Goal: Task Accomplishment & Management: Complete application form

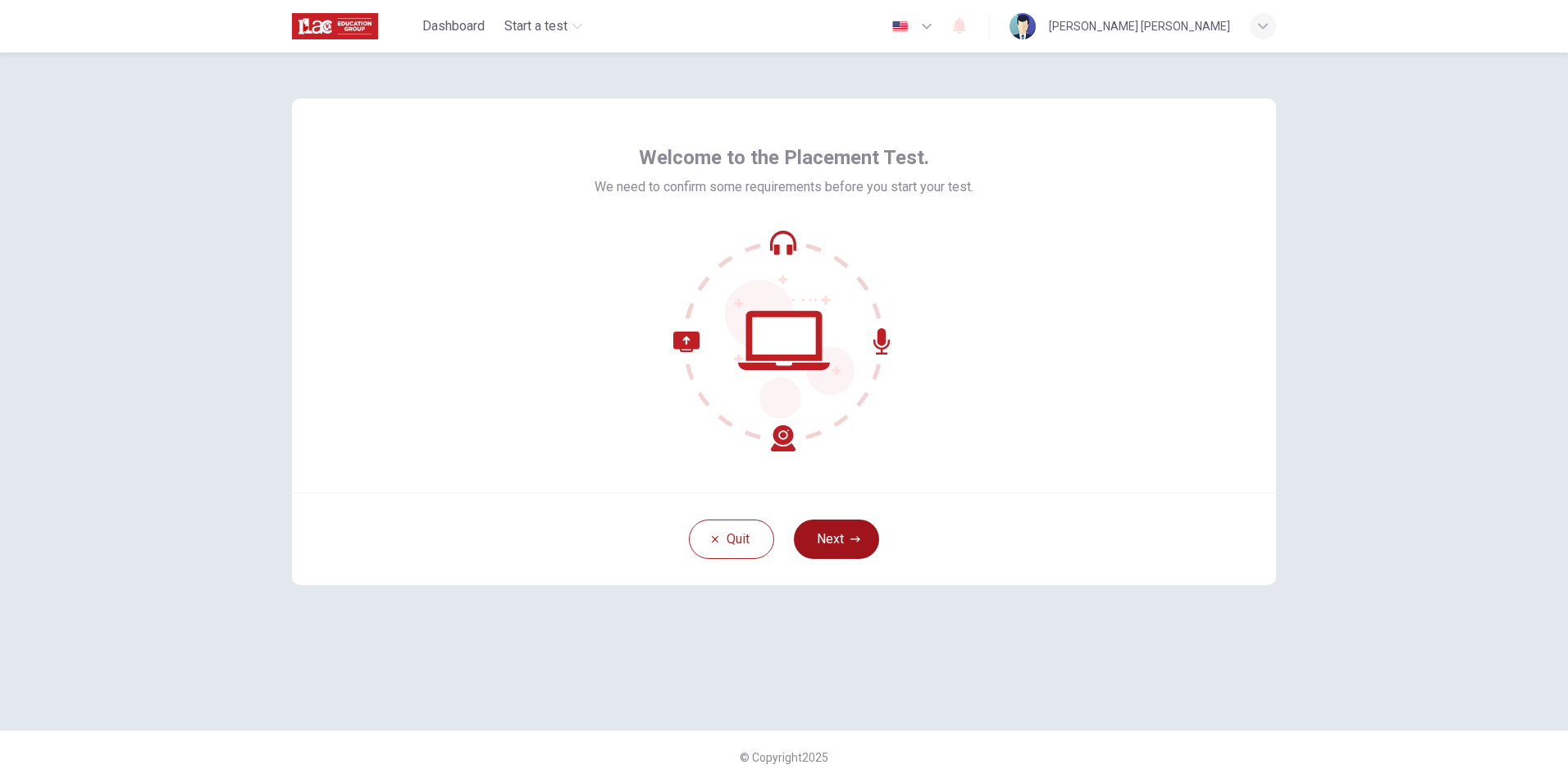
click at [833, 544] on button "Next" at bounding box center [836, 539] width 85 height 39
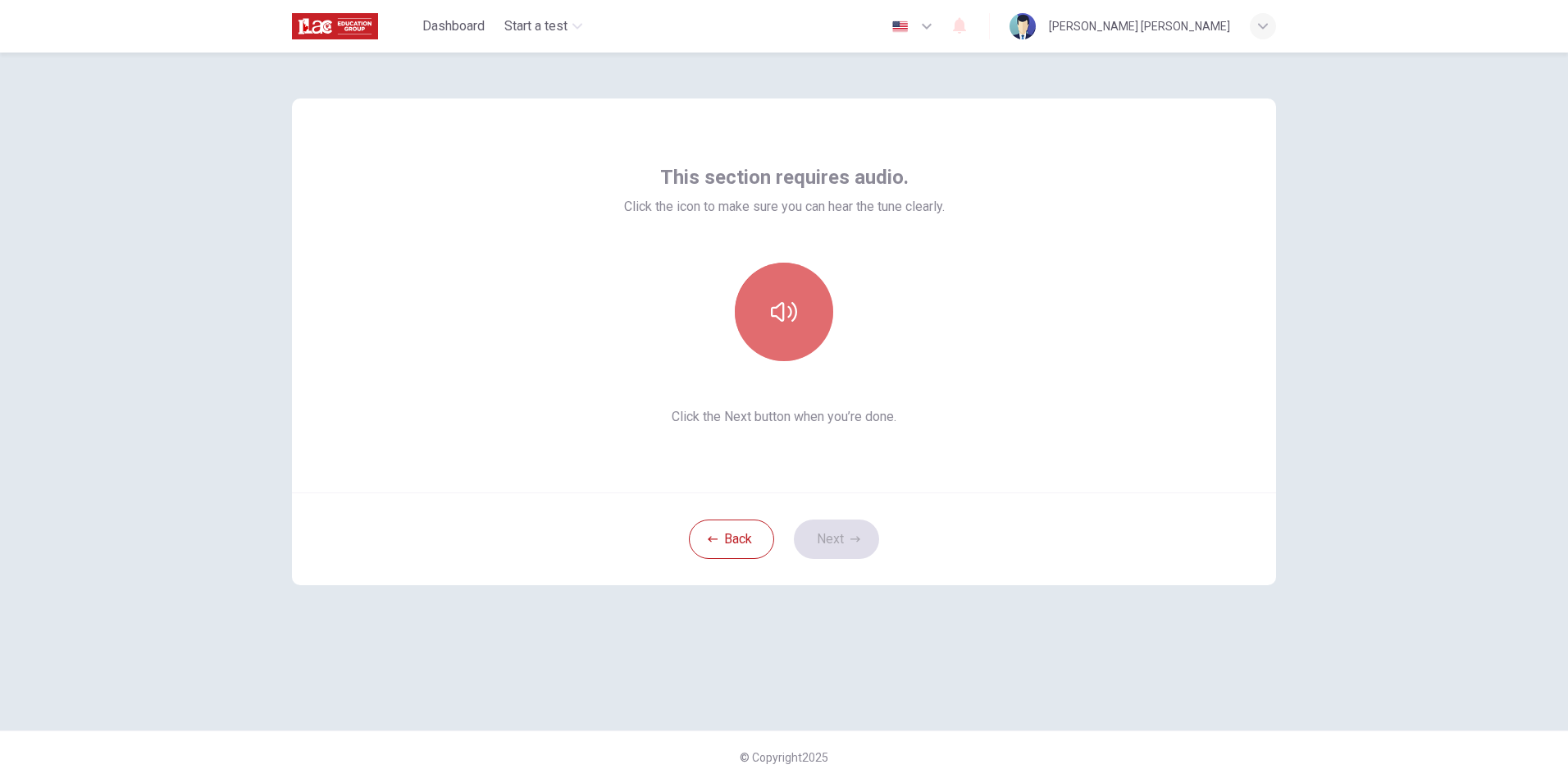
click at [781, 319] on icon "button" at bounding box center [784, 311] width 26 height 26
click at [852, 534] on icon "button" at bounding box center [855, 539] width 10 height 10
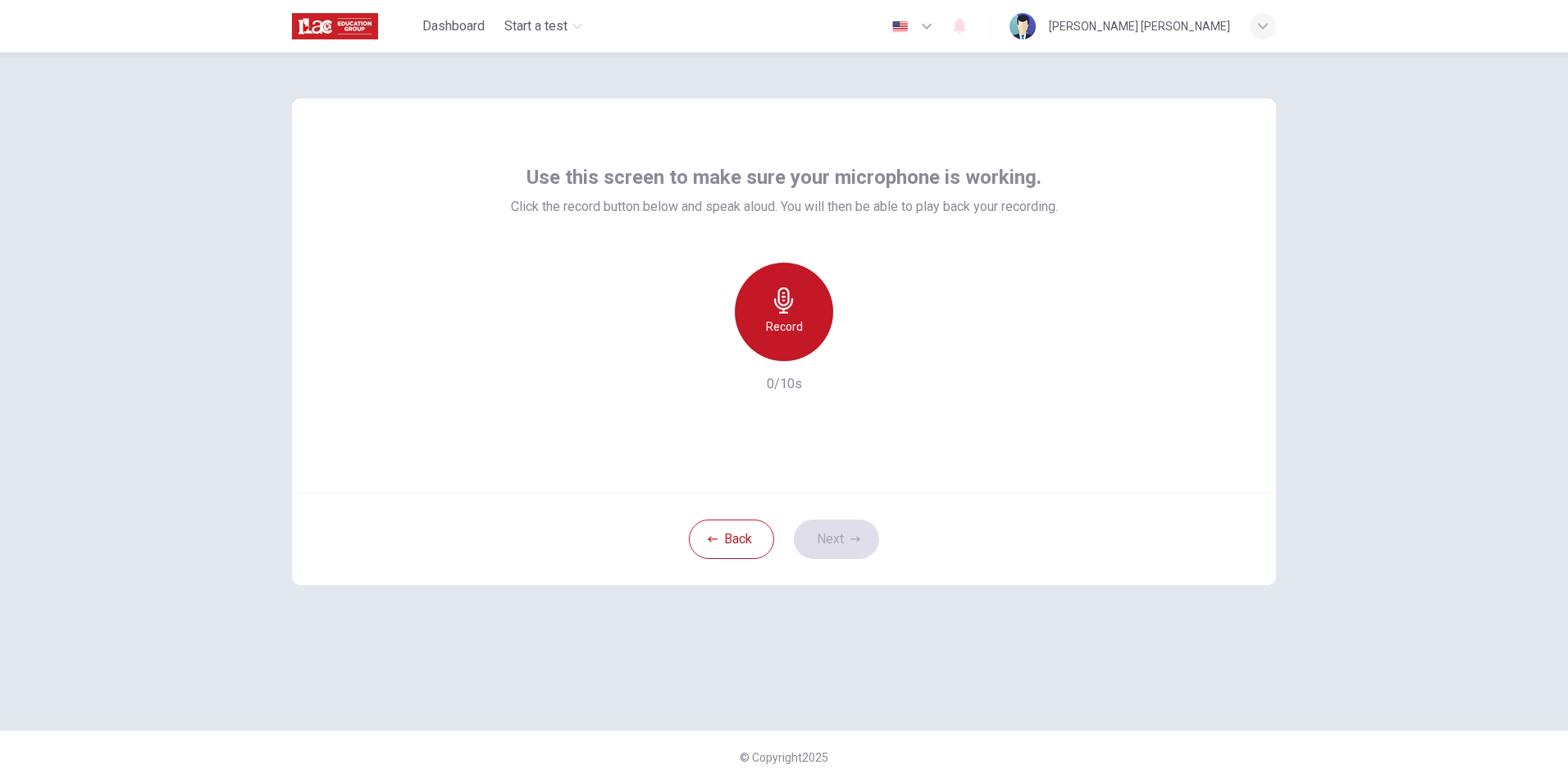
click at [801, 351] on div "Record" at bounding box center [784, 311] width 98 height 98
click at [865, 358] on div "button" at bounding box center [859, 347] width 26 height 26
click at [869, 541] on button "Next" at bounding box center [836, 539] width 85 height 39
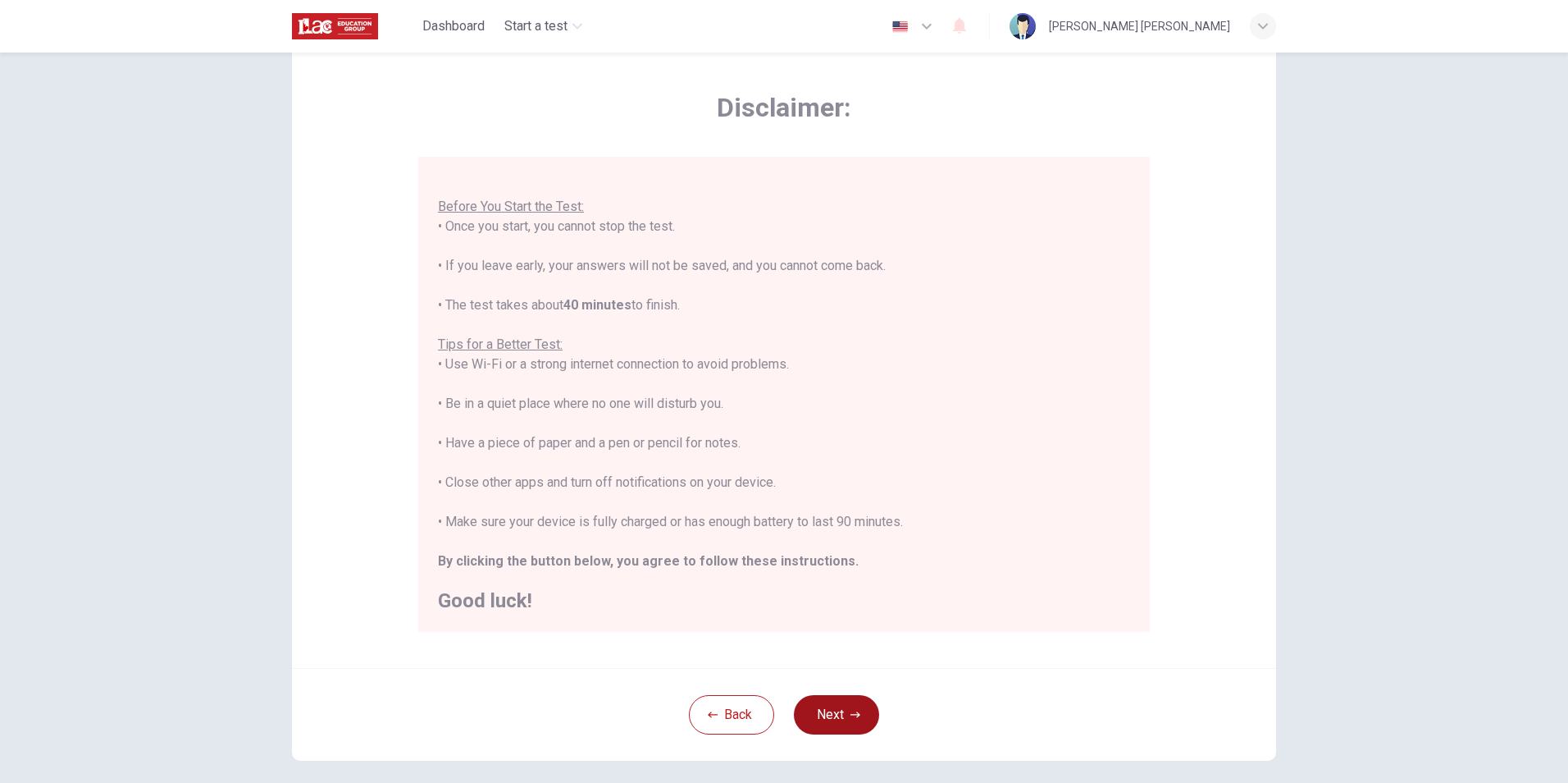
scroll to position [82, 0]
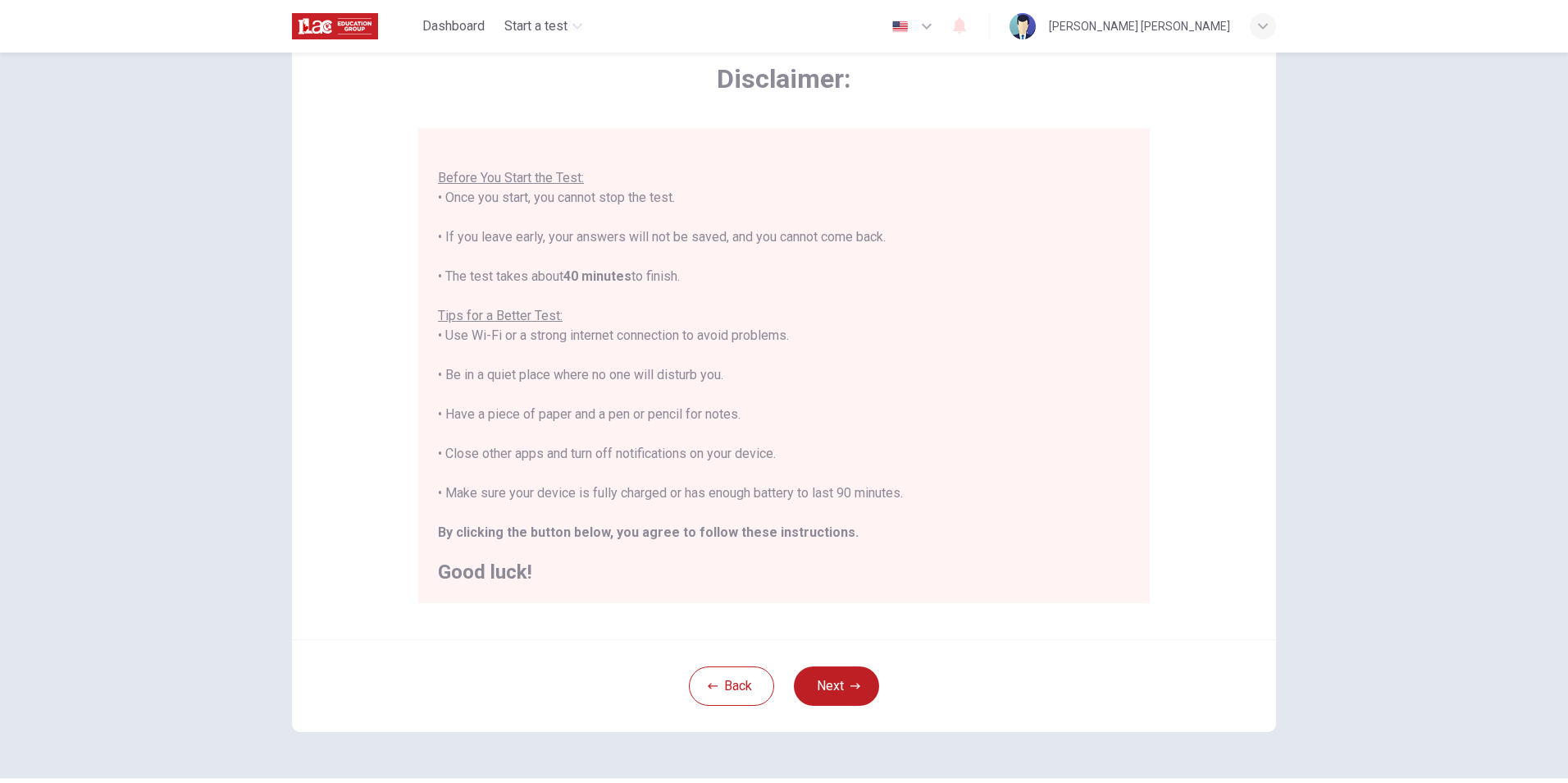
click at [903, 627] on div "Disclaimer: You are about to start a Placement Test . Before You Start the Test…" at bounding box center [784, 328] width 984 height 623
click at [855, 686] on icon "button" at bounding box center [855, 685] width 10 height 5
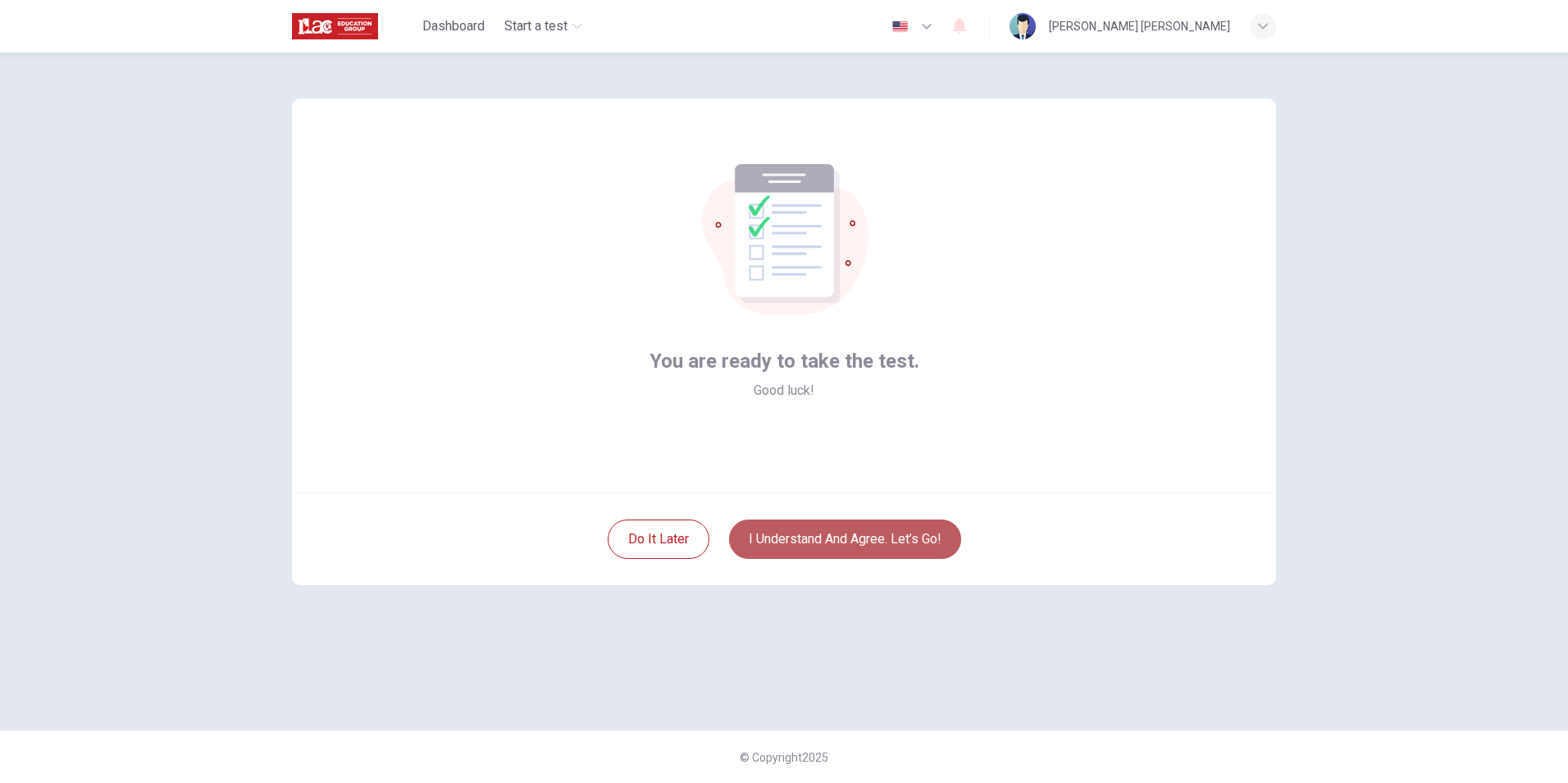
click at [874, 553] on button "I understand and agree. Let’s go!" at bounding box center [845, 539] width 233 height 39
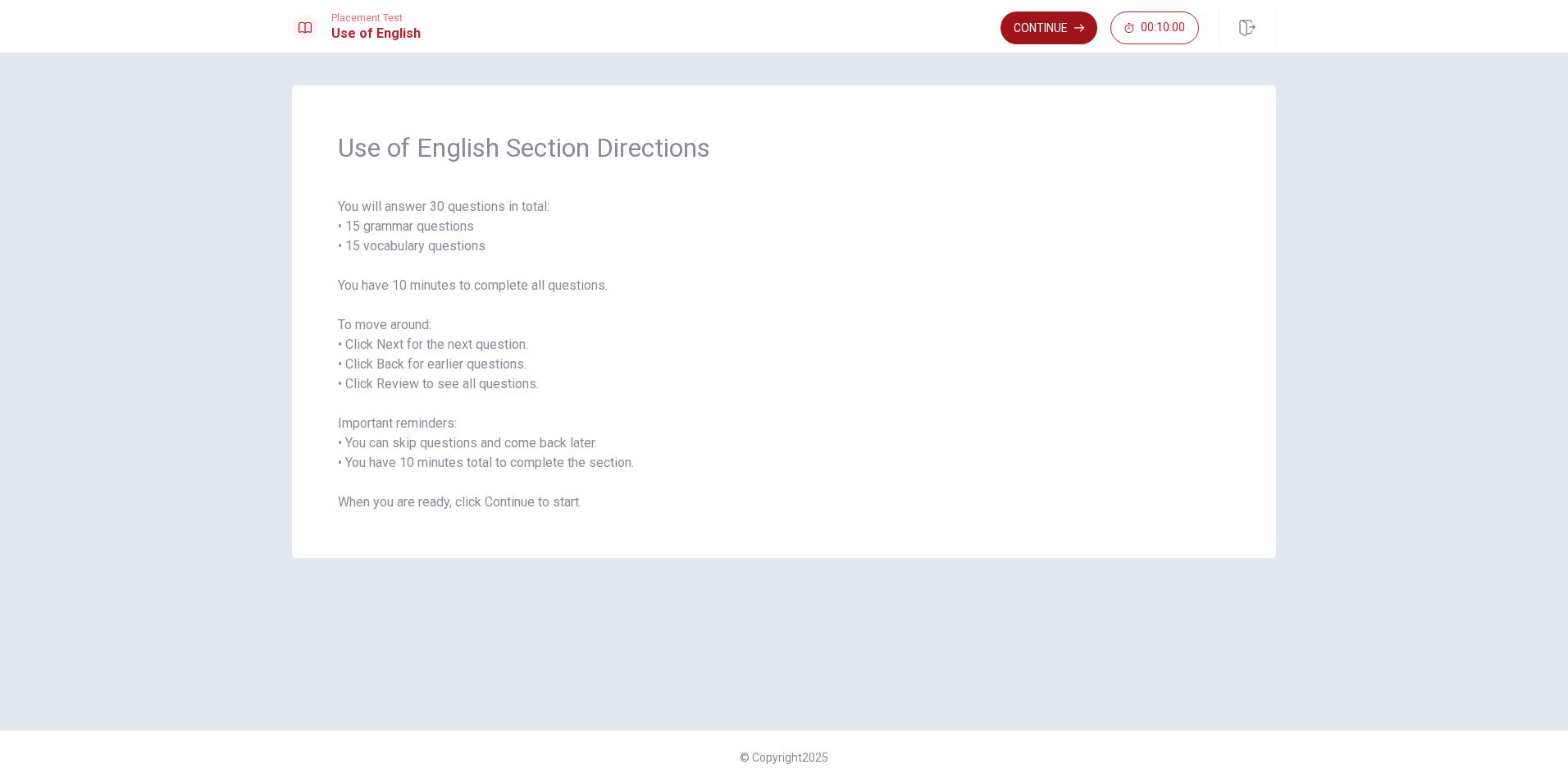
click at [1043, 35] on button "Continue" at bounding box center [1049, 28] width 97 height 33
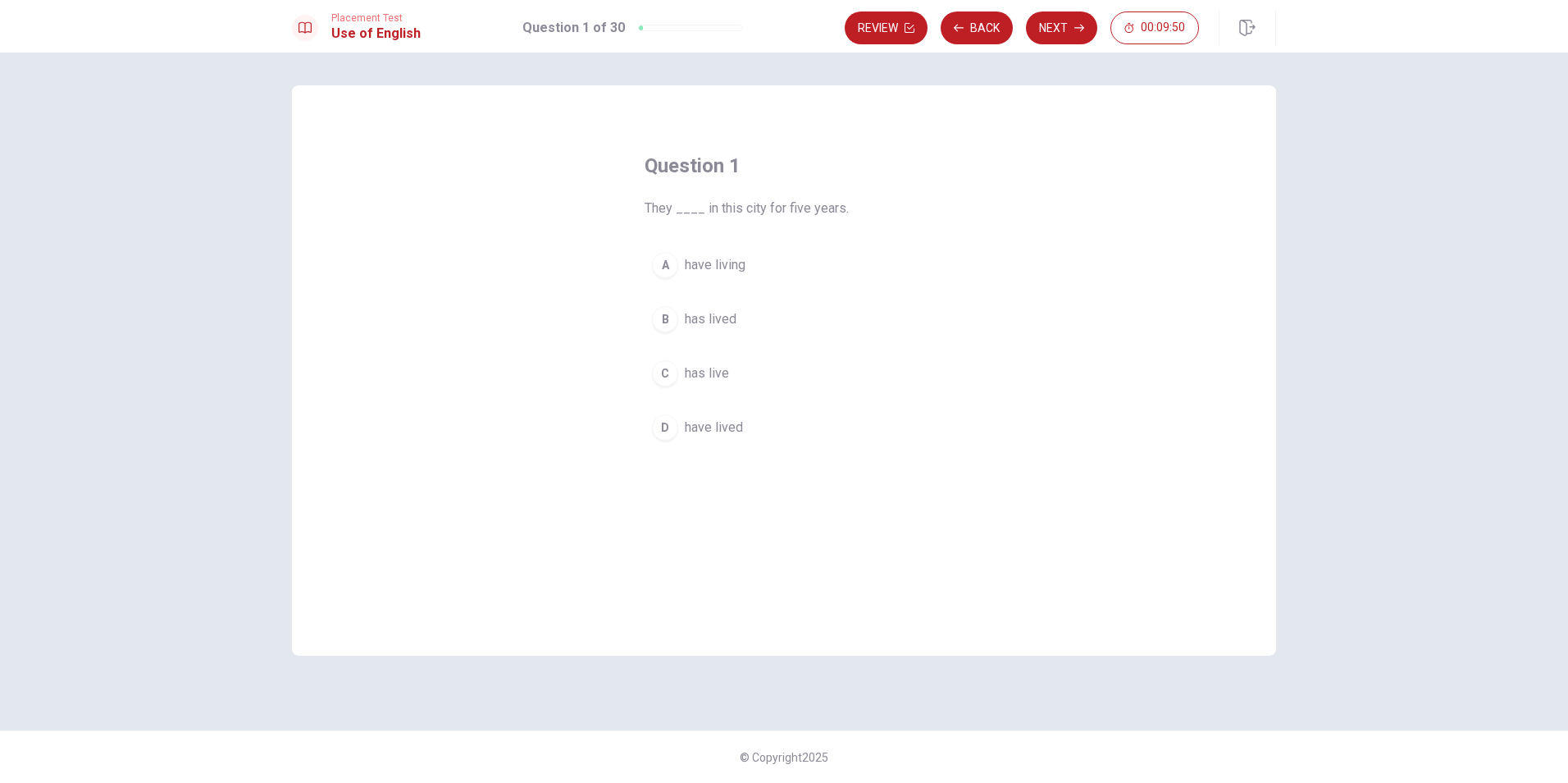
click at [715, 430] on span "have lived" at bounding box center [714, 428] width 58 height 20
click at [1061, 34] on button "Next" at bounding box center [1062, 28] width 72 height 33
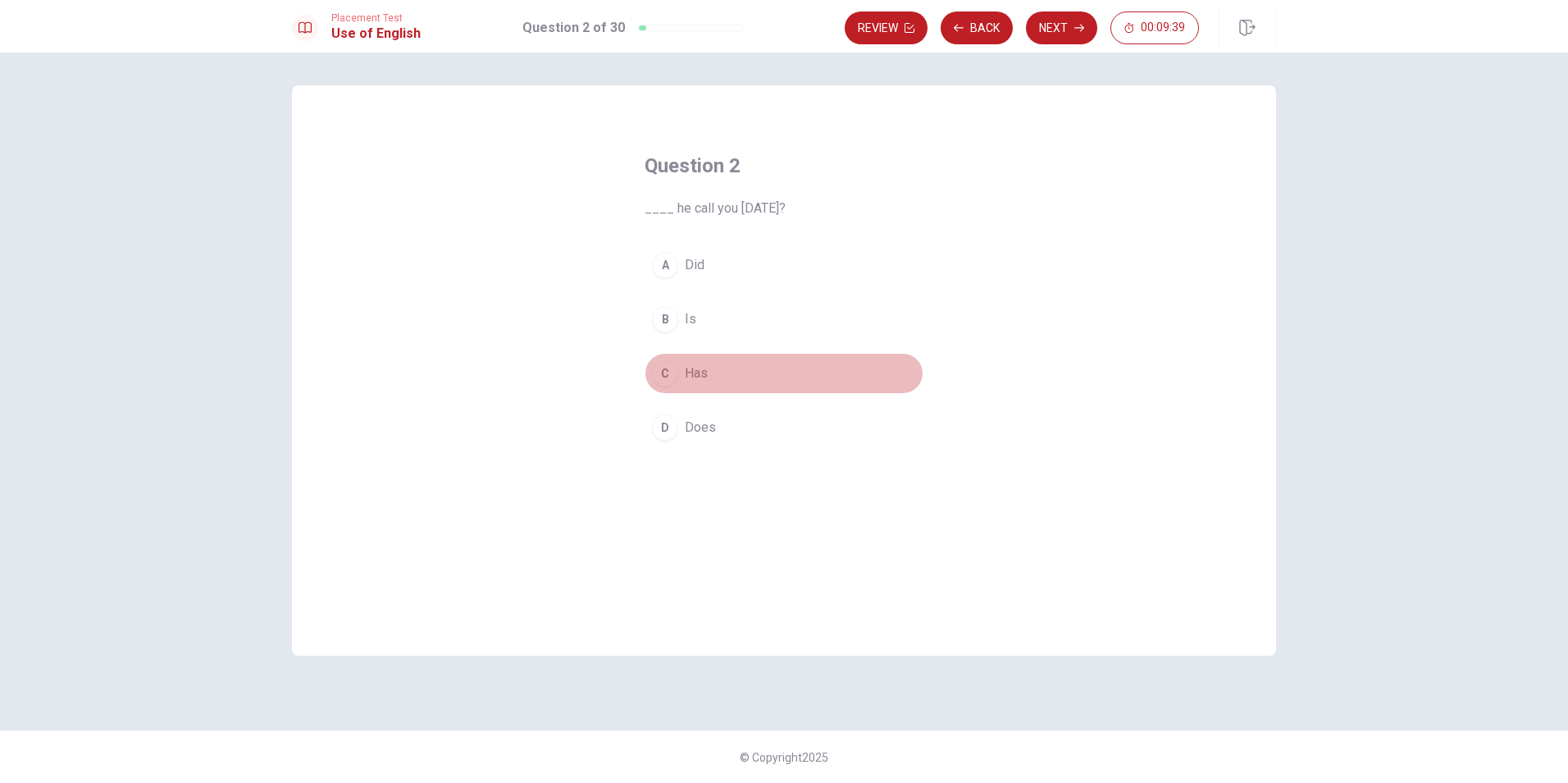
click at [710, 375] on button "C Has" at bounding box center [784, 373] width 279 height 41
click at [1056, 39] on button "Next" at bounding box center [1062, 28] width 72 height 33
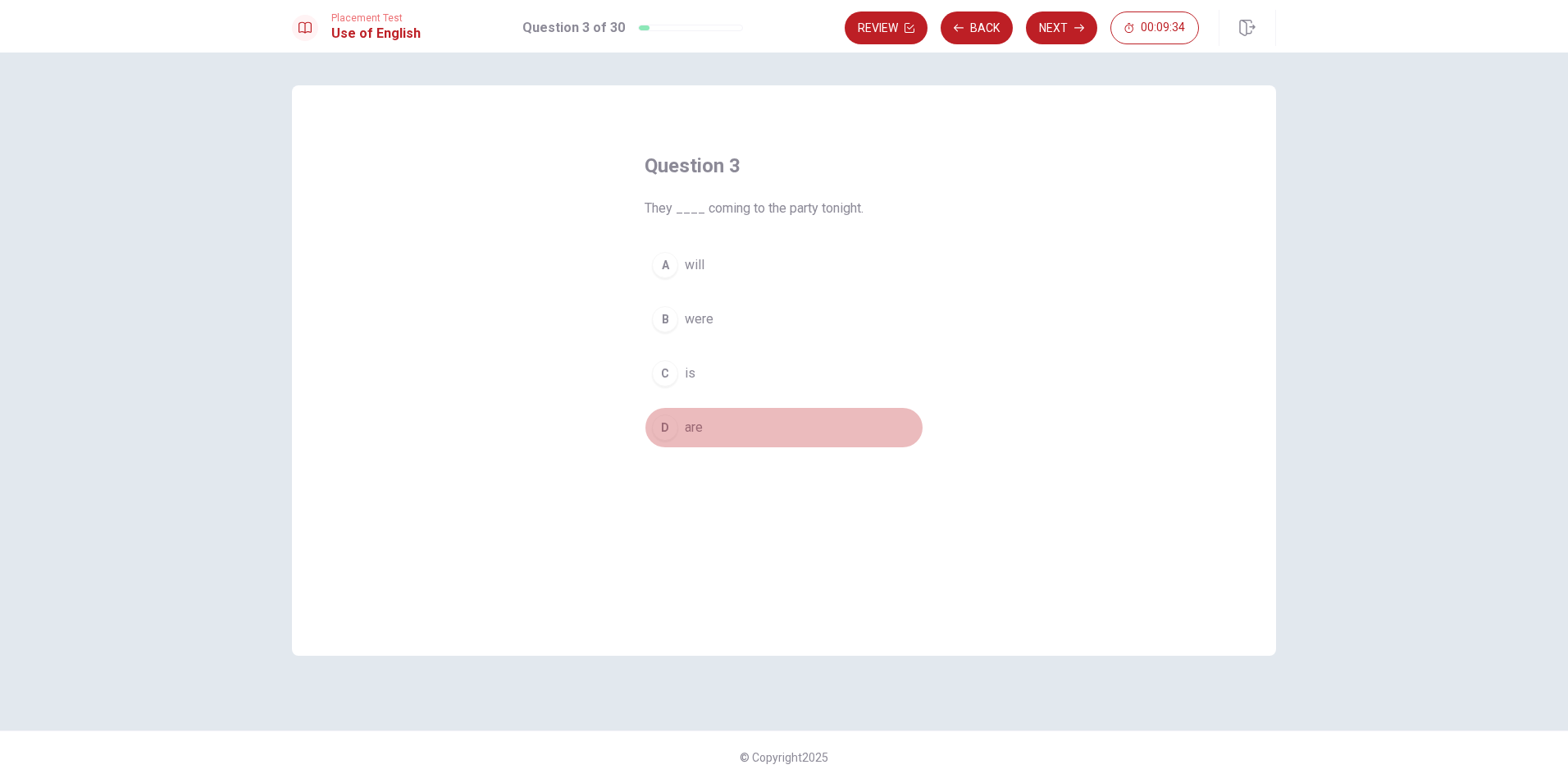
click at [707, 430] on button "D are" at bounding box center [784, 428] width 279 height 41
click at [1049, 39] on button "Next" at bounding box center [1062, 28] width 72 height 33
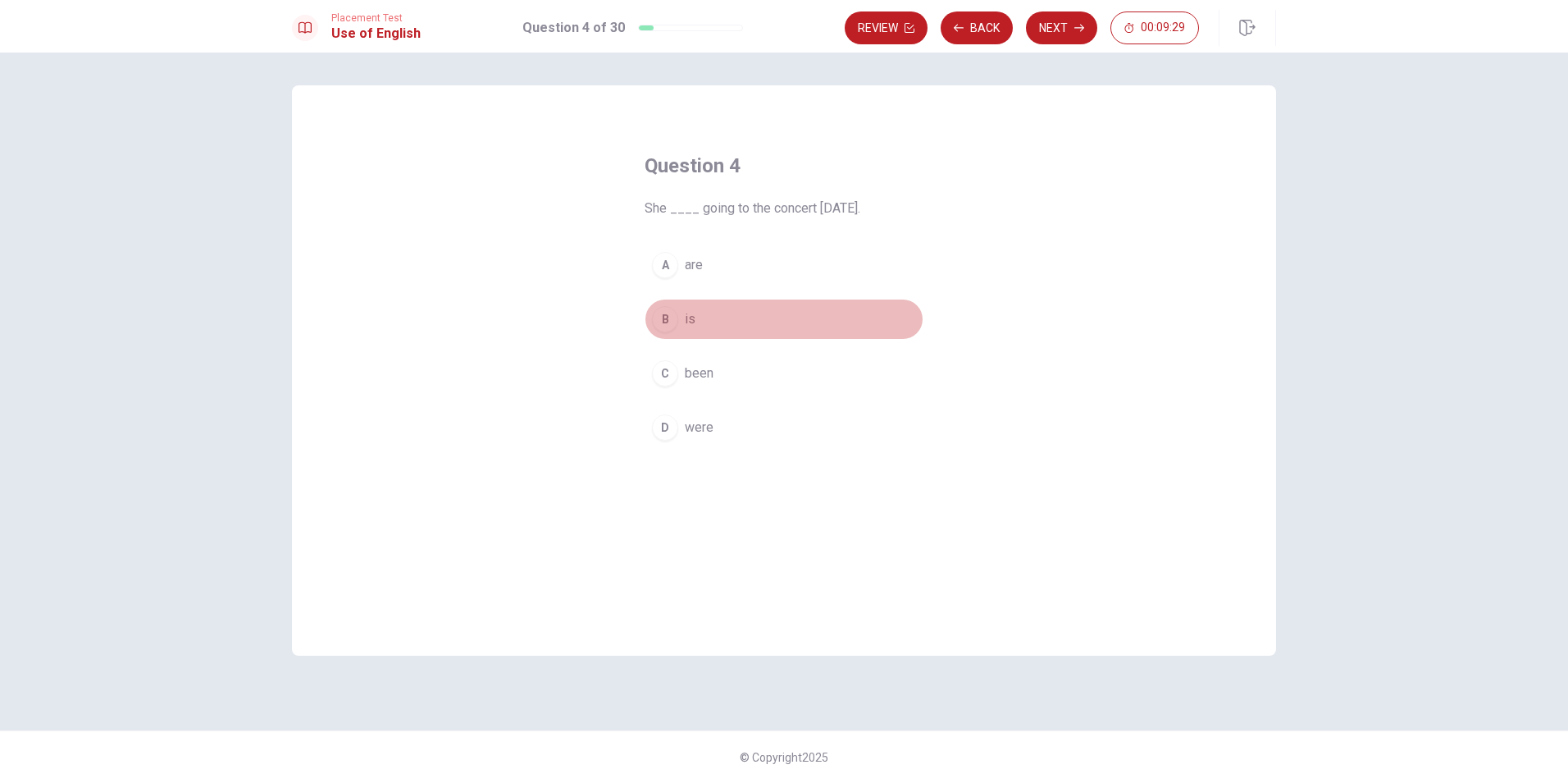
click at [767, 305] on button "B is" at bounding box center [784, 319] width 279 height 41
click at [1060, 37] on button "Next" at bounding box center [1062, 28] width 72 height 33
click at [744, 383] on button "C library" at bounding box center [784, 373] width 279 height 41
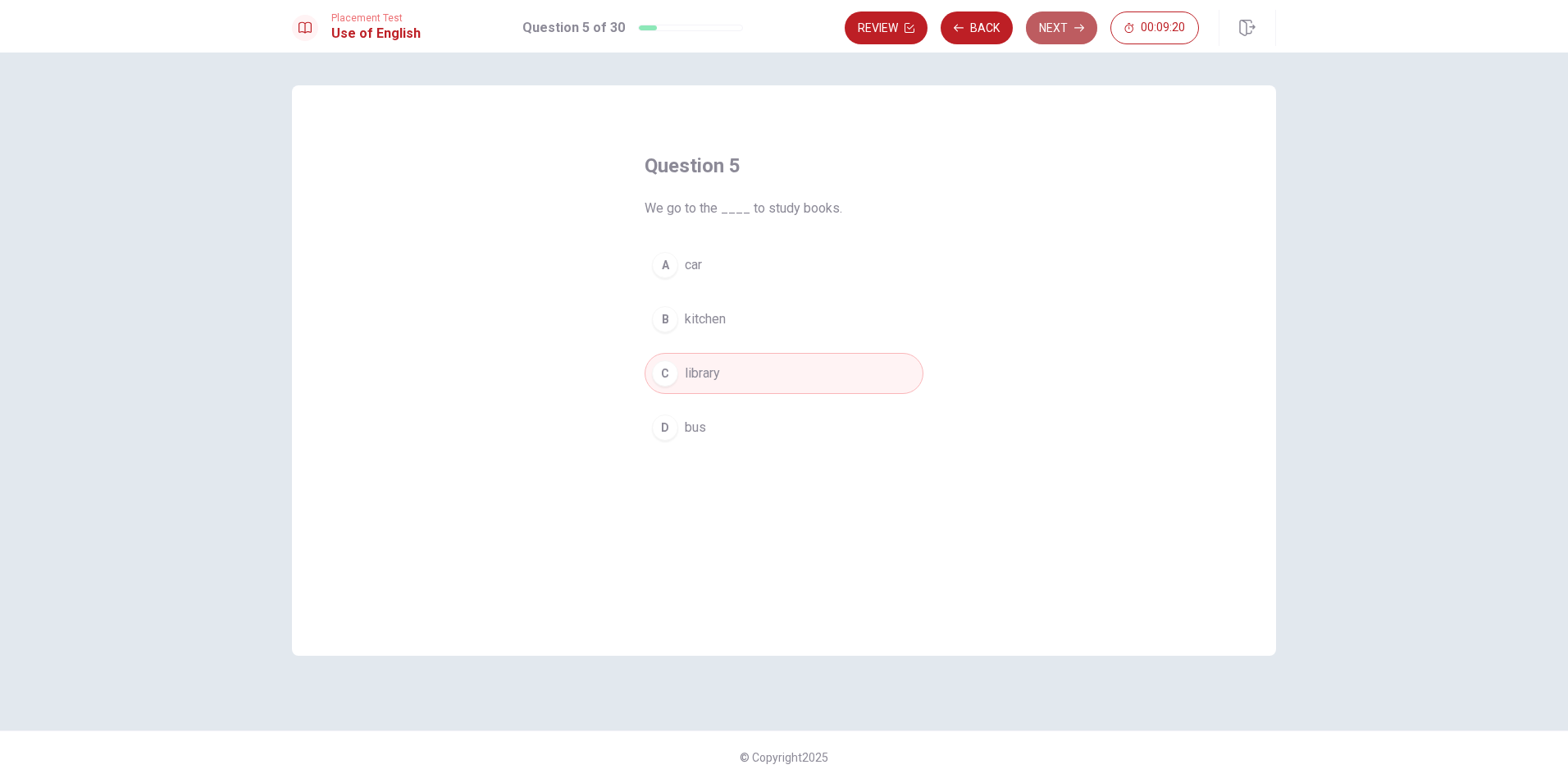
click at [1064, 30] on button "Next" at bounding box center [1062, 28] width 72 height 33
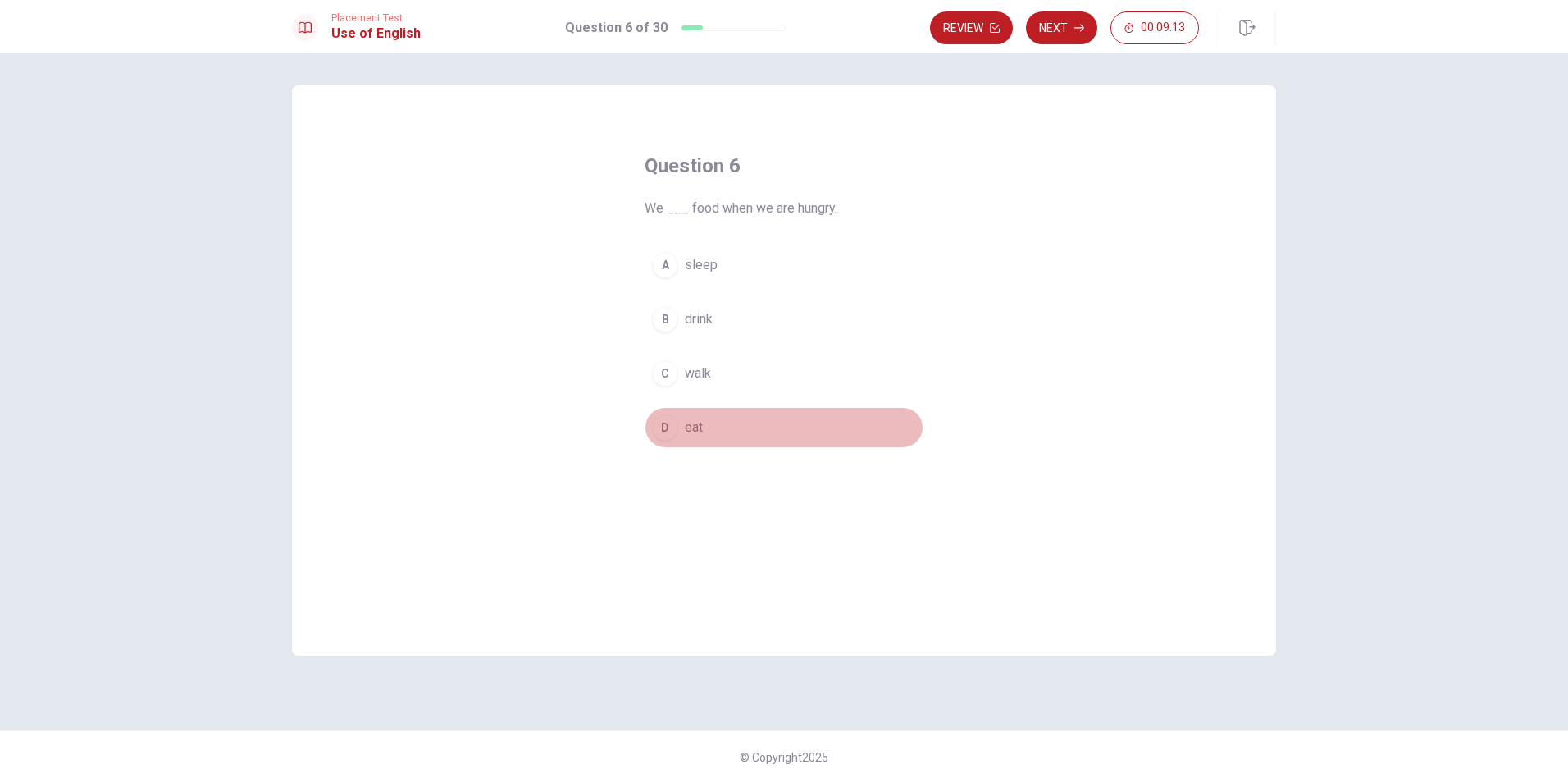
click at [708, 423] on button "D eat" at bounding box center [784, 428] width 279 height 41
click at [1063, 38] on button "Next" at bounding box center [1062, 28] width 72 height 33
click at [716, 415] on button "D bed" at bounding box center [784, 428] width 279 height 41
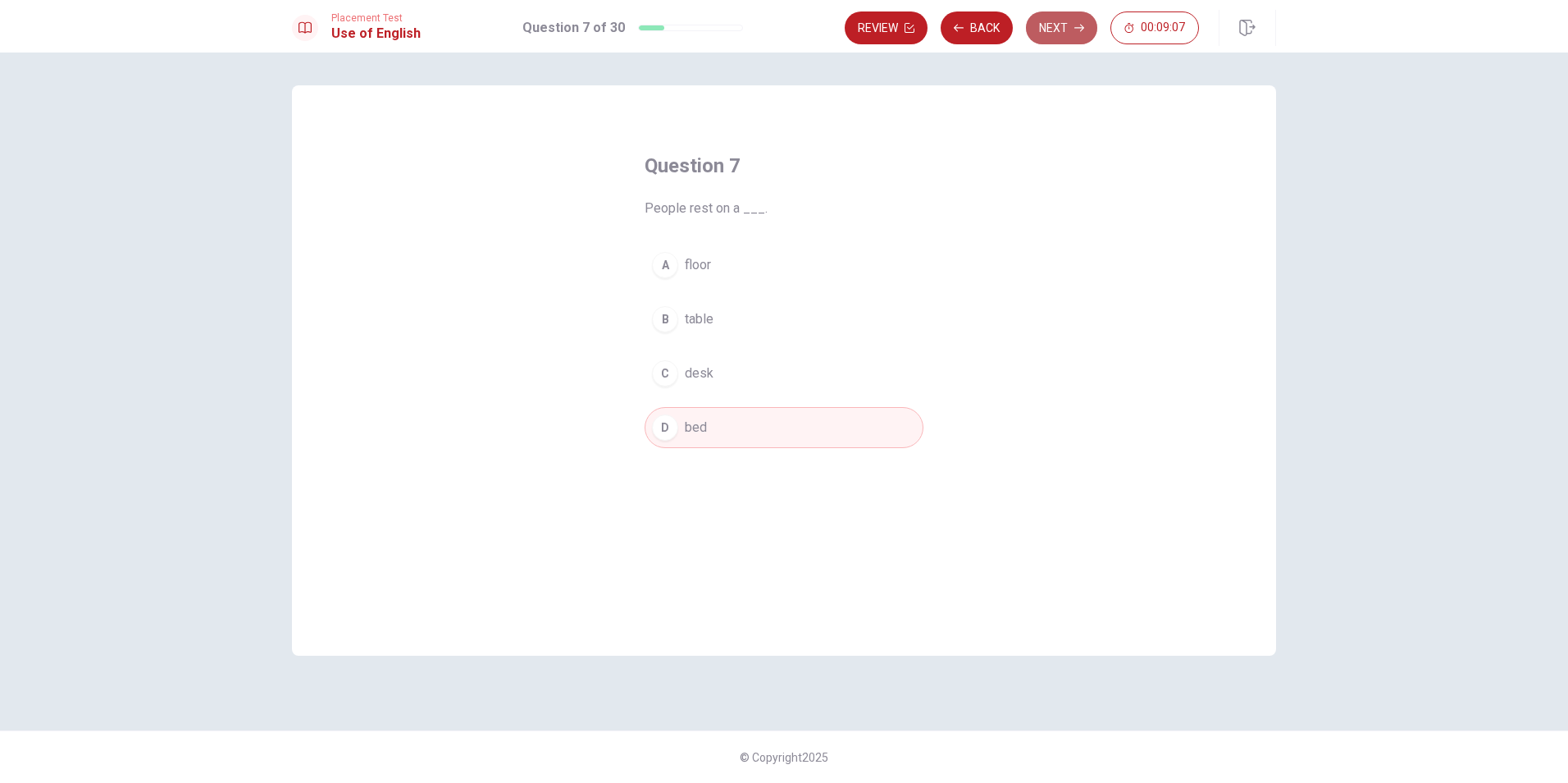
click at [1039, 26] on button "Next" at bounding box center [1062, 28] width 72 height 33
click at [691, 422] on span "phone" at bounding box center [702, 428] width 35 height 20
click at [1066, 20] on button "Next" at bounding box center [1062, 28] width 72 height 33
click at [726, 375] on button "C bowl" at bounding box center [784, 373] width 279 height 41
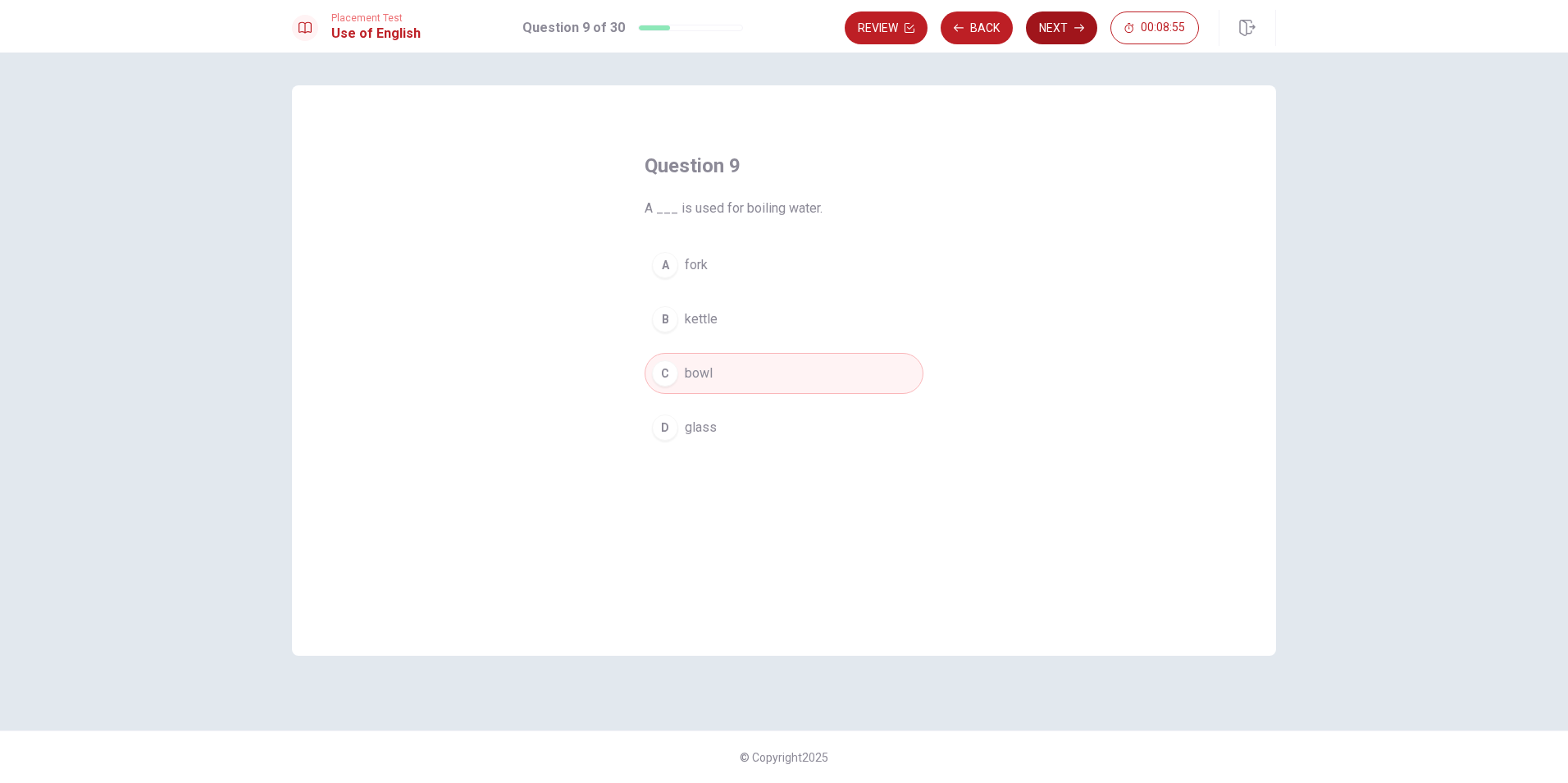
click at [1071, 25] on button "Next" at bounding box center [1062, 28] width 72 height 33
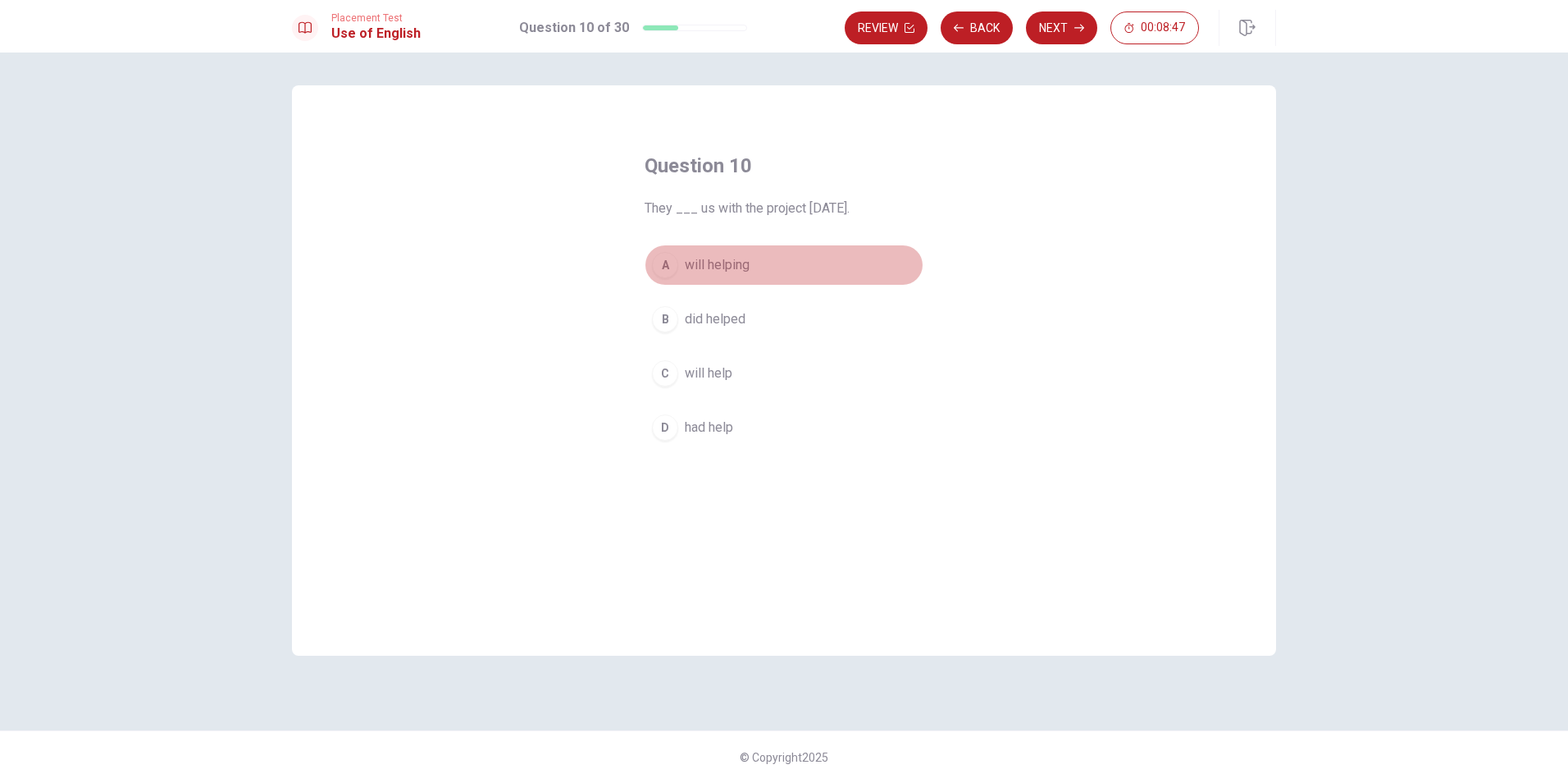
click at [728, 272] on span "will helping" at bounding box center [717, 265] width 64 height 20
click at [721, 376] on span "will help" at bounding box center [708, 373] width 47 height 20
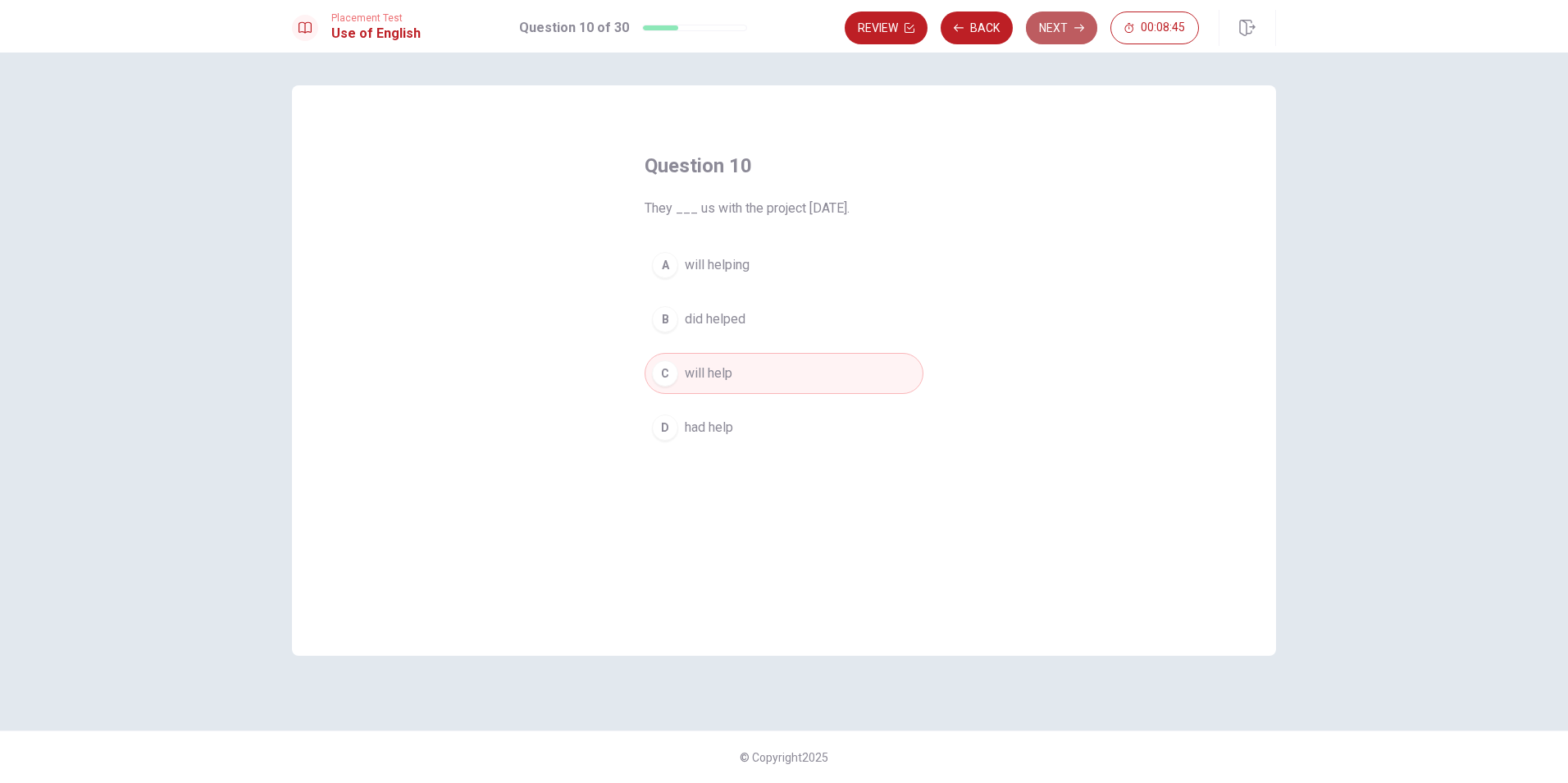
click at [1053, 27] on button "Next" at bounding box center [1062, 28] width 72 height 33
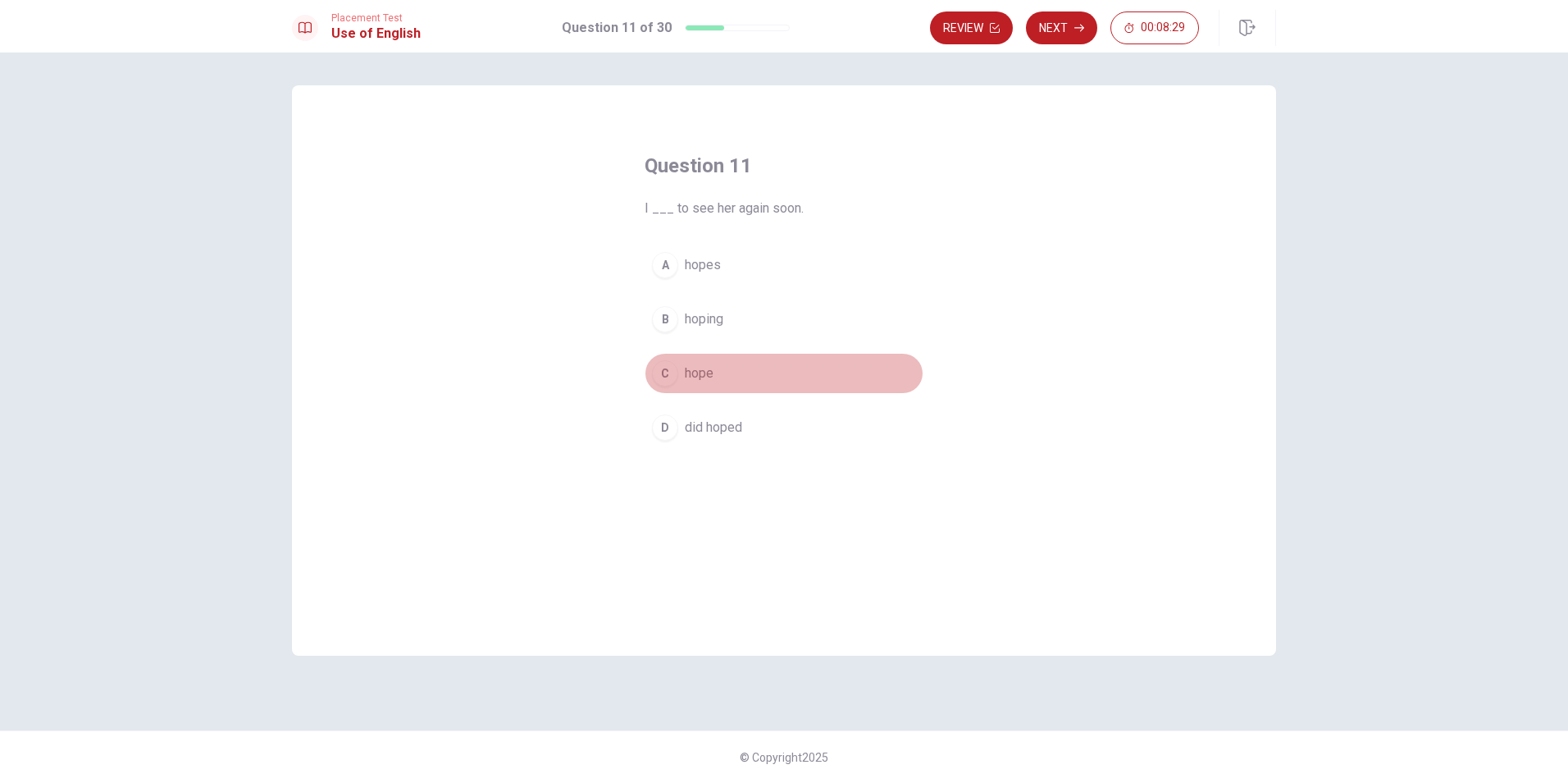
click at [696, 372] on span "hope" at bounding box center [699, 373] width 29 height 20
click at [1068, 32] on button "Next" at bounding box center [1062, 28] width 72 height 33
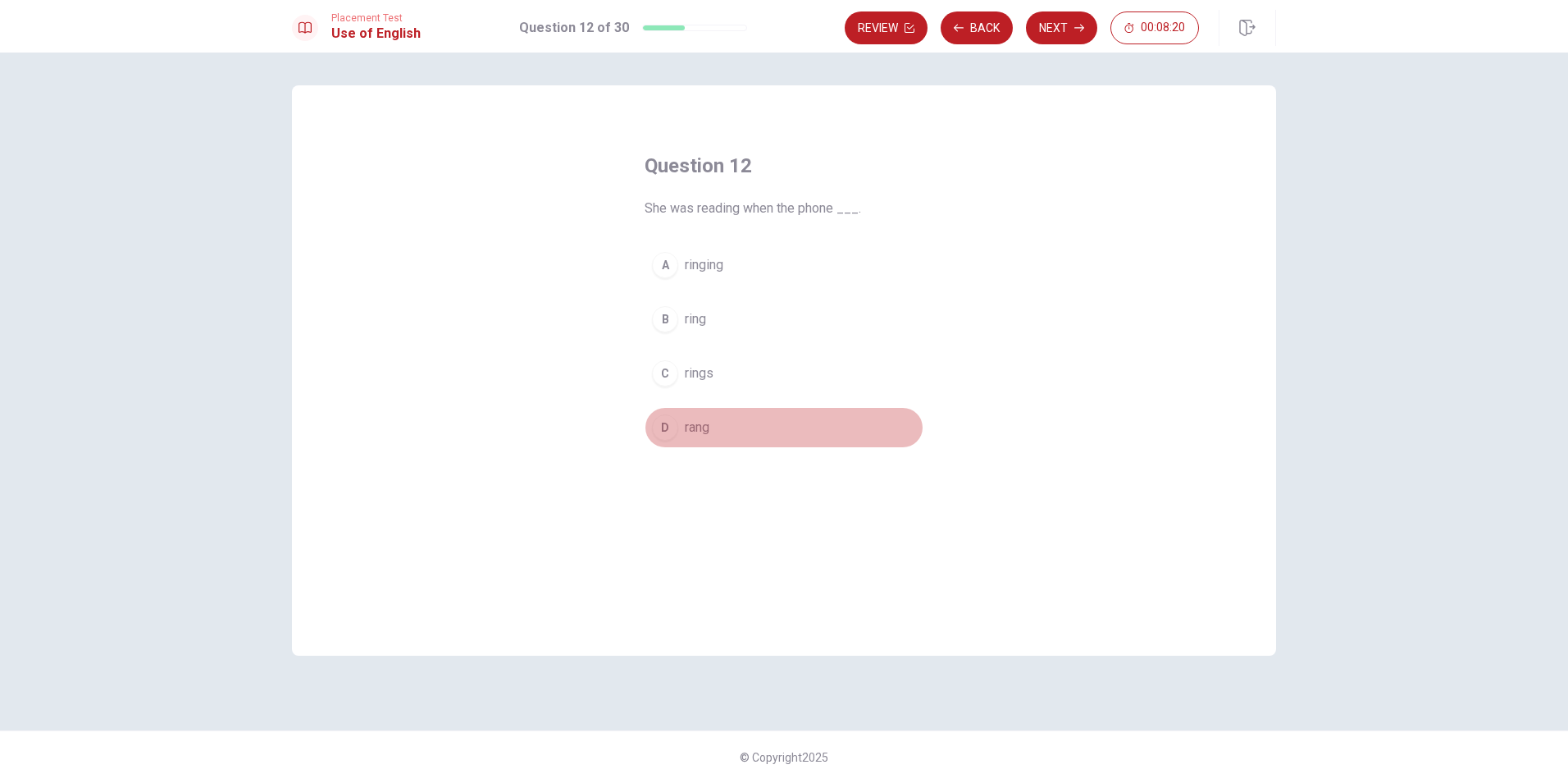
click at [722, 415] on button "D rang" at bounding box center [784, 428] width 279 height 41
click at [1067, 26] on button "Next" at bounding box center [1062, 28] width 72 height 33
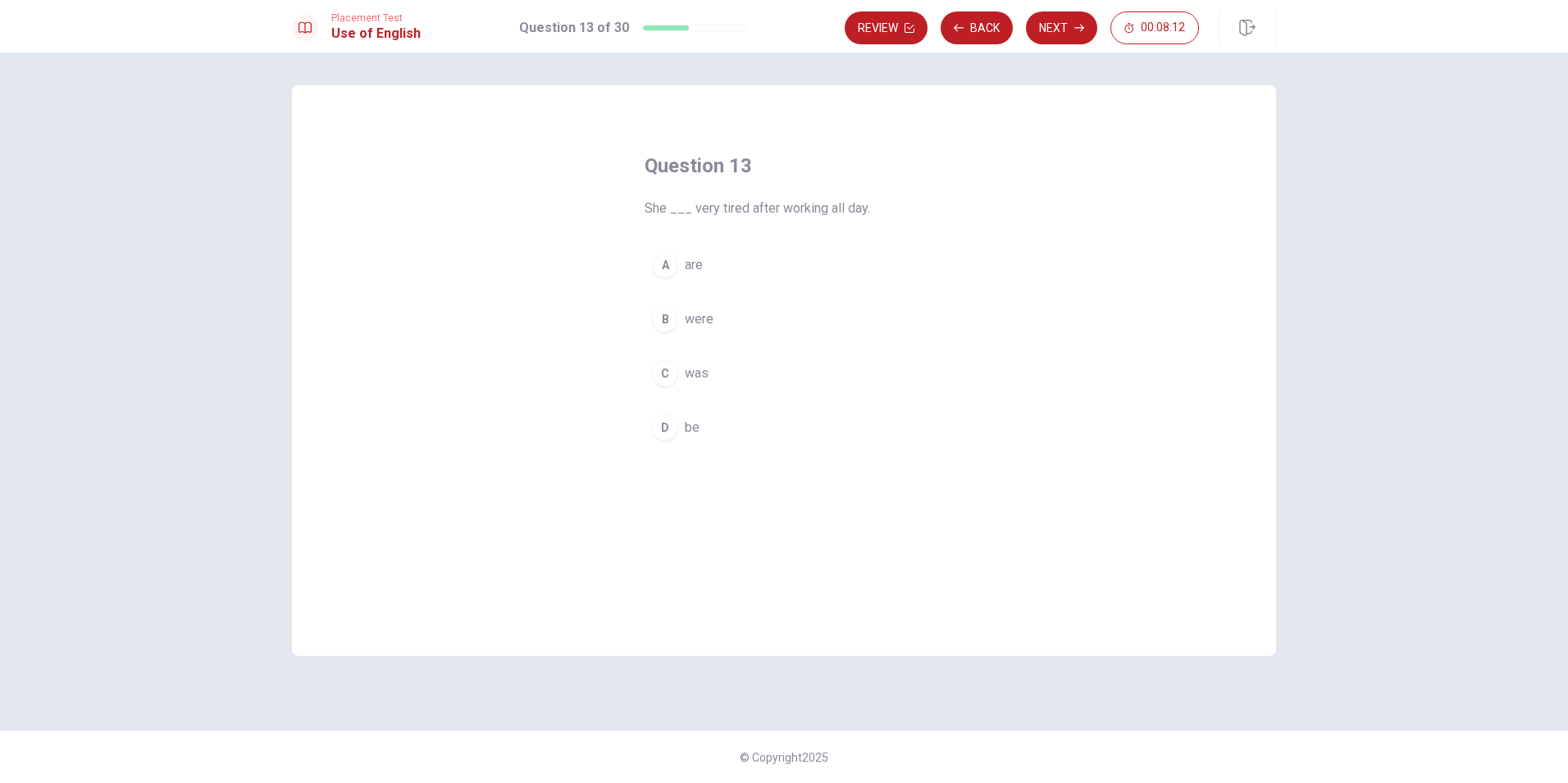
click at [716, 371] on button "C was" at bounding box center [784, 373] width 279 height 41
click at [1059, 30] on button "Next" at bounding box center [1062, 28] width 72 height 33
click at [728, 326] on span "didn’t go" at bounding box center [709, 319] width 48 height 20
click at [1069, 30] on button "Next" at bounding box center [1062, 28] width 72 height 33
click at [689, 423] on span "watch it" at bounding box center [708, 428] width 45 height 20
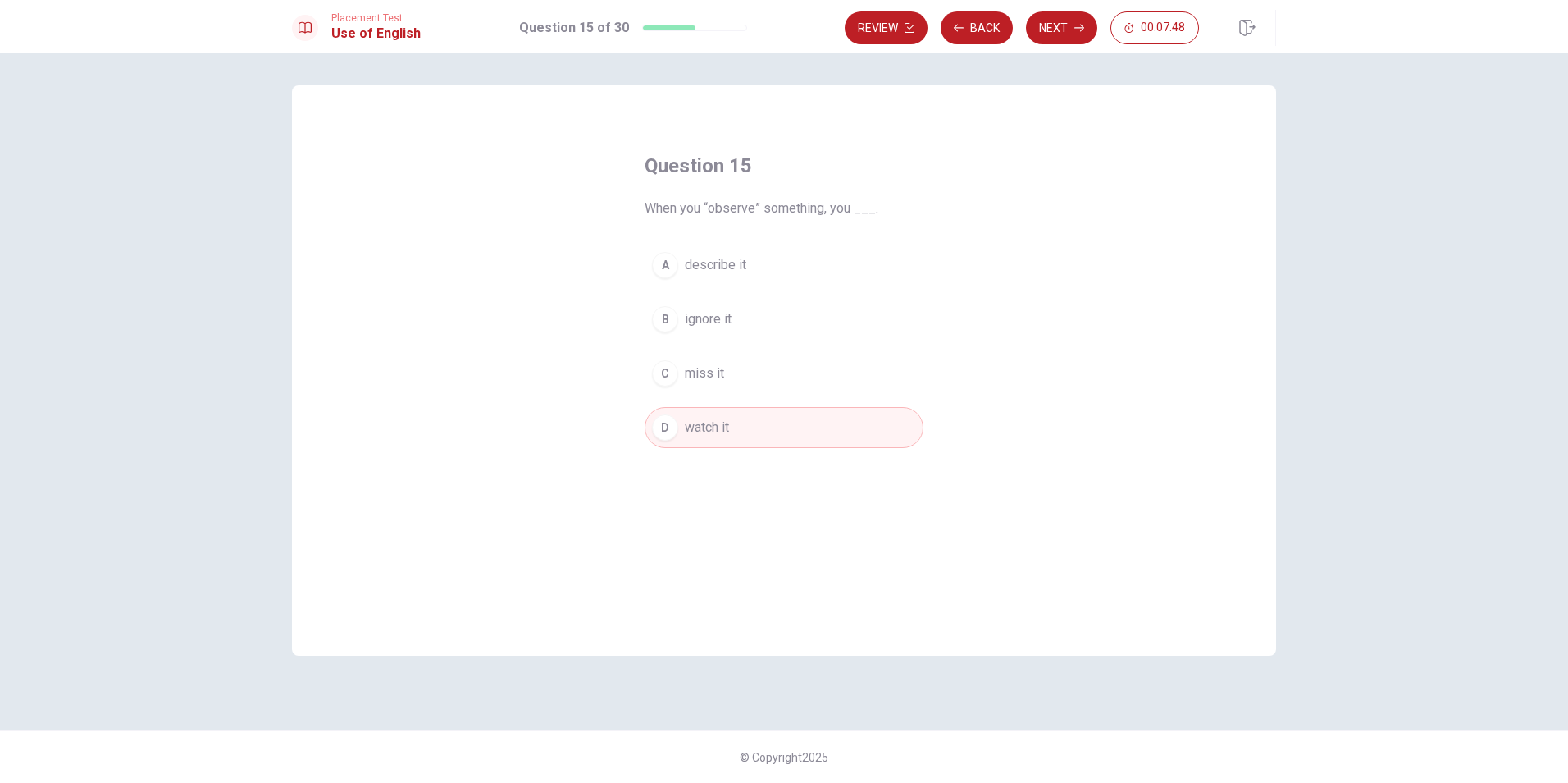
click at [768, 263] on button "A describe it" at bounding box center [784, 265] width 279 height 41
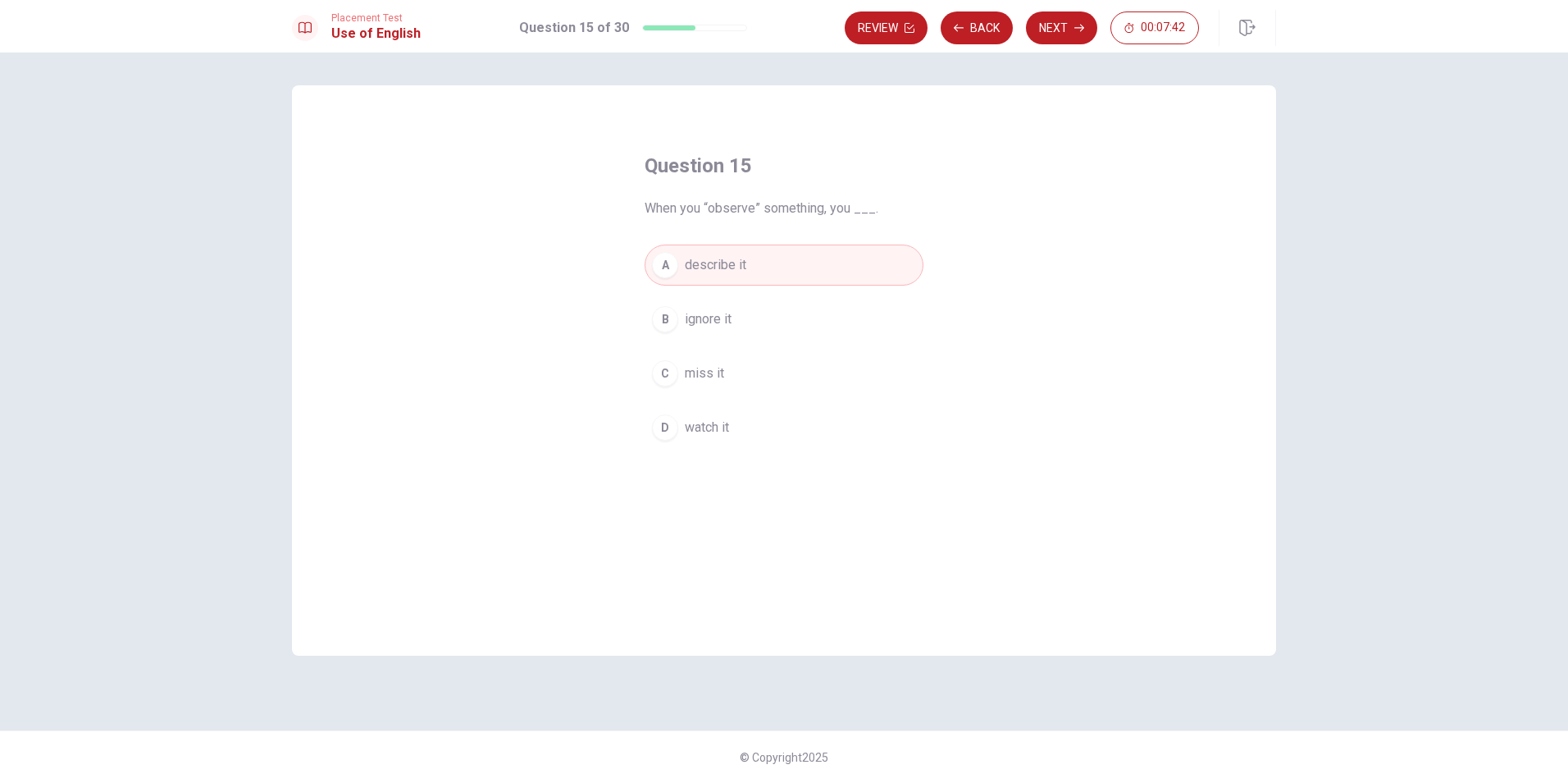
click at [782, 432] on button "D watch it" at bounding box center [784, 428] width 279 height 41
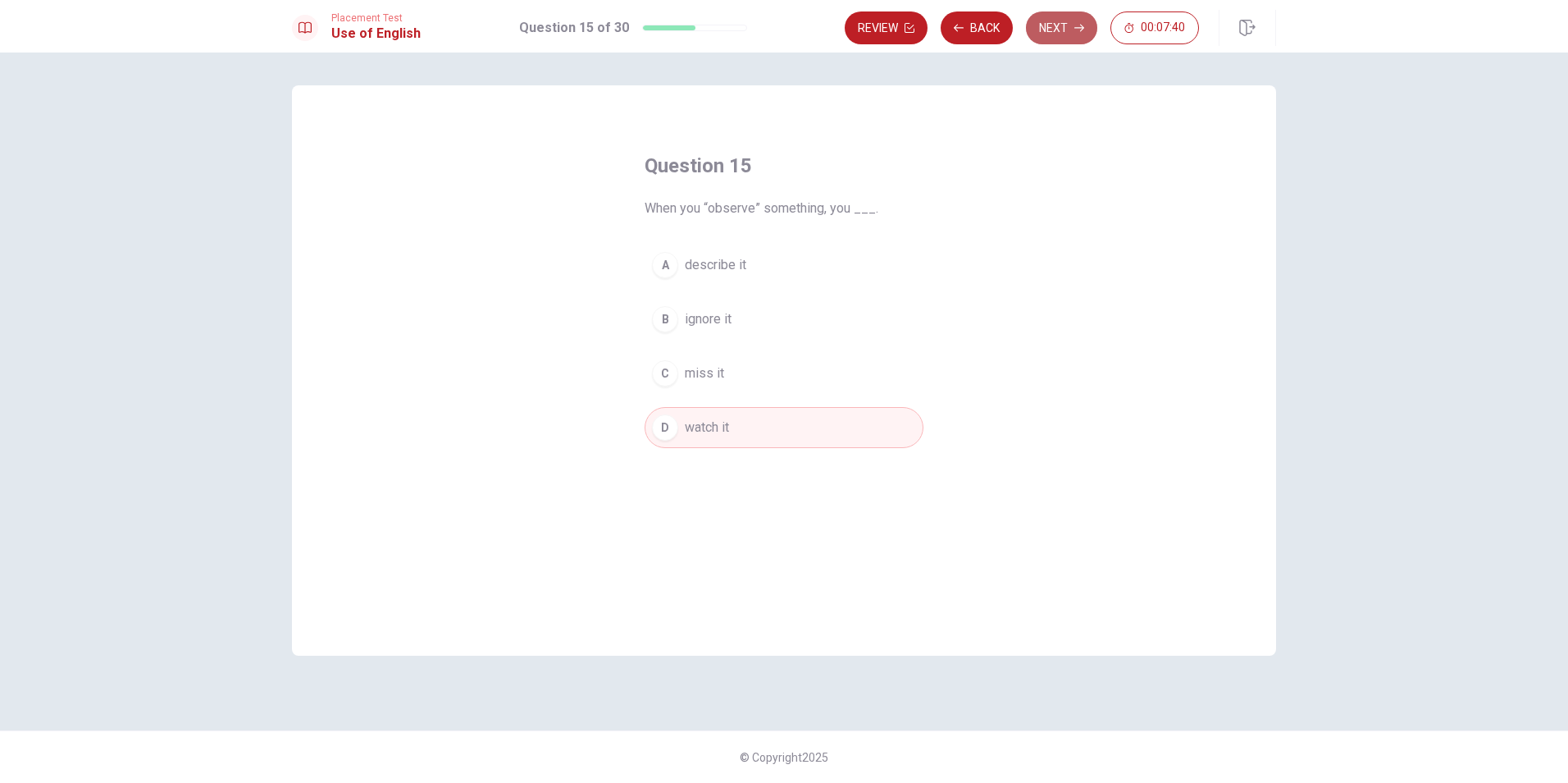
click at [1064, 26] on button "Next" at bounding box center [1062, 28] width 72 height 33
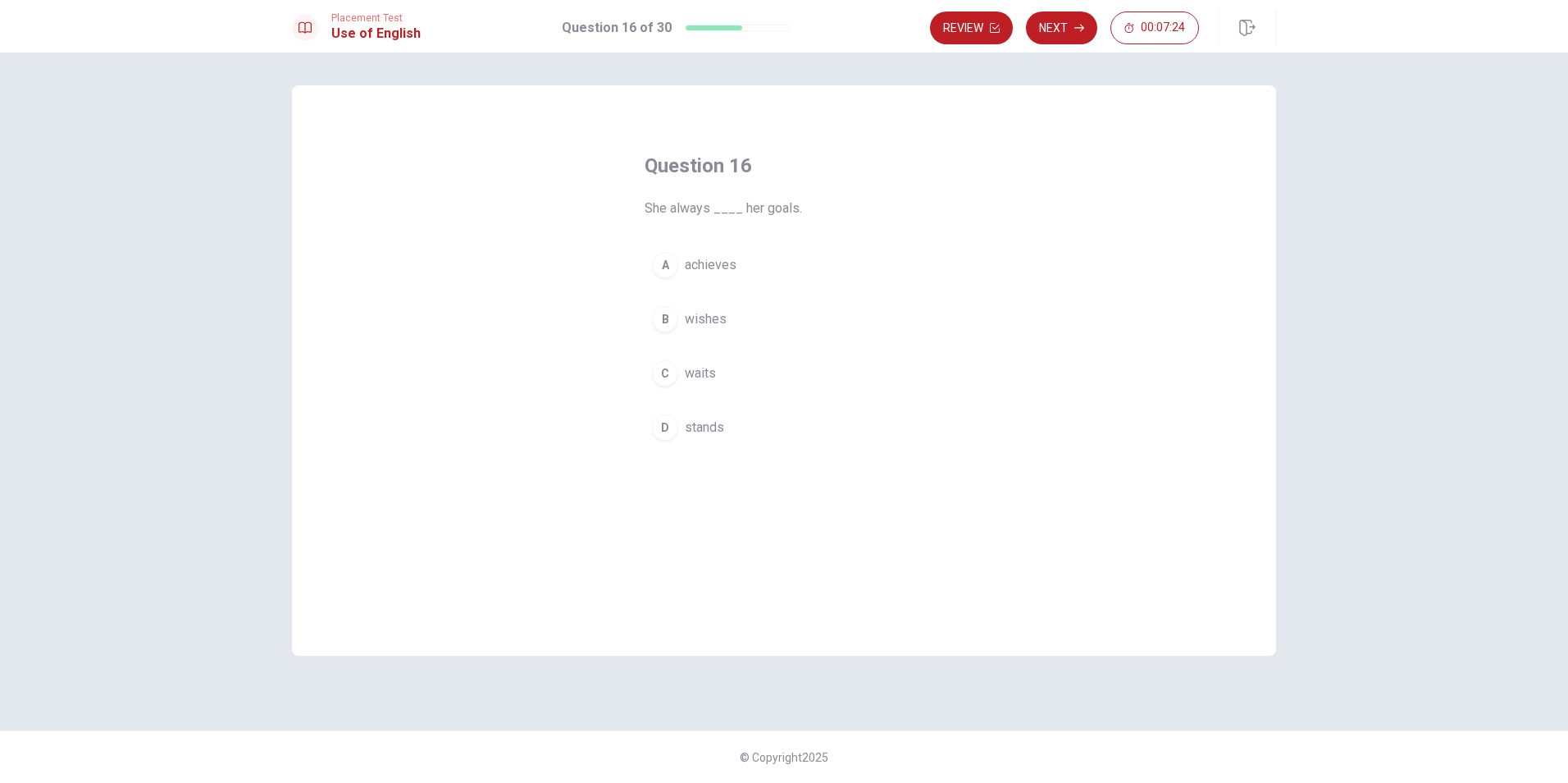
click at [732, 272] on span "achieves" at bounding box center [711, 265] width 52 height 20
click at [1051, 21] on button "Next" at bounding box center [1062, 28] width 72 height 33
click at [707, 427] on span "basketball" at bounding box center [715, 428] width 60 height 20
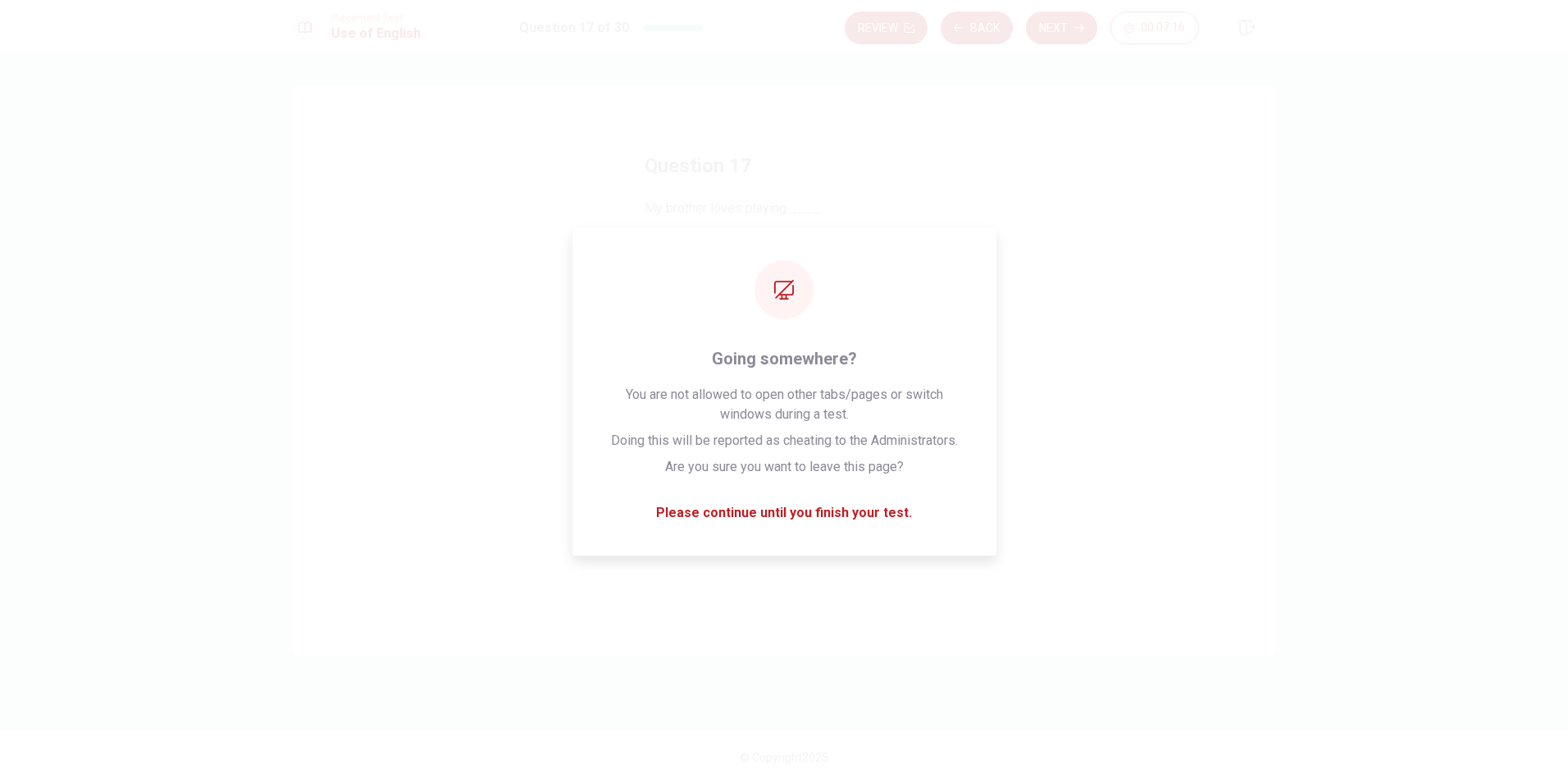
click at [1106, 383] on div "Question 17 My brother loves playing ____. A cloud B train C picture D basketba…" at bounding box center [784, 370] width 984 height 570
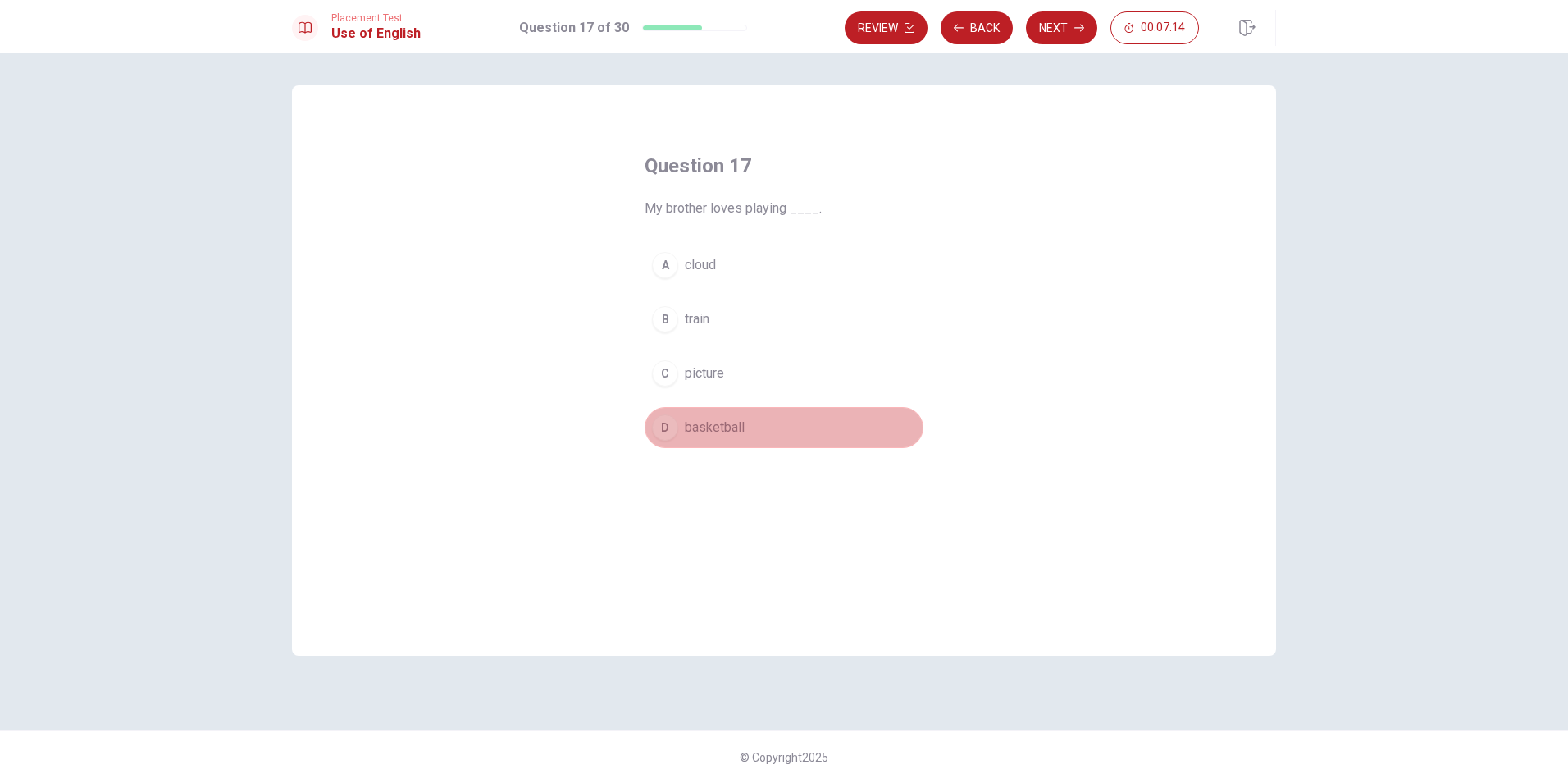
click at [837, 421] on button "D basketball" at bounding box center [784, 428] width 279 height 41
click at [1079, 33] on button "Next" at bounding box center [1062, 28] width 72 height 33
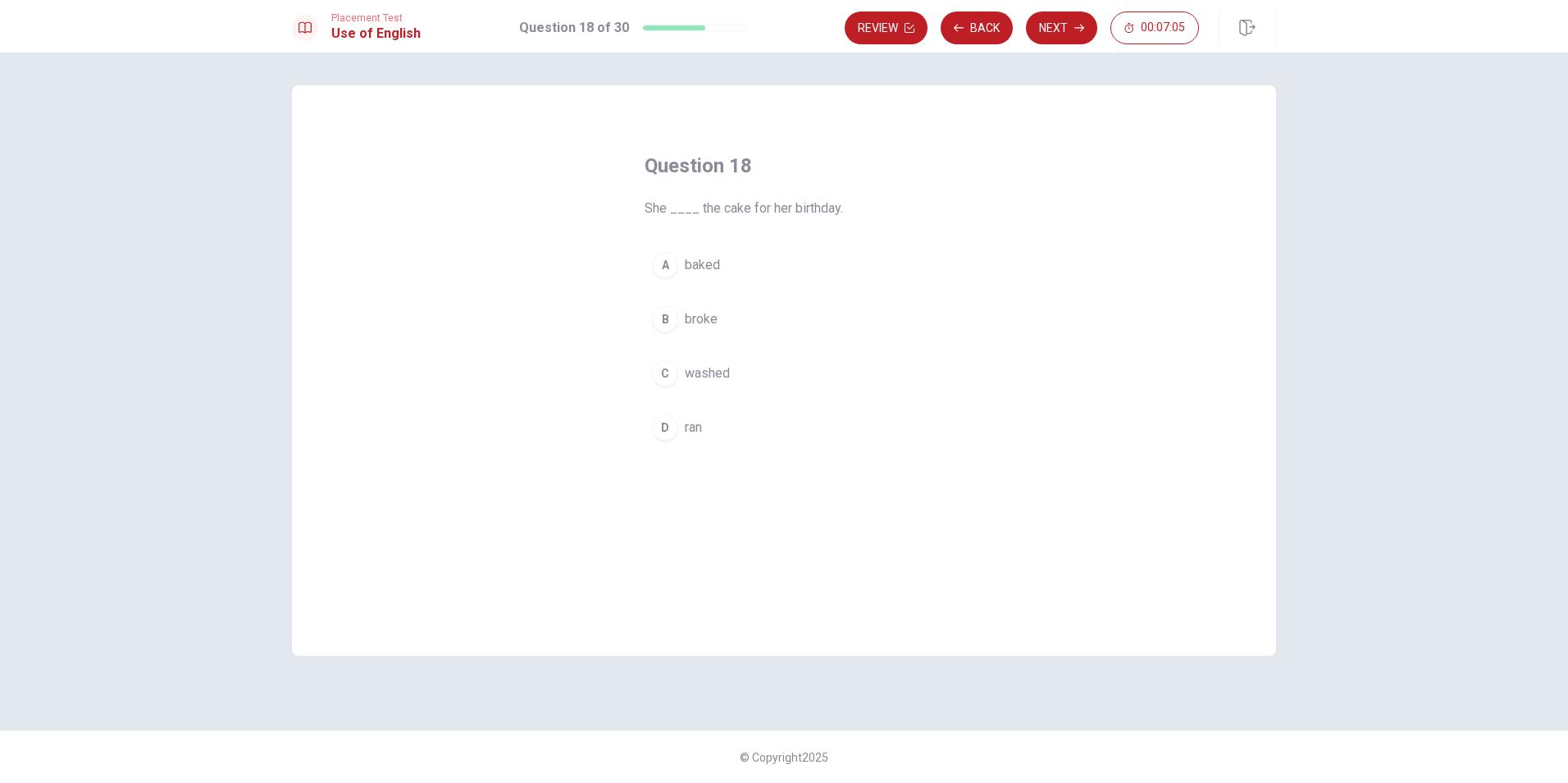
click at [745, 261] on button "A baked" at bounding box center [784, 265] width 279 height 41
click at [1058, 30] on button "Next" at bounding box center [1062, 28] width 72 height 33
click at [721, 252] on button "A send" at bounding box center [784, 265] width 279 height 41
click at [1041, 38] on button "Next" at bounding box center [1062, 28] width 72 height 33
click at [750, 264] on button "A sends" at bounding box center [784, 285] width 279 height 41
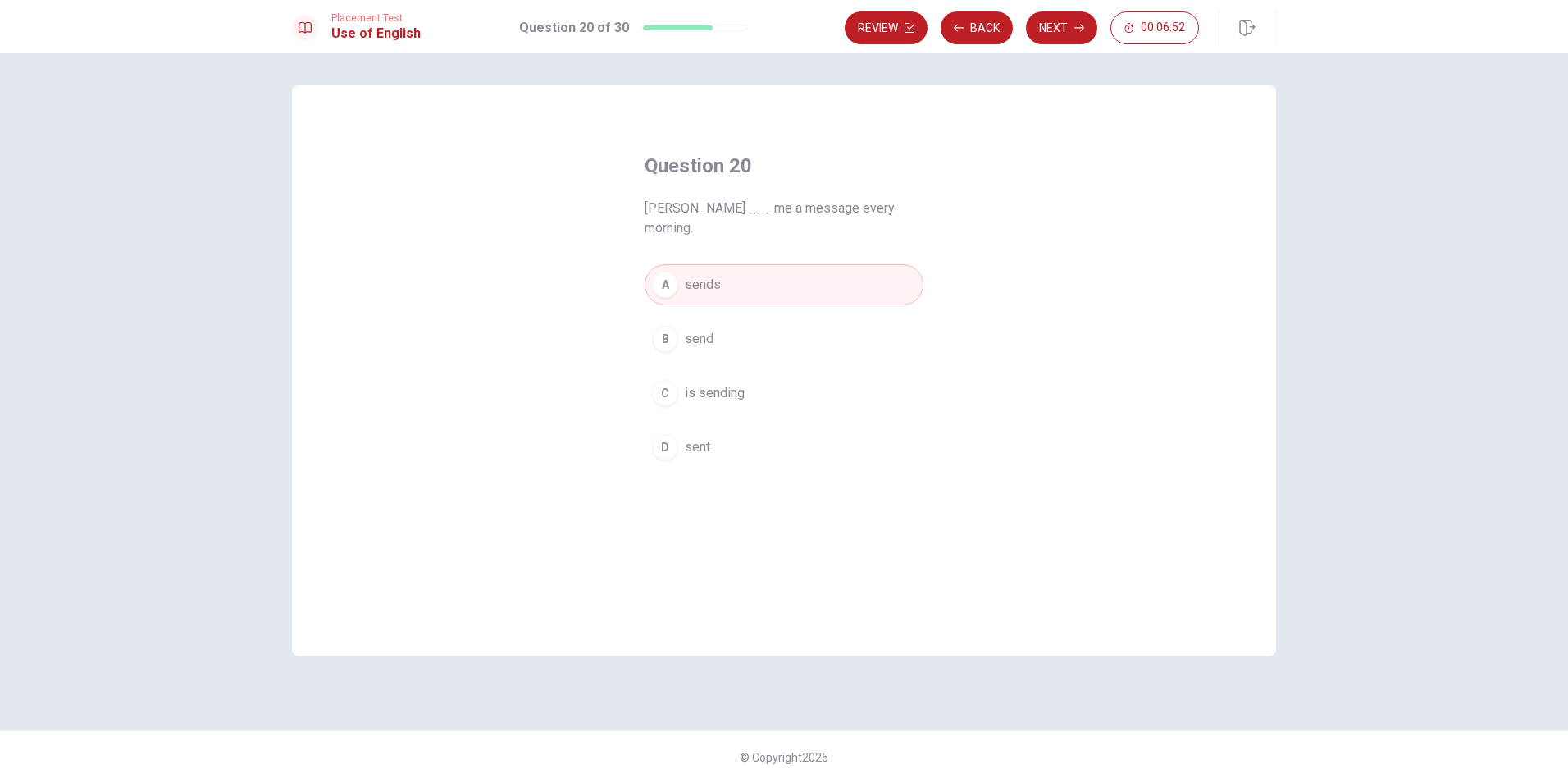
click at [1076, 30] on icon "button" at bounding box center [1079, 28] width 10 height 10
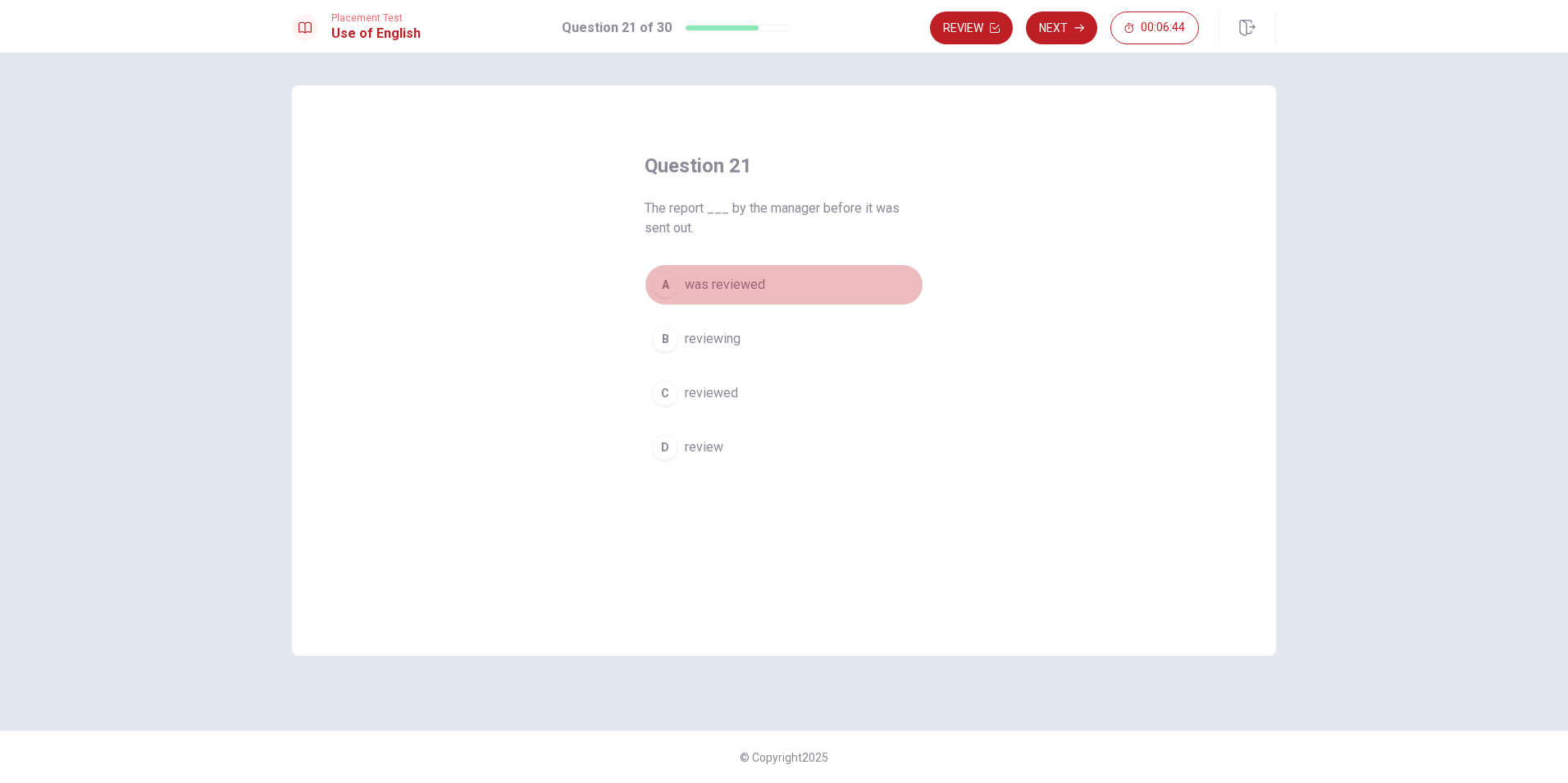
click at [749, 296] on button "A was reviewed" at bounding box center [784, 285] width 279 height 41
click at [1058, 33] on button "Next" at bounding box center [1062, 28] width 72 height 33
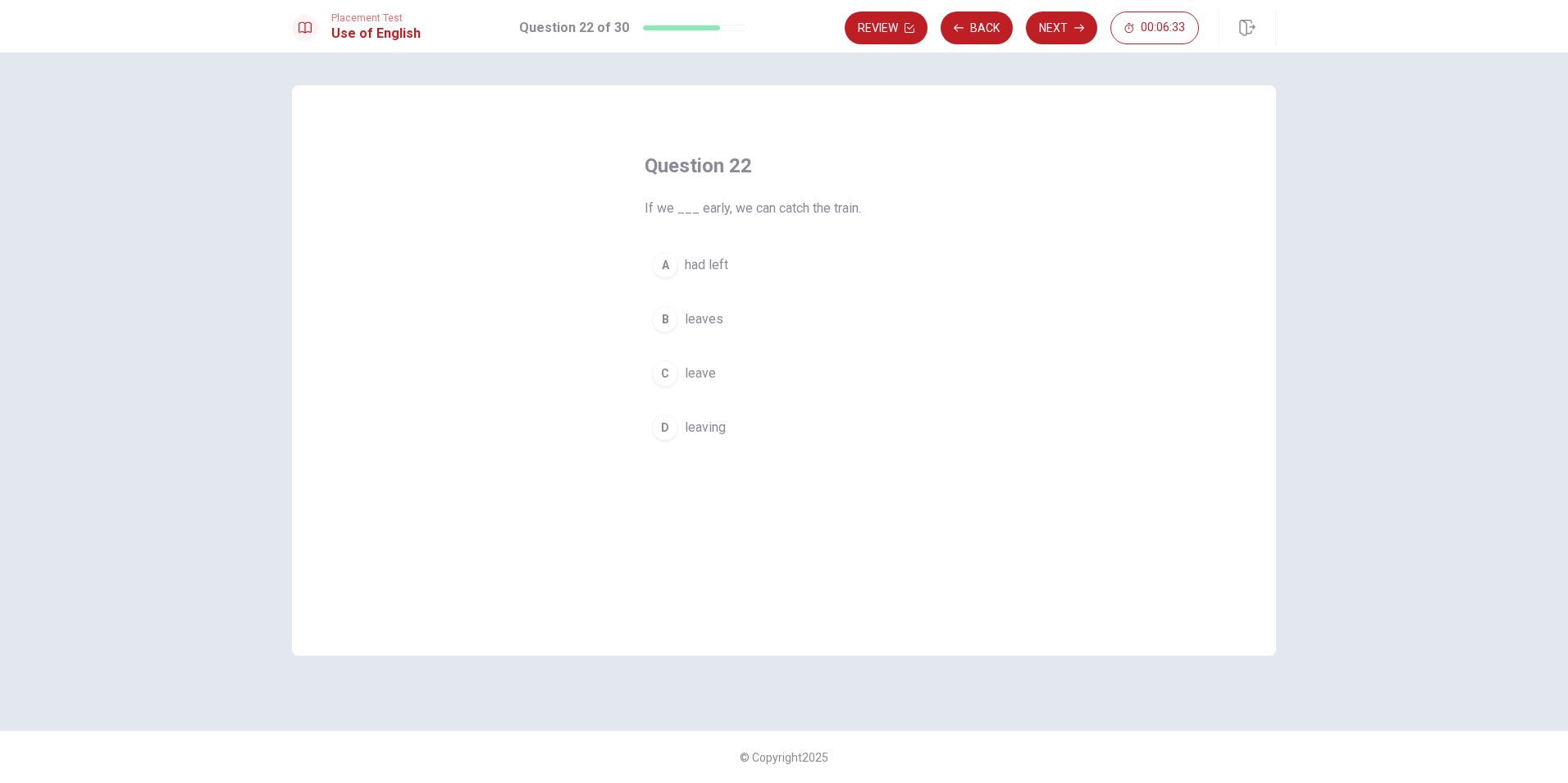
click at [727, 319] on button "B leaves" at bounding box center [784, 319] width 279 height 41
click at [1054, 25] on button "Next" at bounding box center [1062, 28] width 72 height 33
click at [741, 375] on span "will complete" at bounding box center [724, 373] width 77 height 20
click at [1054, 35] on button "Next" at bounding box center [1062, 28] width 72 height 33
click at [716, 270] on button "A have" at bounding box center [784, 265] width 279 height 41
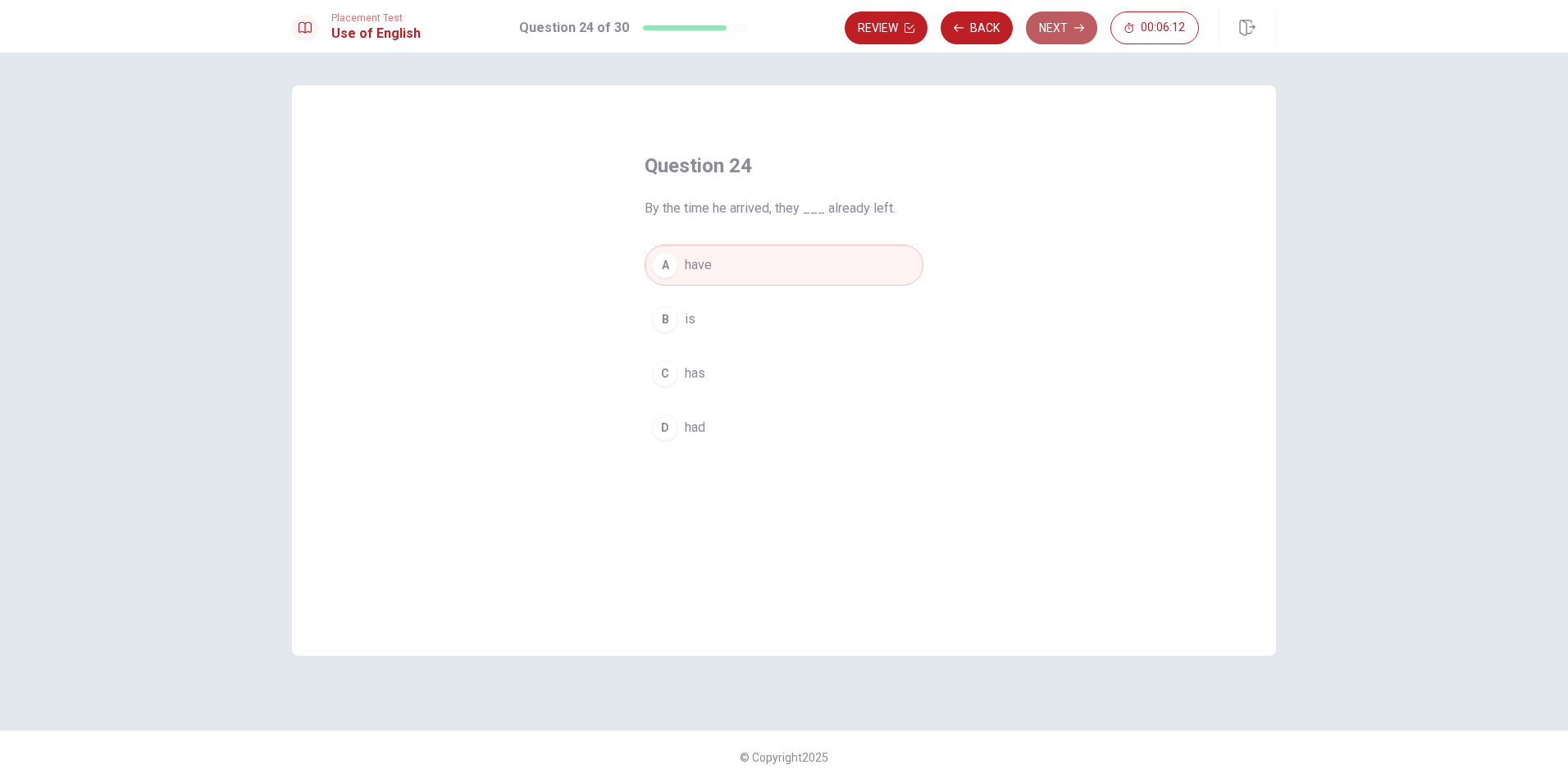
click at [1063, 35] on button "Next" at bounding box center [1062, 28] width 72 height 33
click at [763, 326] on button "B suggest" at bounding box center [784, 319] width 279 height 41
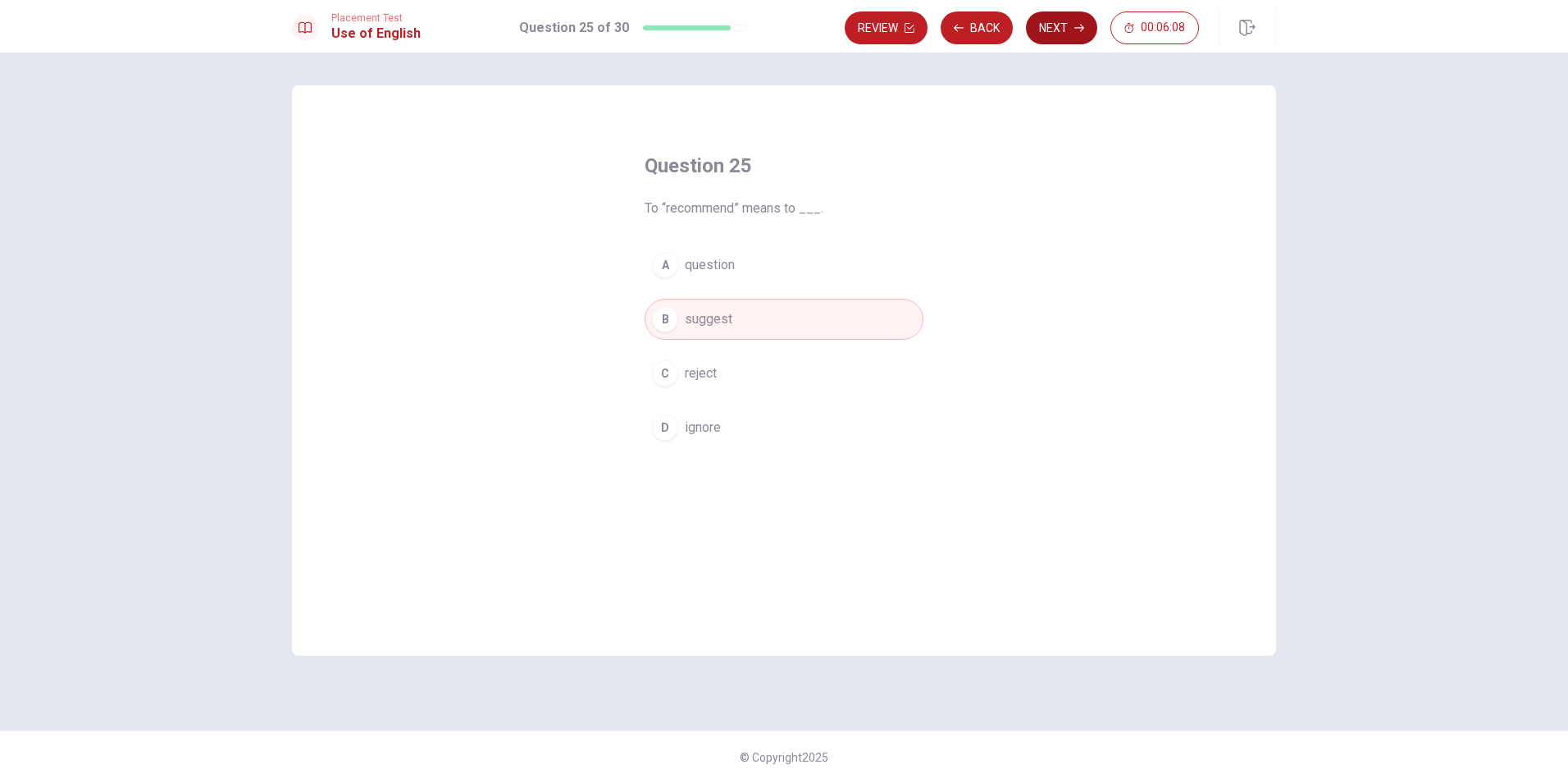
click at [1061, 30] on button "Next" at bounding box center [1062, 28] width 72 height 33
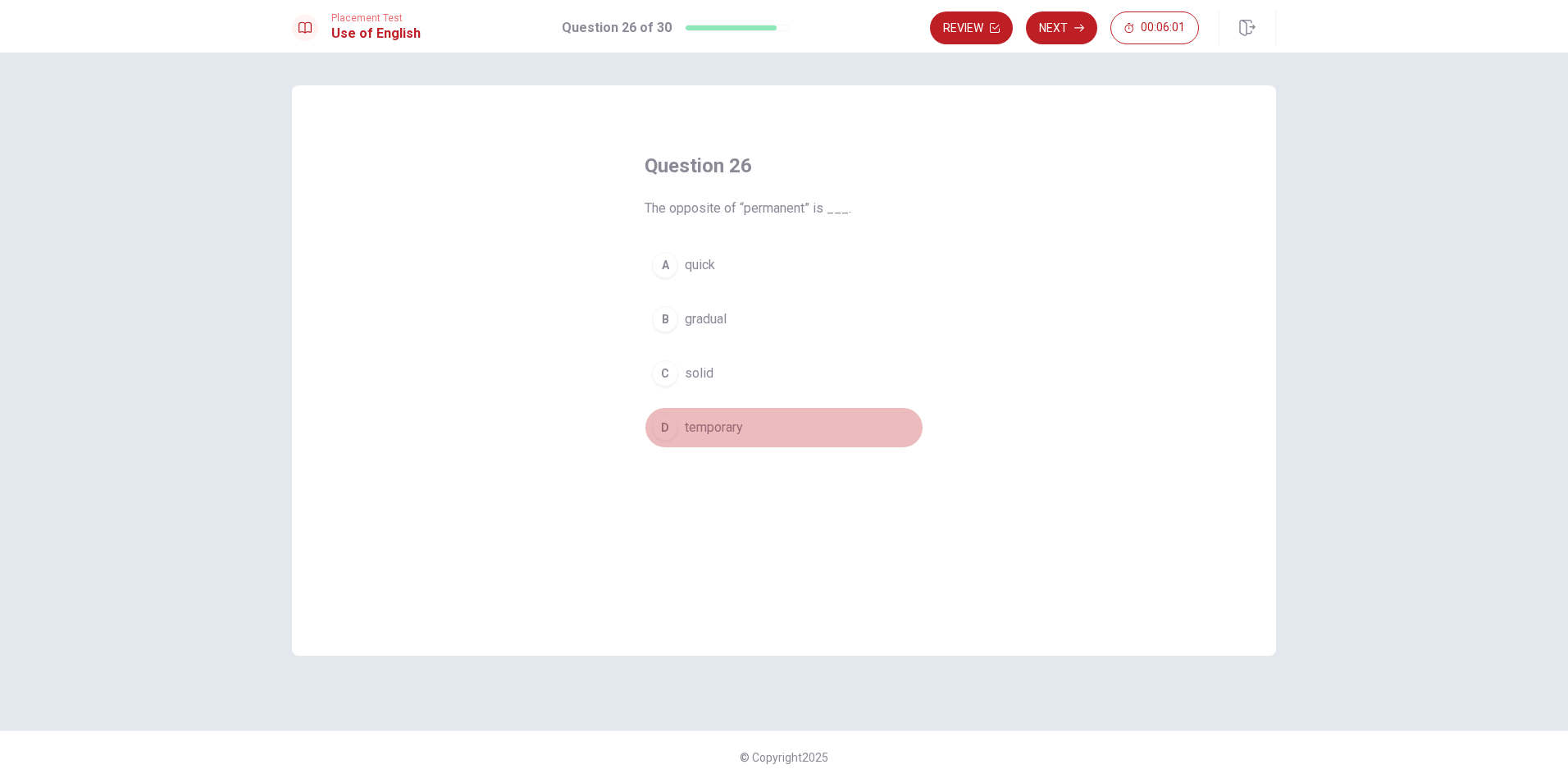
click at [779, 422] on button "D temporary" at bounding box center [784, 428] width 279 height 41
click at [1059, 35] on button "Next" at bounding box center [1062, 28] width 72 height 33
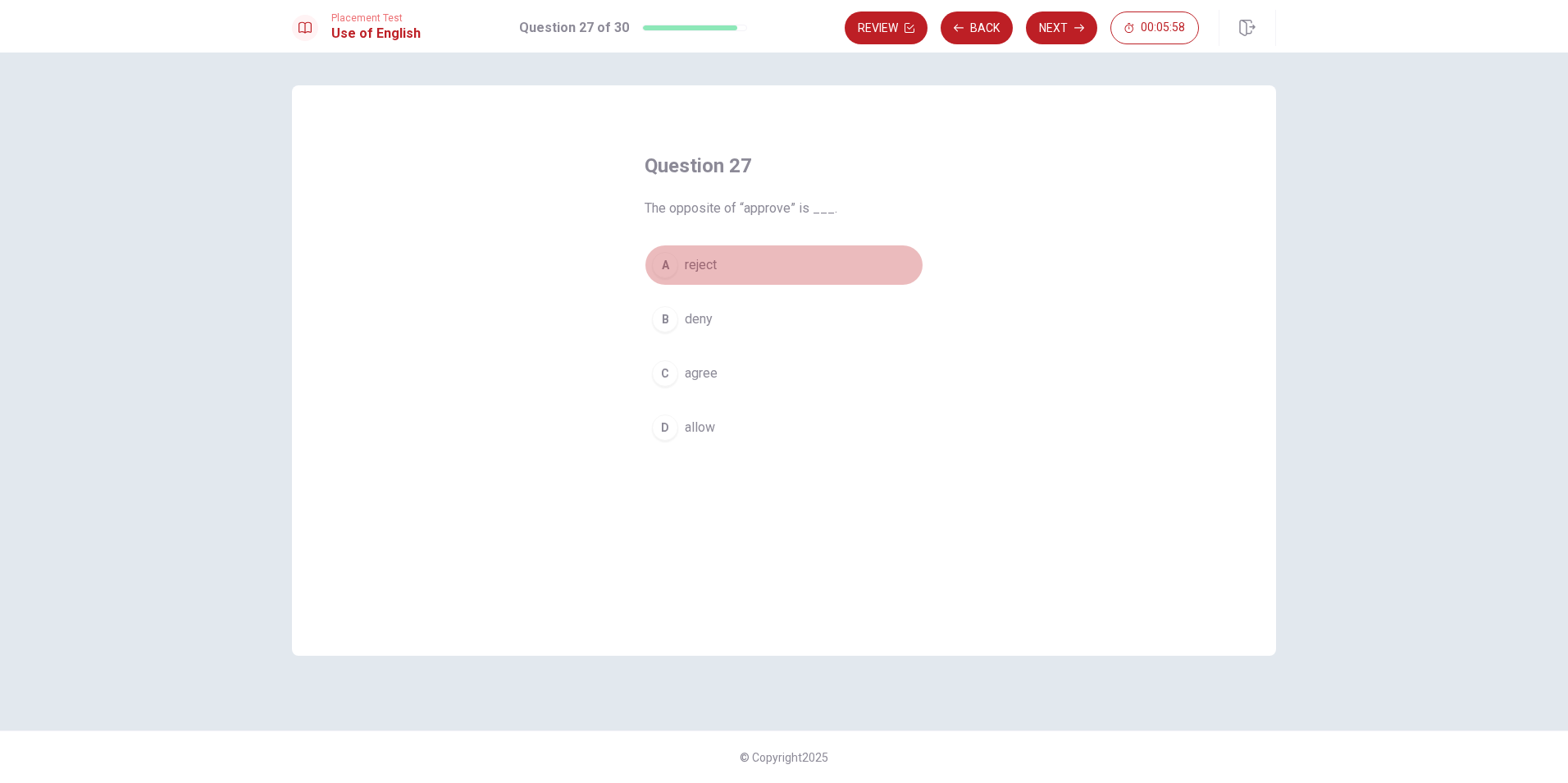
click at [733, 260] on button "A reject" at bounding box center [784, 265] width 279 height 41
click at [1074, 25] on icon "button" at bounding box center [1079, 28] width 10 height 10
click at [767, 326] on span "examine similarities" at bounding box center [742, 319] width 115 height 20
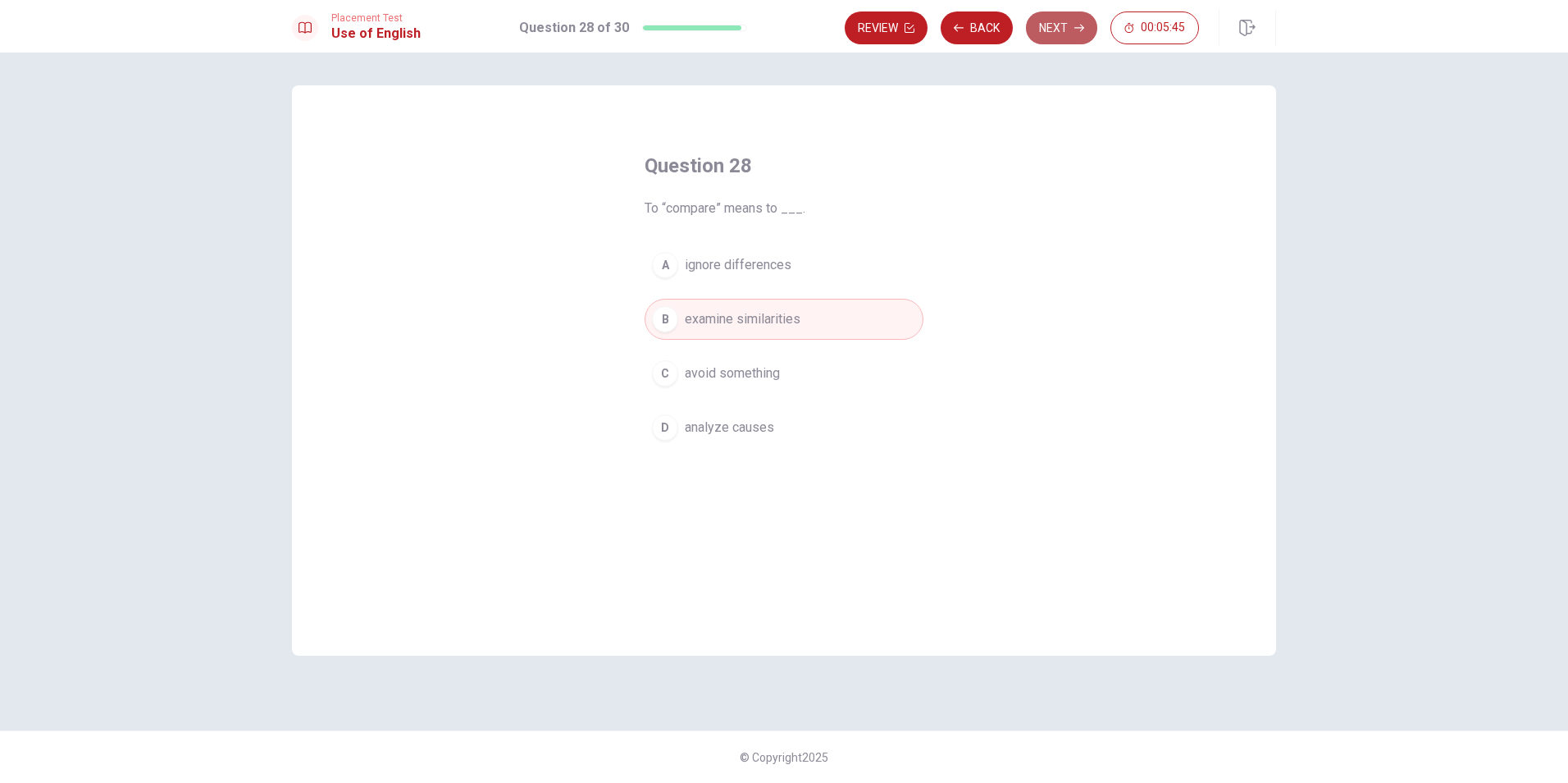
click at [1063, 28] on button "Next" at bounding box center [1062, 28] width 72 height 33
click at [732, 373] on span "avoid them" at bounding box center [716, 373] width 64 height 20
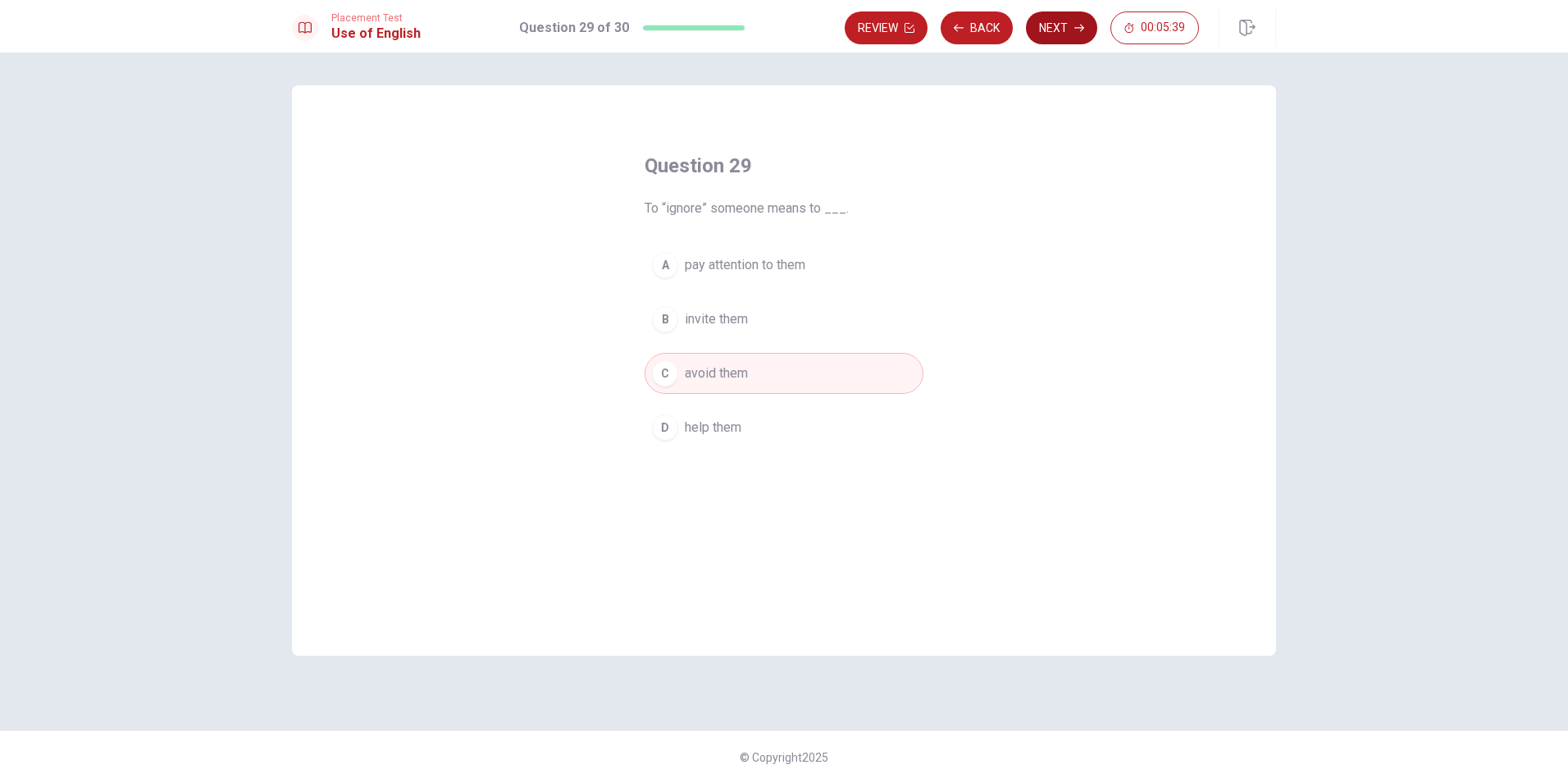
click at [1049, 35] on button "Next" at bounding box center [1062, 28] width 72 height 33
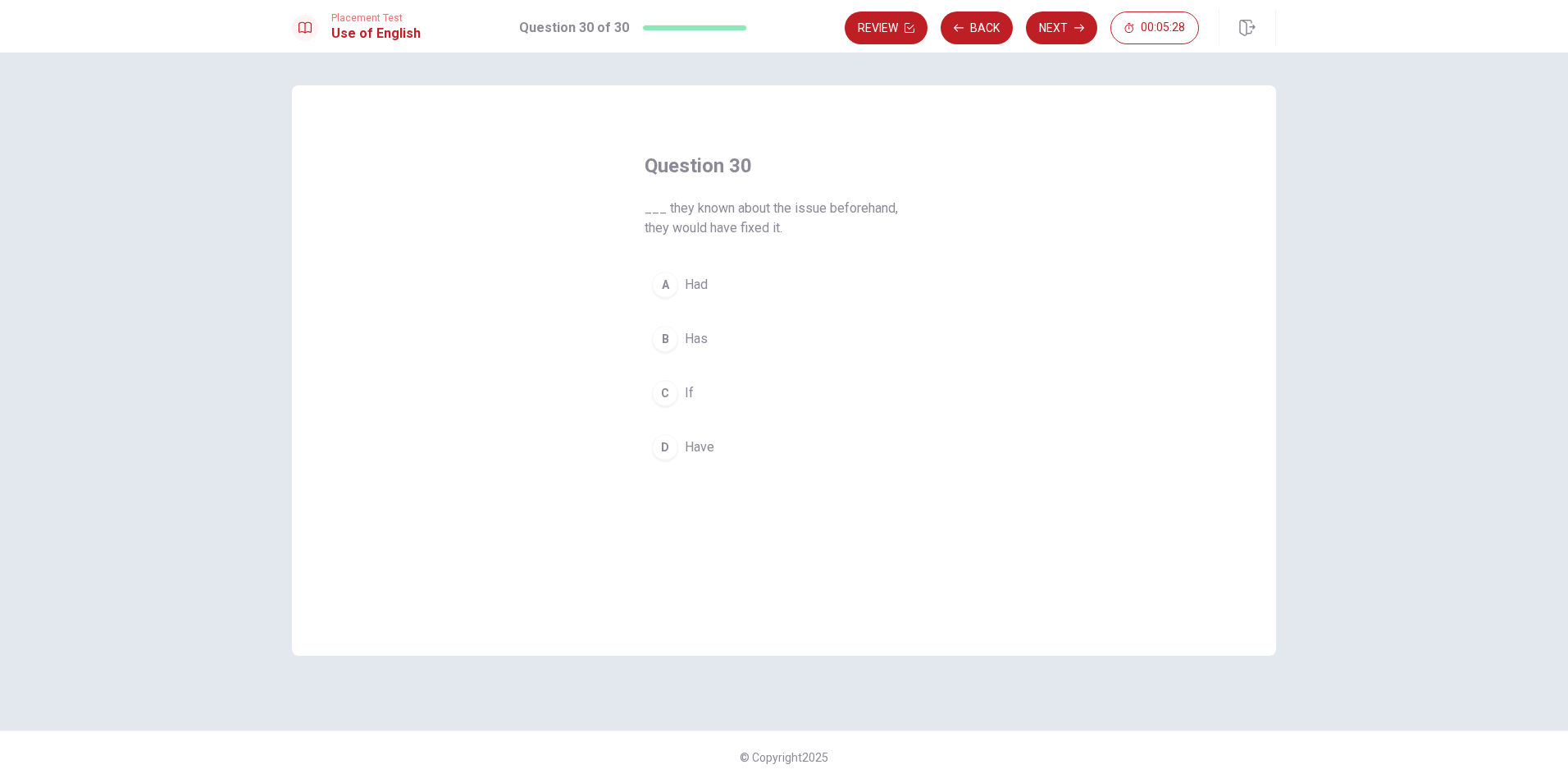
click at [696, 446] on span "Have" at bounding box center [699, 447] width 30 height 20
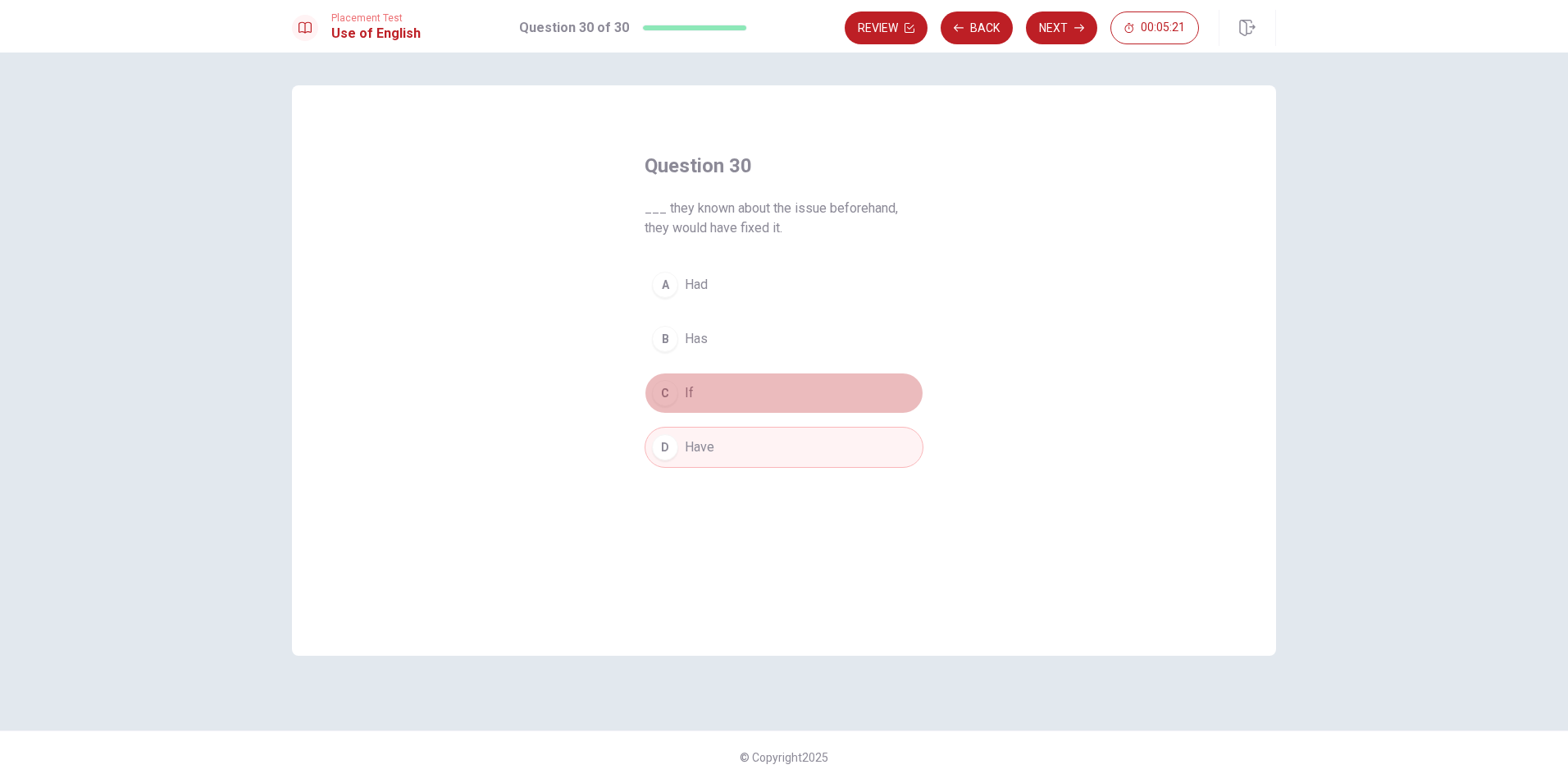
click at [781, 398] on button "C If" at bounding box center [784, 393] width 279 height 41
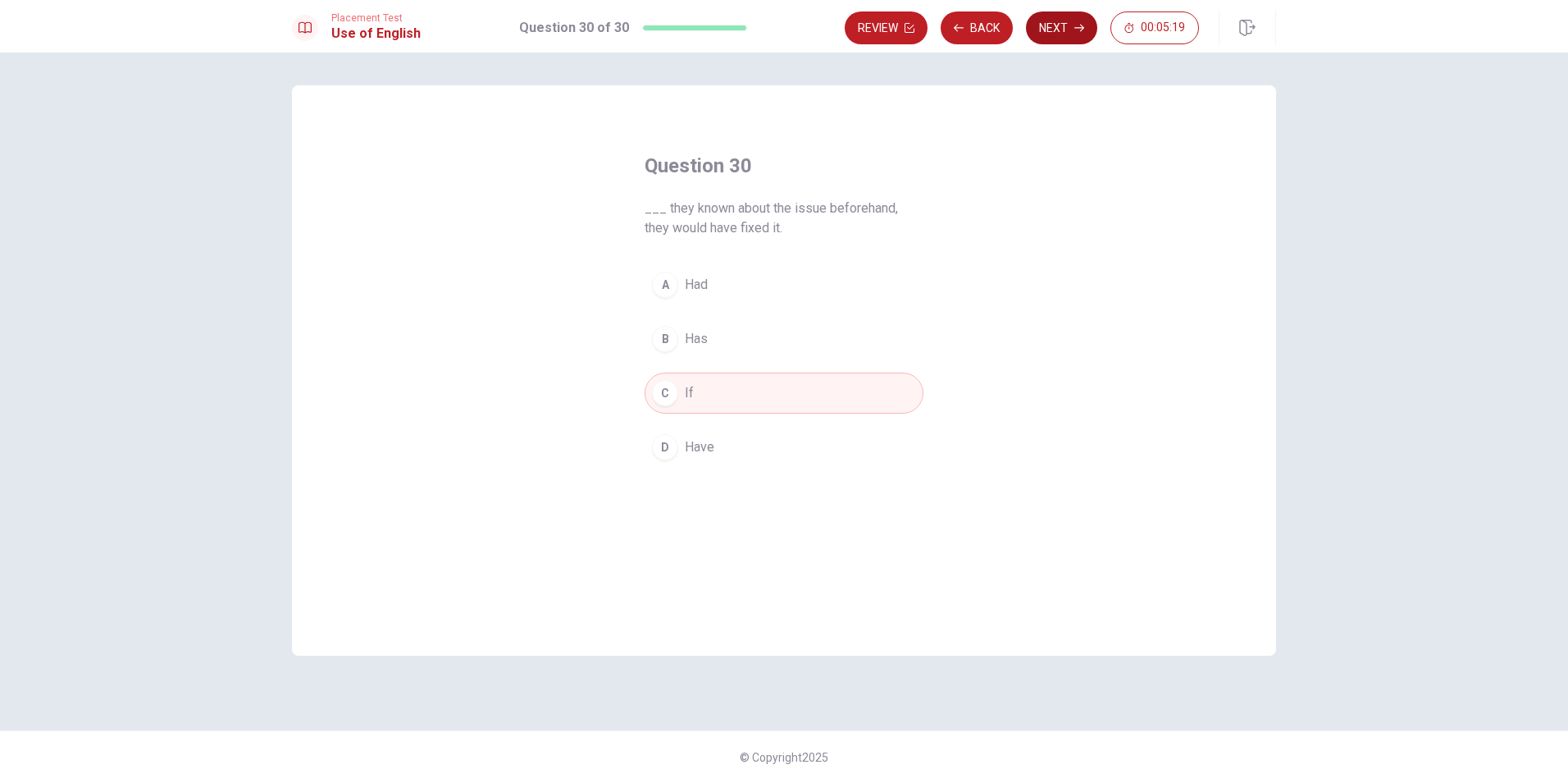
click at [1076, 23] on icon "button" at bounding box center [1079, 28] width 10 height 10
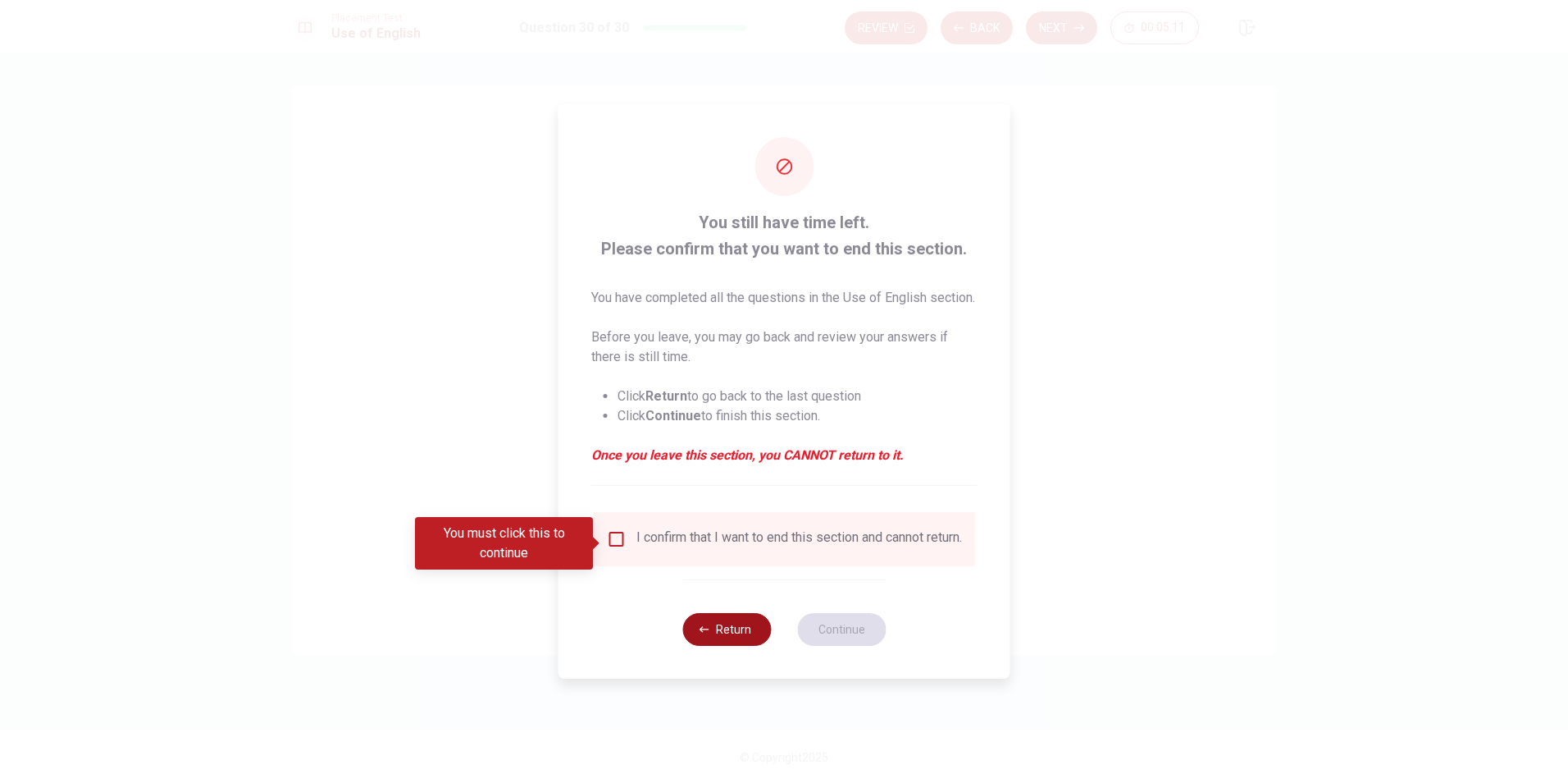
click at [708, 638] on button "Return" at bounding box center [726, 629] width 89 height 33
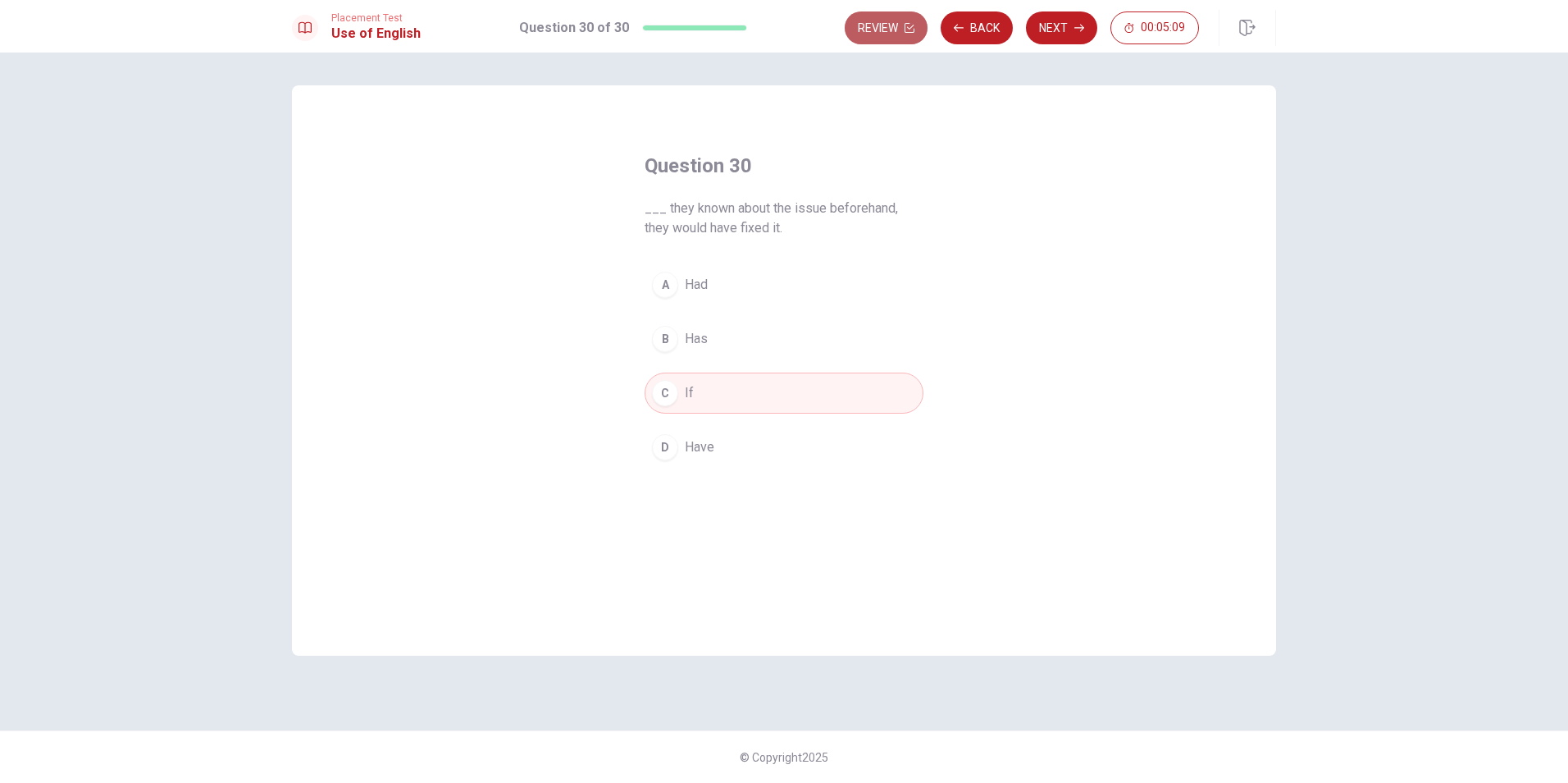
click at [915, 31] on button "Review" at bounding box center [886, 28] width 83 height 33
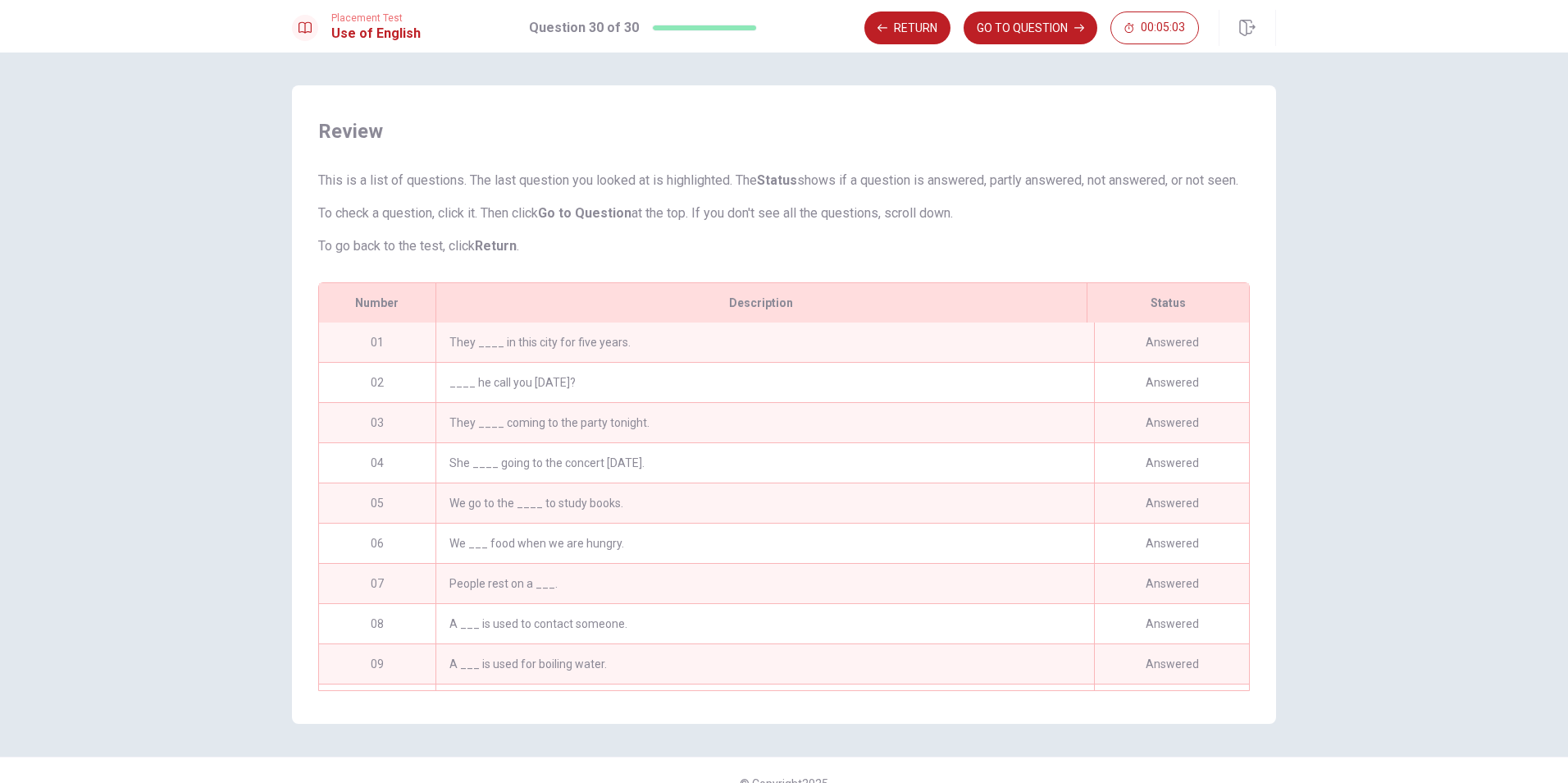
click at [568, 401] on div "____ he call you [DATE]?" at bounding box center [765, 382] width 658 height 39
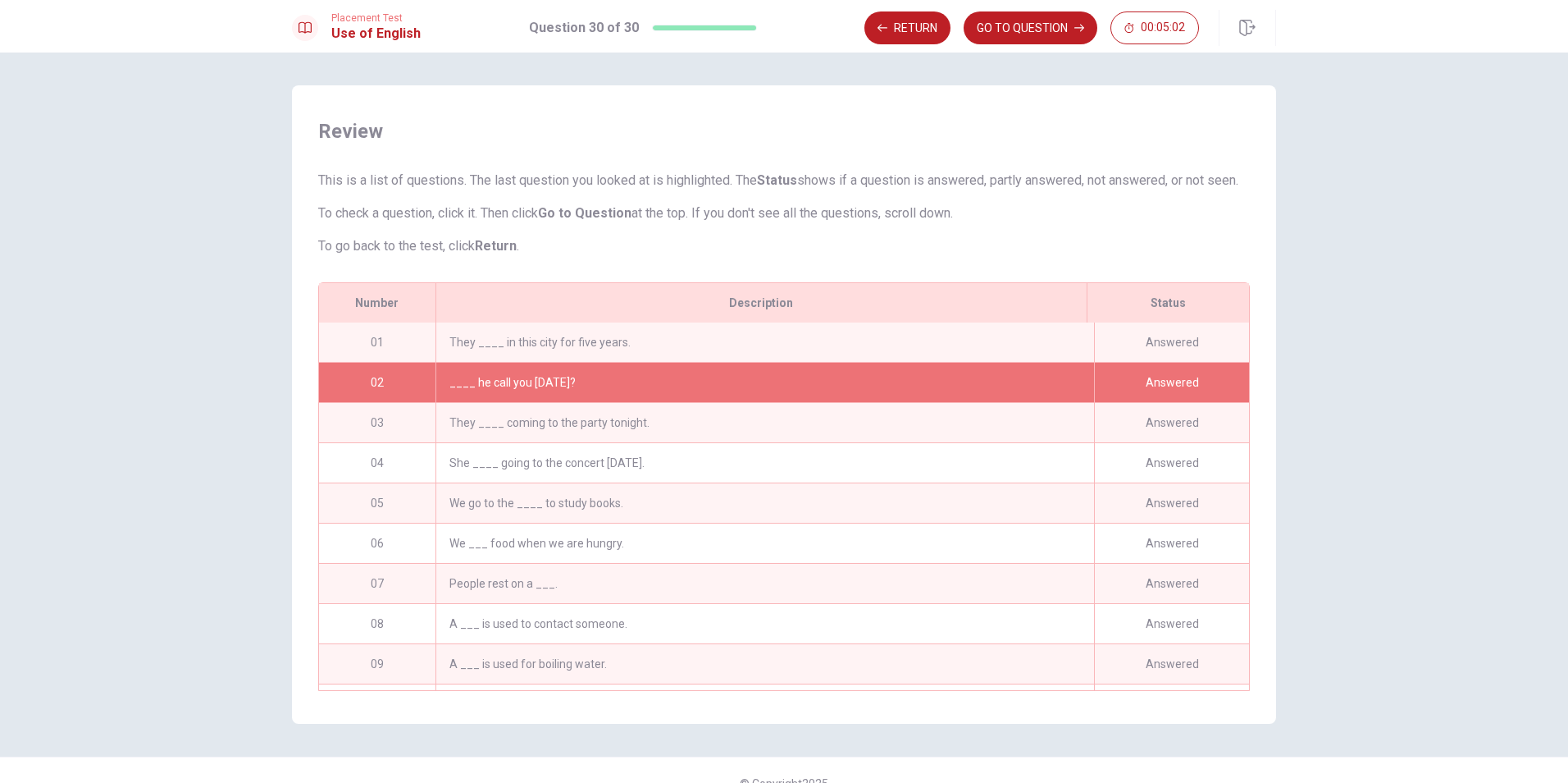
click at [568, 401] on div "____ he call you [DATE]?" at bounding box center [765, 382] width 658 height 39
click at [352, 402] on div "02" at bounding box center [377, 382] width 116 height 39
click at [1146, 402] on div "Answered" at bounding box center [1171, 382] width 155 height 39
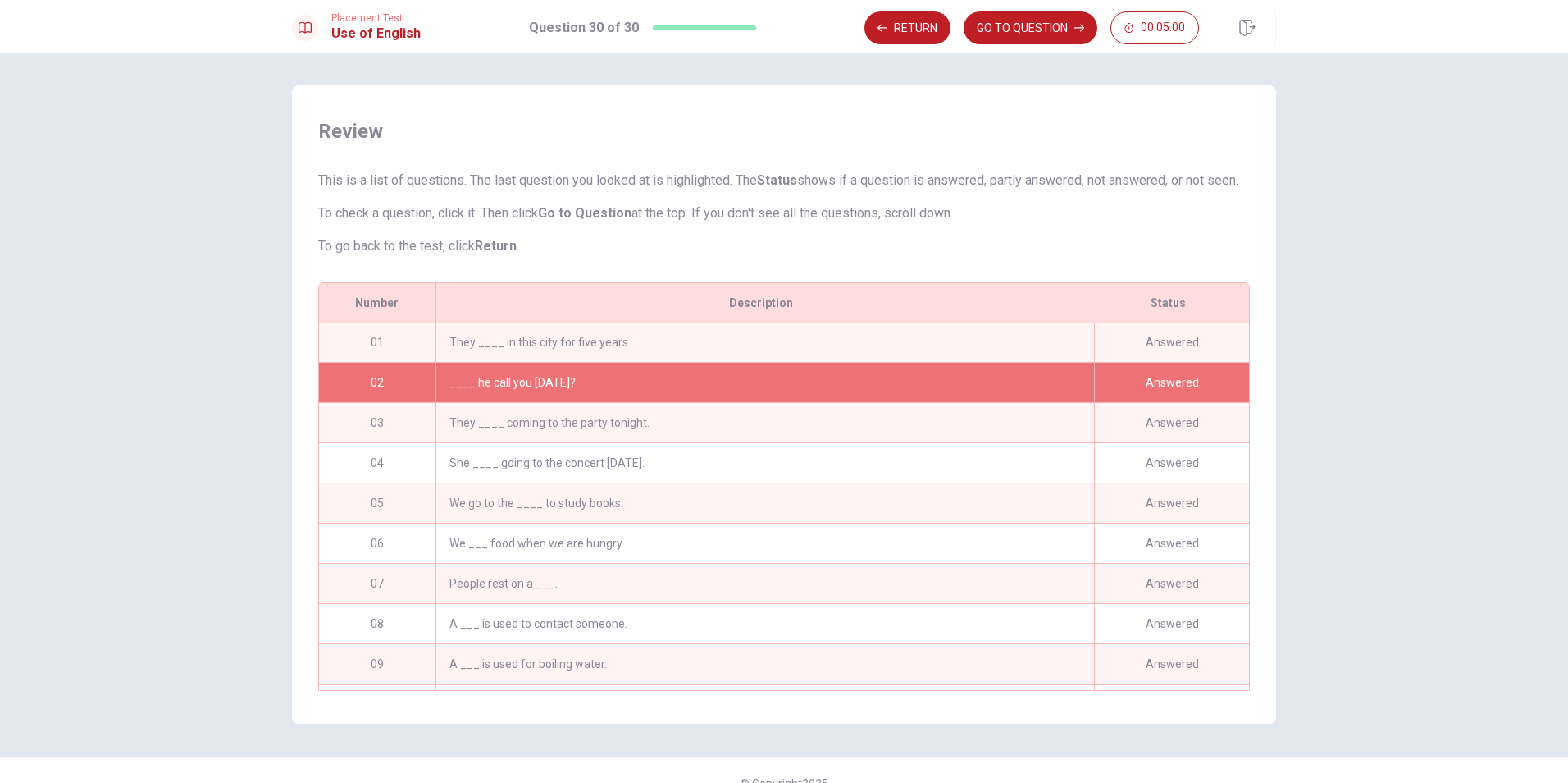
click at [1072, 402] on div "____ he call you [DATE]?" at bounding box center [765, 382] width 658 height 39
click at [935, 16] on button "Return" at bounding box center [908, 28] width 86 height 33
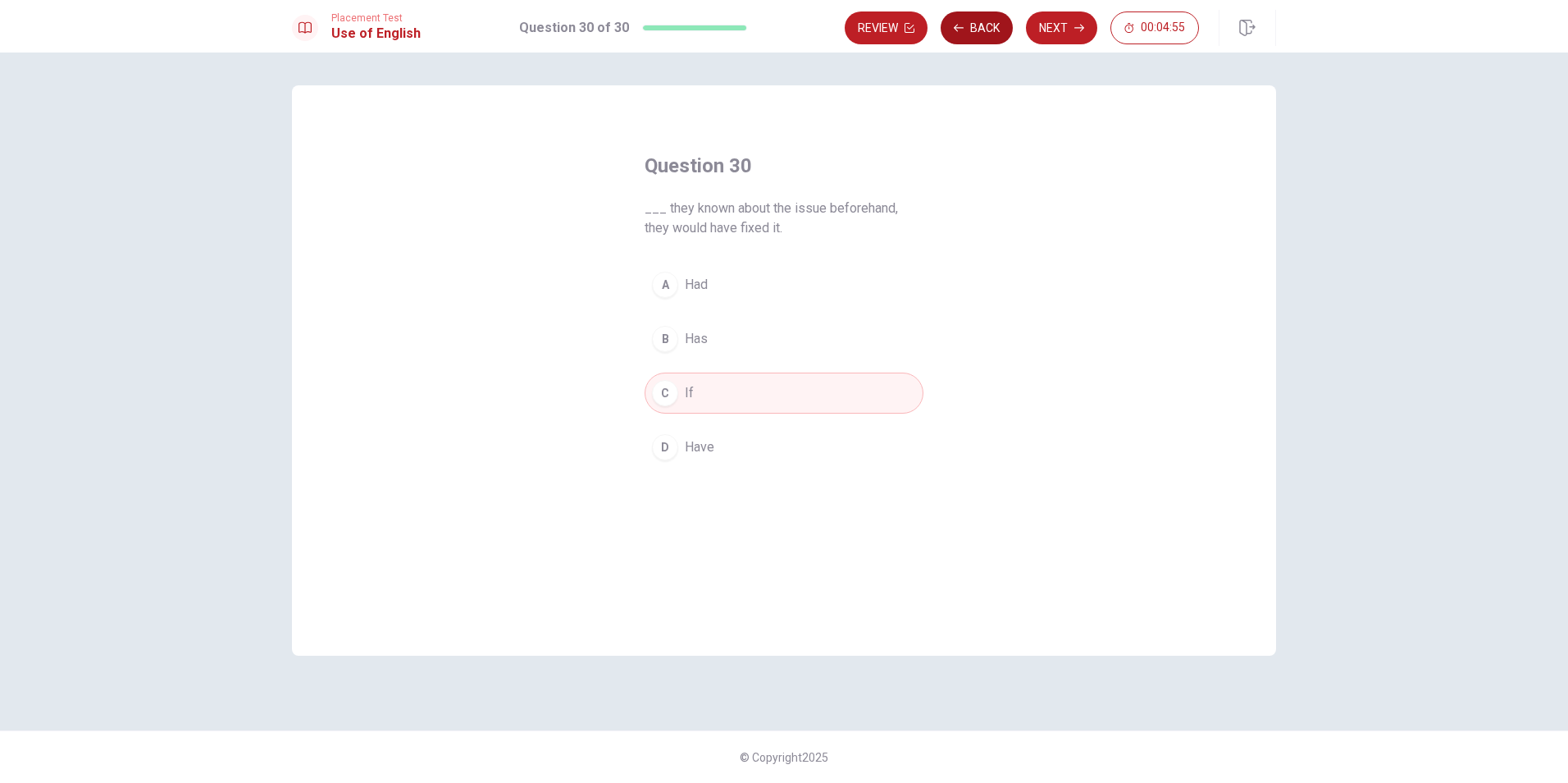
click at [982, 30] on button "Back" at bounding box center [977, 28] width 72 height 33
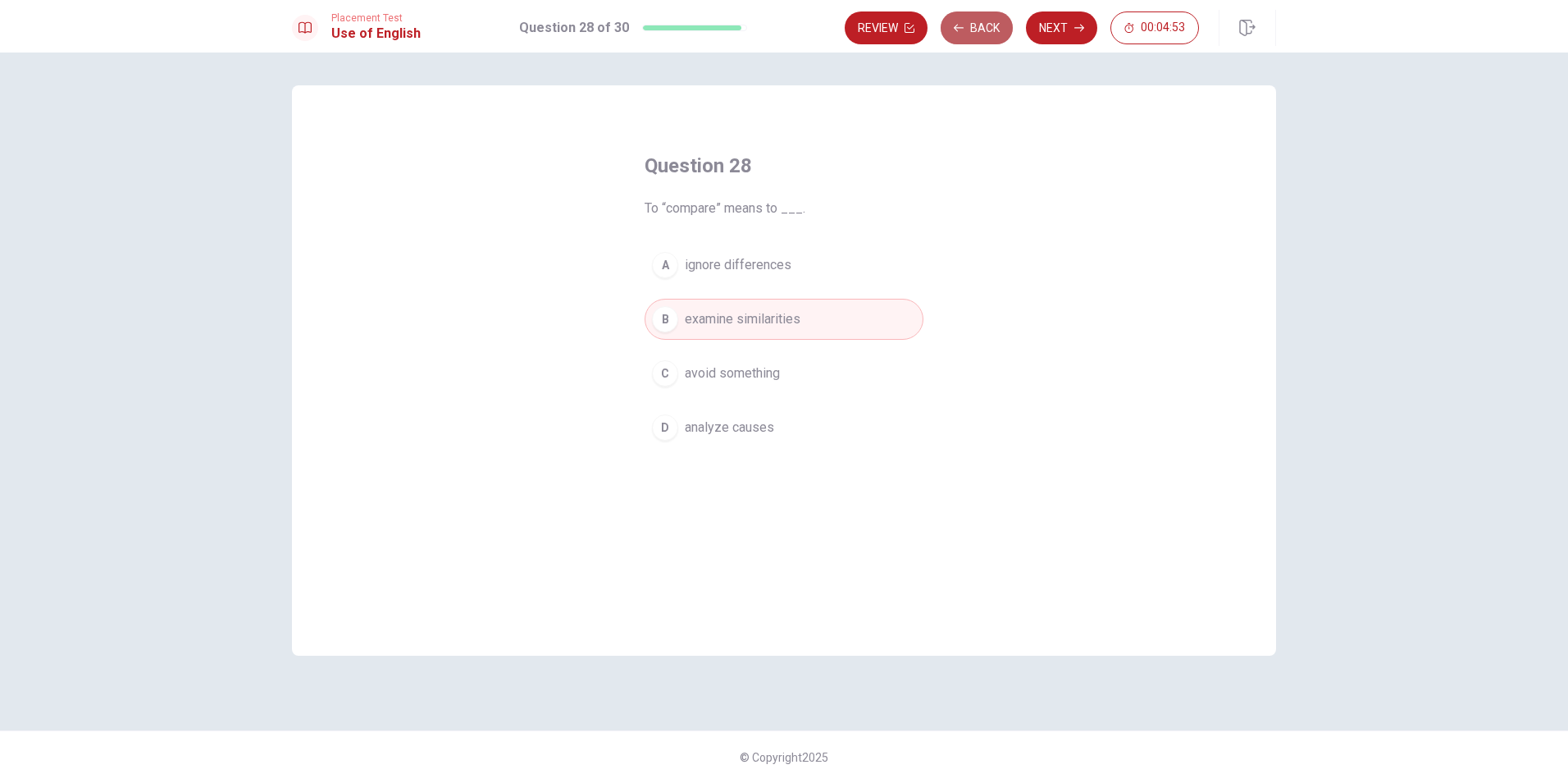
click at [982, 30] on button "Back" at bounding box center [977, 28] width 72 height 33
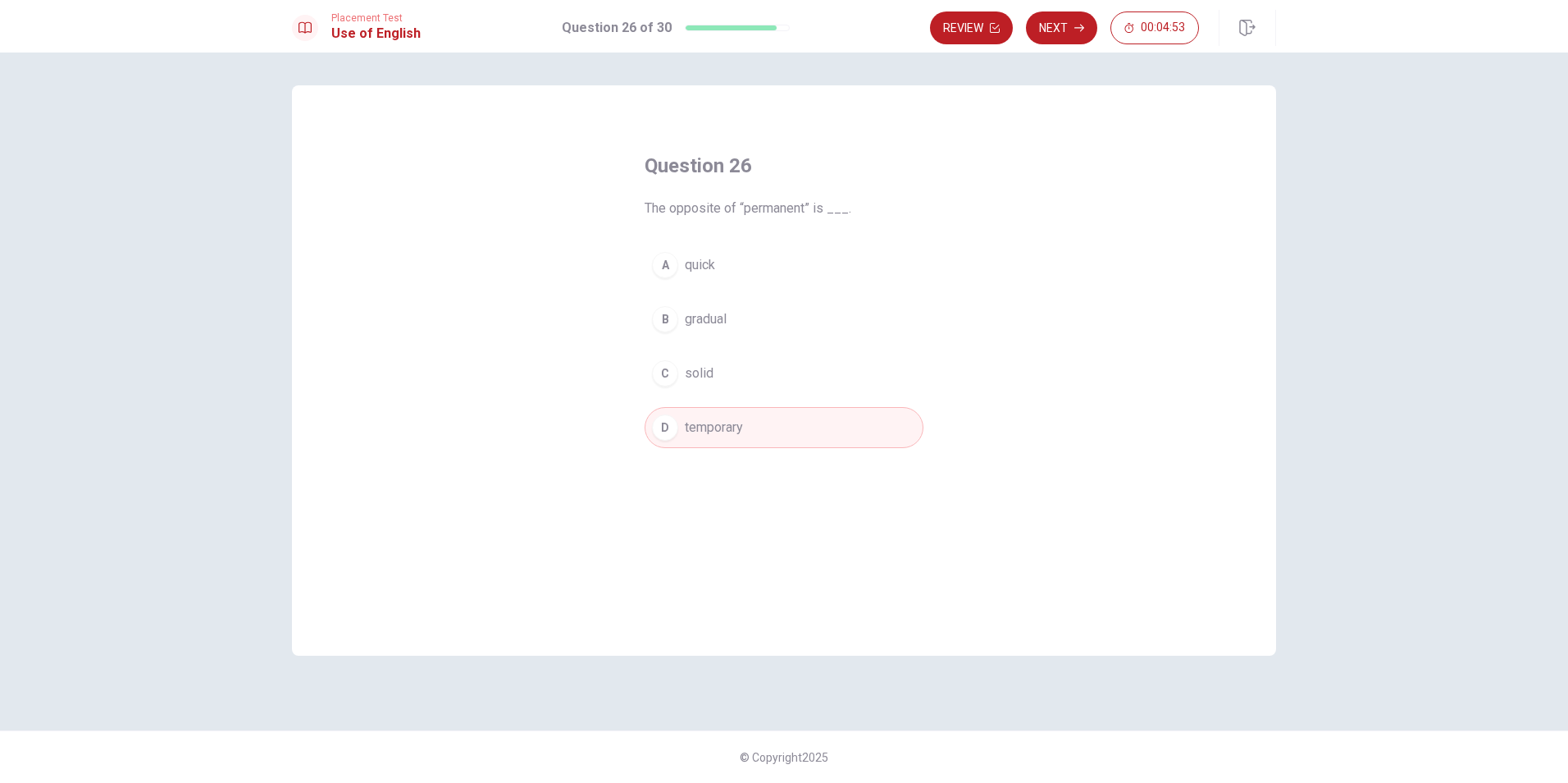
click at [982, 30] on button "Review" at bounding box center [971, 28] width 83 height 33
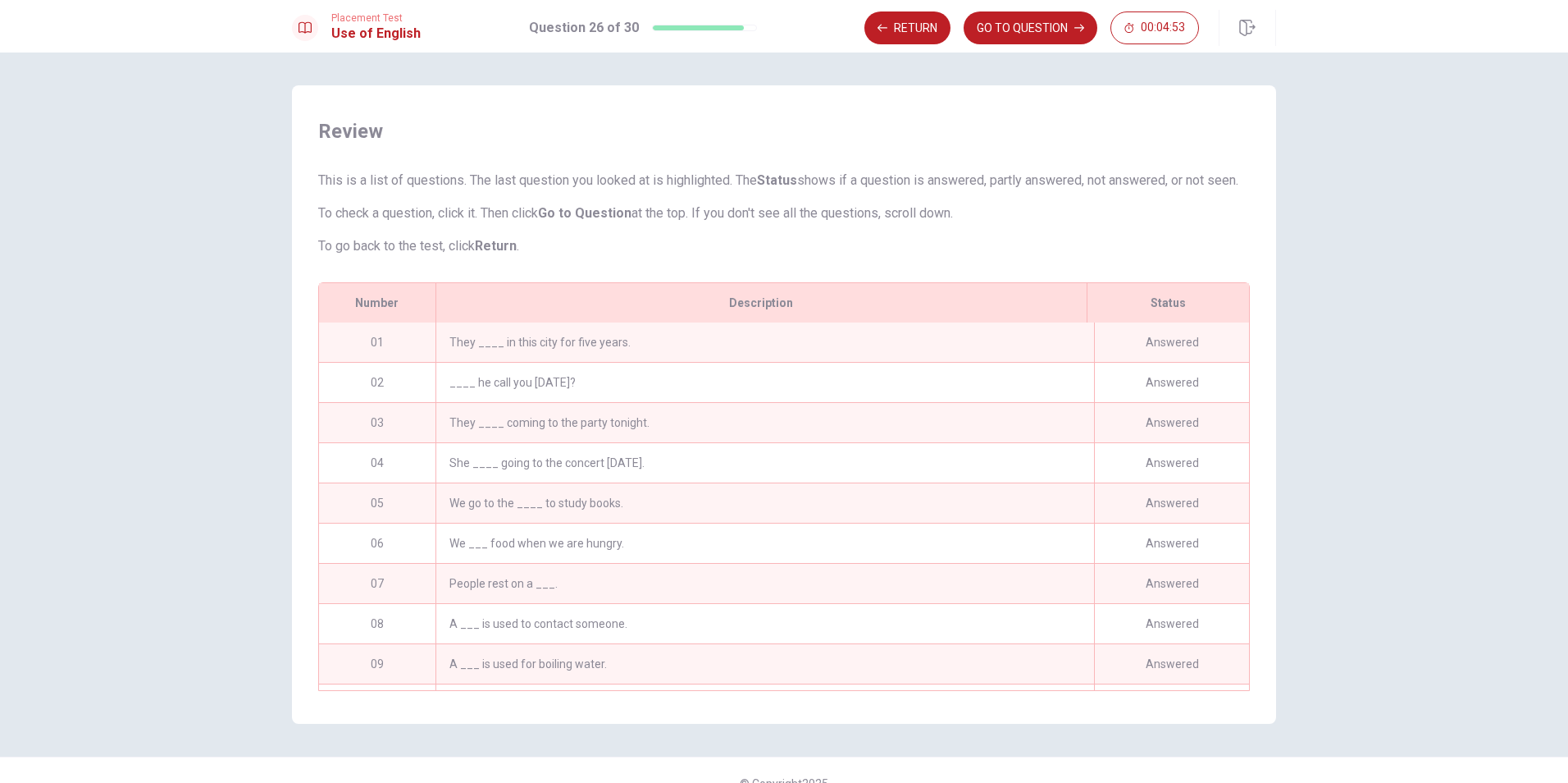
click at [982, 30] on button "GO TO QUESTION" at bounding box center [1030, 28] width 133 height 33
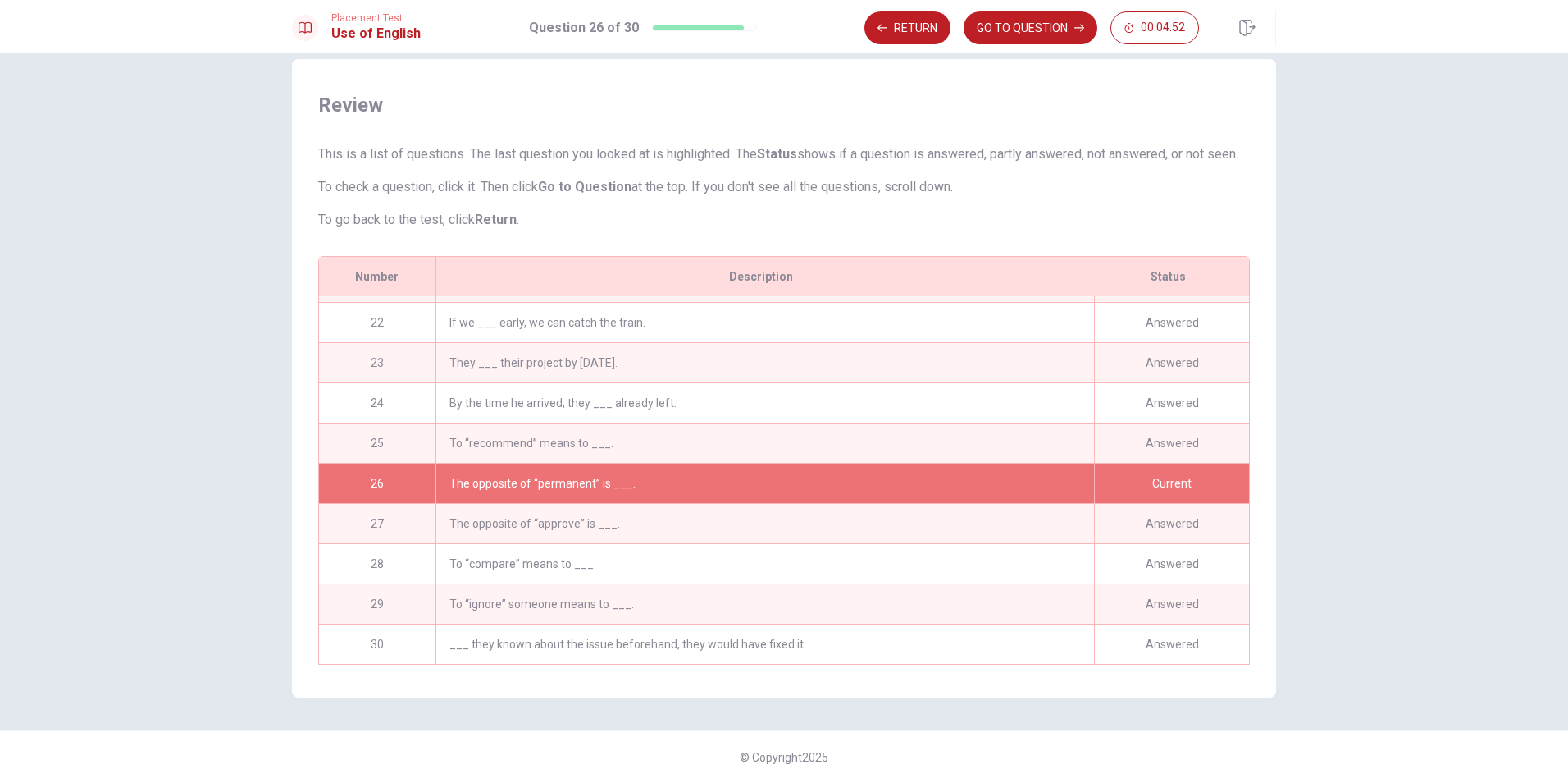
scroll to position [846, 0]
click at [982, 30] on button "GO TO QUESTION" at bounding box center [1030, 28] width 133 height 33
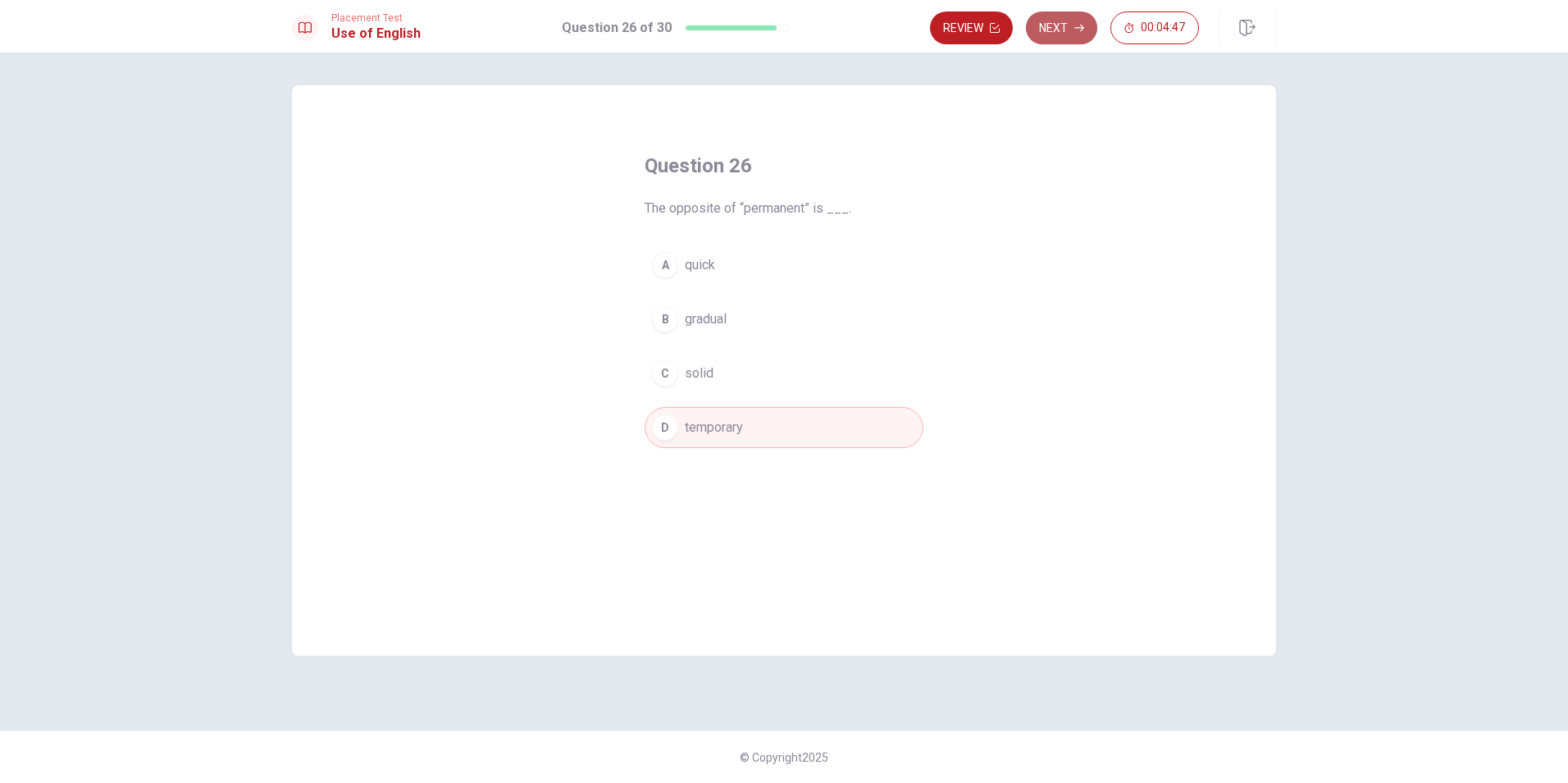
click at [1072, 36] on button "Next" at bounding box center [1062, 28] width 72 height 33
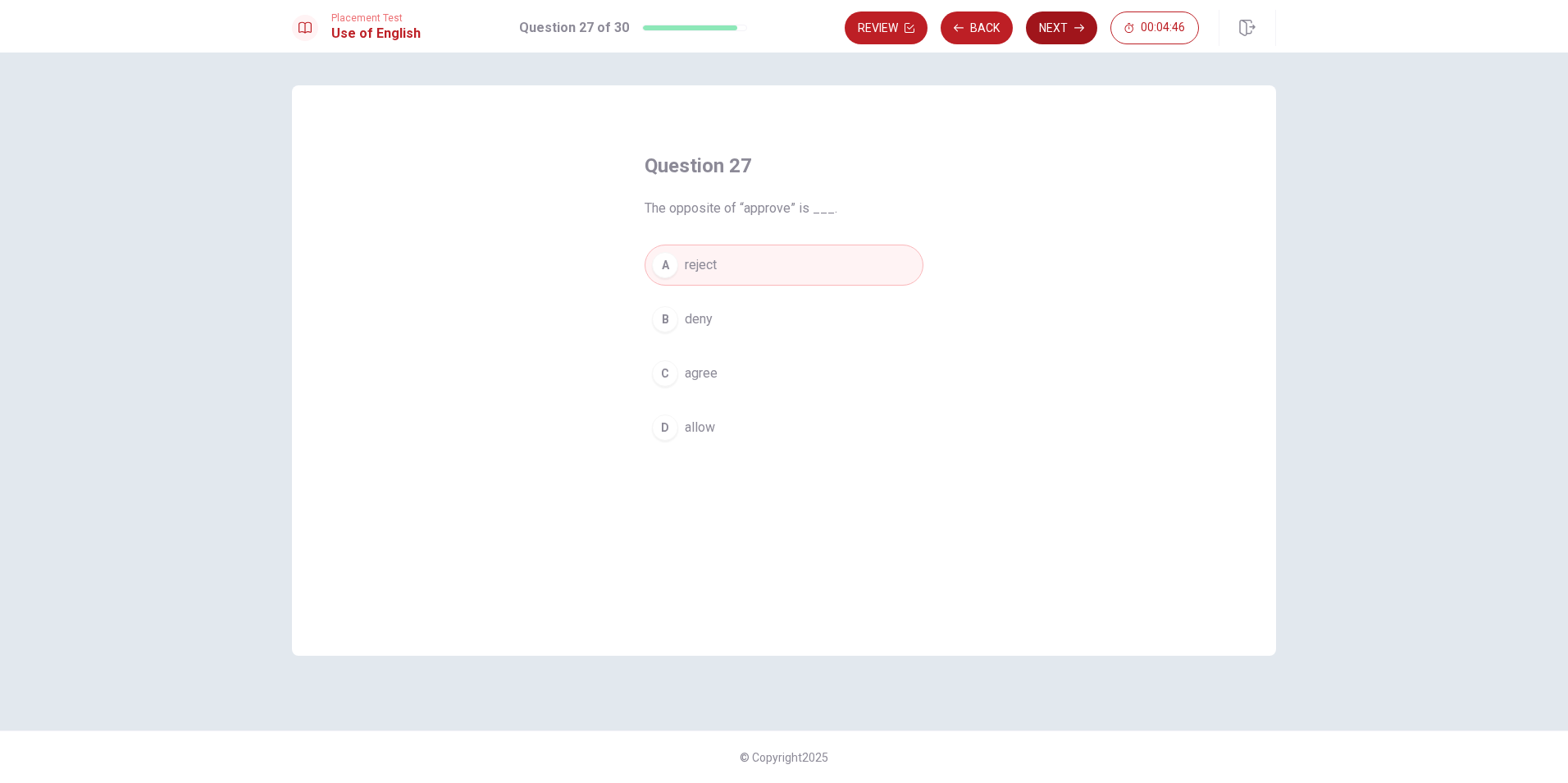
click at [1071, 37] on button "Next" at bounding box center [1062, 28] width 72 height 33
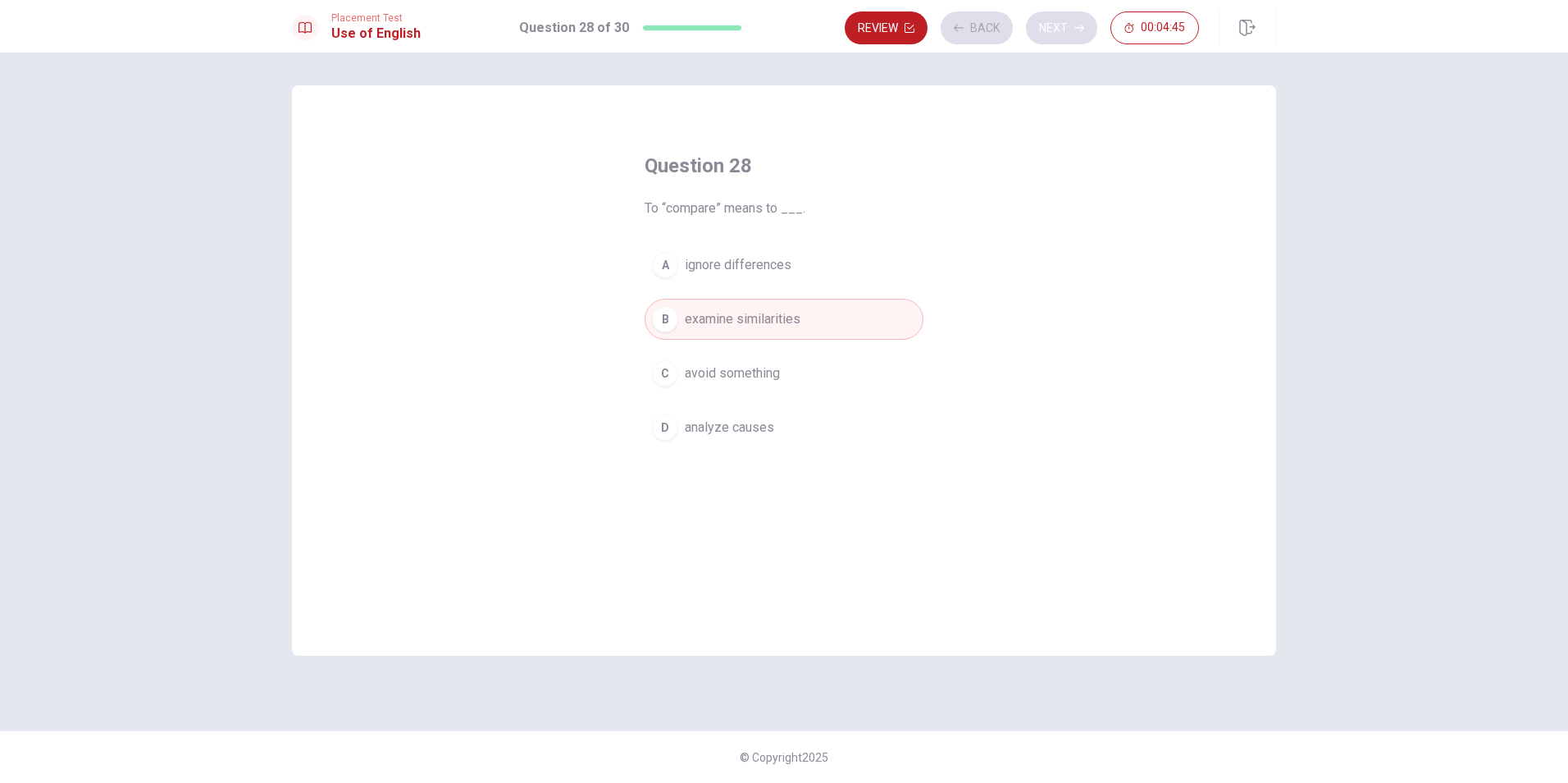
click at [1071, 37] on div "Review Back Next 00:04:45" at bounding box center [1022, 28] width 354 height 33
click at [1071, 37] on button "Next" at bounding box center [1062, 28] width 72 height 33
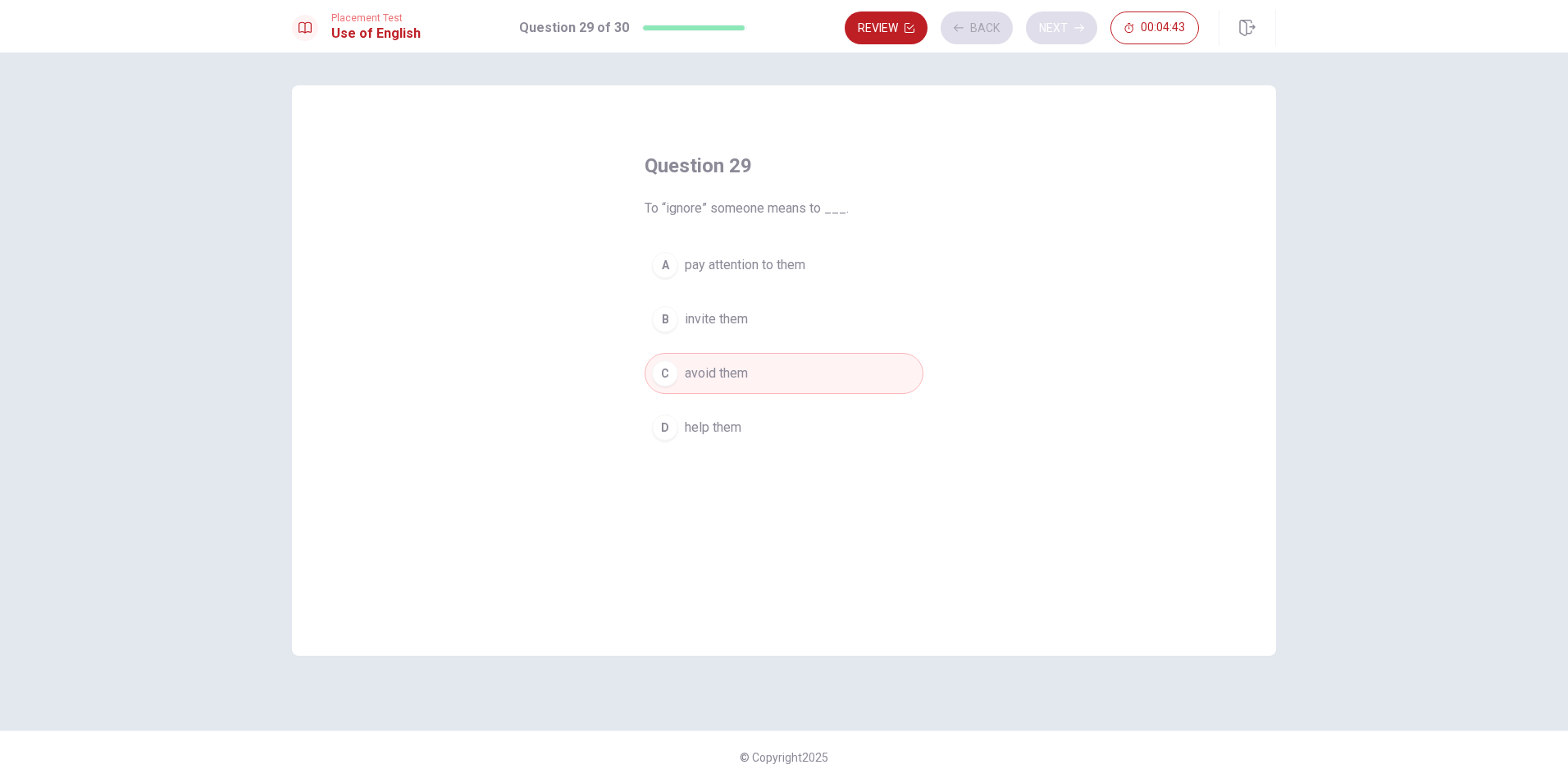
click at [1071, 37] on button "Next" at bounding box center [1062, 28] width 72 height 33
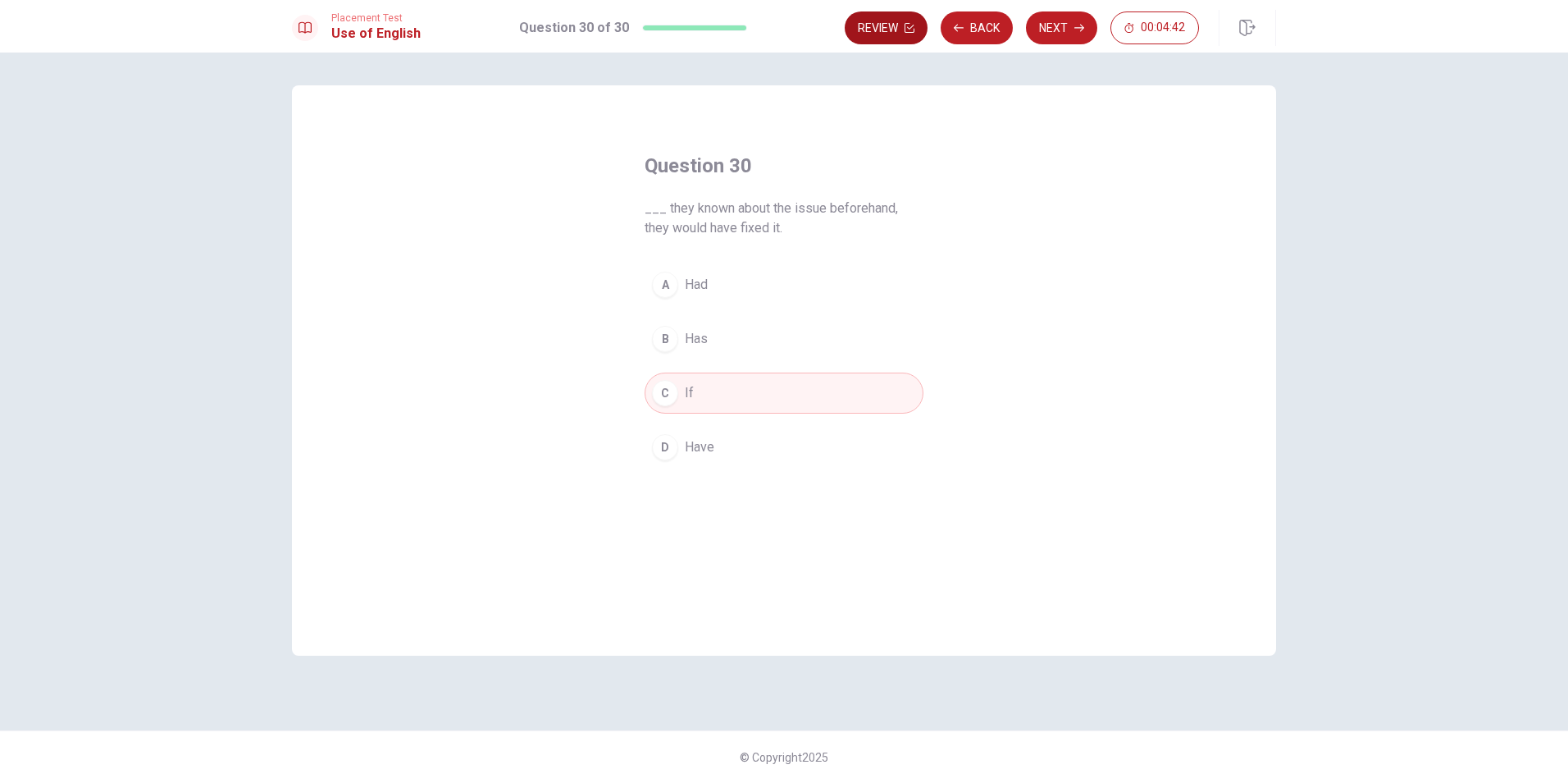
click at [913, 43] on button "Review" at bounding box center [886, 28] width 83 height 33
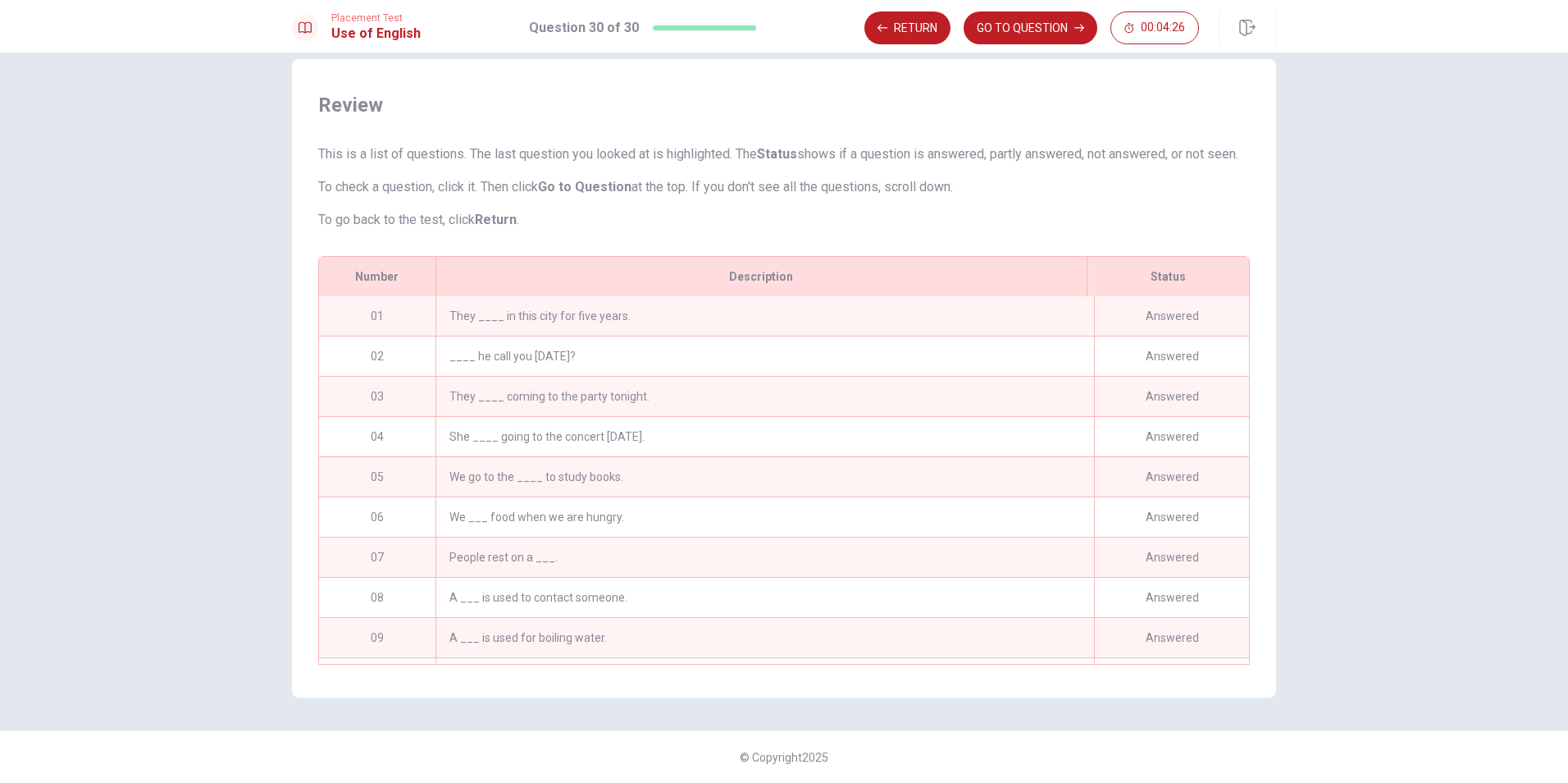
click at [369, 408] on div "03" at bounding box center [377, 396] width 116 height 39
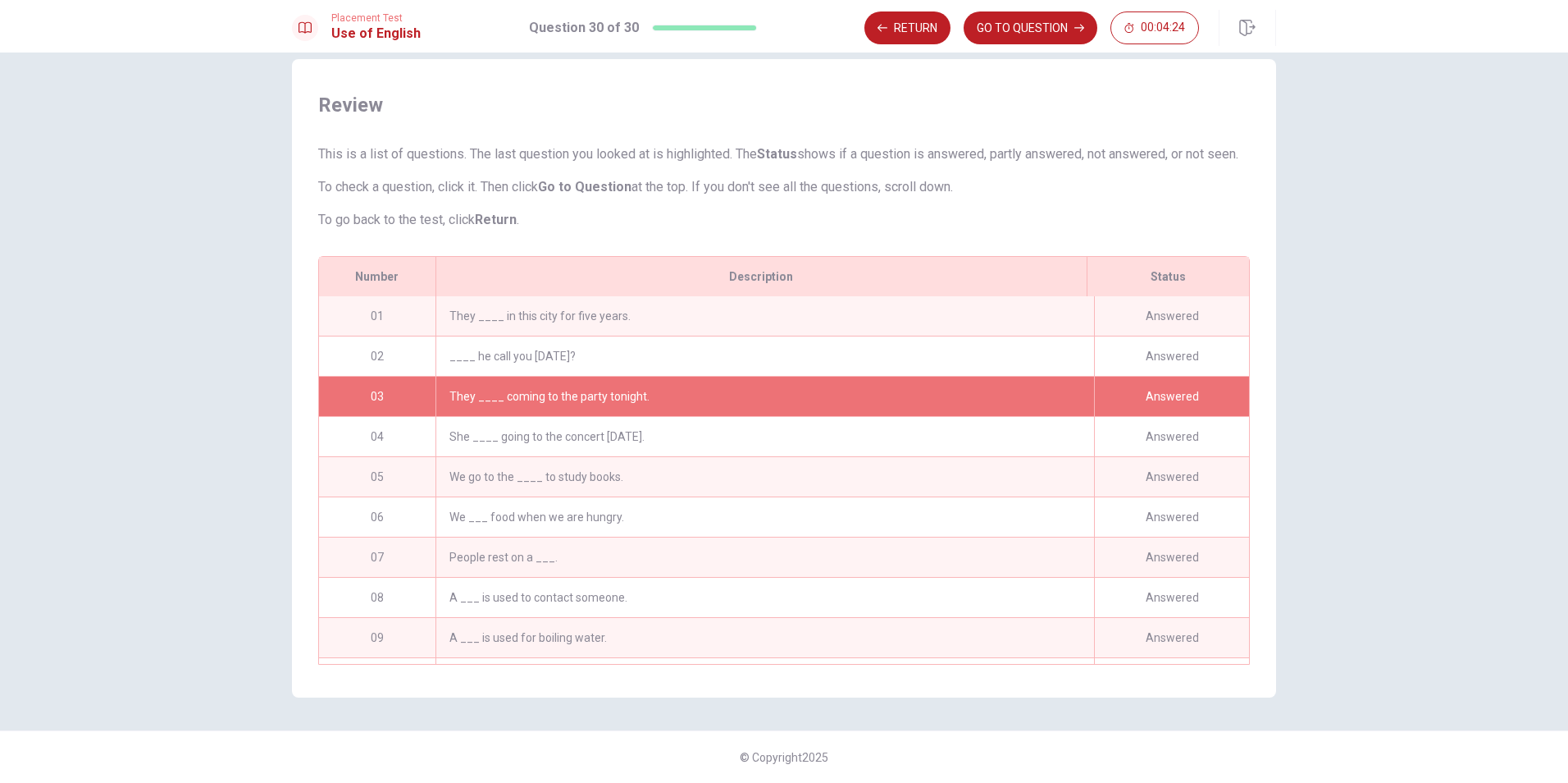
click at [369, 370] on div "02" at bounding box center [377, 356] width 116 height 39
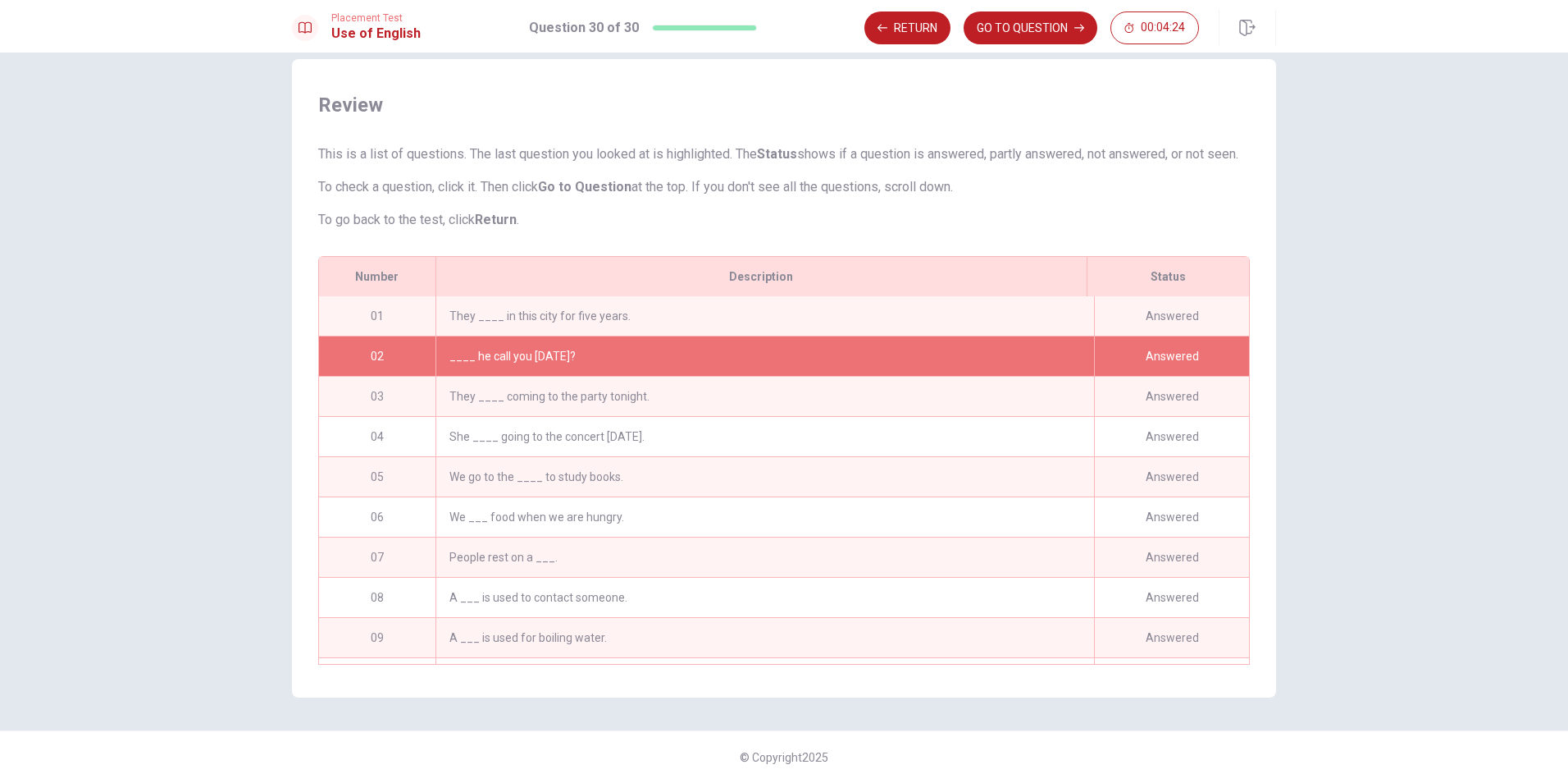
click at [369, 370] on div "02" at bounding box center [377, 356] width 116 height 39
click at [484, 351] on div "____ he call you [DATE]?" at bounding box center [765, 356] width 658 height 39
click at [529, 359] on div "____ he call you [DATE]?" at bounding box center [765, 356] width 658 height 39
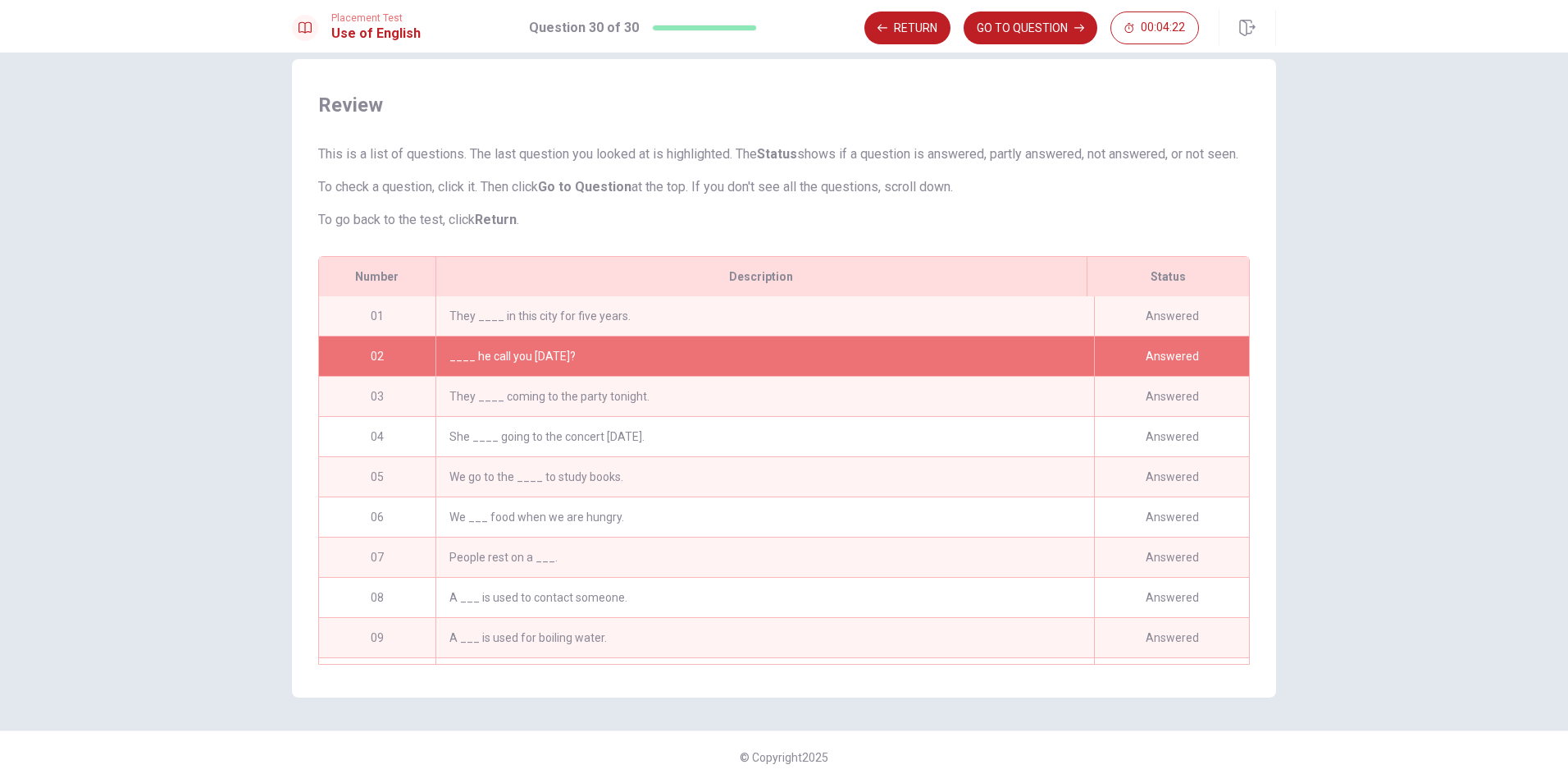
click at [529, 359] on div "____ he call you [DATE]?" at bounding box center [765, 356] width 658 height 39
click at [1201, 353] on div "Answered" at bounding box center [1171, 356] width 155 height 39
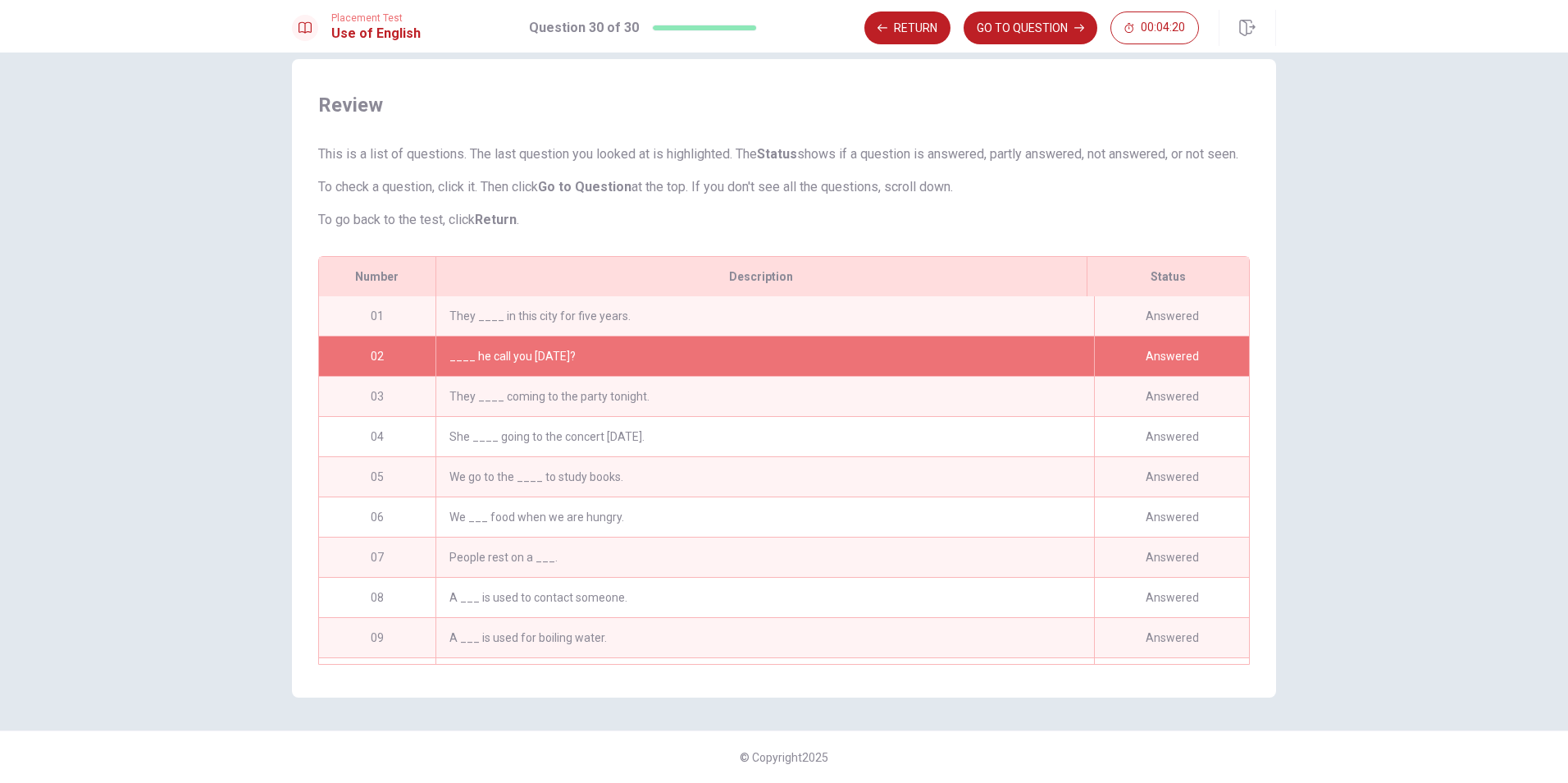
click at [1201, 353] on div "Answered" at bounding box center [1171, 356] width 155 height 39
drag, startPoint x: 721, startPoint y: 365, endPoint x: 770, endPoint y: 424, distance: 76.7
click at [770, 424] on div "01 They ____ in this city for five years. Answered 02 ____ he call you [DATE]? …" at bounding box center [784, 480] width 930 height 368
drag, startPoint x: 541, startPoint y: 370, endPoint x: 593, endPoint y: 391, distance: 56.1
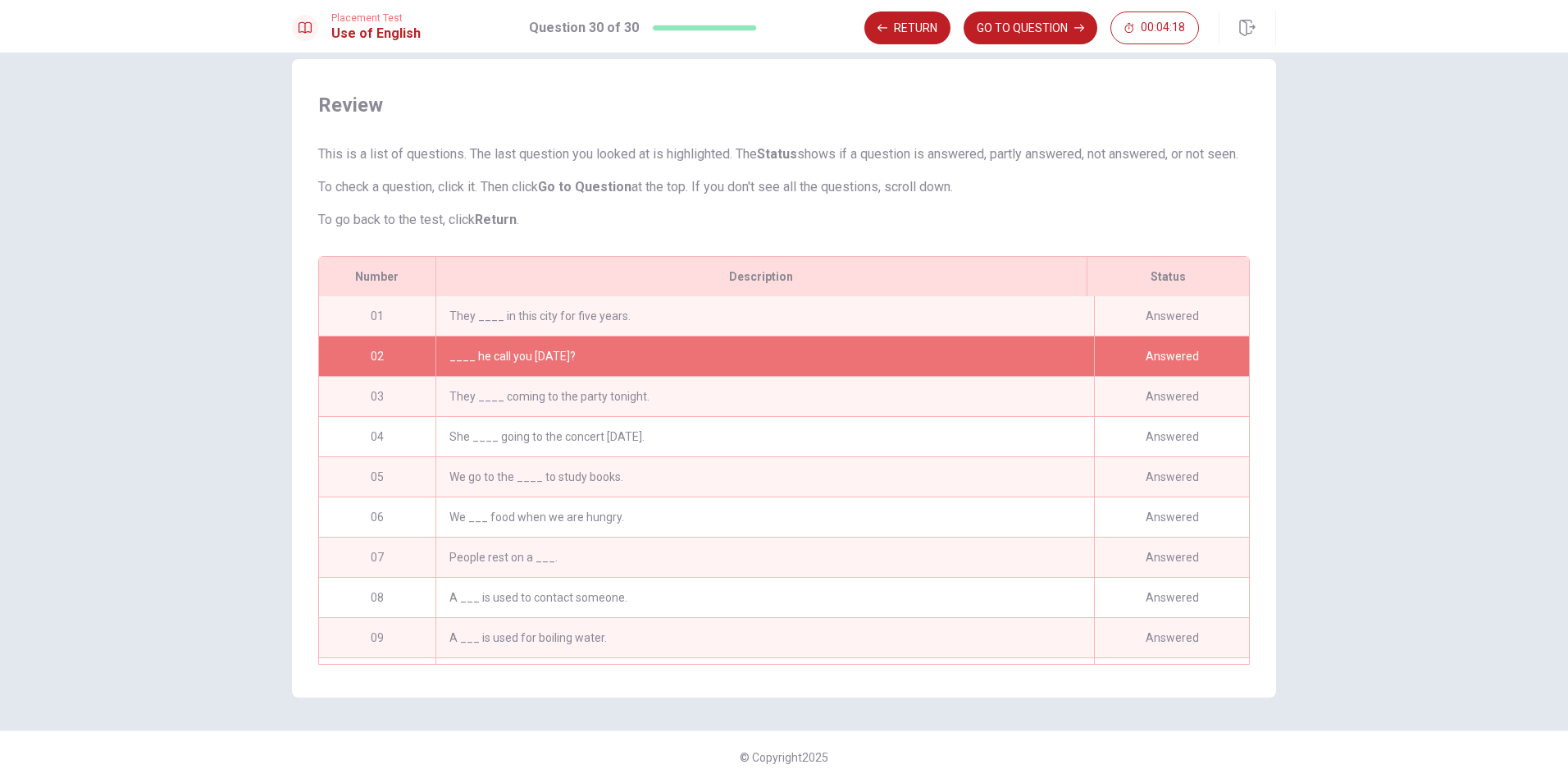
click at [593, 391] on div "01 They ____ in this city for five years. Answered 02 ____ he call you [DATE]? …" at bounding box center [784, 480] width 930 height 368
click at [589, 393] on div "They ____ coming to the party tonight." at bounding box center [765, 396] width 658 height 39
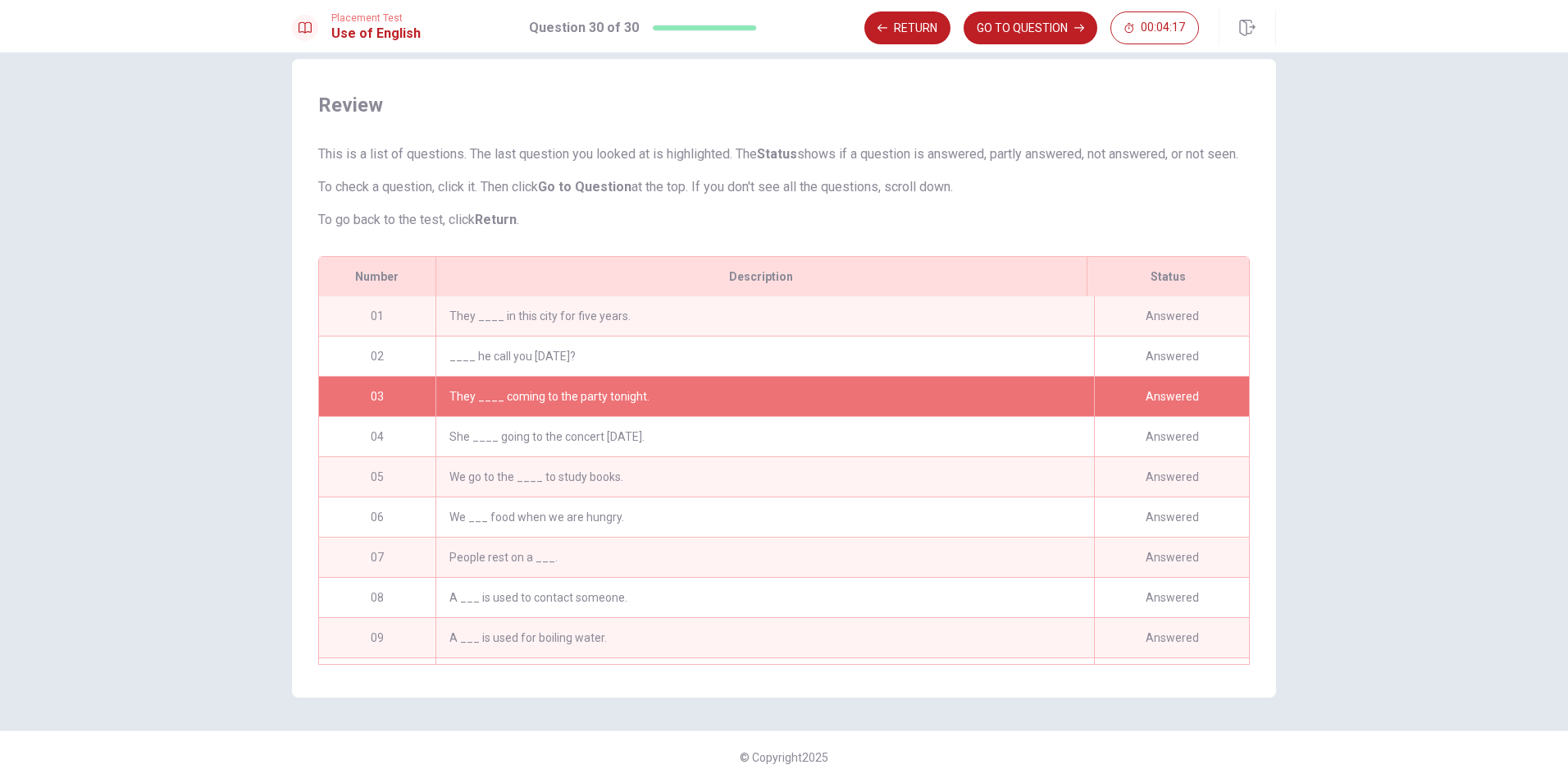
click at [614, 317] on div "They ____ in this city for five years." at bounding box center [765, 316] width 658 height 39
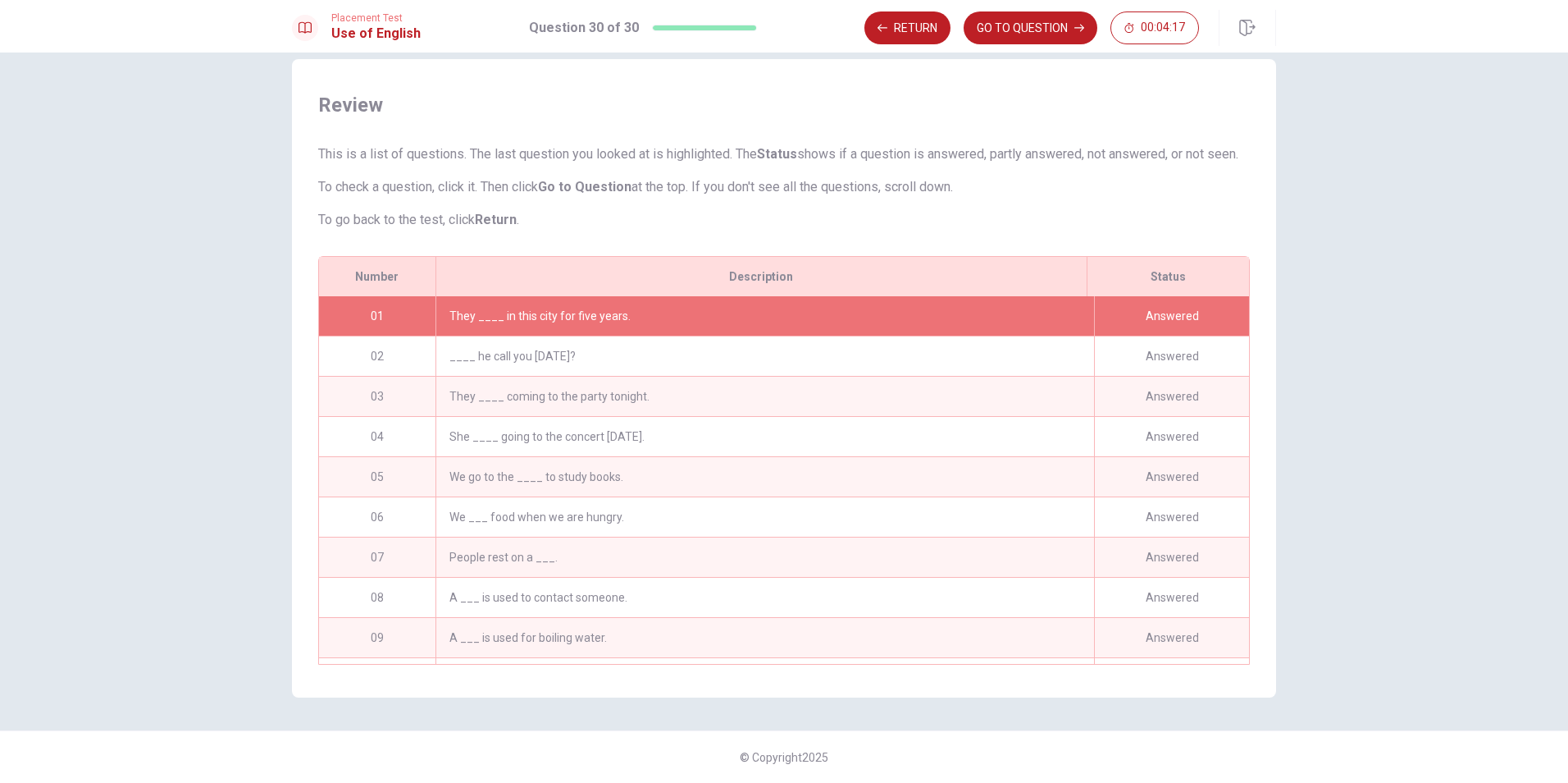
click at [614, 317] on div "They ____ in this city for five years." at bounding box center [765, 316] width 658 height 39
click at [584, 370] on div "____ he call you [DATE]?" at bounding box center [765, 356] width 658 height 39
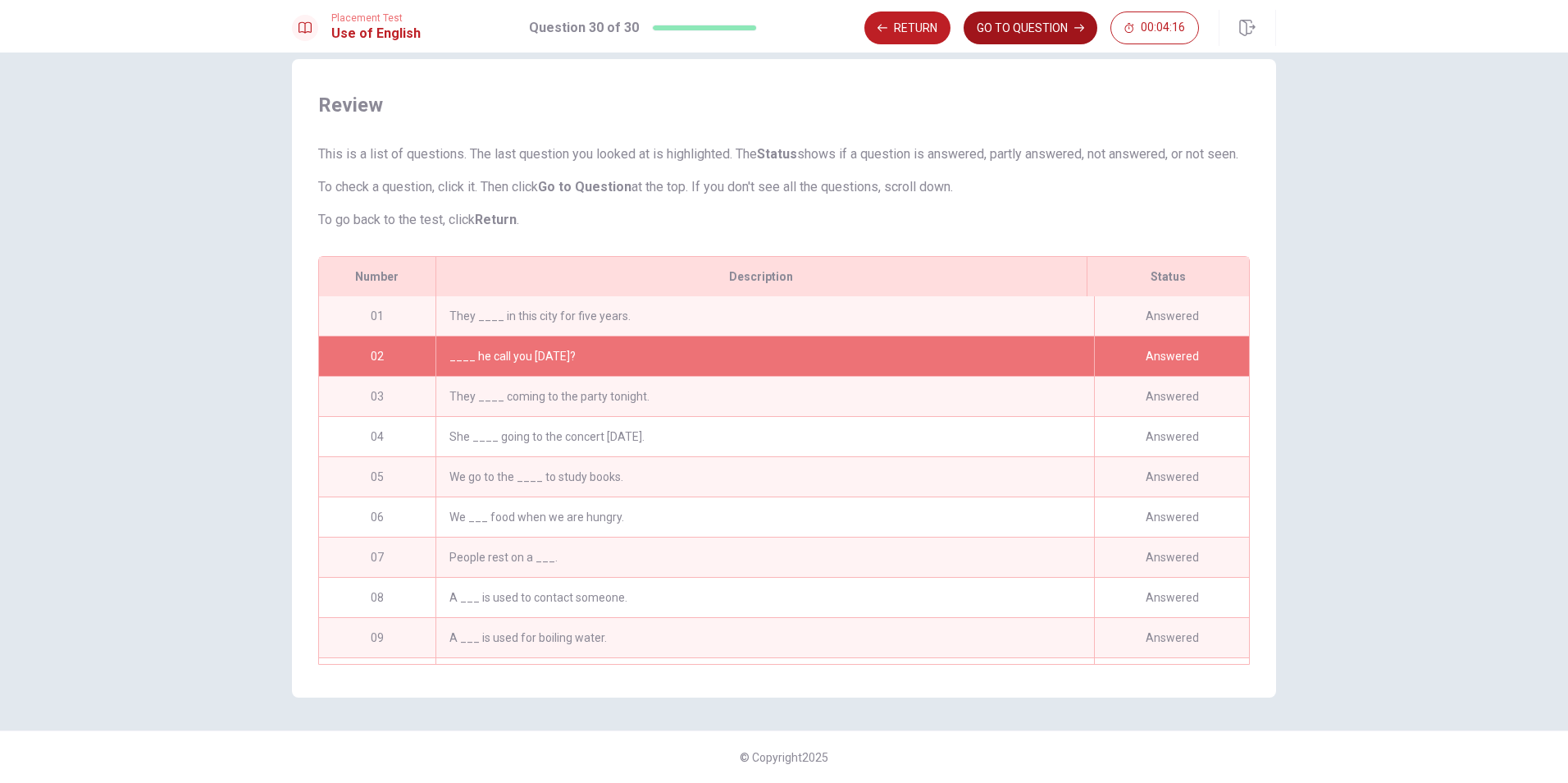
click at [1064, 15] on button "GO TO QUESTION" at bounding box center [1030, 28] width 133 height 33
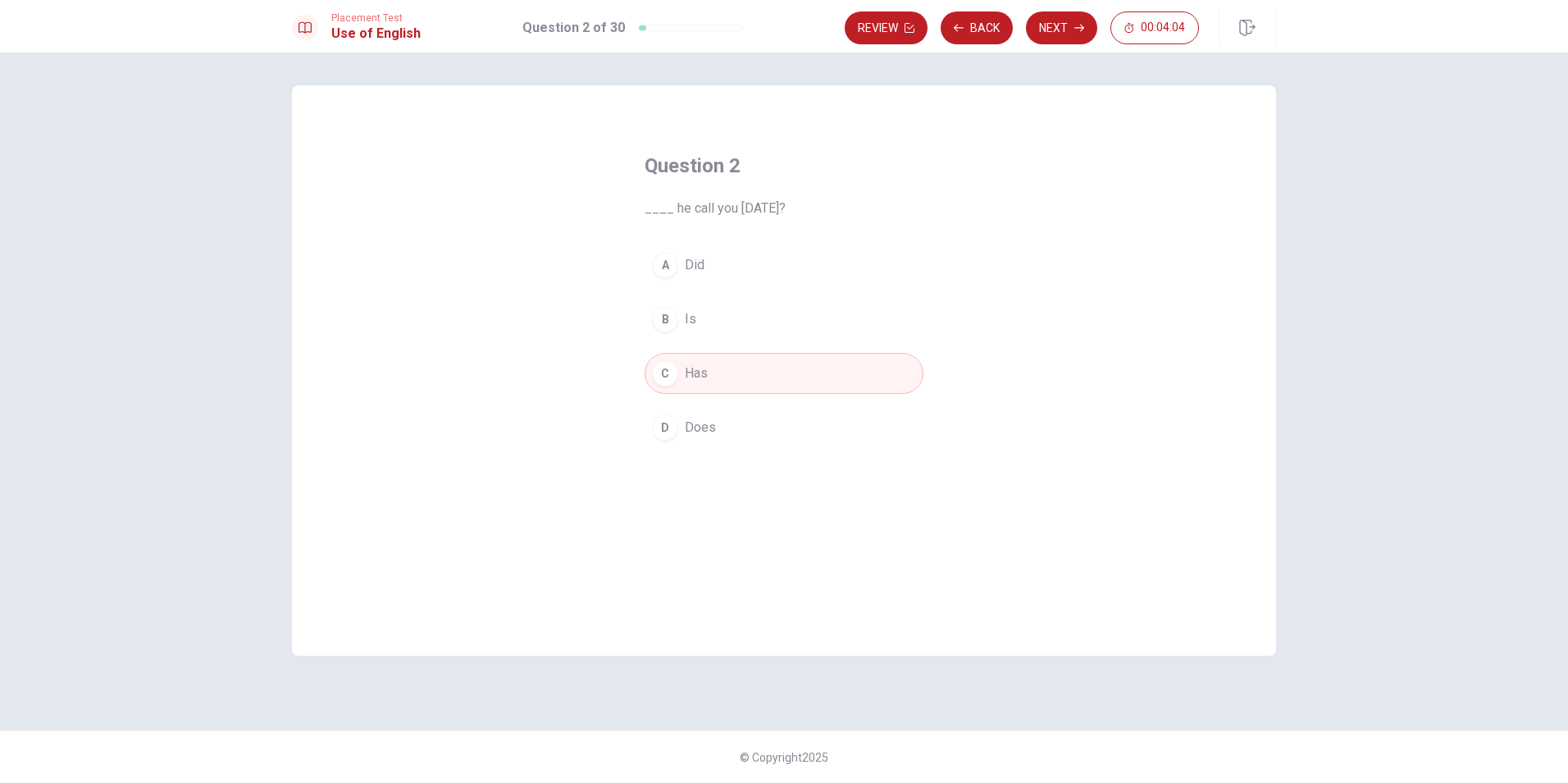
click at [710, 273] on button "A Did" at bounding box center [784, 265] width 279 height 41
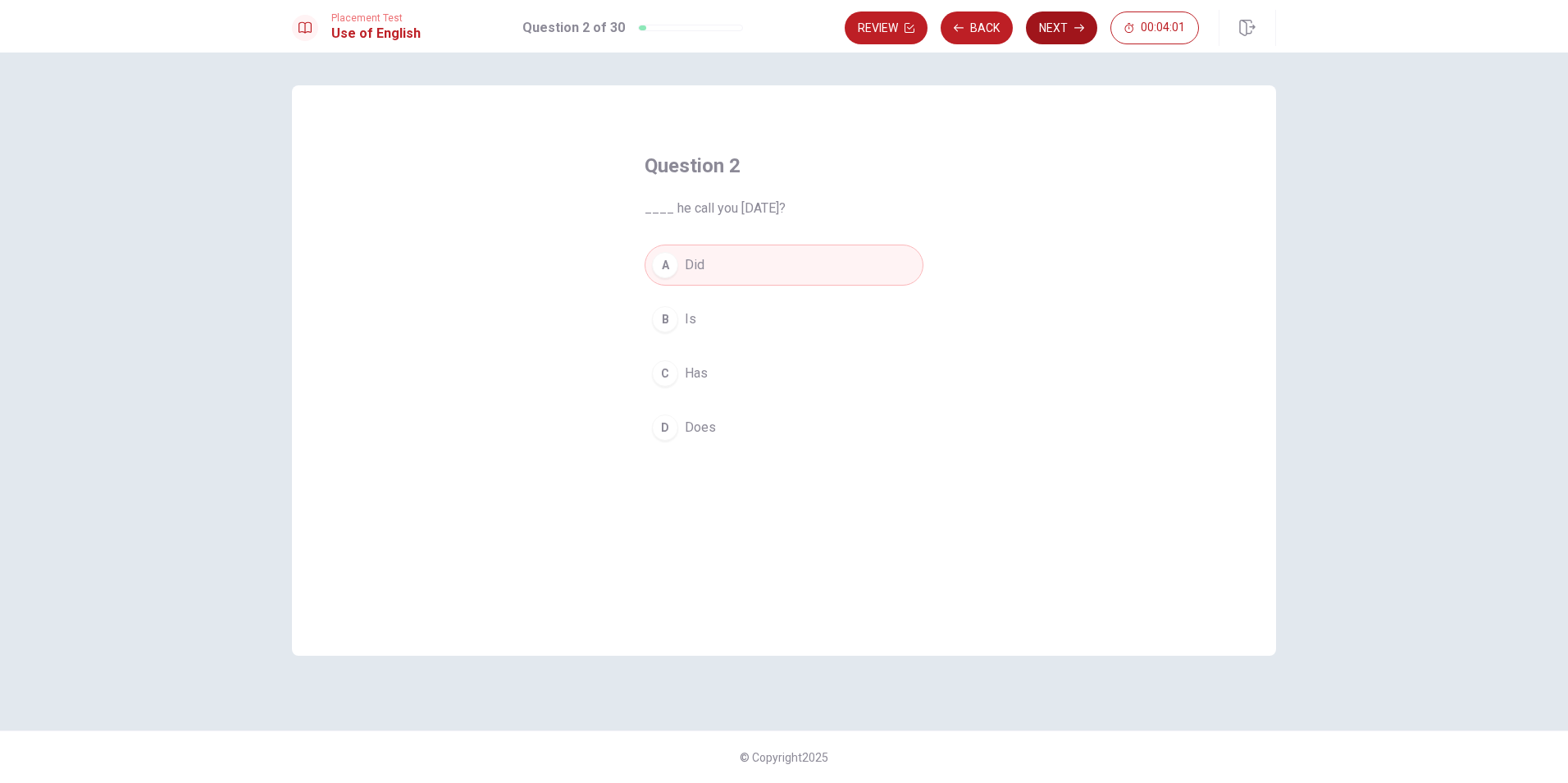
click at [1055, 25] on button "Next" at bounding box center [1062, 28] width 72 height 33
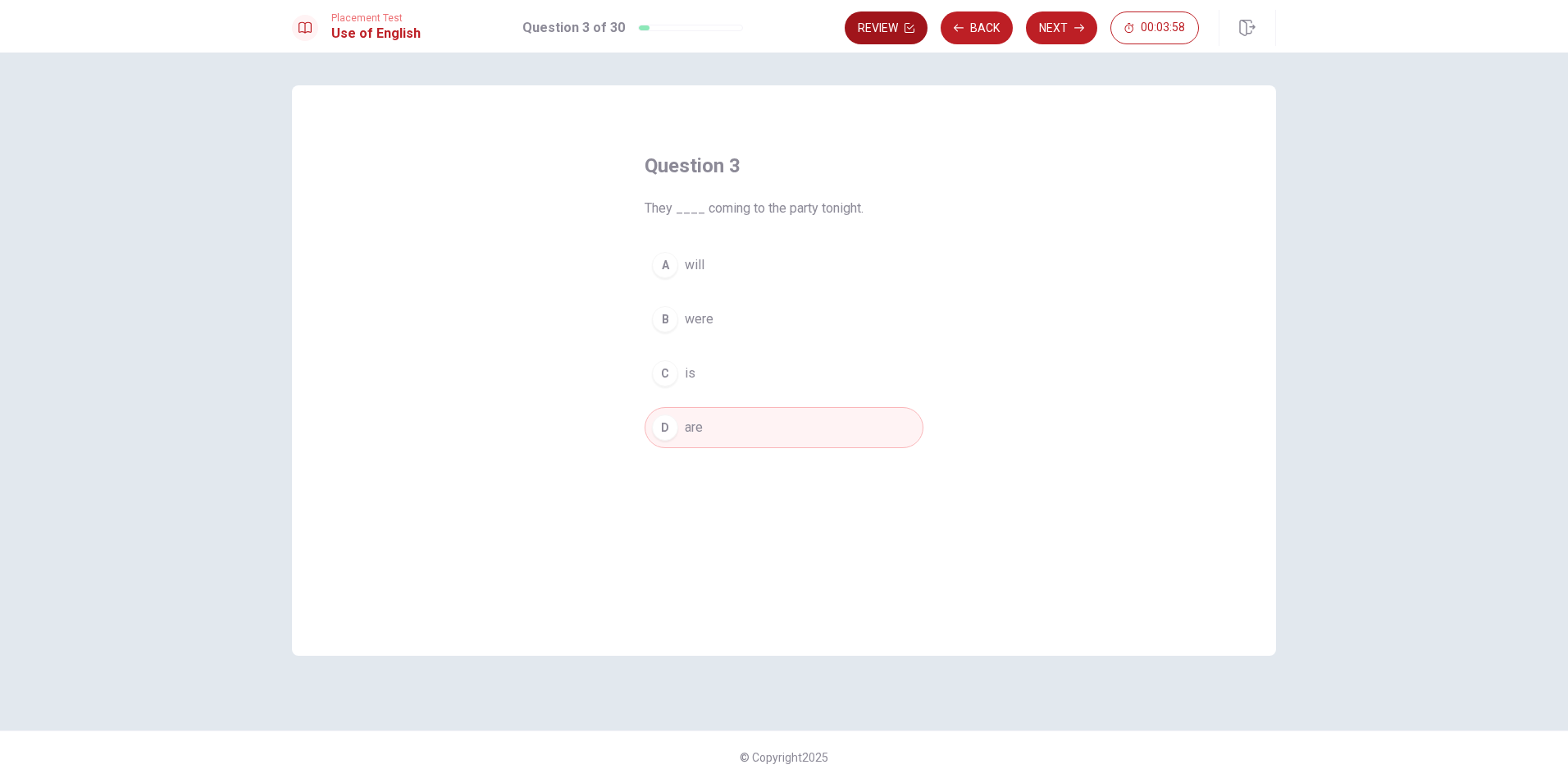
click at [914, 35] on button "Review" at bounding box center [886, 28] width 83 height 33
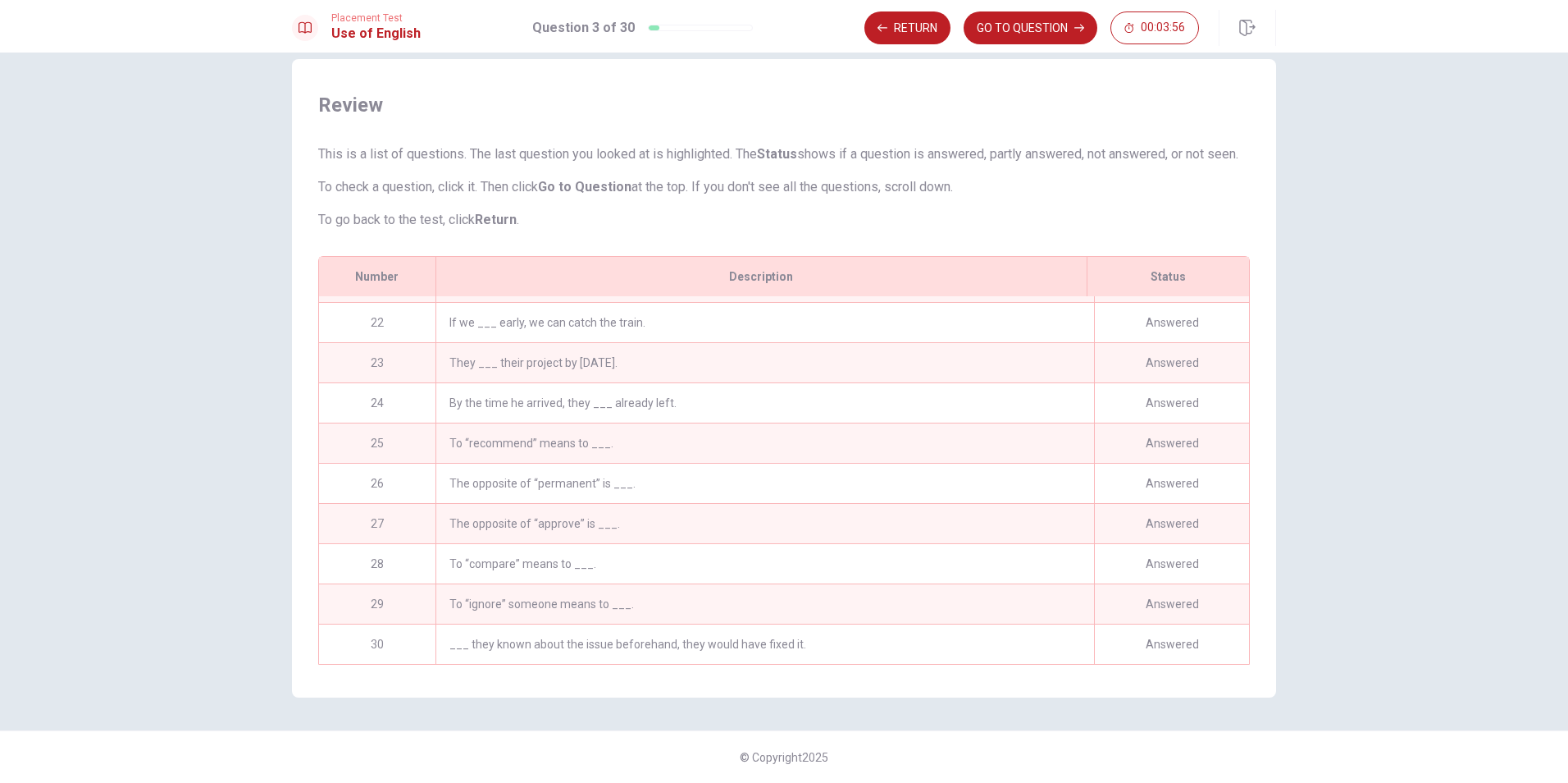
scroll to position [846, 0]
click at [446, 627] on div "___ they known about the issue beforehand, they would have fixed it." at bounding box center [765, 644] width 658 height 39
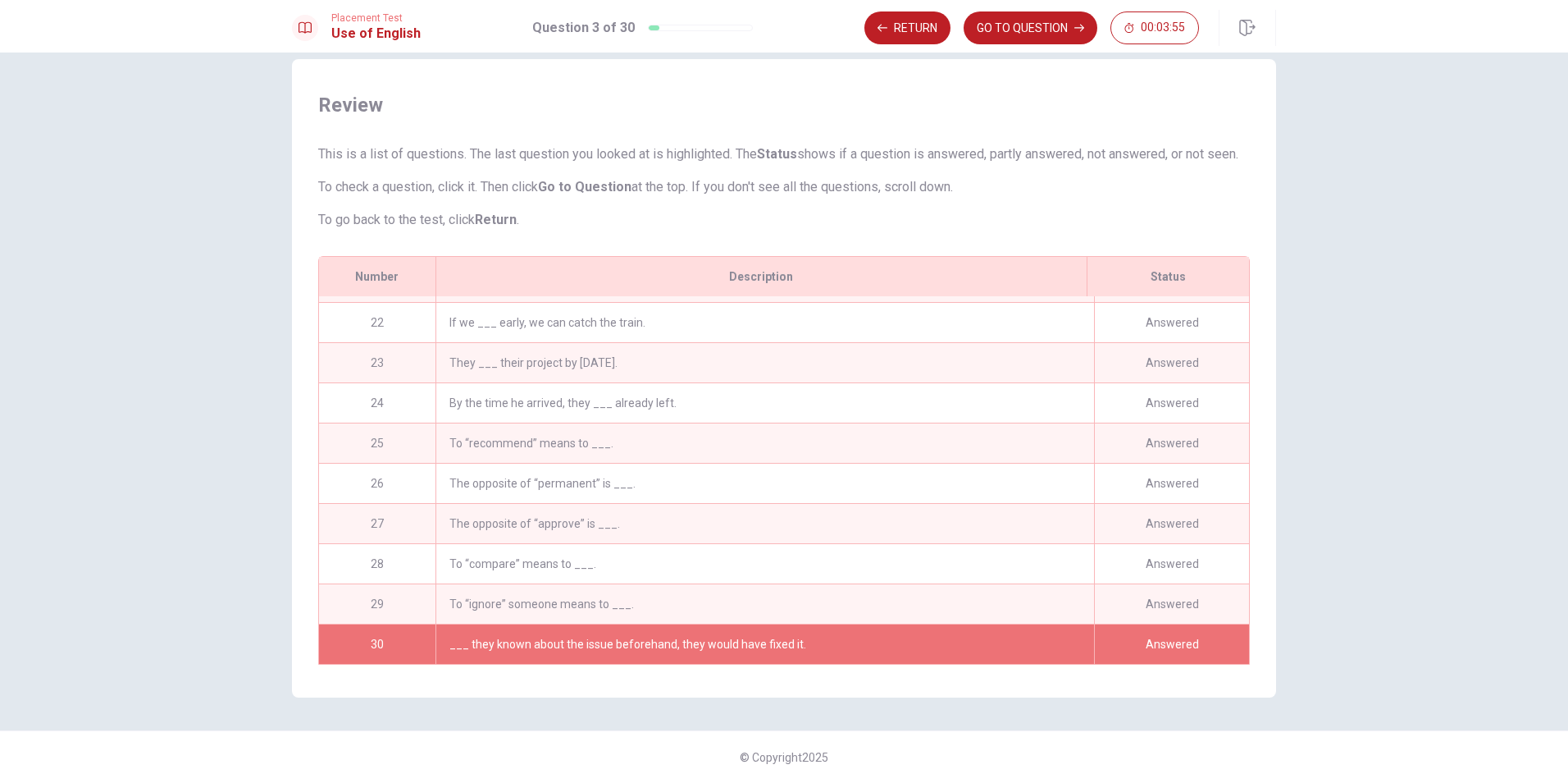
click at [534, 628] on div "___ they known about the issue beforehand, they would have fixed it." at bounding box center [765, 644] width 658 height 39
drag, startPoint x: 534, startPoint y: 628, endPoint x: 599, endPoint y: 628, distance: 65.0
click at [608, 628] on div "___ they known about the issue beforehand, they would have fixed it." at bounding box center [765, 644] width 658 height 39
click at [368, 640] on div "30" at bounding box center [377, 644] width 116 height 39
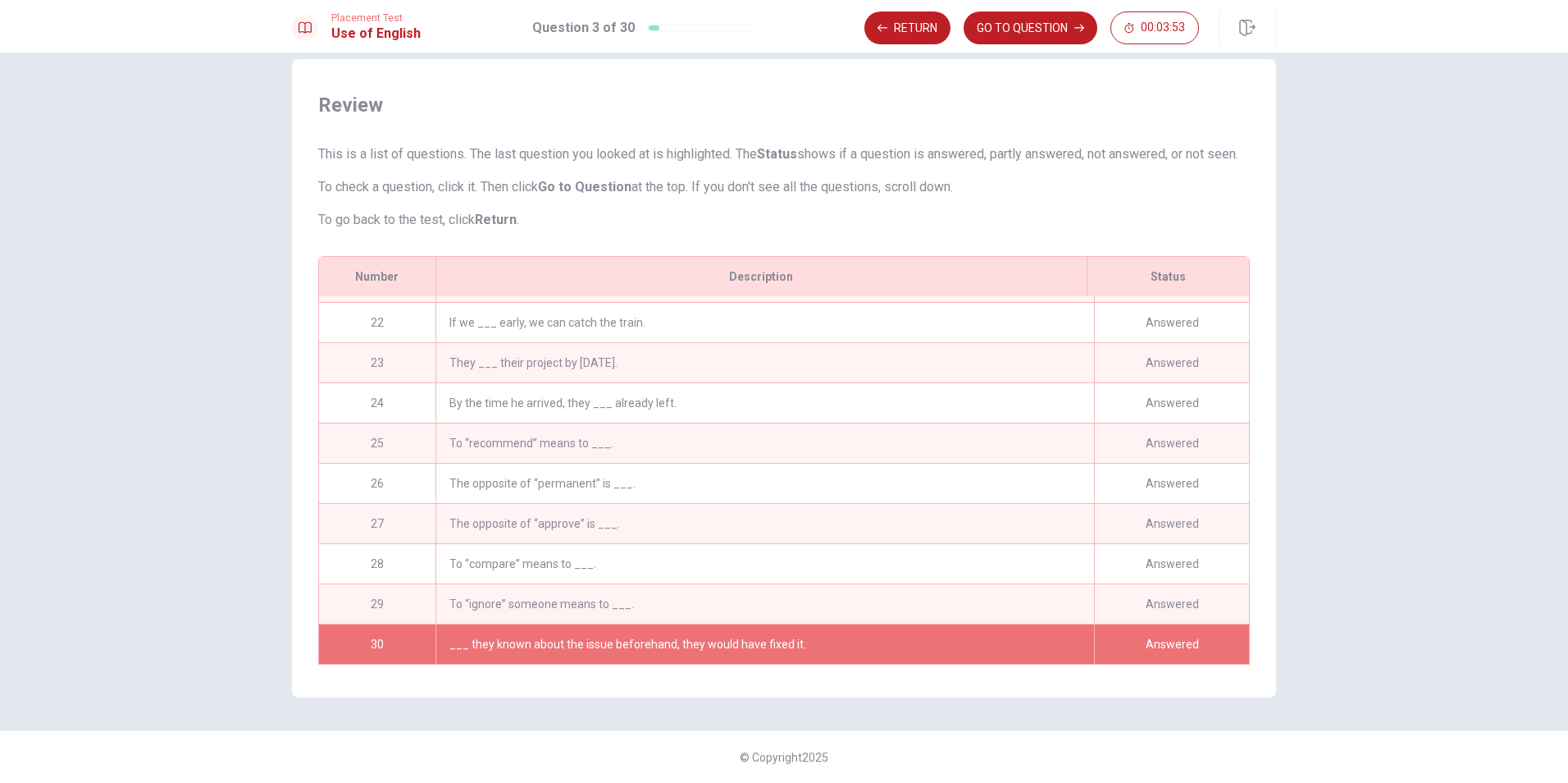
click at [515, 634] on div "___ they known about the issue beforehand, they would have fixed it." at bounding box center [765, 644] width 658 height 39
click at [570, 626] on div "___ they known about the issue beforehand, they would have fixed it." at bounding box center [765, 644] width 658 height 39
drag, startPoint x: 570, startPoint y: 626, endPoint x: 813, endPoint y: 618, distance: 243.1
click at [571, 626] on div "___ they known about the issue beforehand, they would have fixed it." at bounding box center [765, 644] width 658 height 39
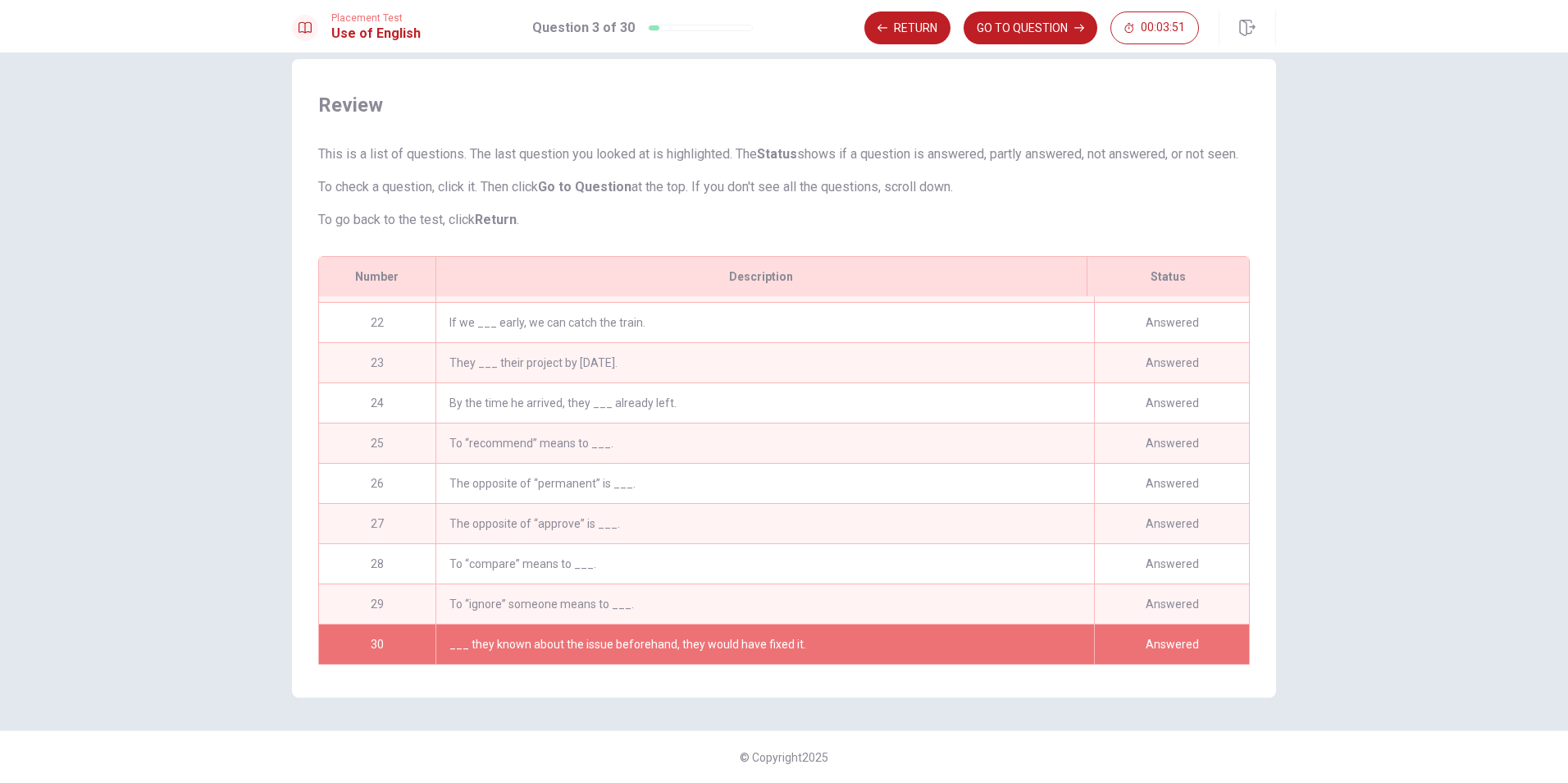
click at [1140, 637] on div "Answered" at bounding box center [1171, 644] width 155 height 39
click at [847, 634] on div "___ they known about the issue beforehand, they would have fixed it." at bounding box center [765, 644] width 658 height 39
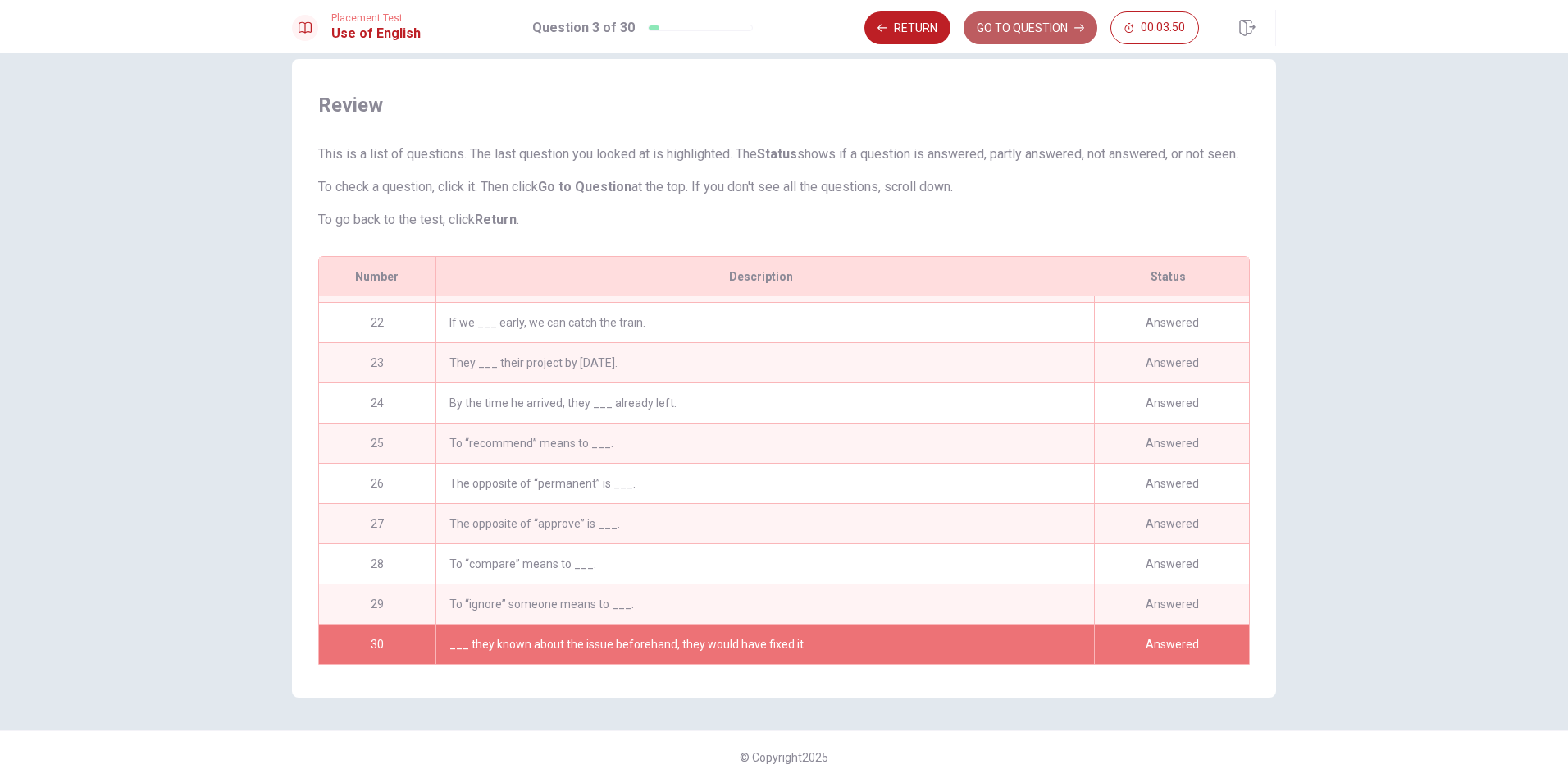
click at [1052, 13] on button "GO TO QUESTION" at bounding box center [1030, 28] width 133 height 33
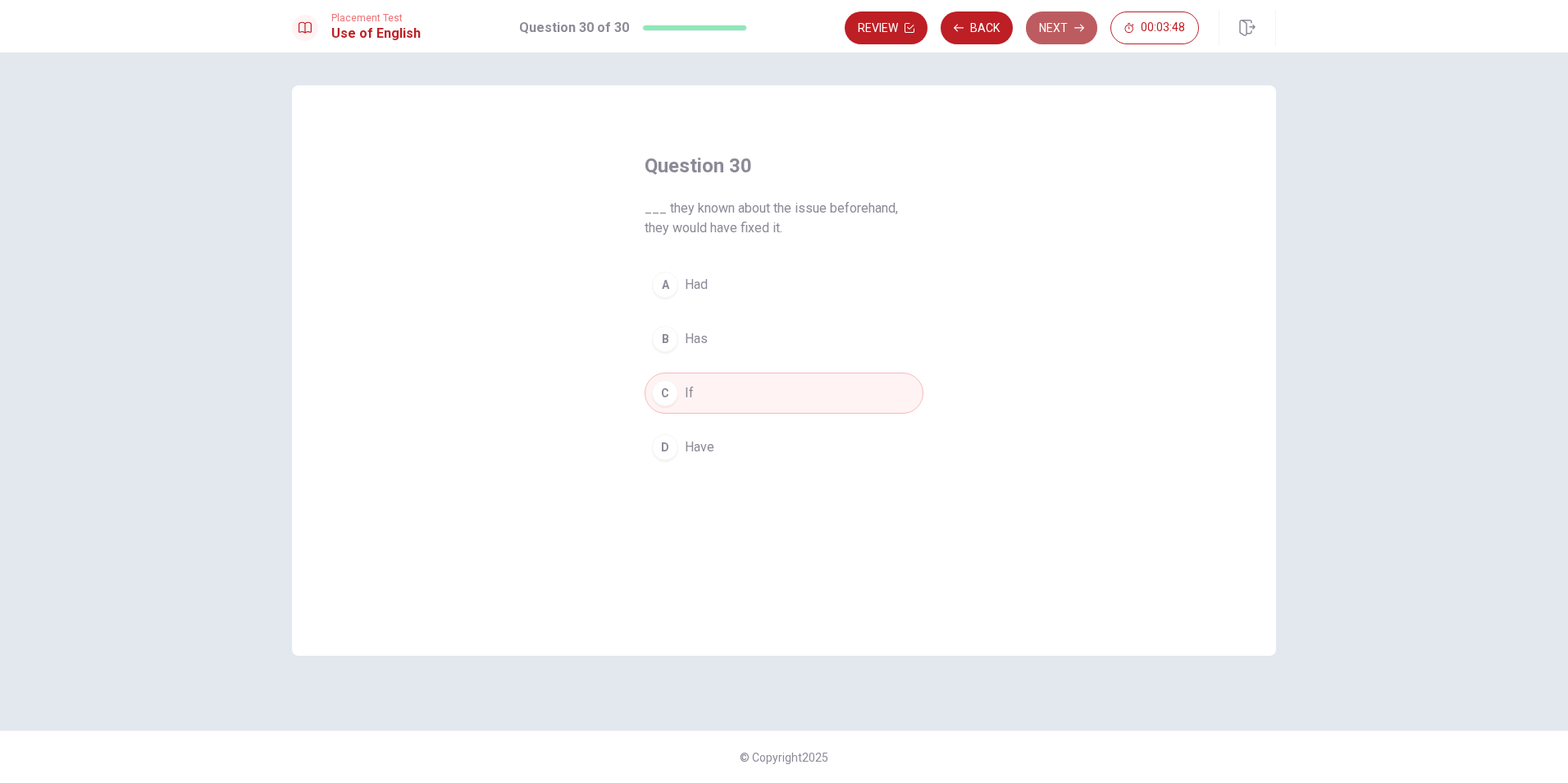
click at [1049, 25] on button "Next" at bounding box center [1062, 28] width 72 height 33
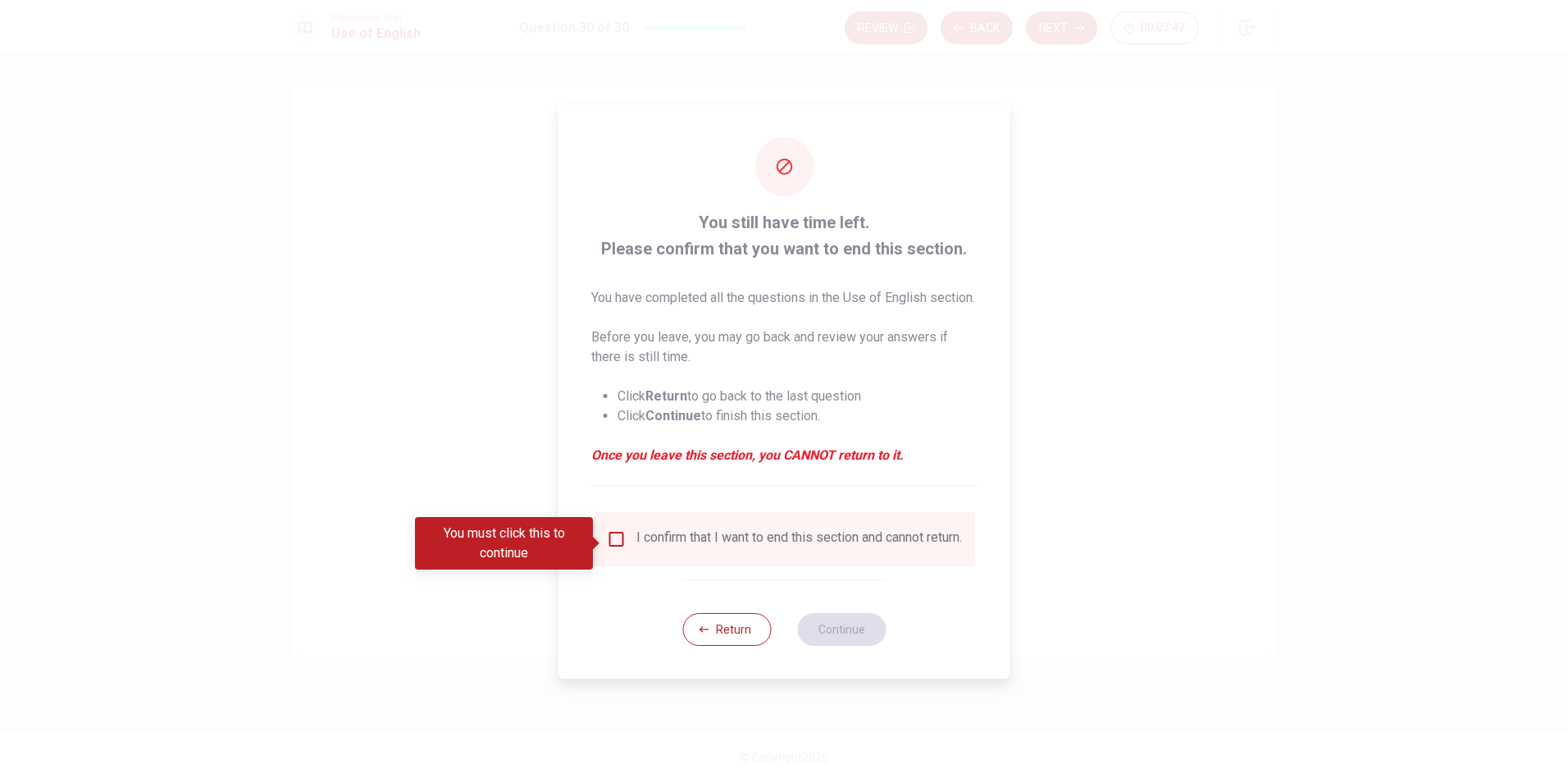
click at [746, 546] on div "I confirm that I want to end this section and cannot return." at bounding box center [800, 539] width 326 height 20
drag, startPoint x: 587, startPoint y: 549, endPoint x: 606, endPoint y: 548, distance: 19.0
click at [588, 549] on div "You must click this to continue" at bounding box center [504, 543] width 178 height 53
click at [616, 546] on input "You must click this to continue" at bounding box center [617, 539] width 20 height 20
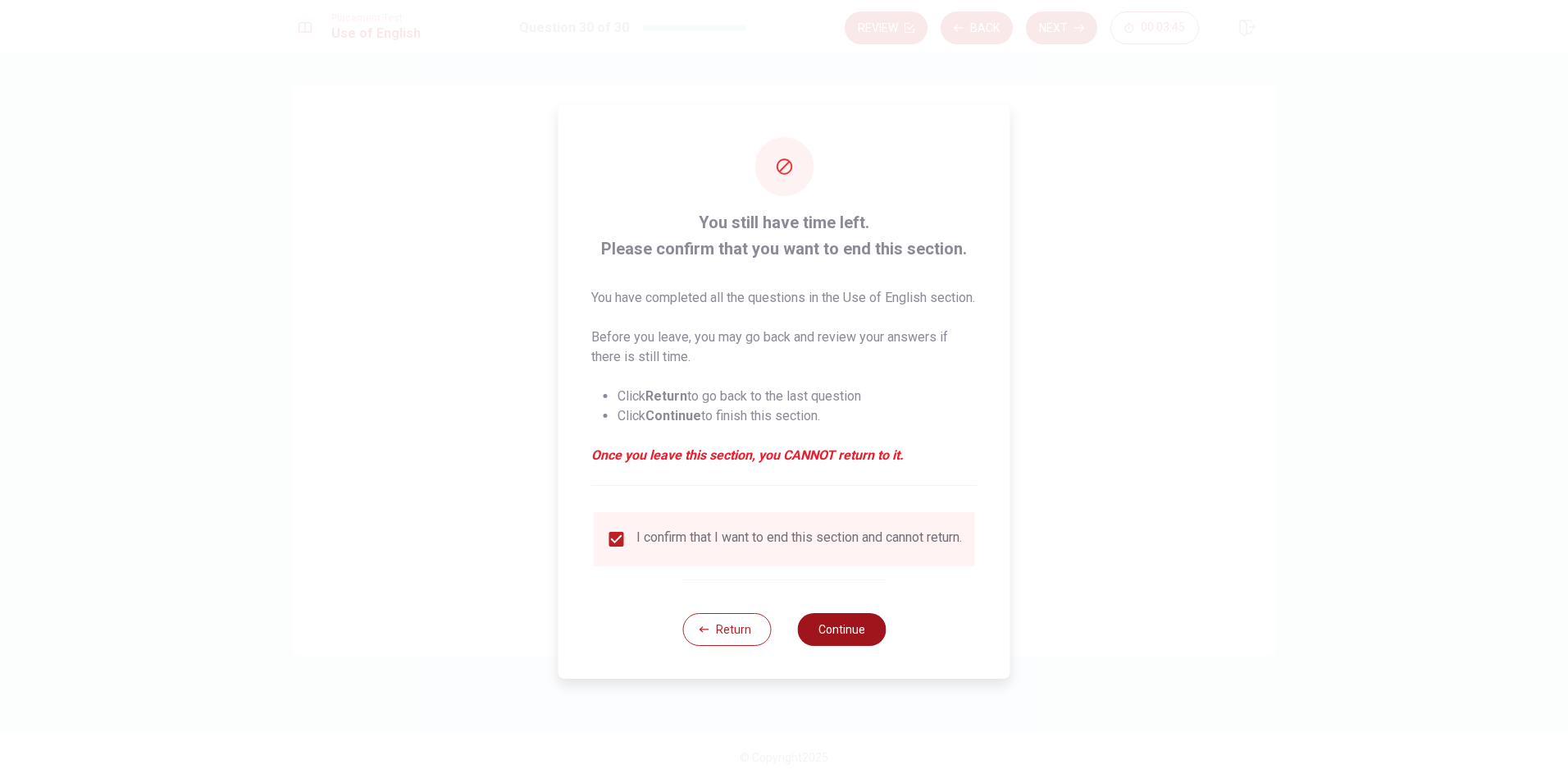
click at [855, 646] on button "Continue" at bounding box center [841, 629] width 89 height 33
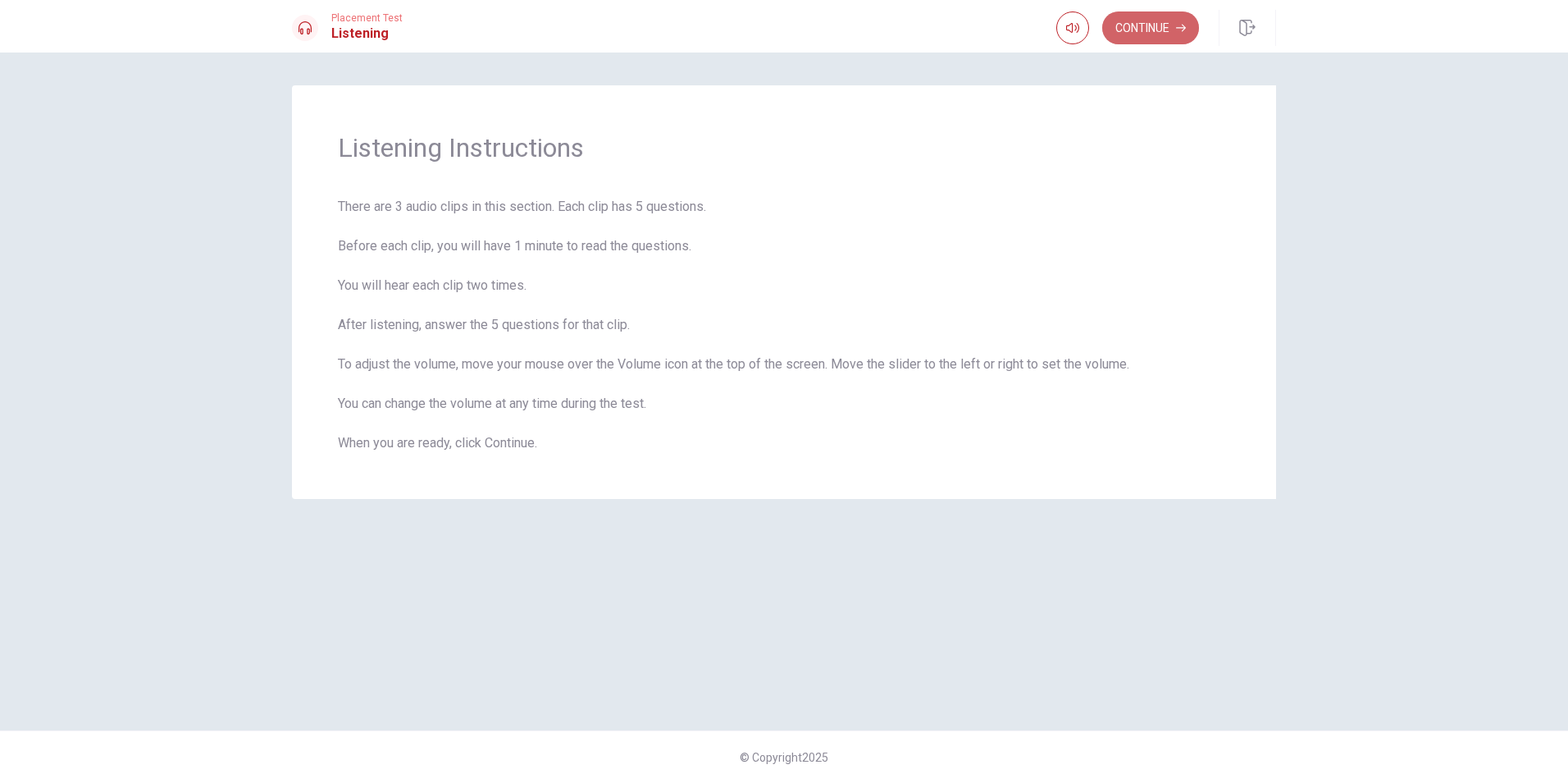
click at [1140, 32] on button "Continue" at bounding box center [1151, 28] width 97 height 33
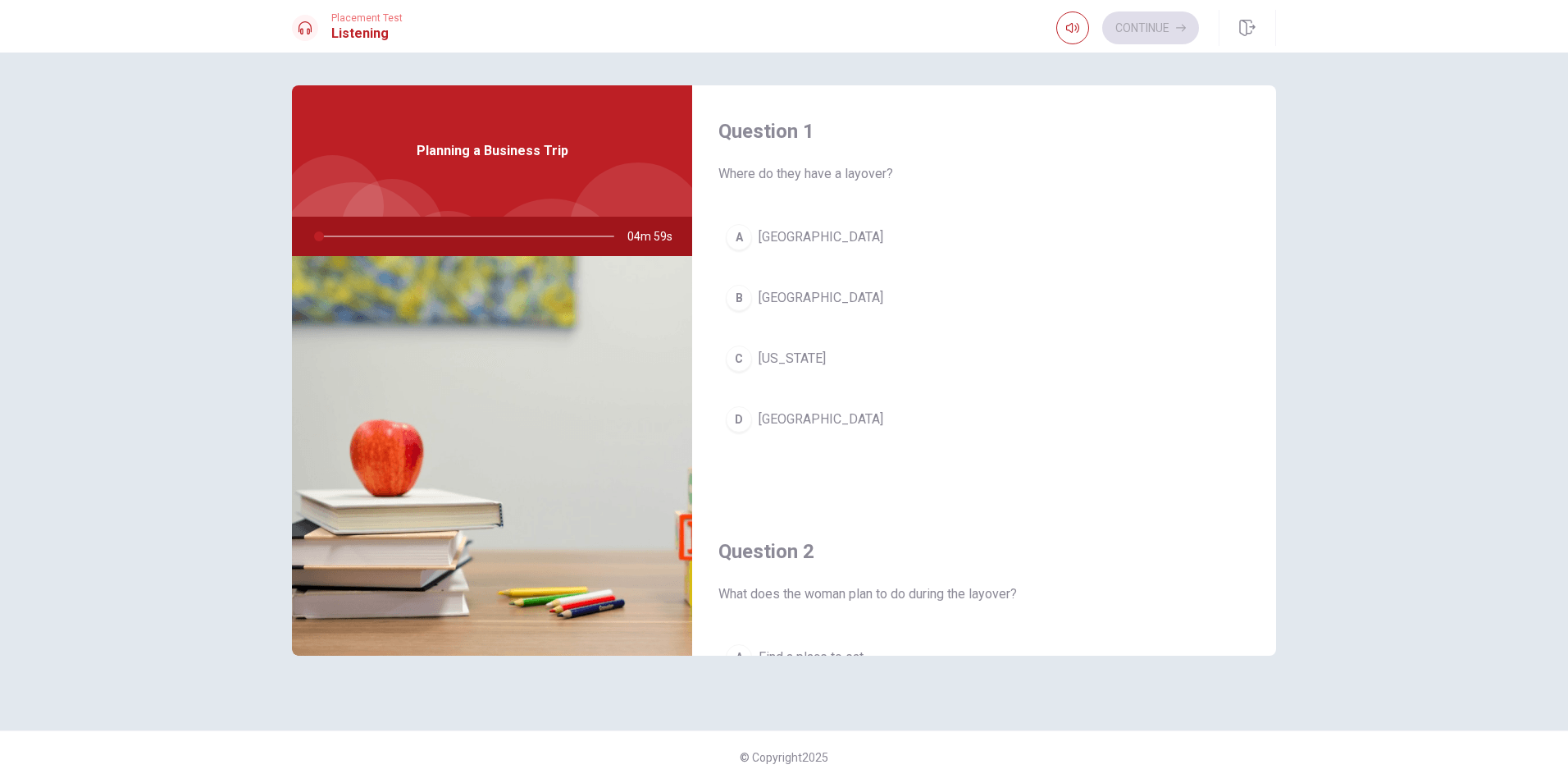
drag, startPoint x: 318, startPoint y: 234, endPoint x: 279, endPoint y: 239, distance: 39.3
click at [279, 238] on div "Question 1 Where do they have a layover? A [GEOGRAPHIC_DATA] B Denver C [US_STA…" at bounding box center [784, 391] width 1037 height 612
click at [485, 223] on div at bounding box center [463, 236] width 329 height 39
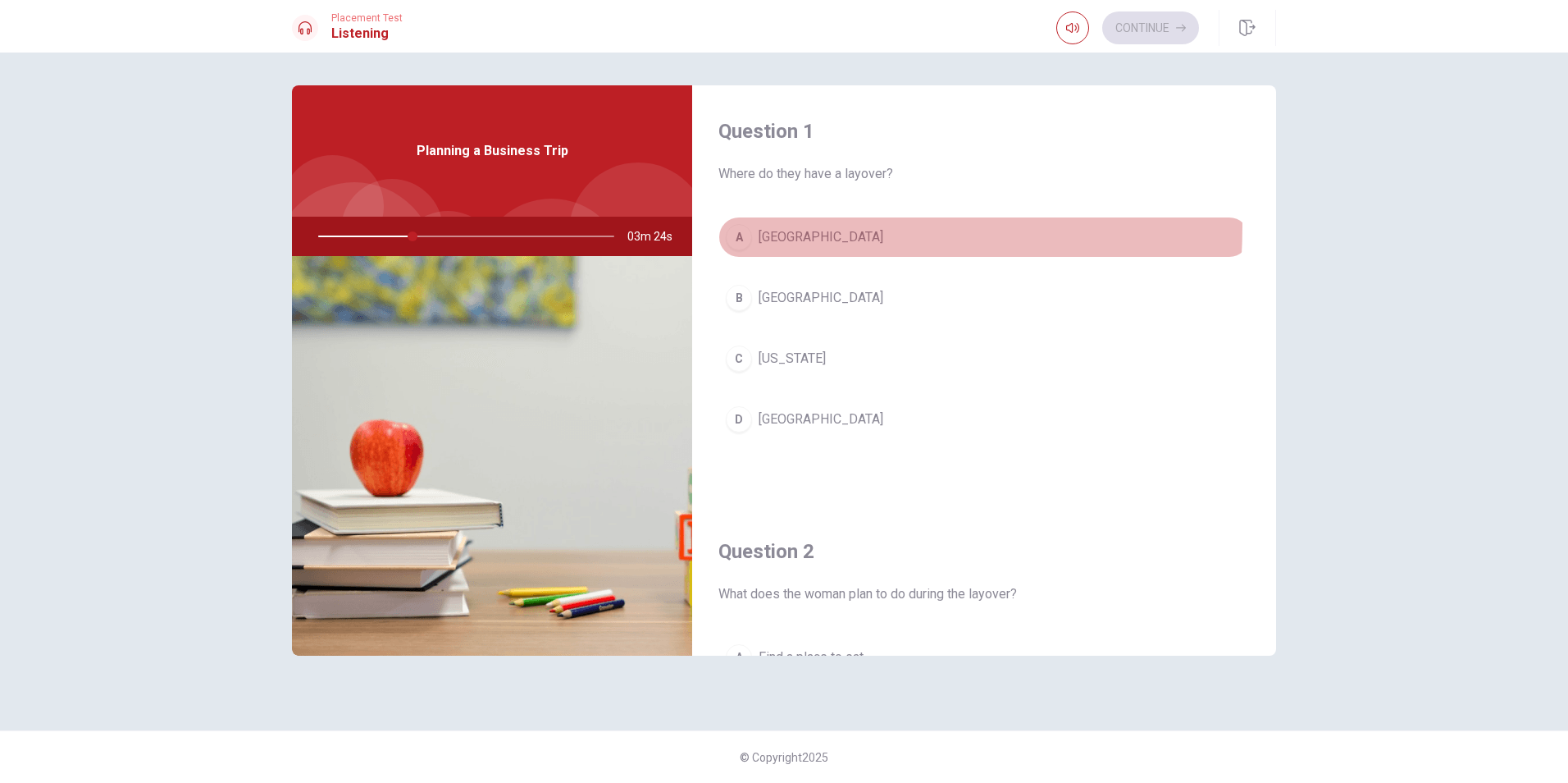
click at [756, 226] on button "A [GEOGRAPHIC_DATA]" at bounding box center [984, 237] width 531 height 41
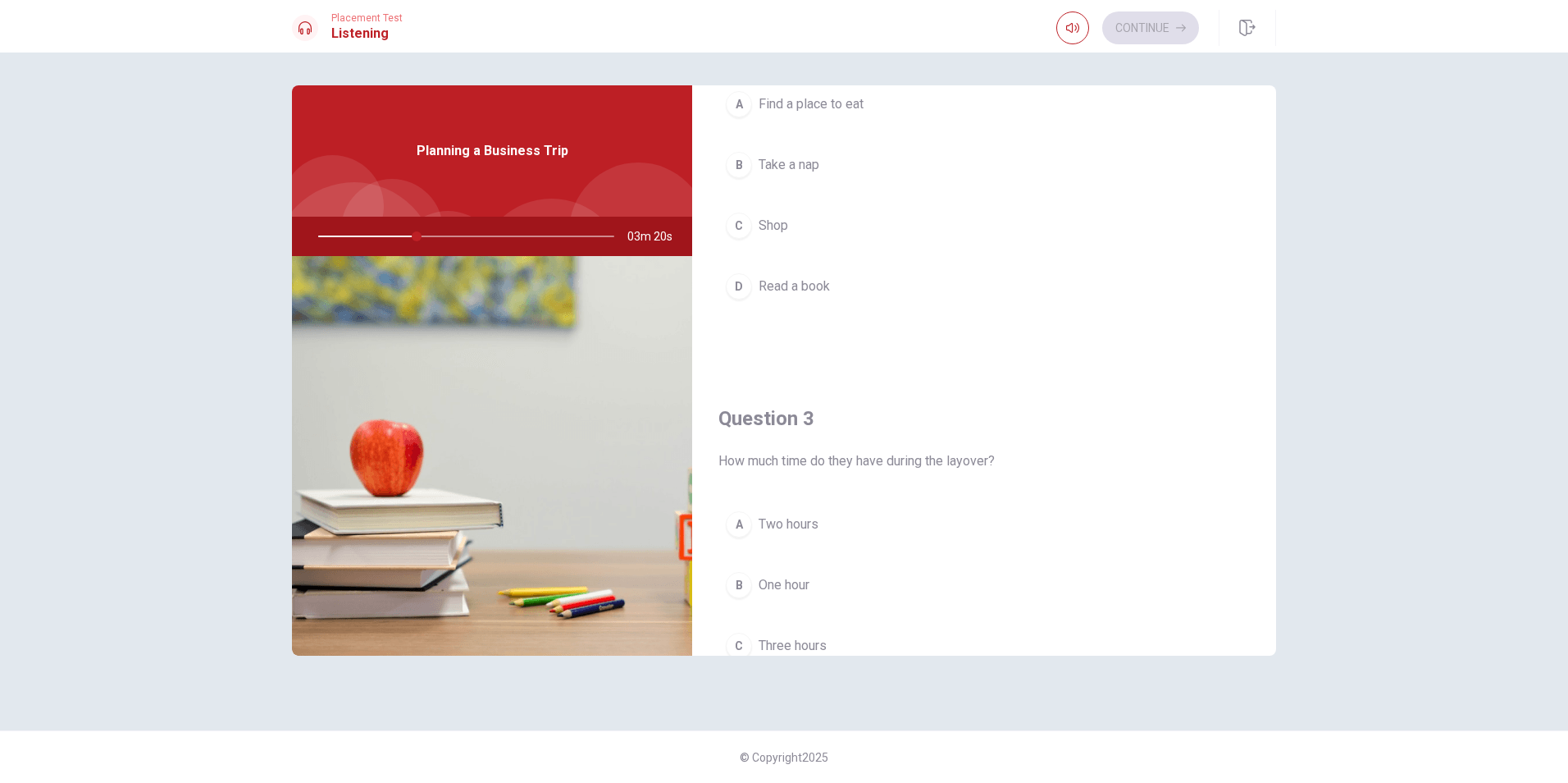
scroll to position [657, 0]
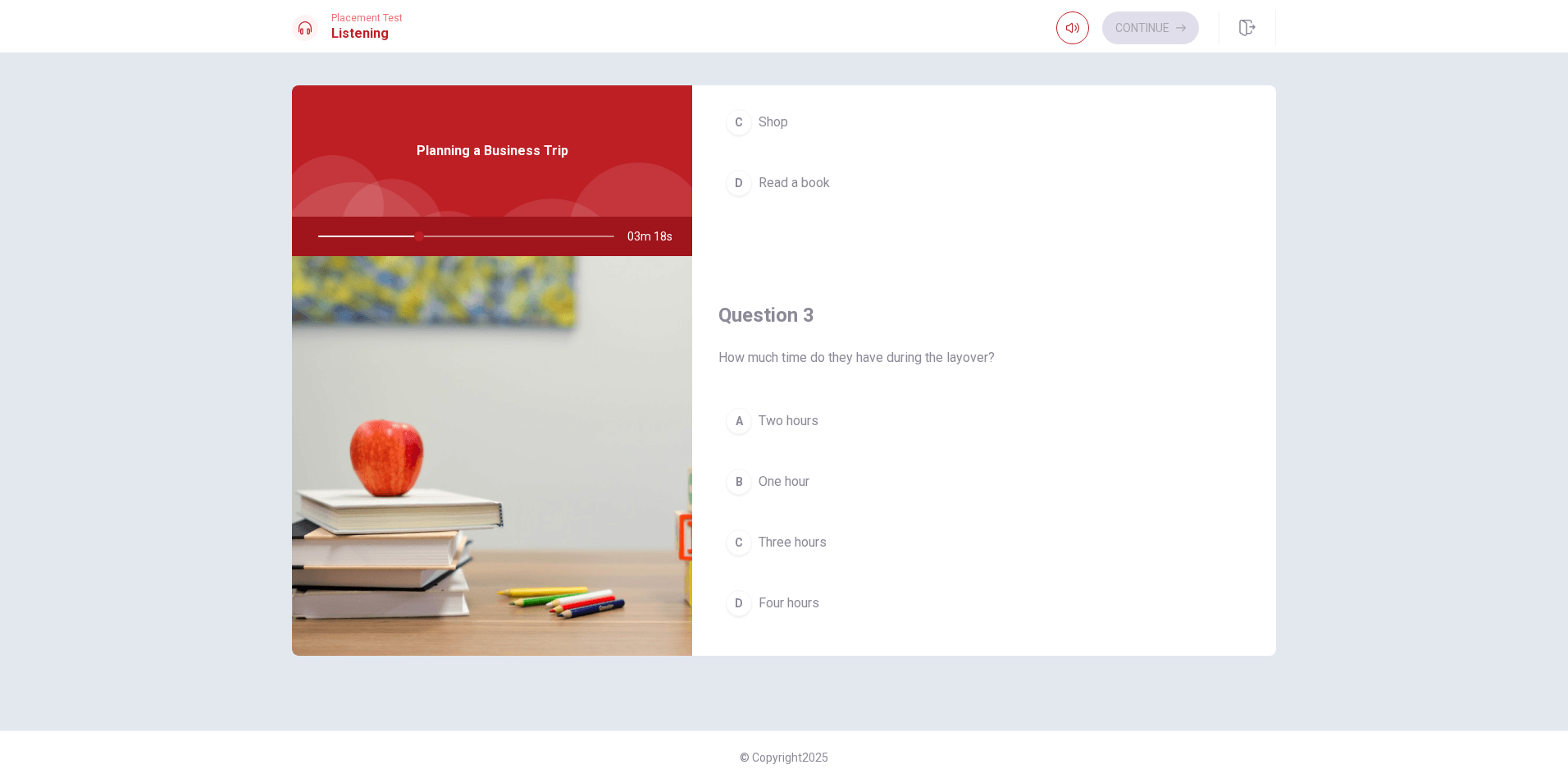
click at [801, 421] on span "Two hours" at bounding box center [788, 421] width 60 height 20
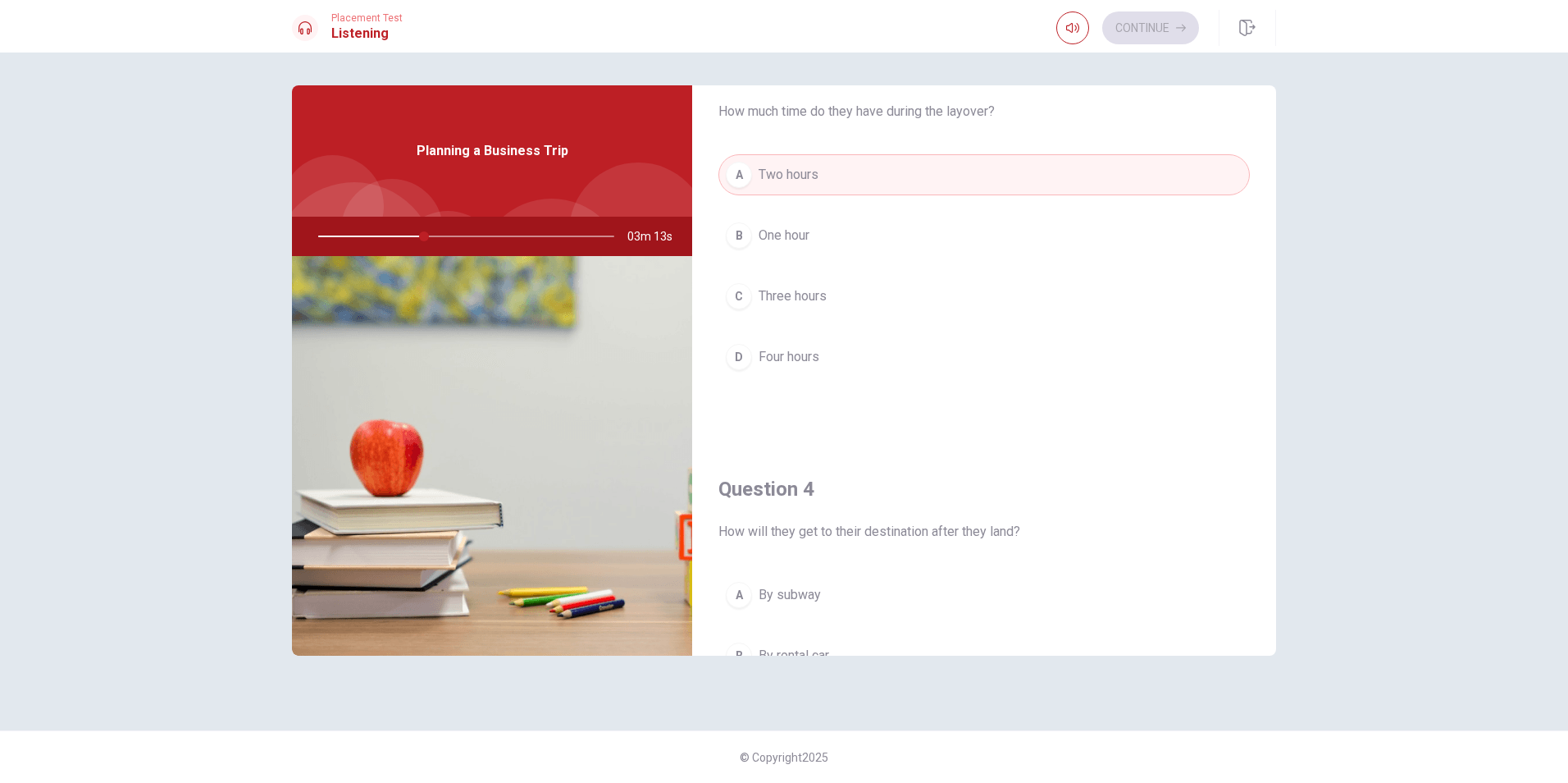
scroll to position [1149, 0]
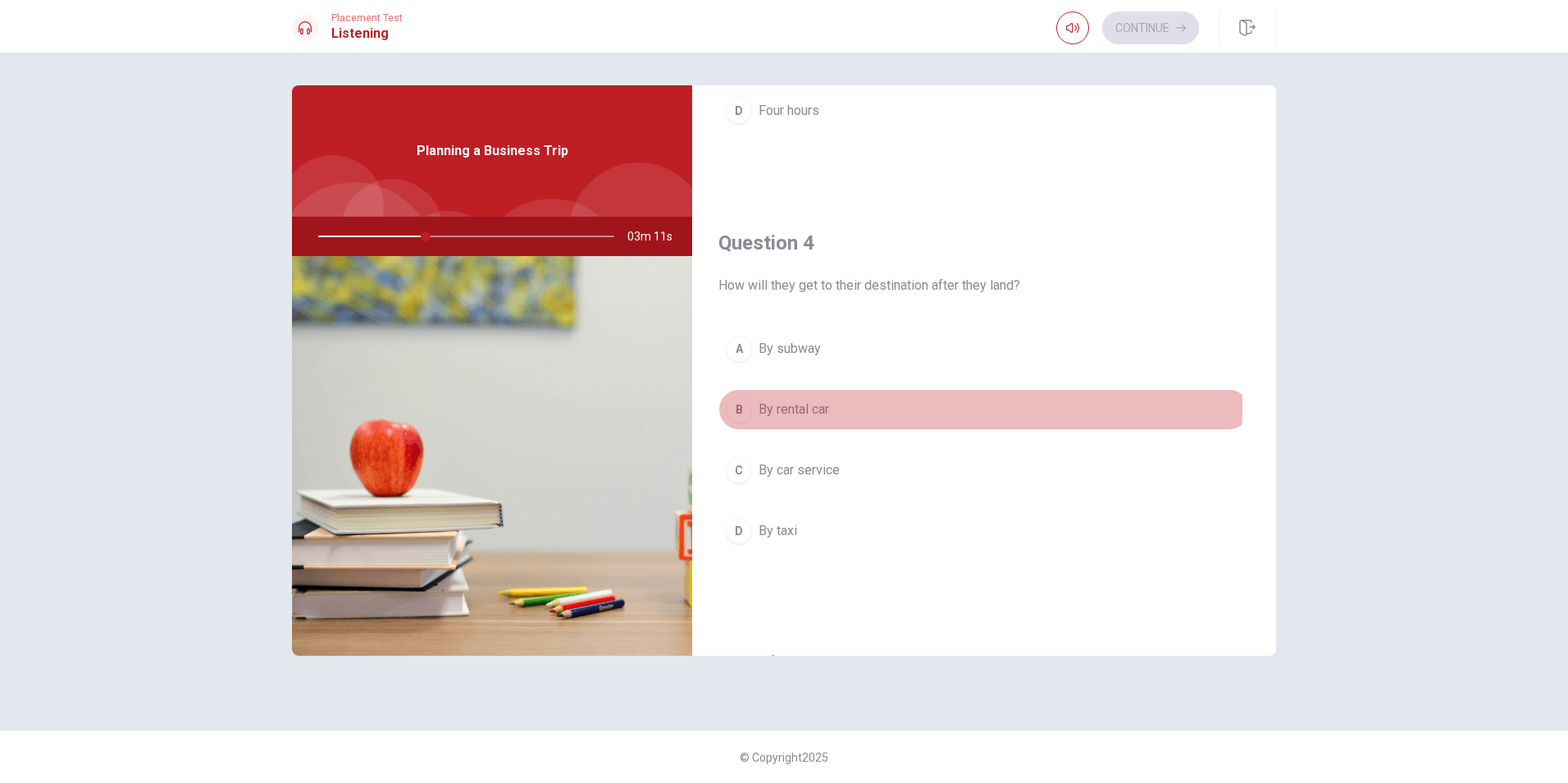
click at [826, 405] on span "By rental car" at bounding box center [793, 410] width 71 height 20
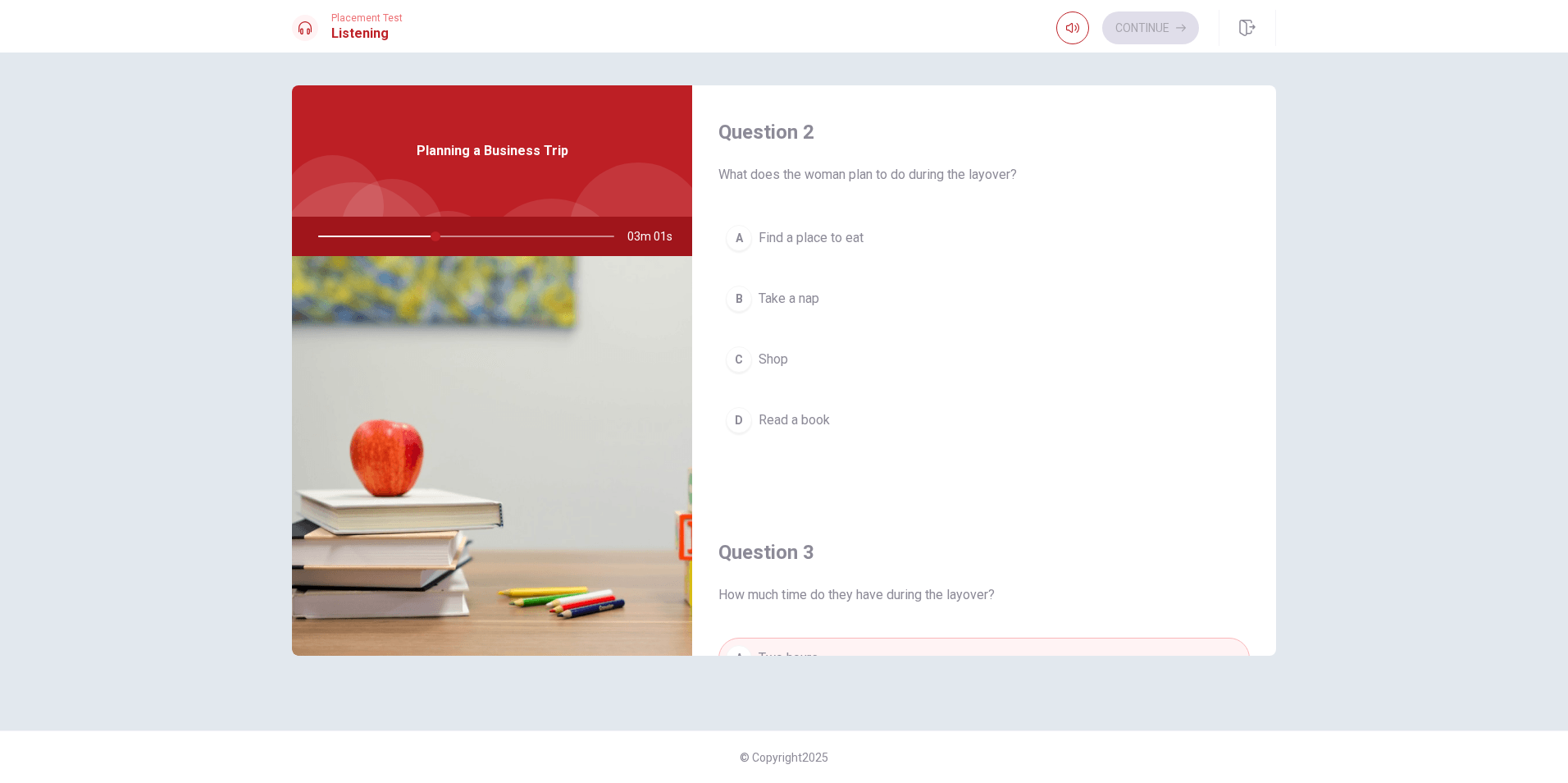
scroll to position [381, 0]
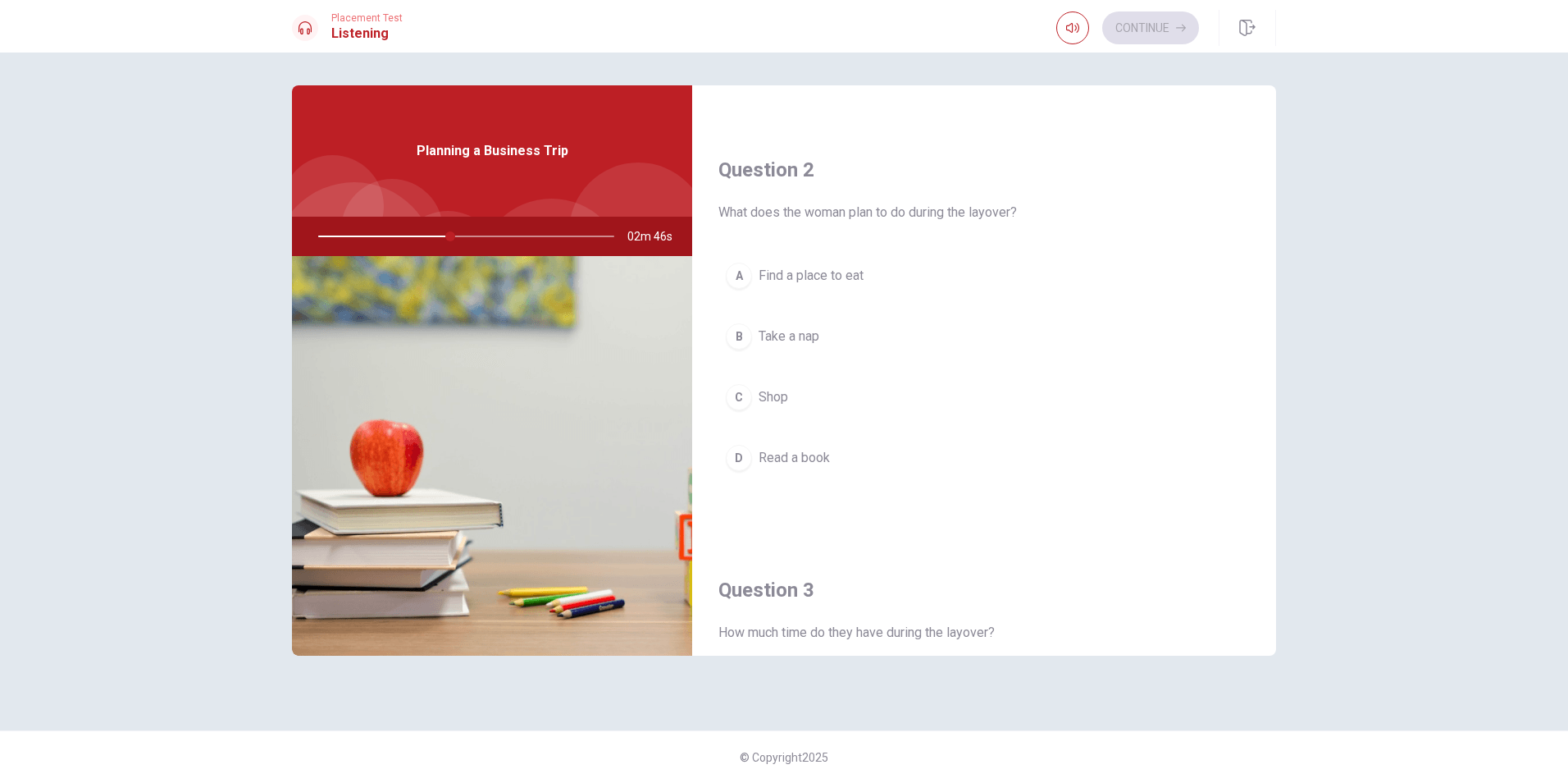
click at [820, 277] on span "Find a place to eat" at bounding box center [810, 276] width 105 height 20
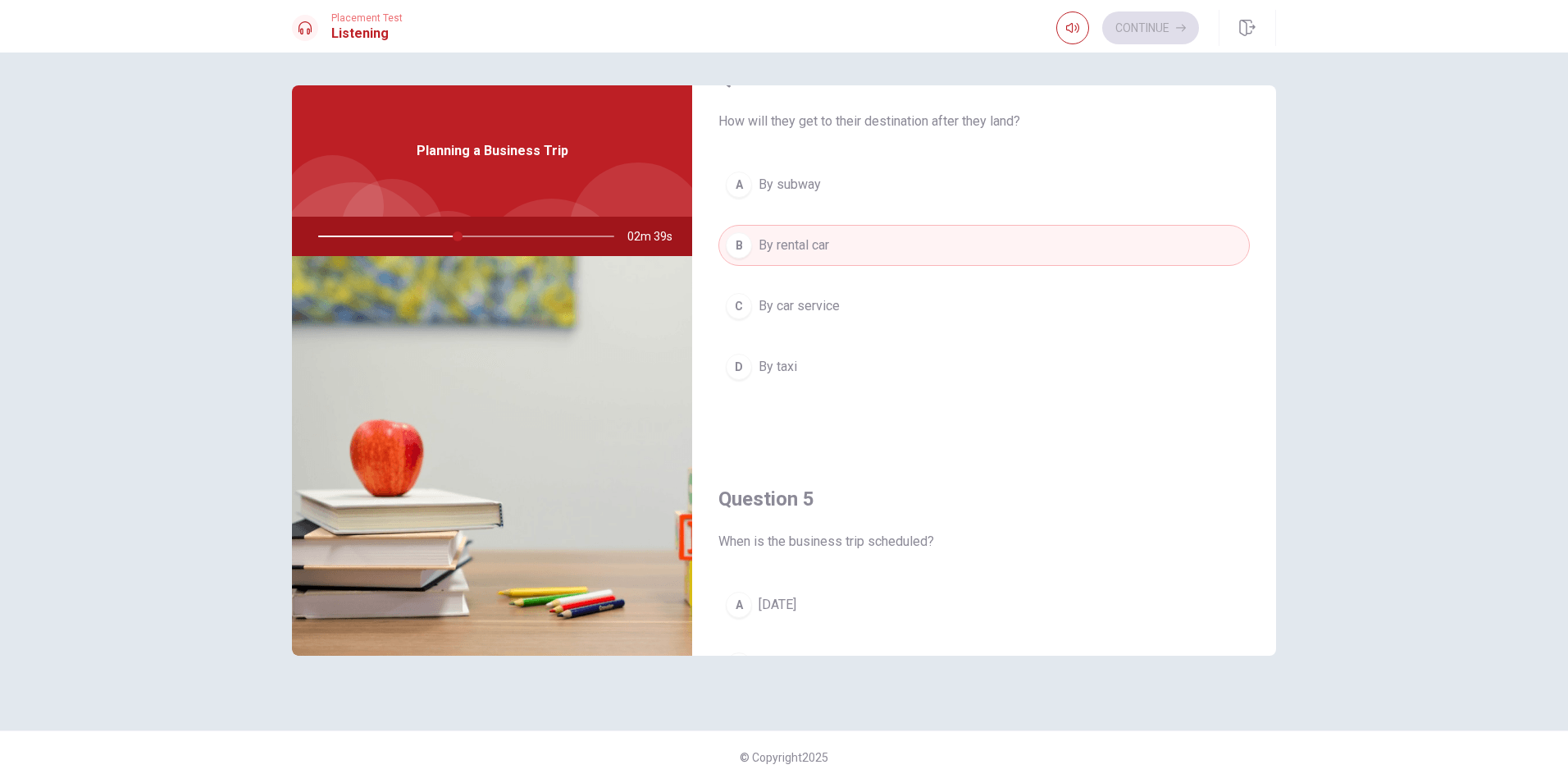
scroll to position [1284, 0]
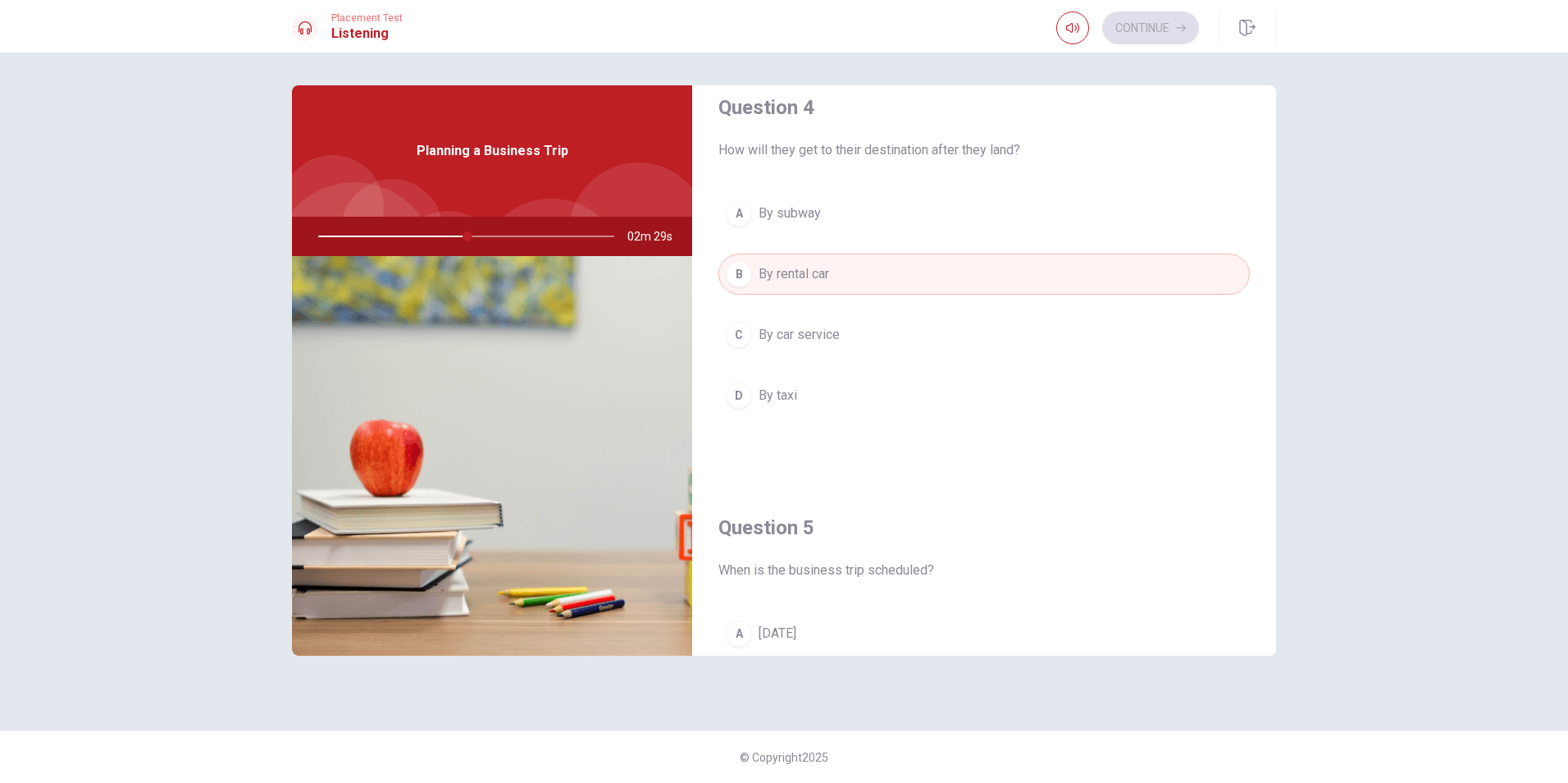
click at [802, 345] on button "C By car service" at bounding box center [984, 335] width 531 height 41
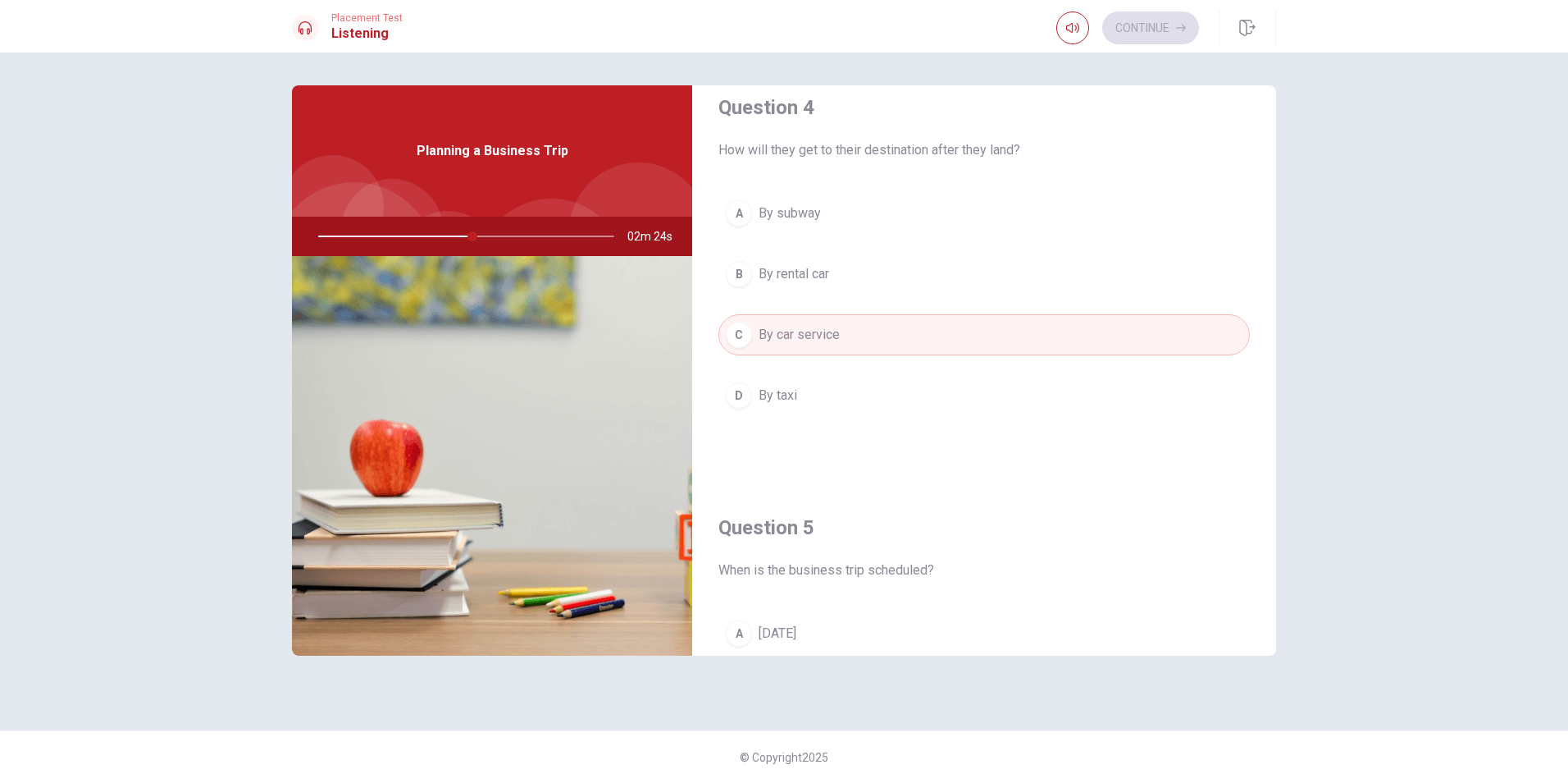
scroll to position [1530, 0]
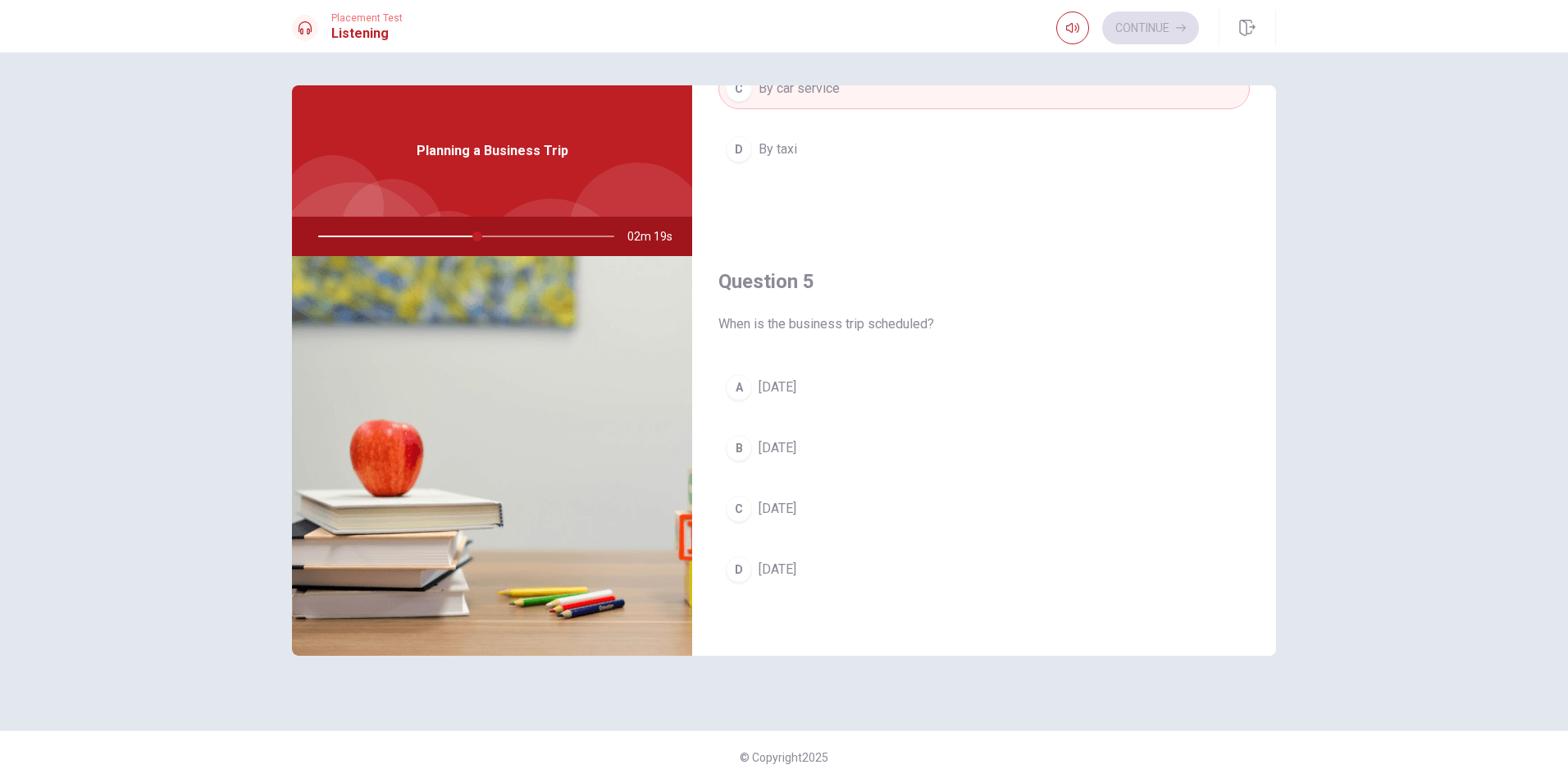
drag, startPoint x: 473, startPoint y: 233, endPoint x: 401, endPoint y: 243, distance: 72.7
click at [401, 243] on div at bounding box center [463, 236] width 329 height 39
click at [796, 569] on span "[DATE]" at bounding box center [777, 569] width 38 height 20
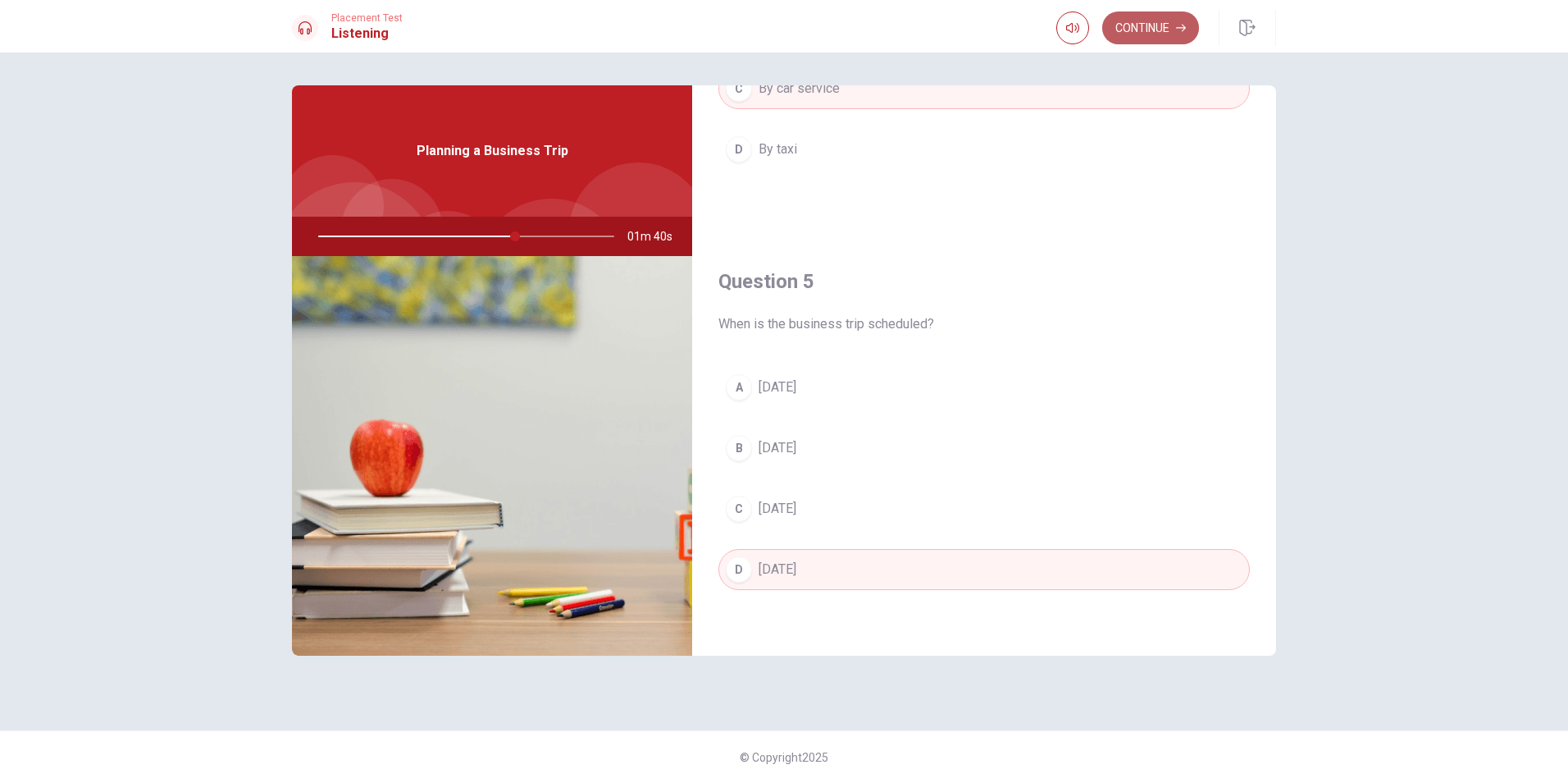
click at [1160, 35] on button "Continue" at bounding box center [1151, 28] width 97 height 33
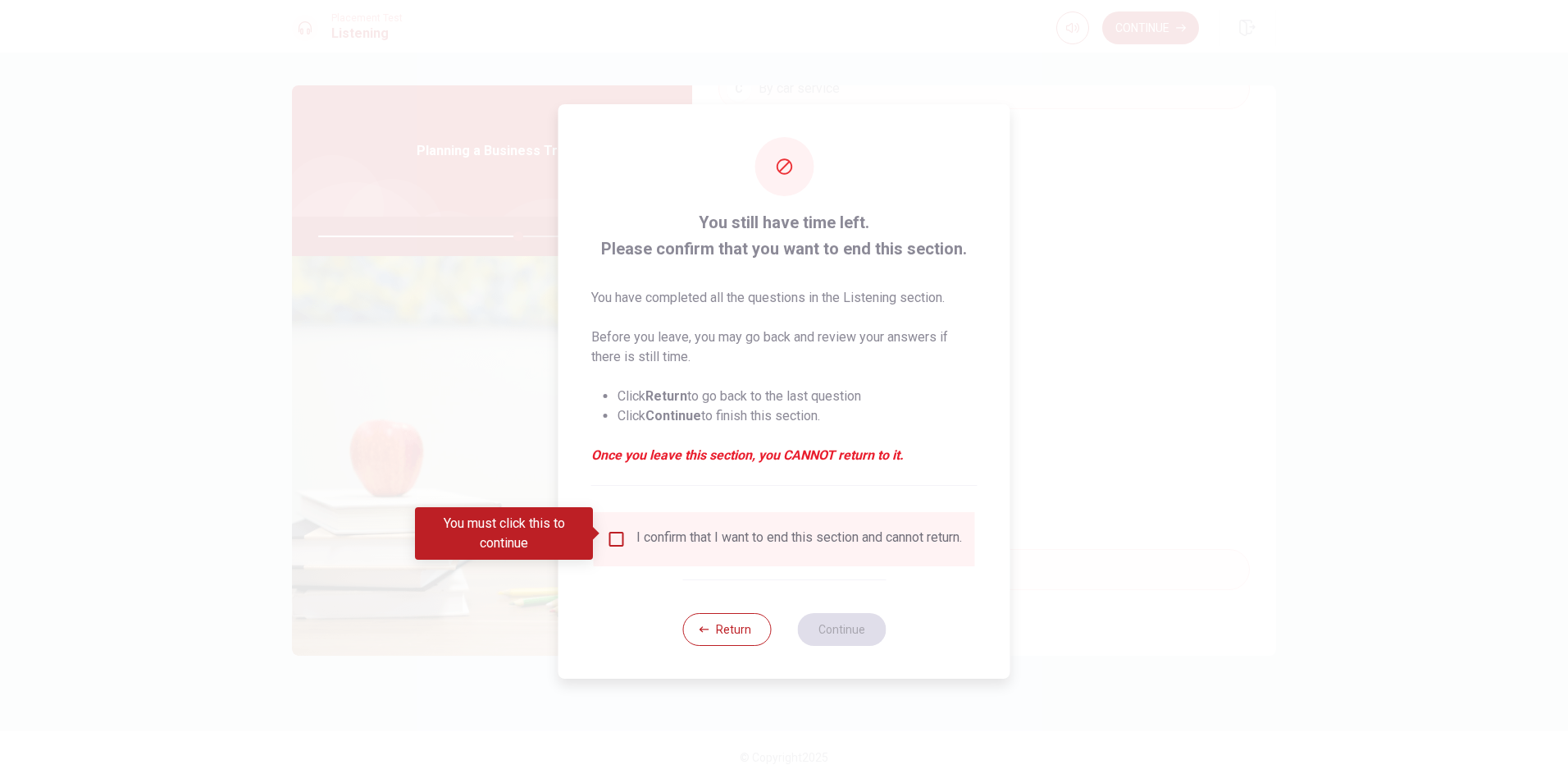
click at [611, 531] on input "You must click this to continue" at bounding box center [617, 539] width 20 height 20
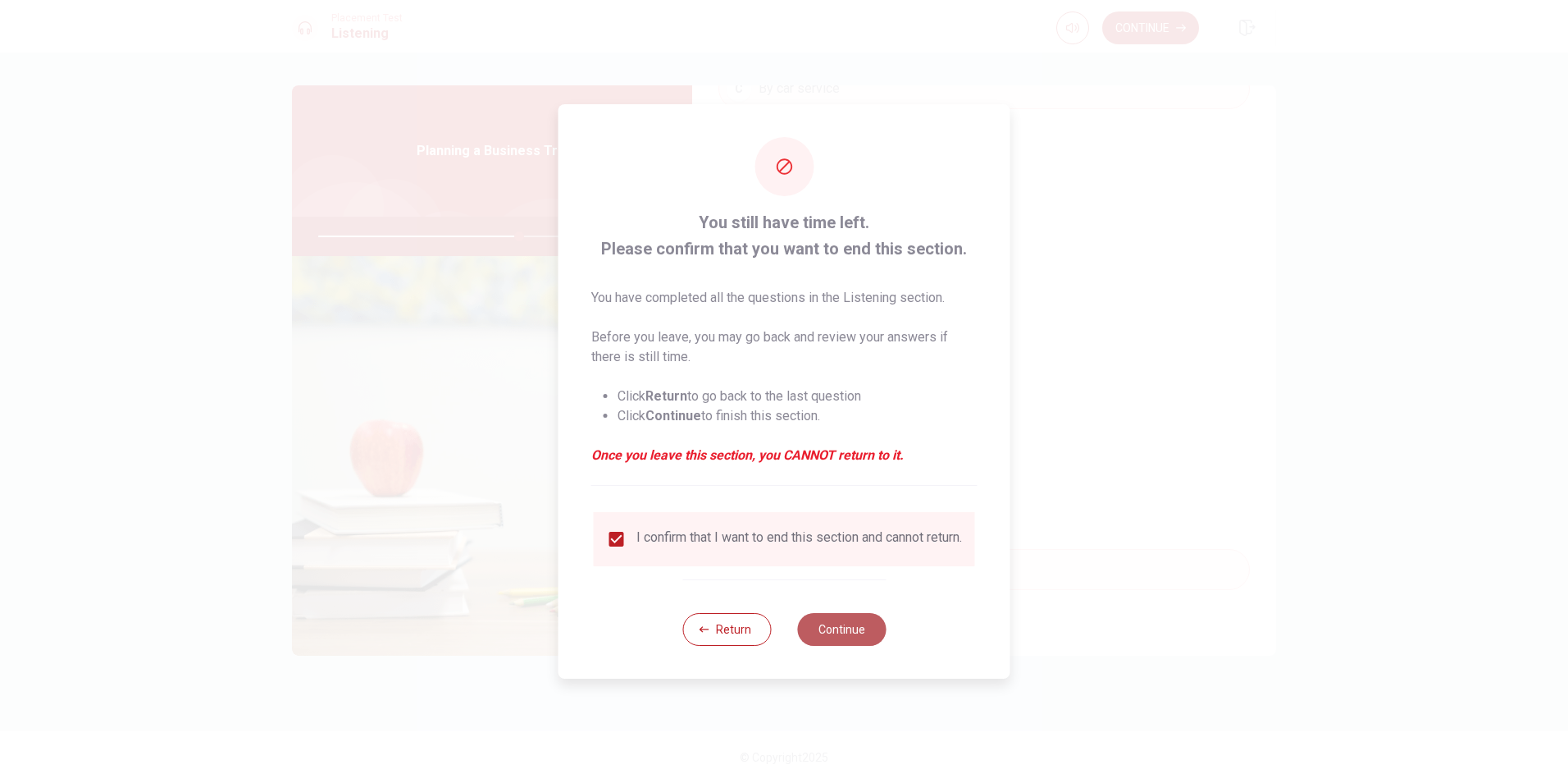
click at [869, 642] on button "Continue" at bounding box center [841, 629] width 89 height 33
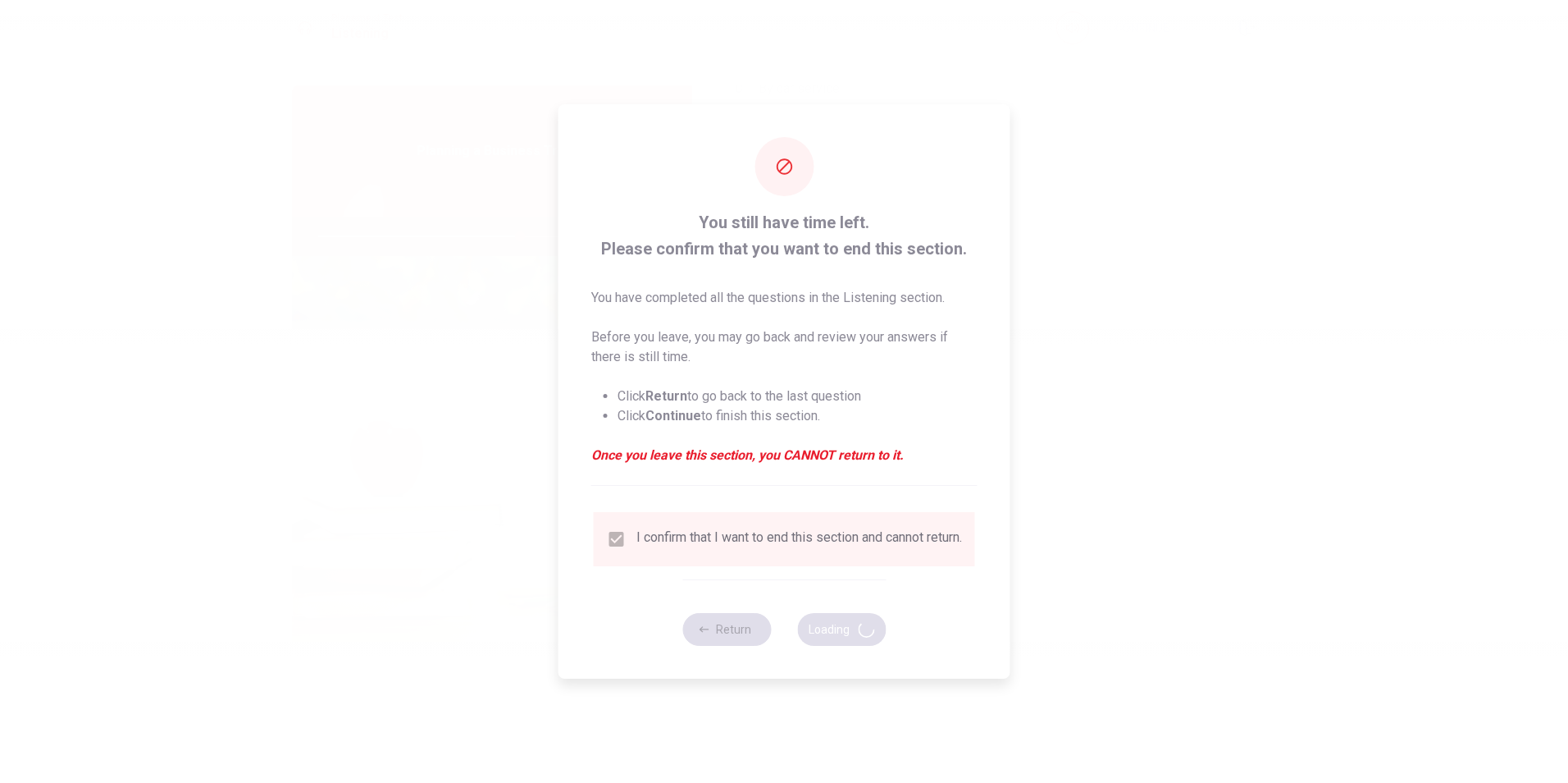
type input "69"
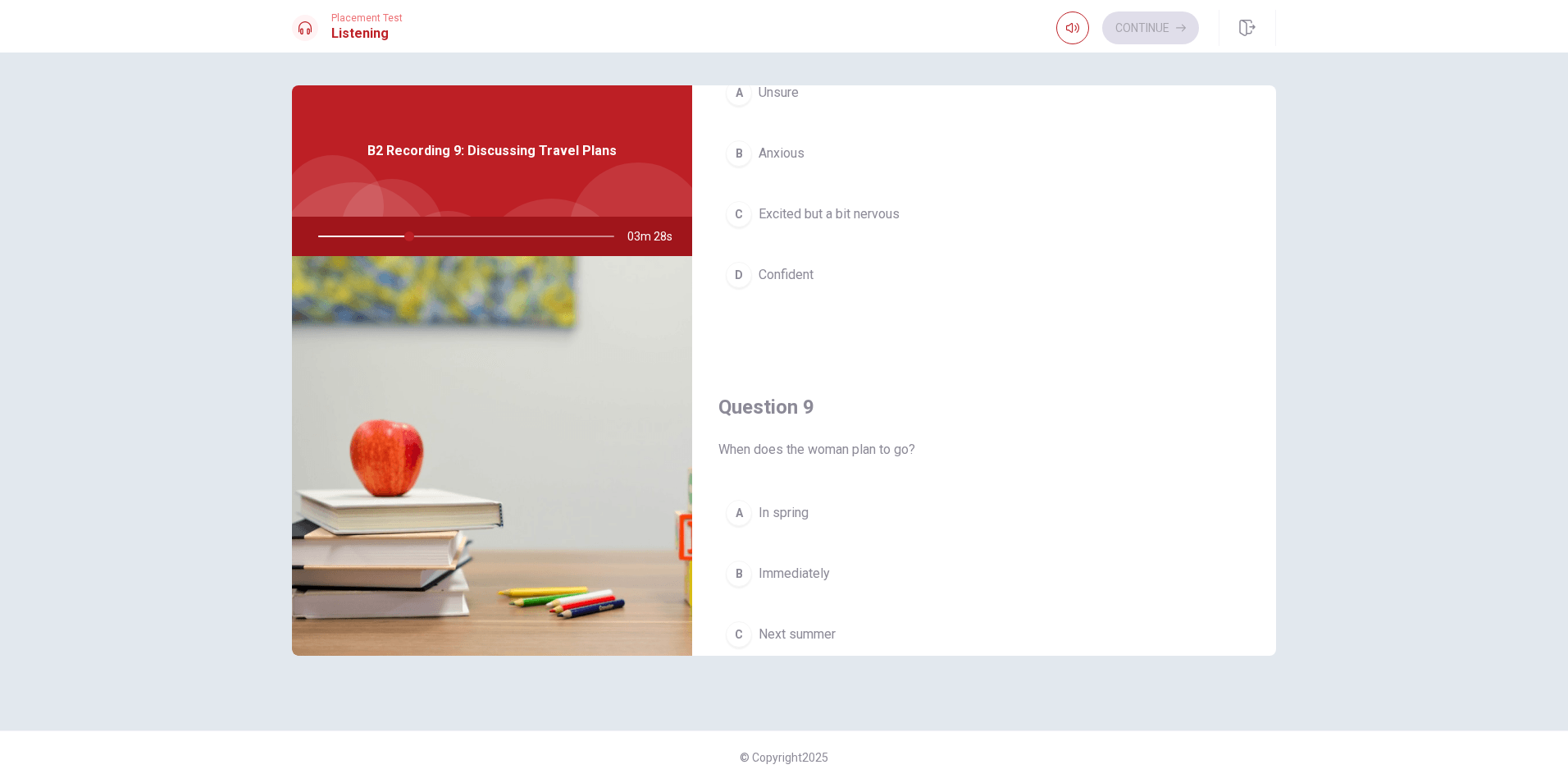
scroll to position [1477, 0]
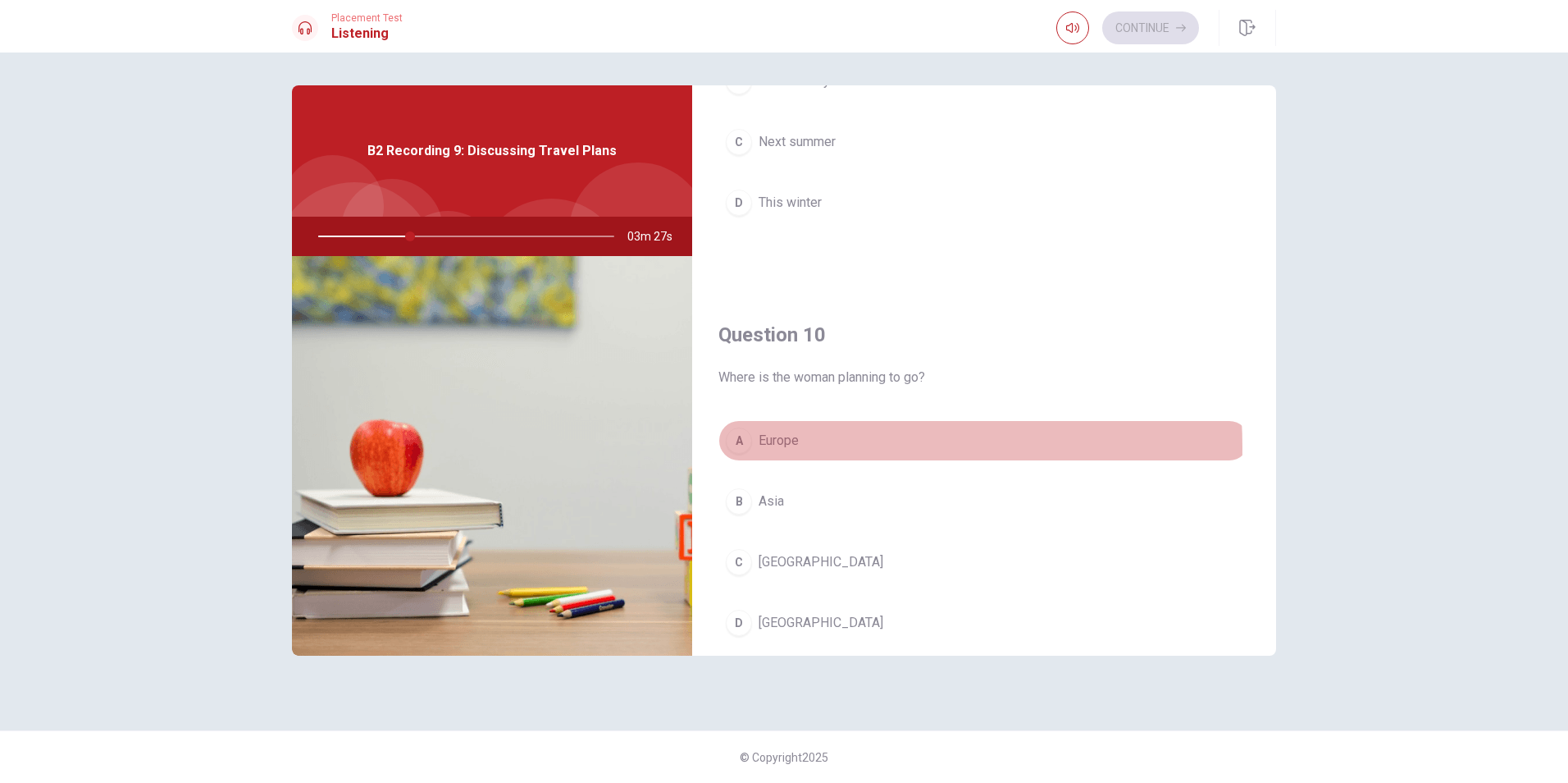
click at [793, 447] on span "Europe" at bounding box center [778, 440] width 40 height 20
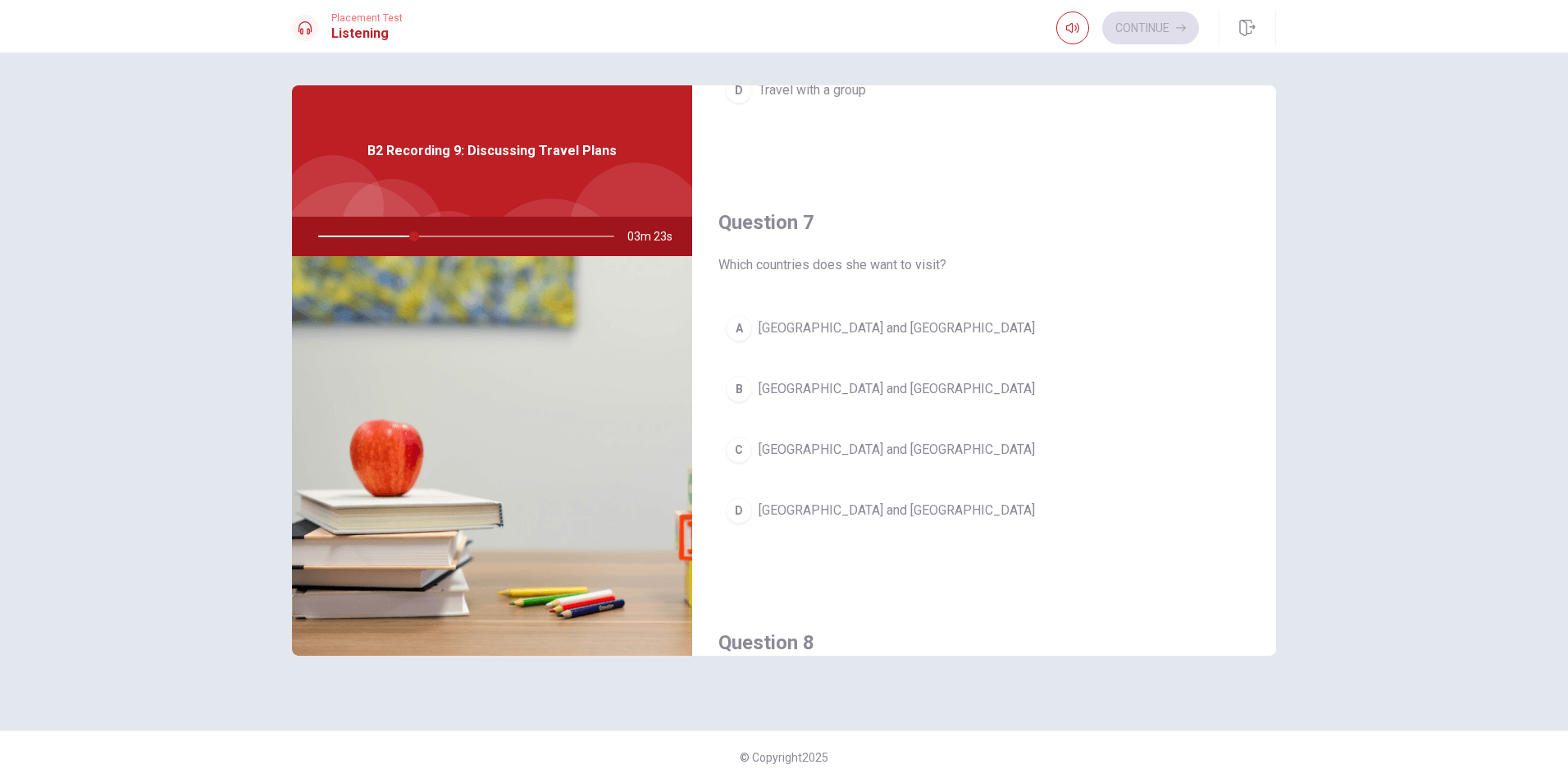
scroll to position [328, 0]
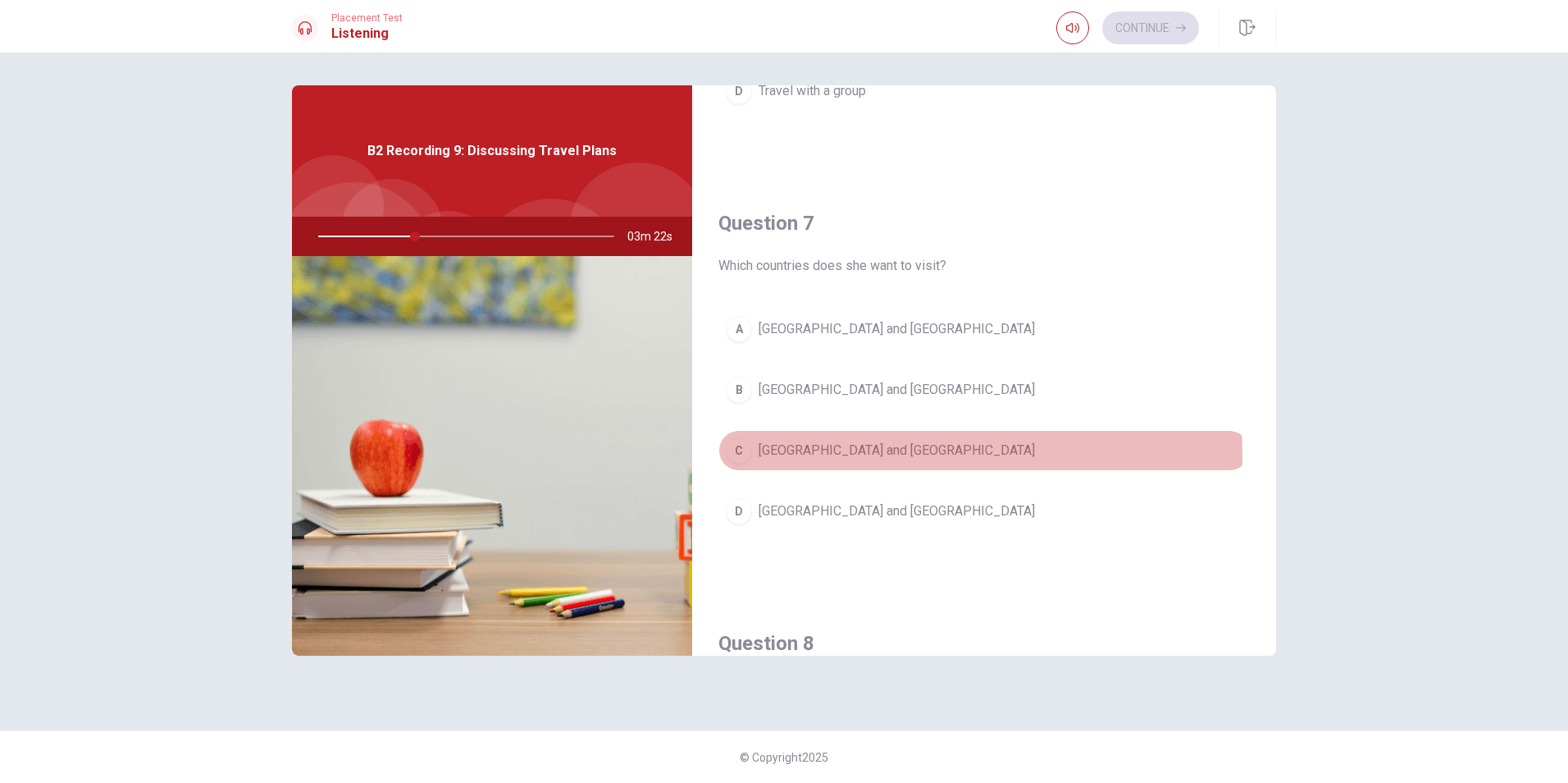
click at [820, 455] on span "[GEOGRAPHIC_DATA] and [GEOGRAPHIC_DATA]" at bounding box center [896, 450] width 276 height 20
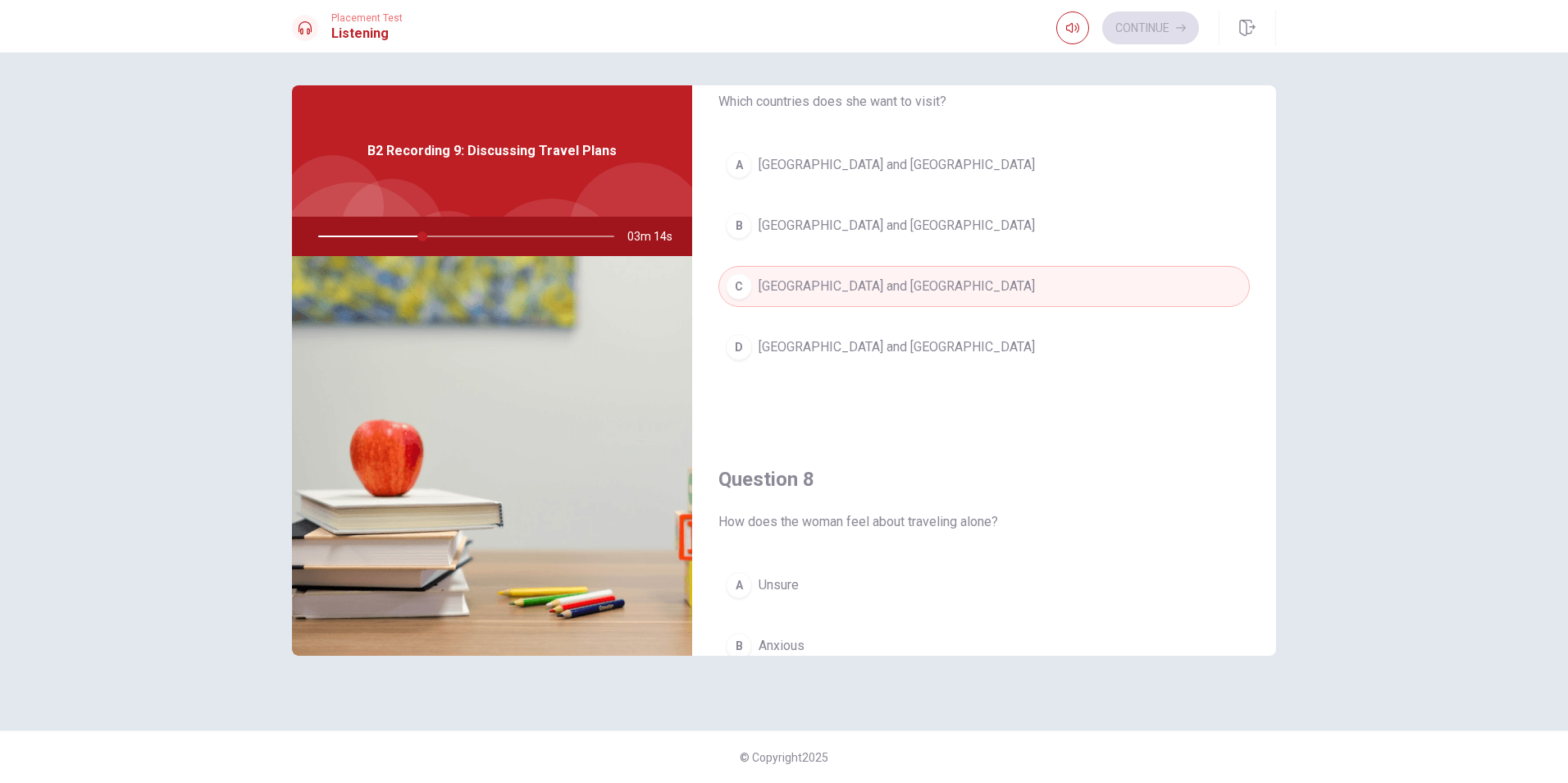
scroll to position [821, 0]
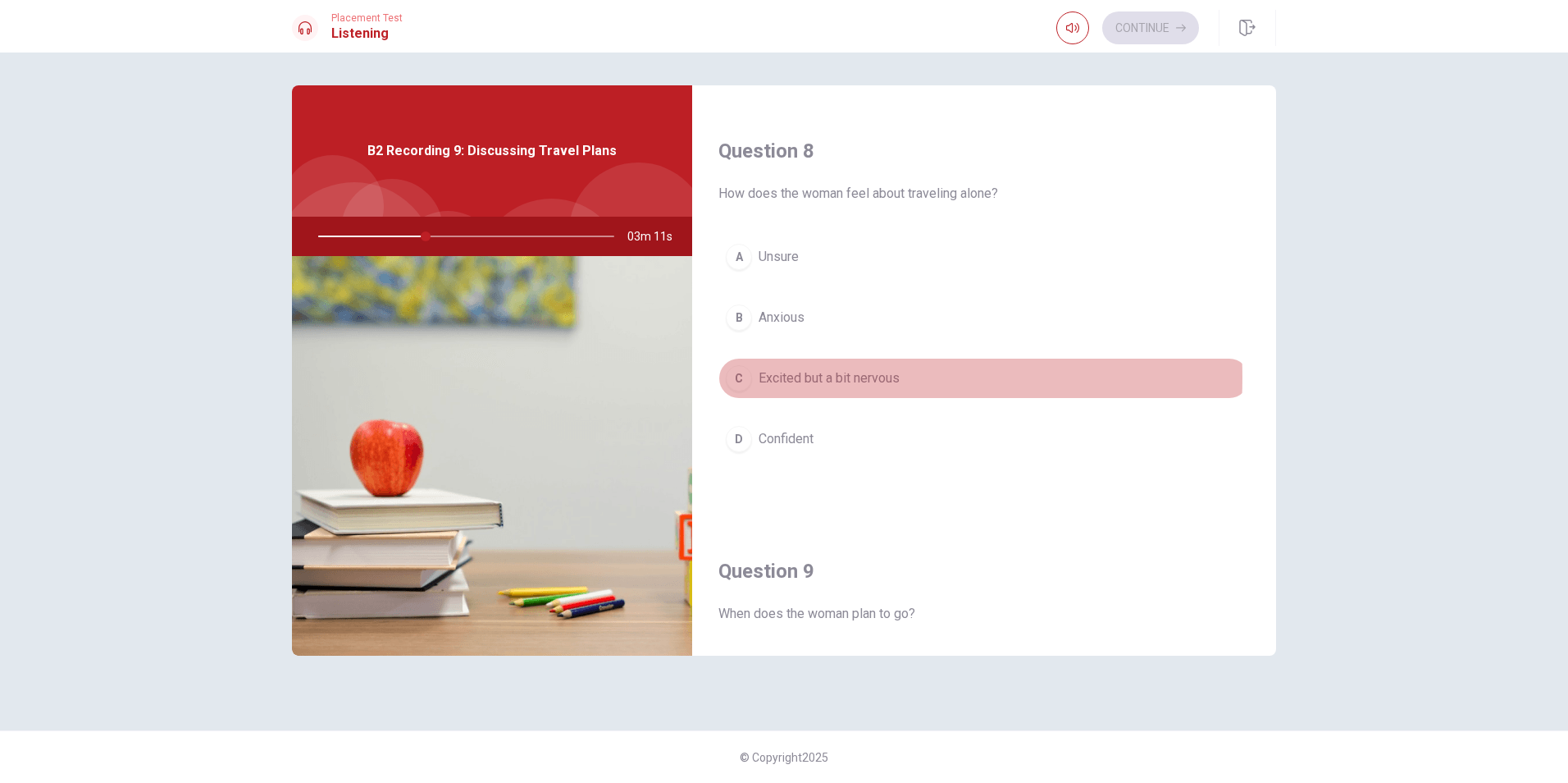
click at [814, 378] on span "Excited but a bit nervous" at bounding box center [829, 379] width 141 height 20
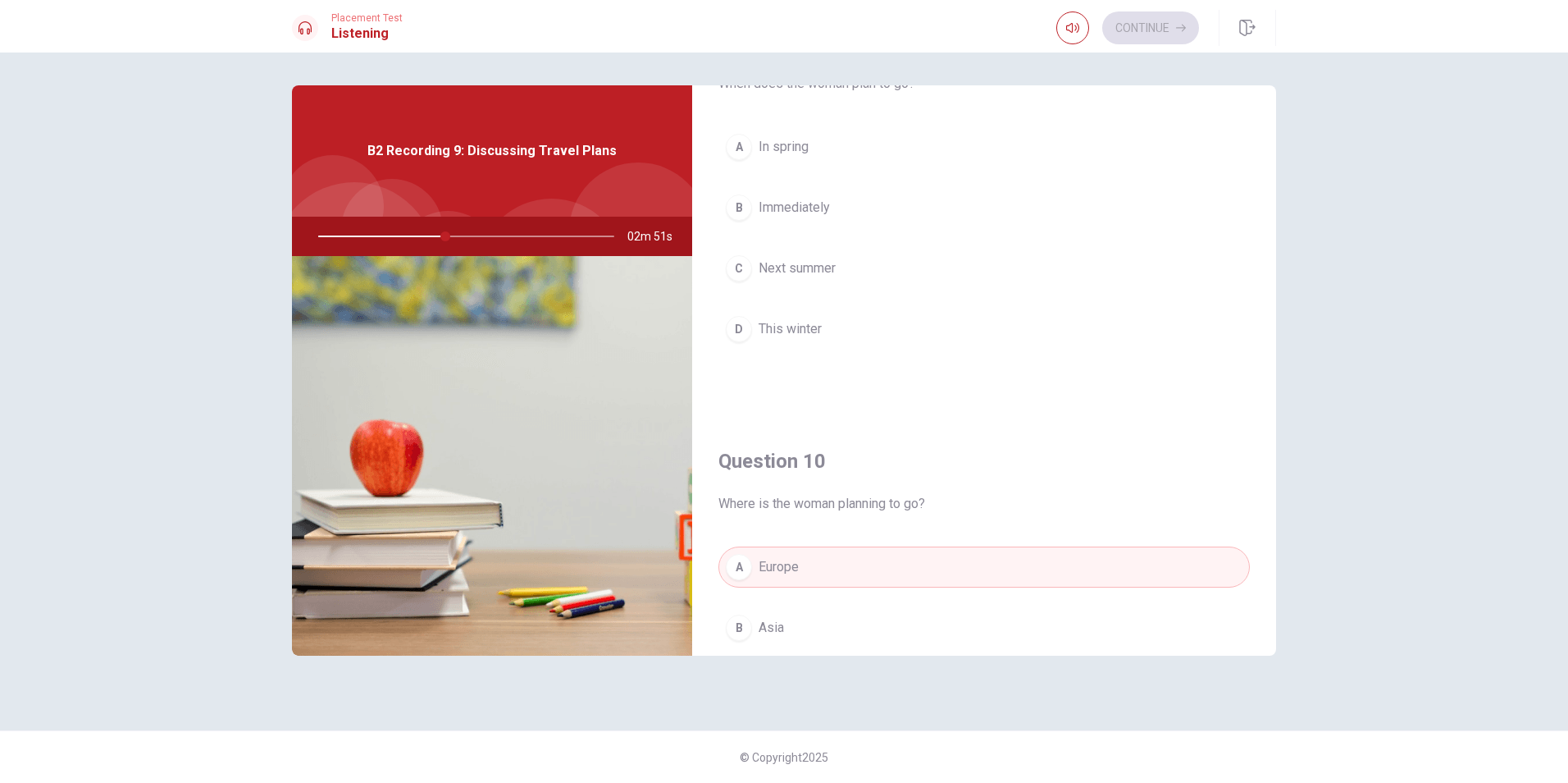
scroll to position [1231, 0]
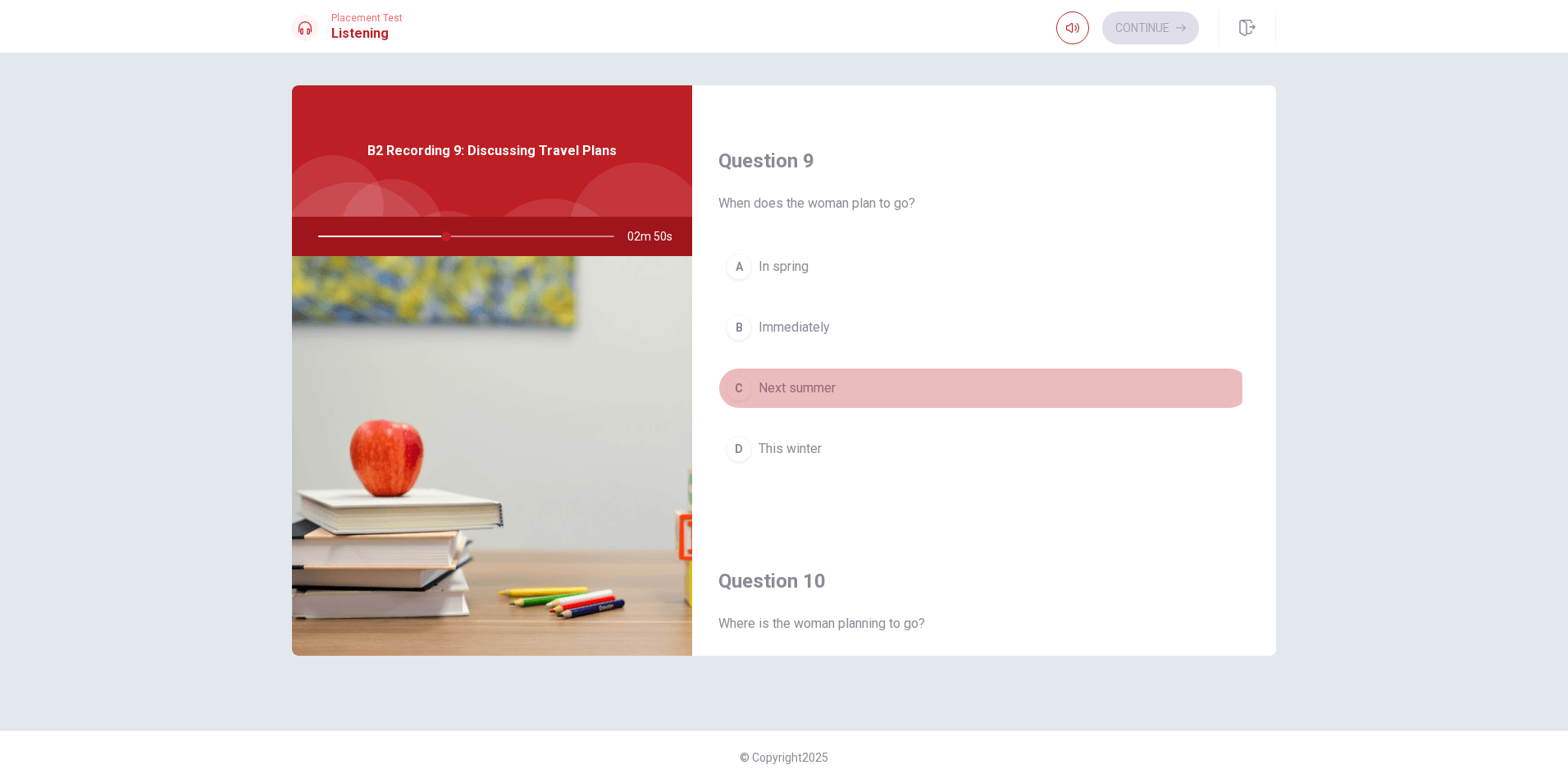
click at [826, 392] on span "Next summer" at bounding box center [797, 388] width 77 height 20
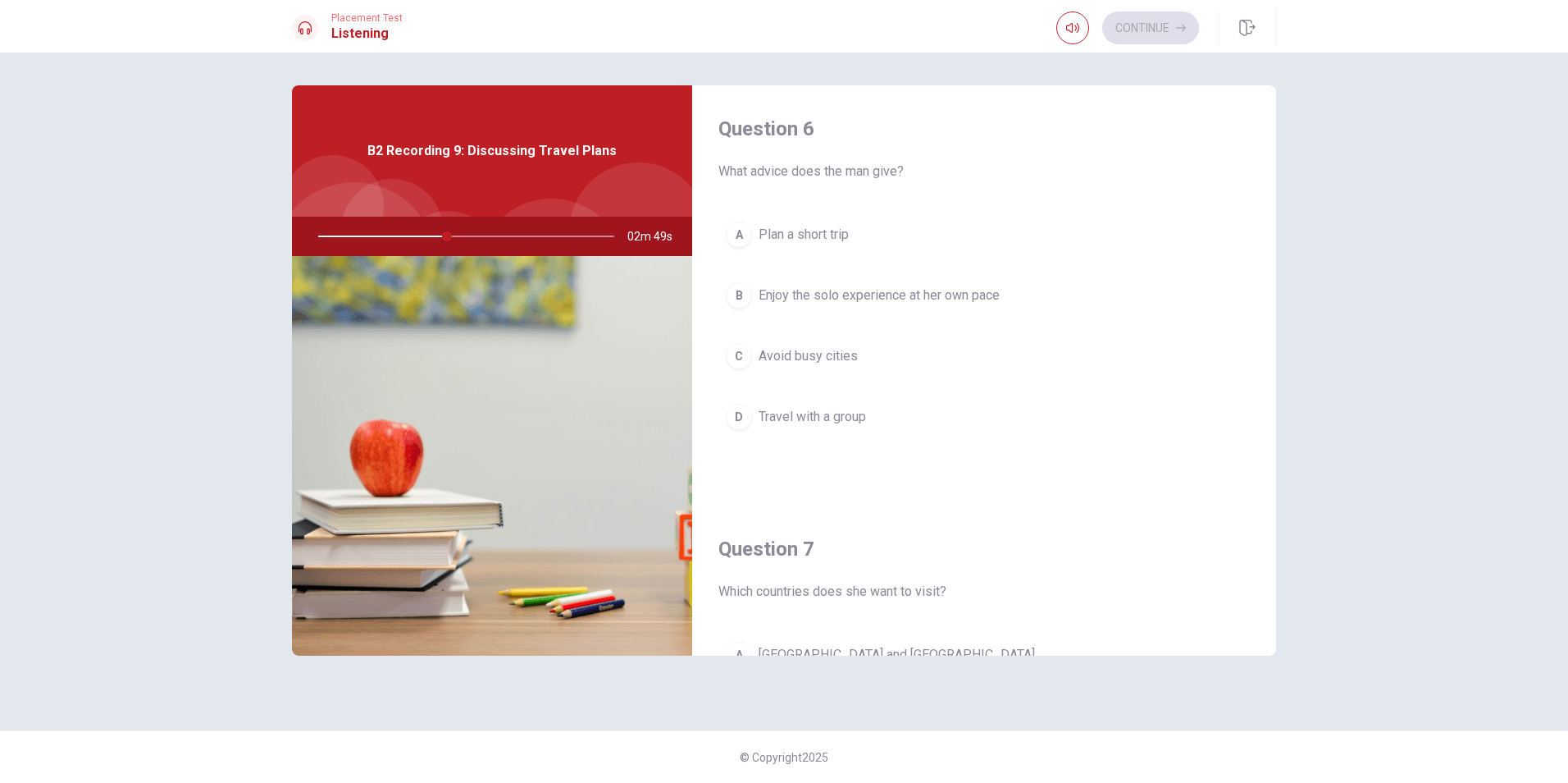
scroll to position [0, 0]
click at [936, 304] on span "Enjoy the solo experience at her own pace" at bounding box center [879, 298] width 242 height 20
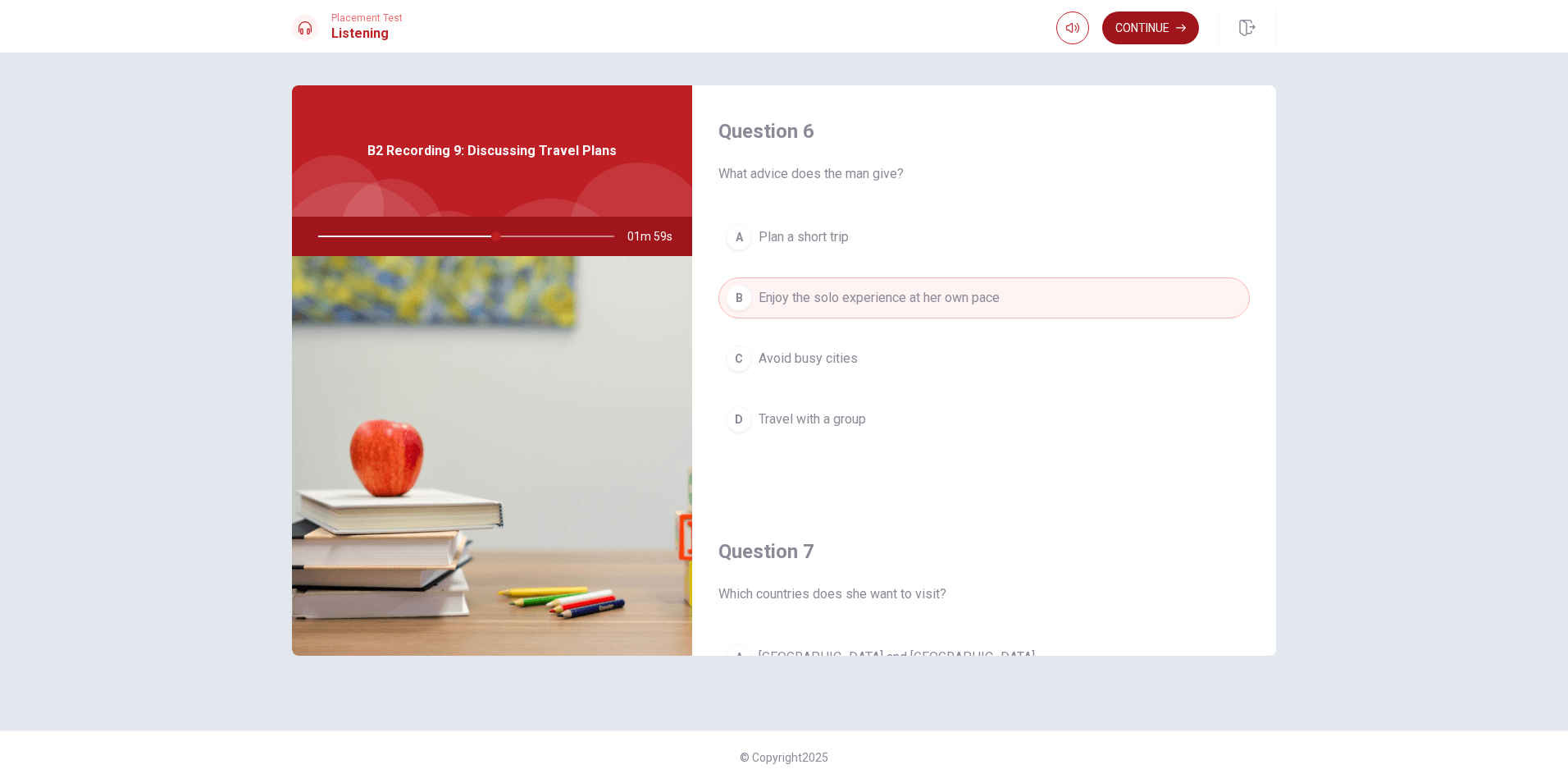
click at [1145, 25] on button "Continue" at bounding box center [1151, 28] width 97 height 33
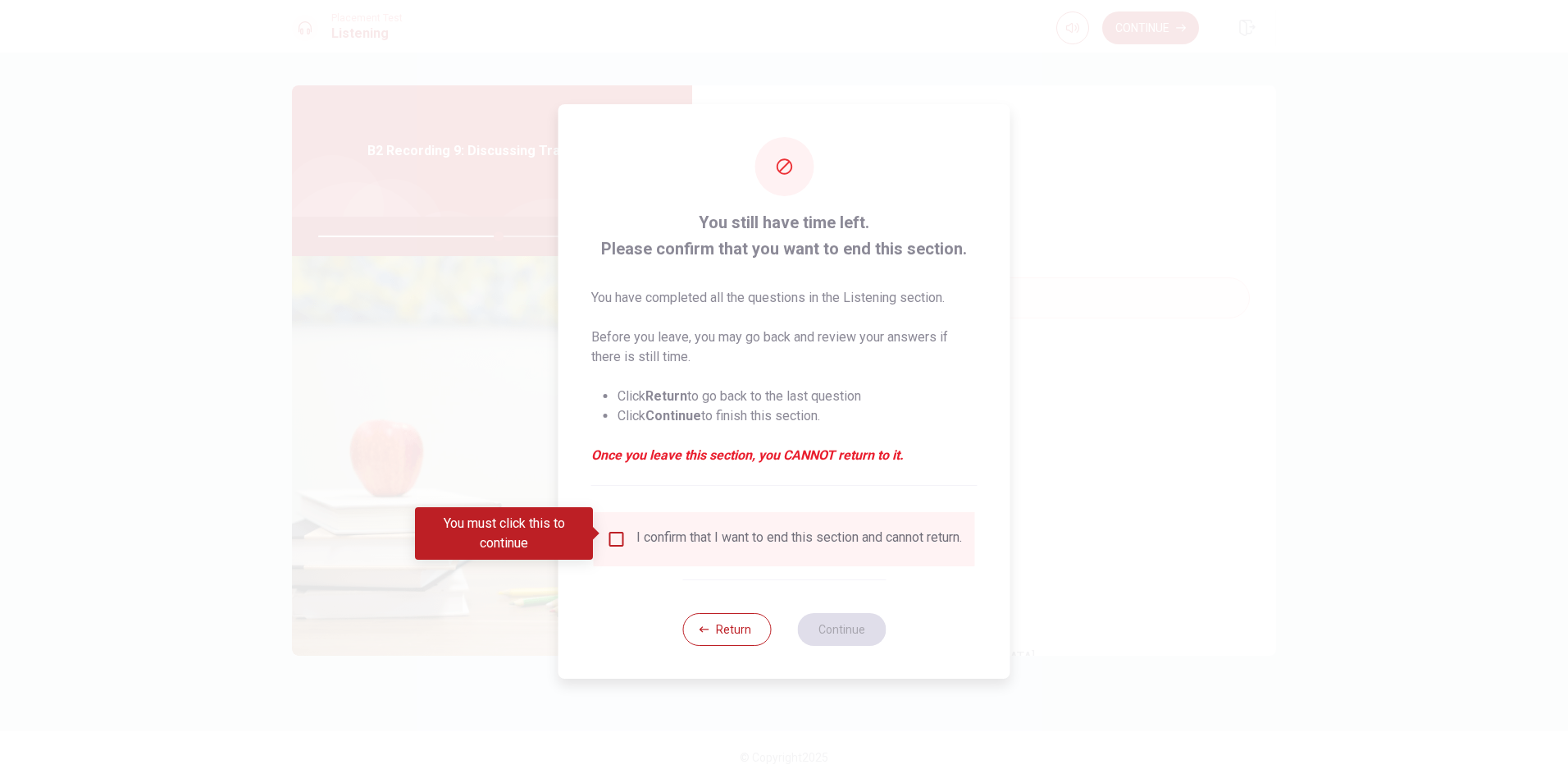
click at [618, 531] on input "You must click this to continue" at bounding box center [617, 539] width 20 height 20
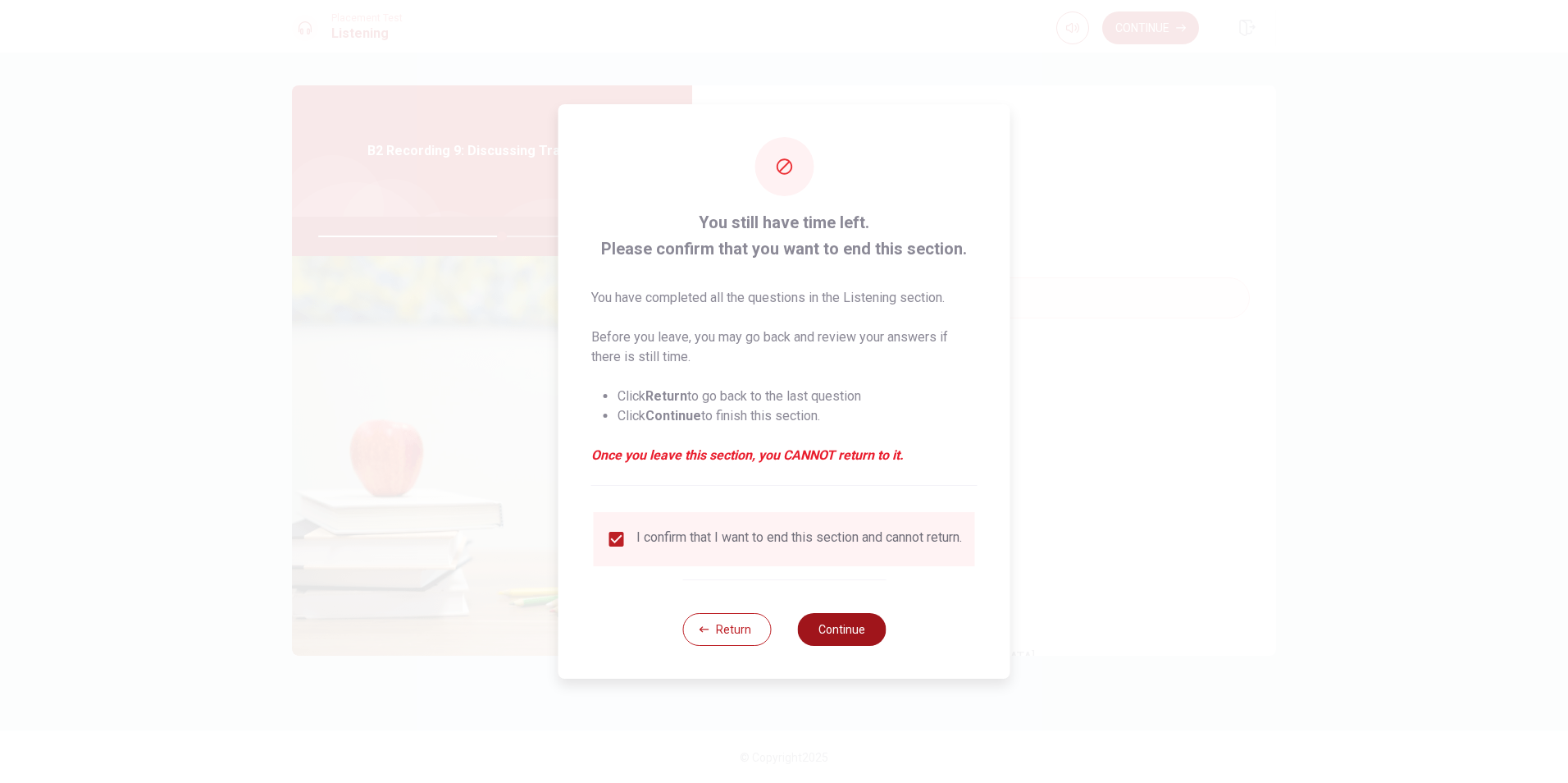
click at [829, 631] on button "Continue" at bounding box center [841, 629] width 89 height 33
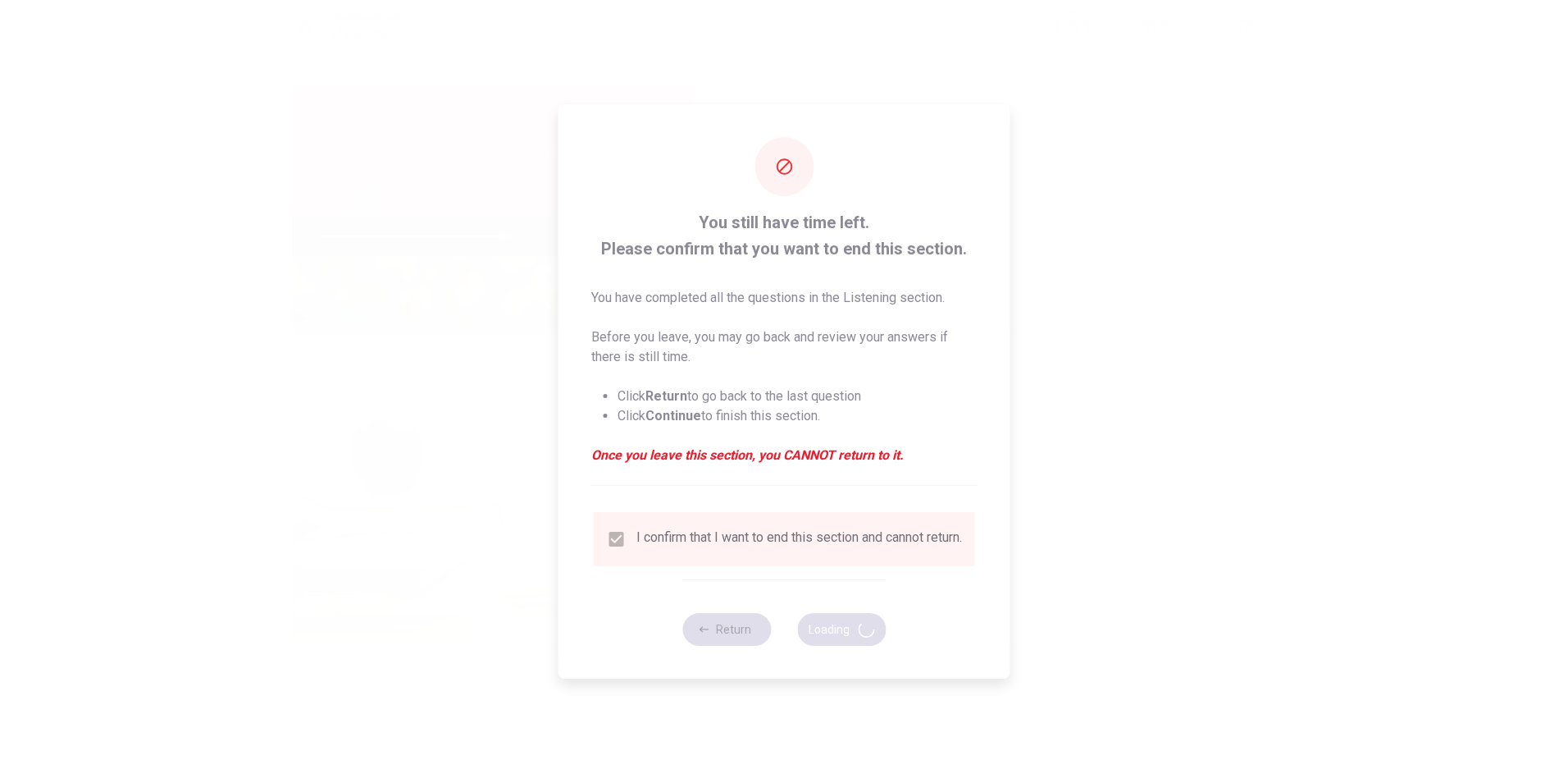
type input "63"
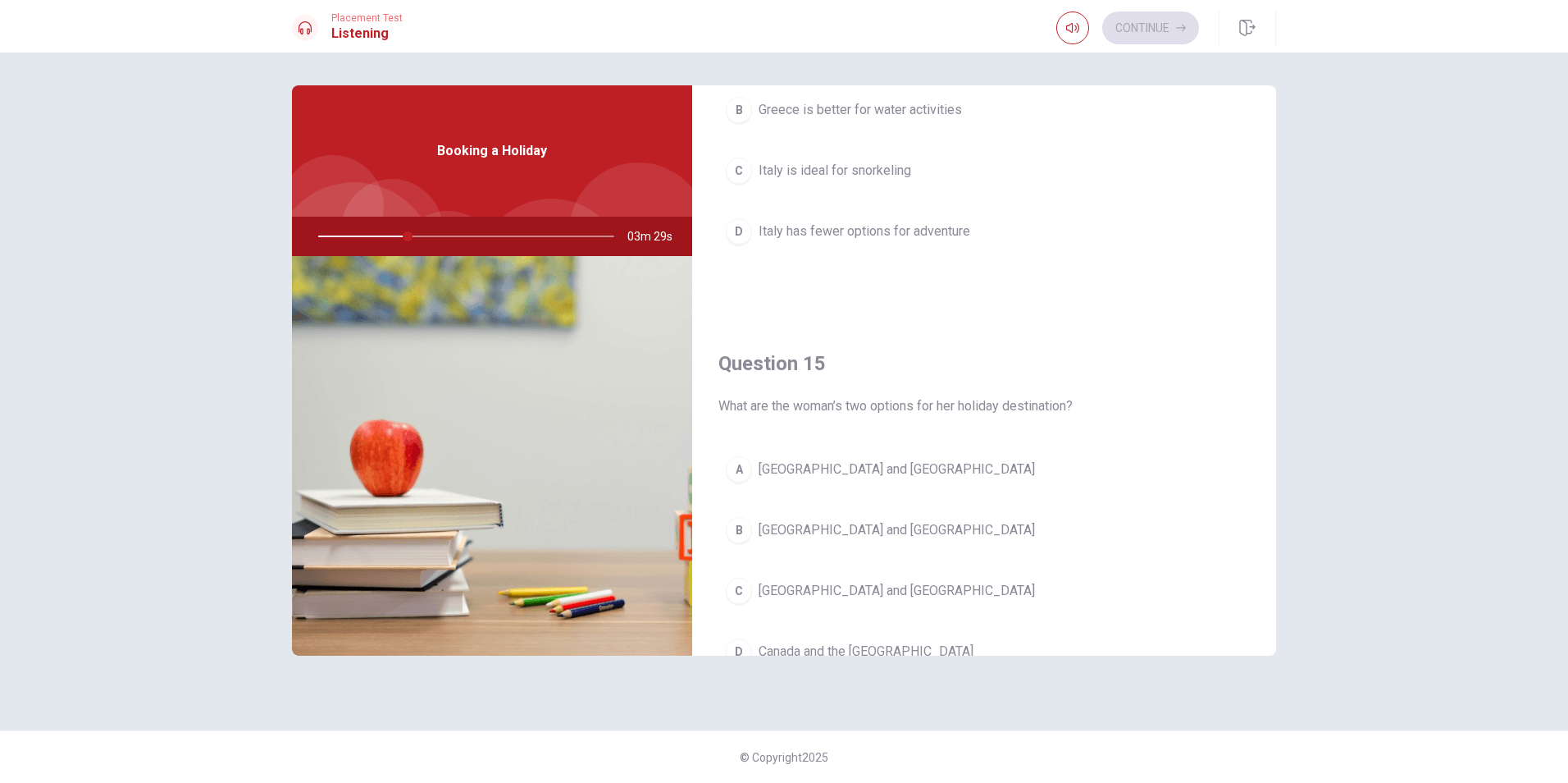
scroll to position [1530, 0]
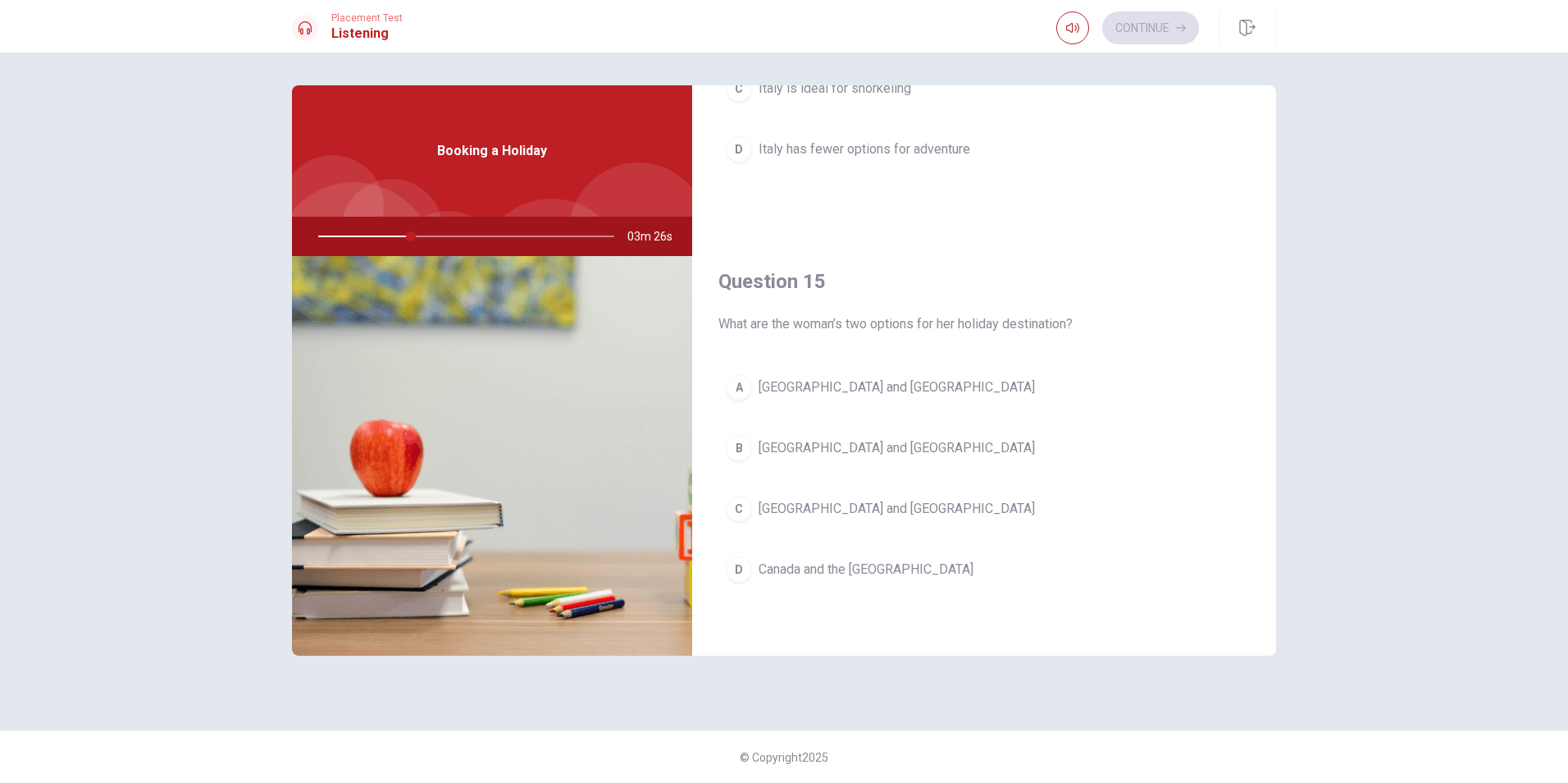
click at [837, 517] on span "[GEOGRAPHIC_DATA] and [GEOGRAPHIC_DATA]" at bounding box center [896, 509] width 276 height 20
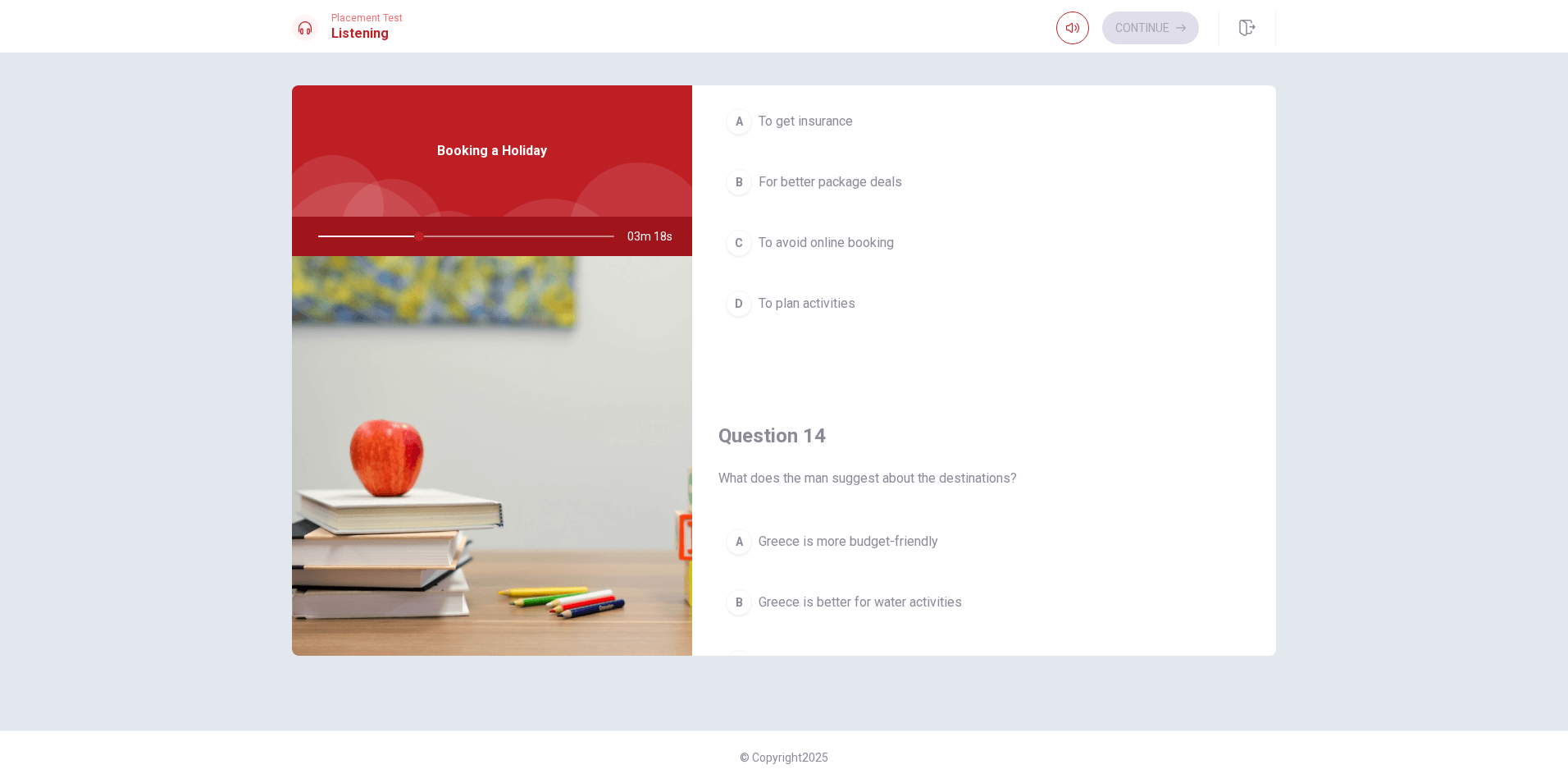
scroll to position [792, 0]
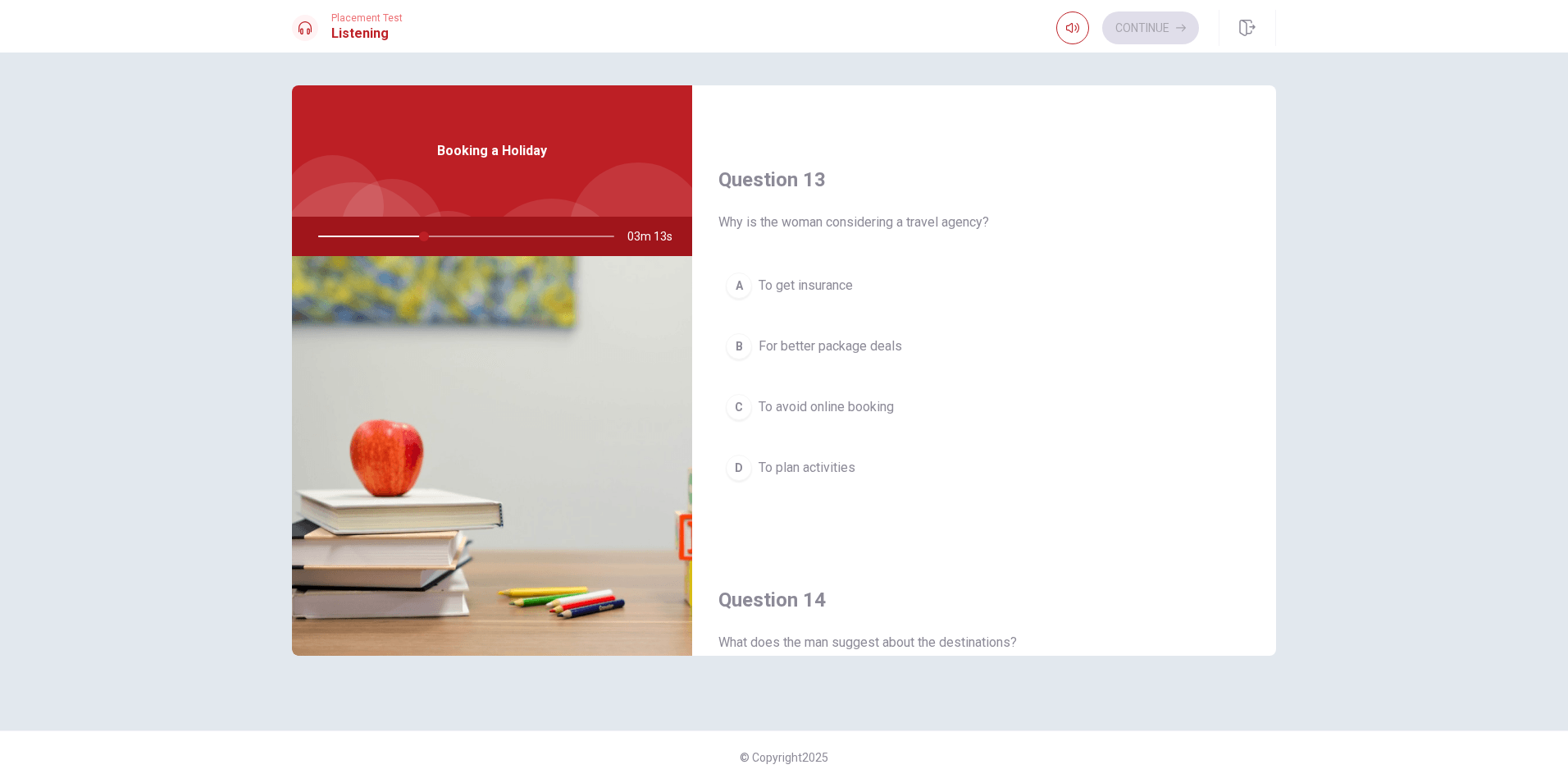
click at [874, 346] on span "For better package deals" at bounding box center [830, 346] width 143 height 20
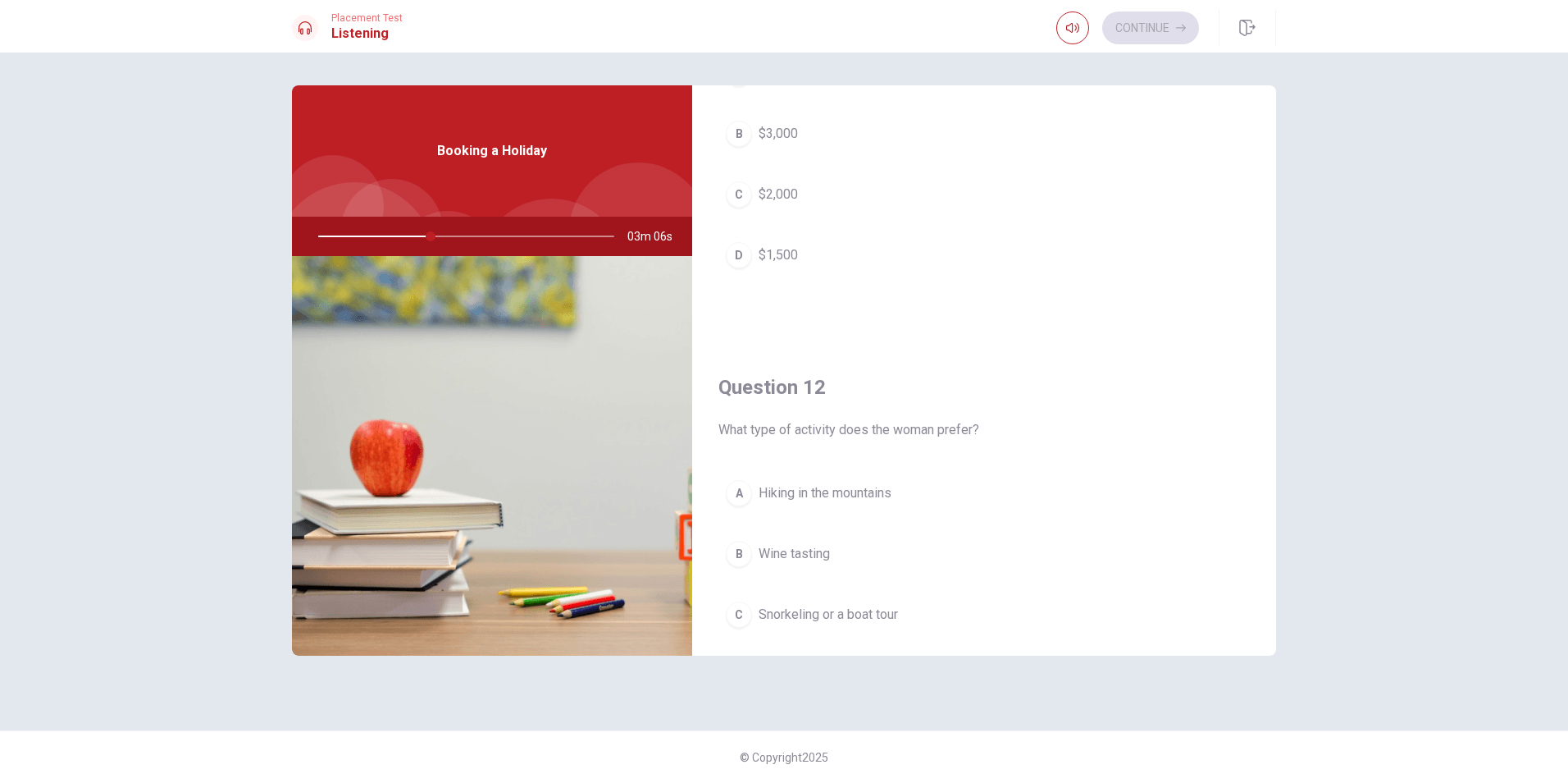
scroll to position [328, 0]
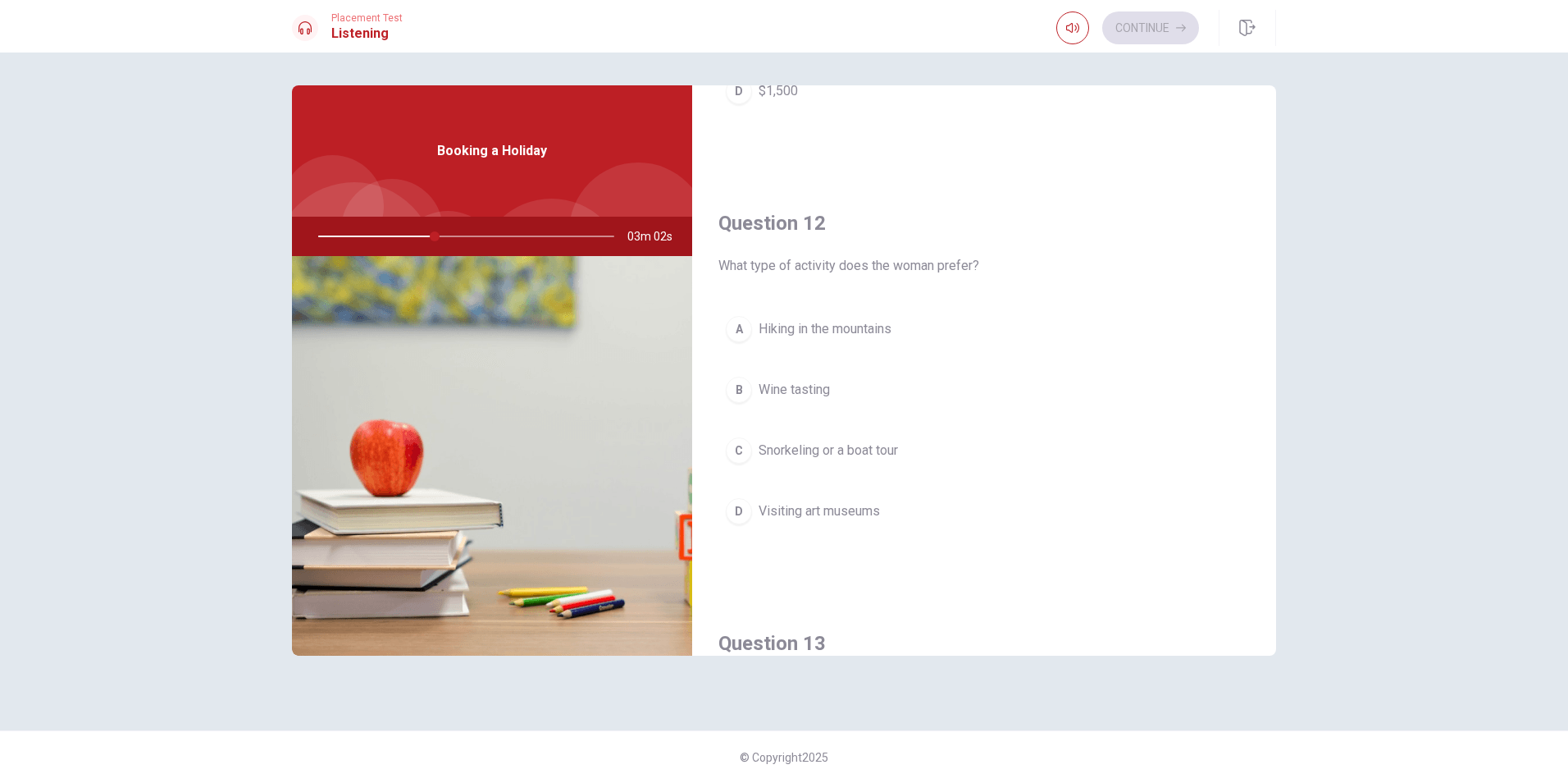
click at [836, 478] on div "A Hiking in the mountains B Wine tasting C Snorkeling or a boat tour D Visiting…" at bounding box center [984, 437] width 531 height 256
click at [843, 455] on span "Snorkeling or a boat tour" at bounding box center [828, 450] width 140 height 20
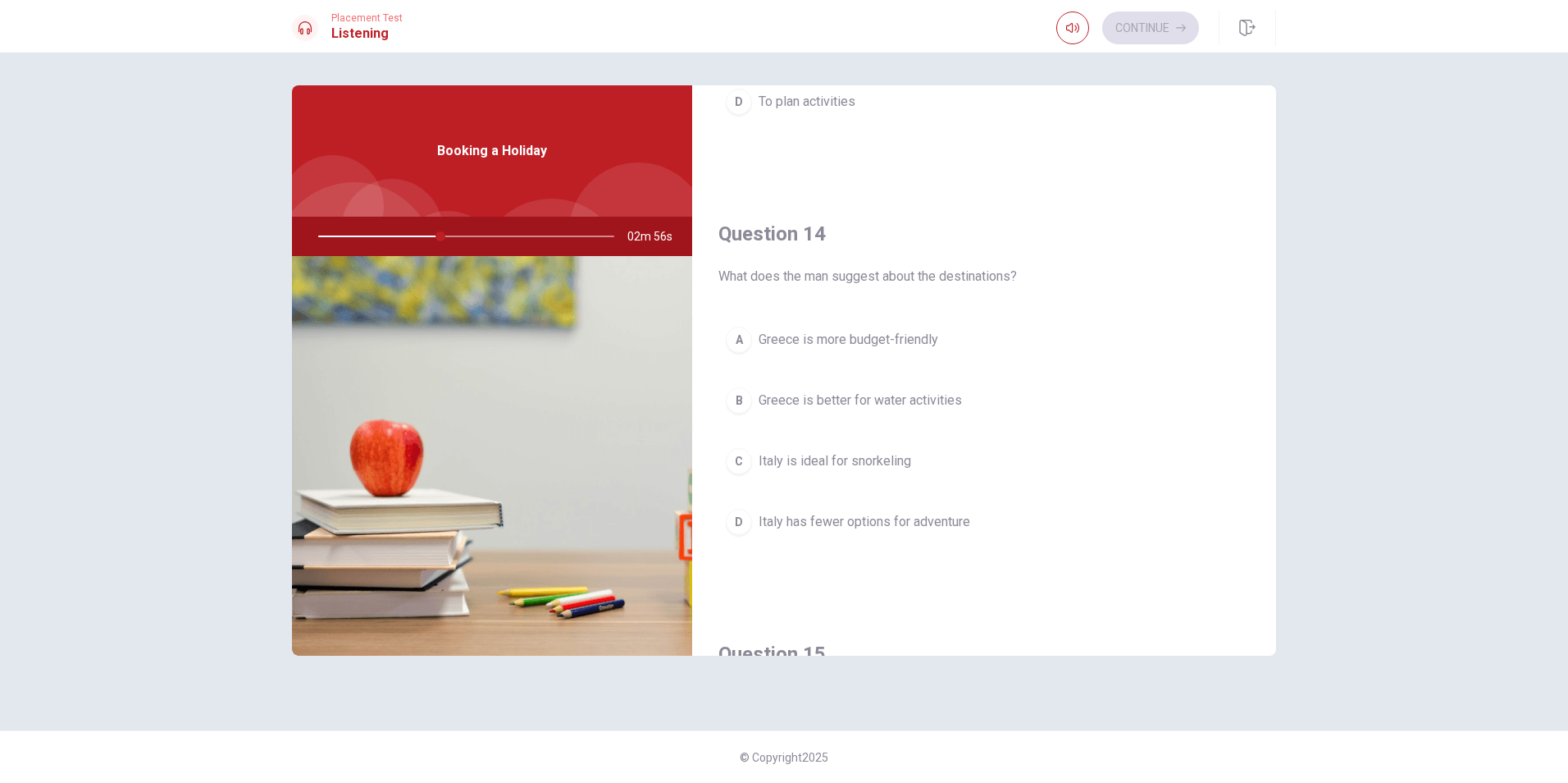
scroll to position [1149, 0]
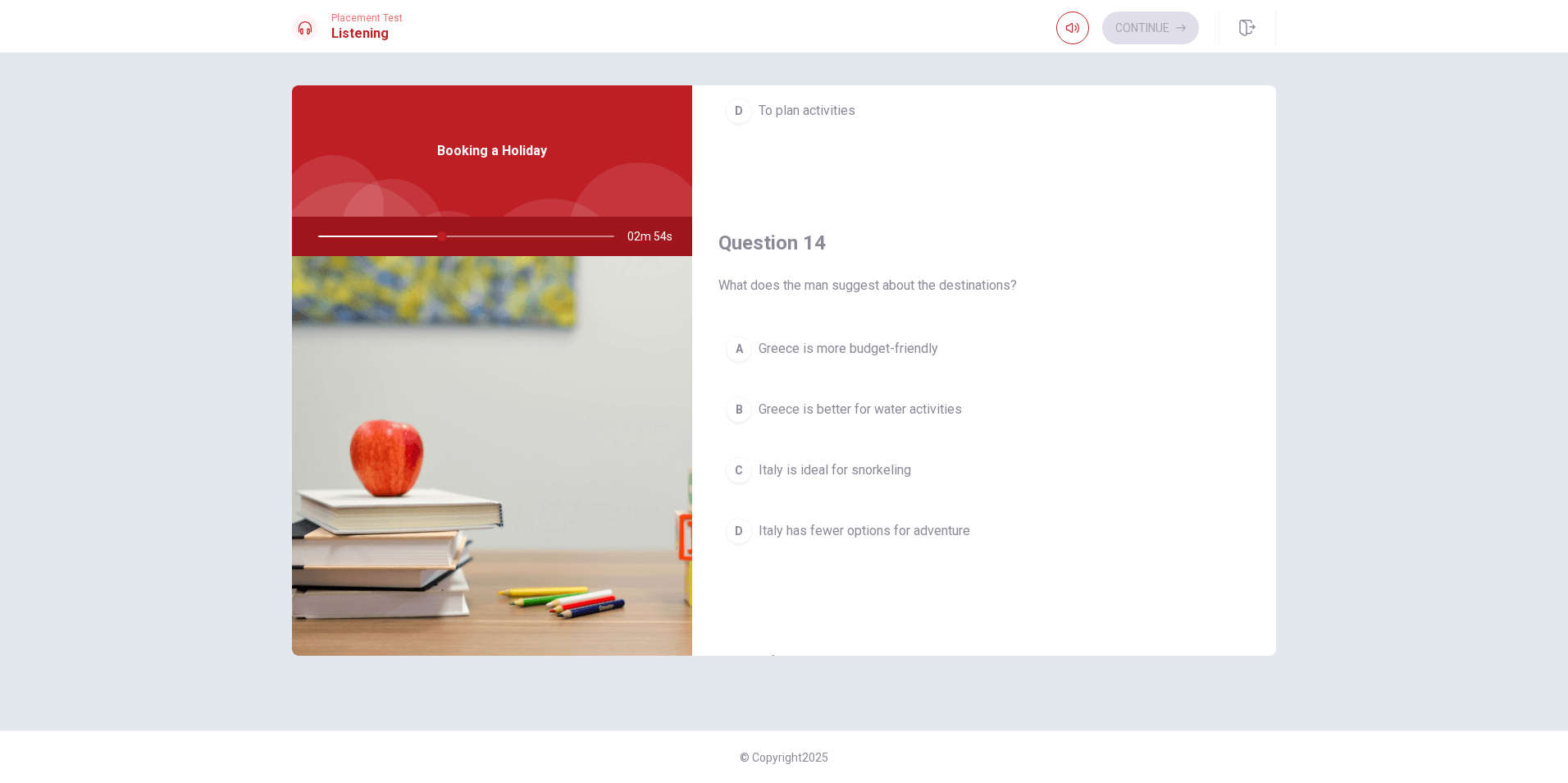
click at [911, 409] on span "Greece is better for water activities" at bounding box center [860, 410] width 203 height 20
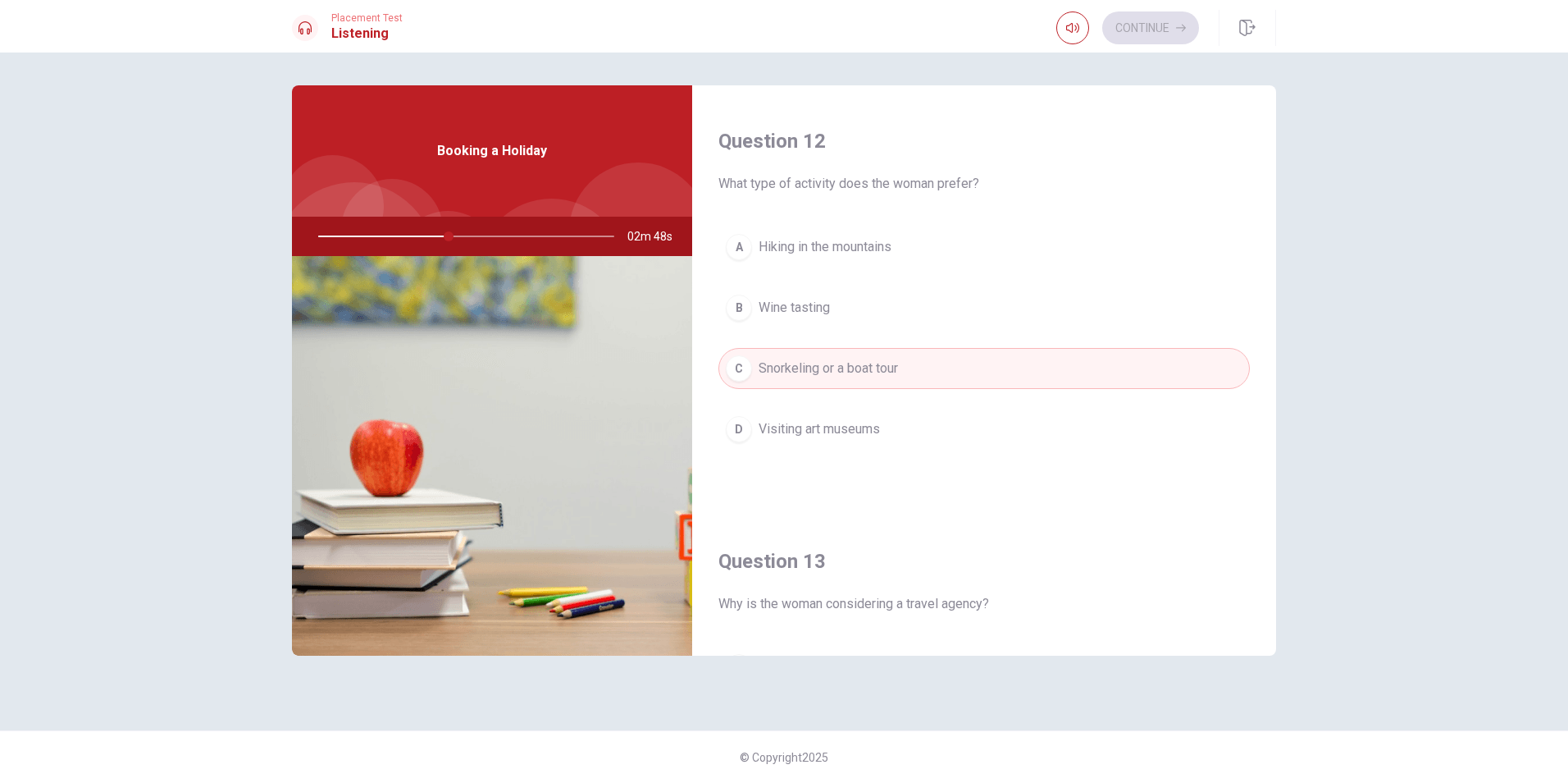
scroll to position [0, 0]
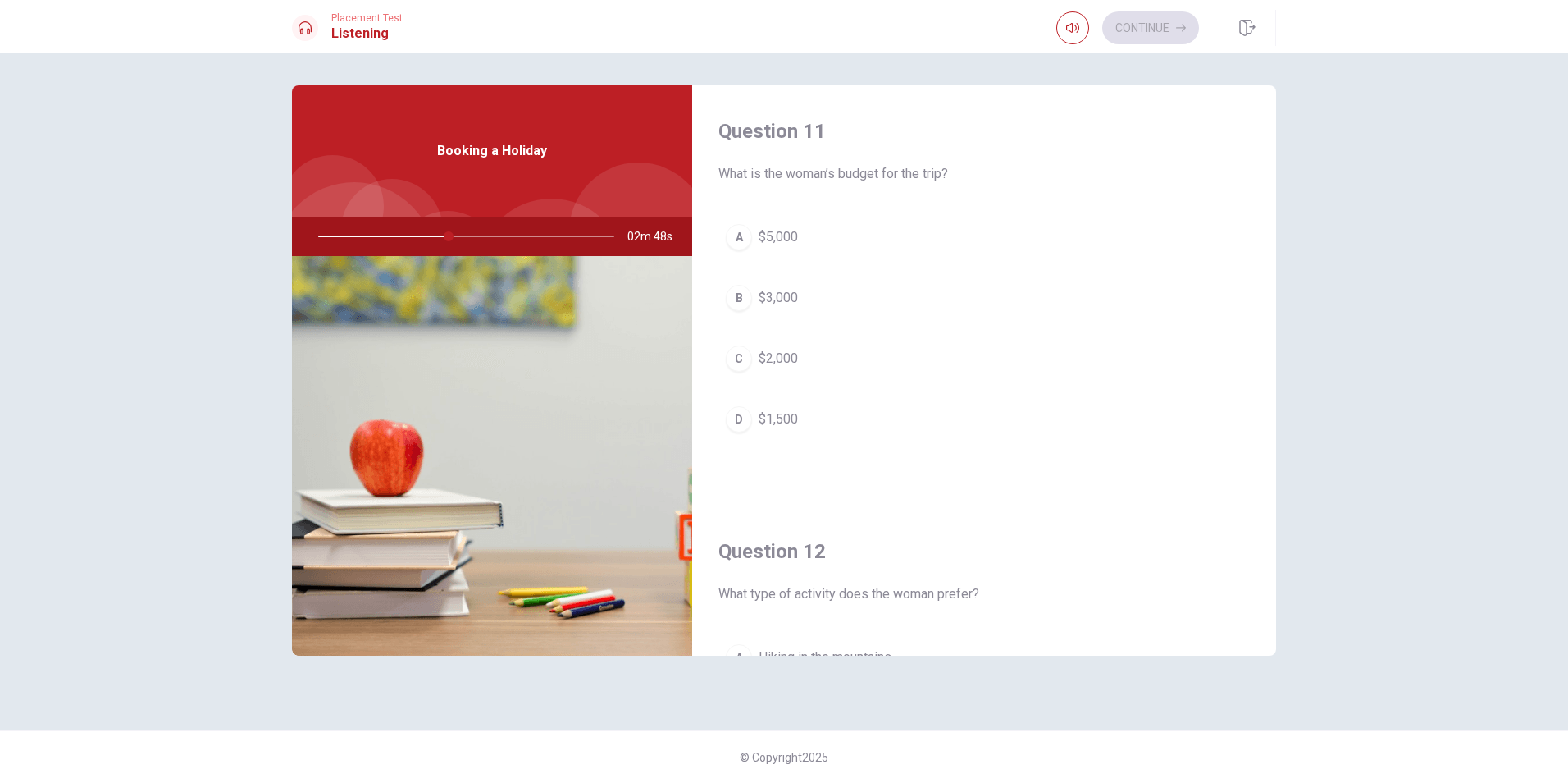
click at [852, 369] on button "C $2,000" at bounding box center [984, 359] width 531 height 41
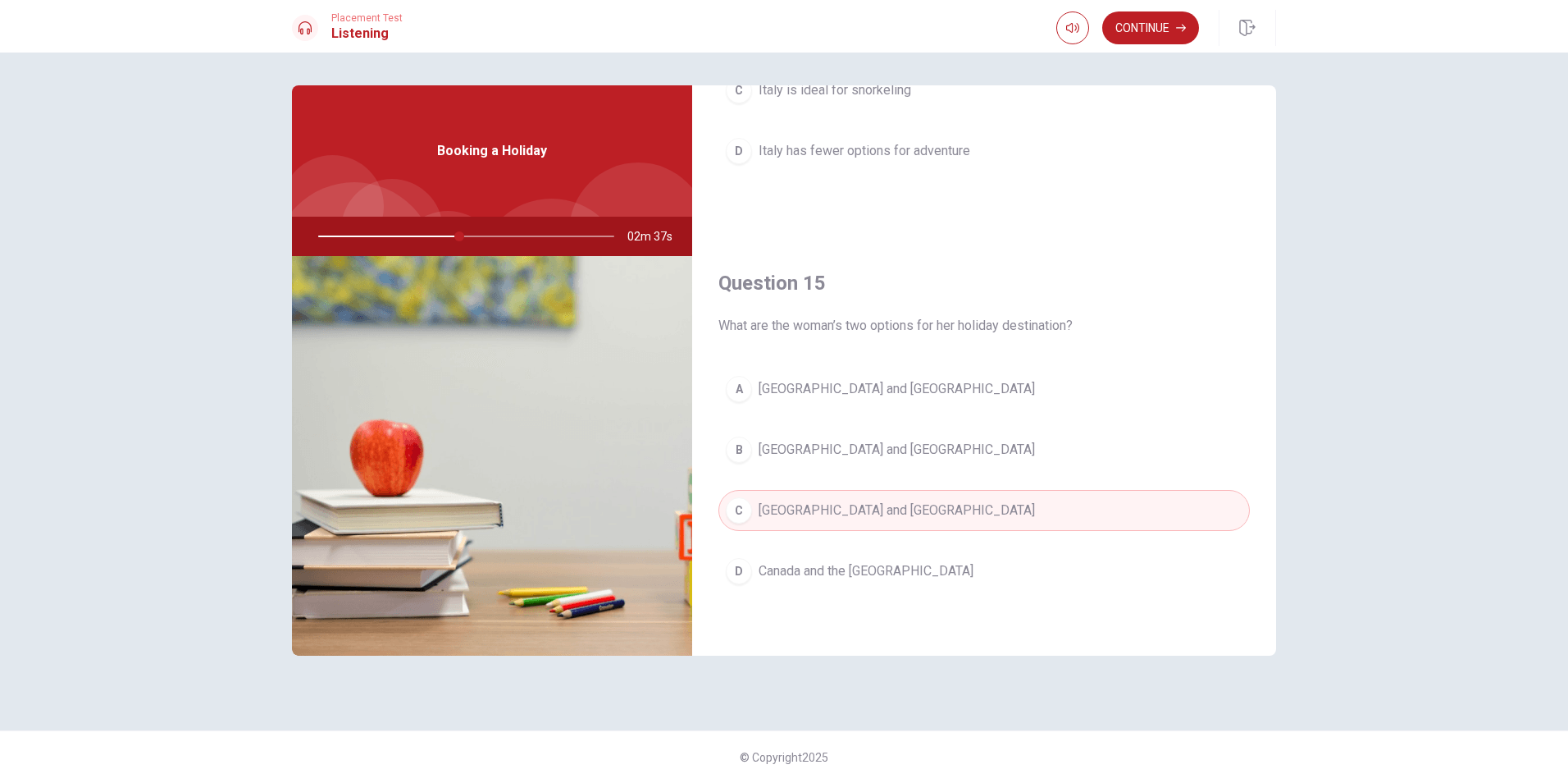
scroll to position [1530, 0]
click at [1118, 25] on button "Continue" at bounding box center [1151, 28] width 97 height 33
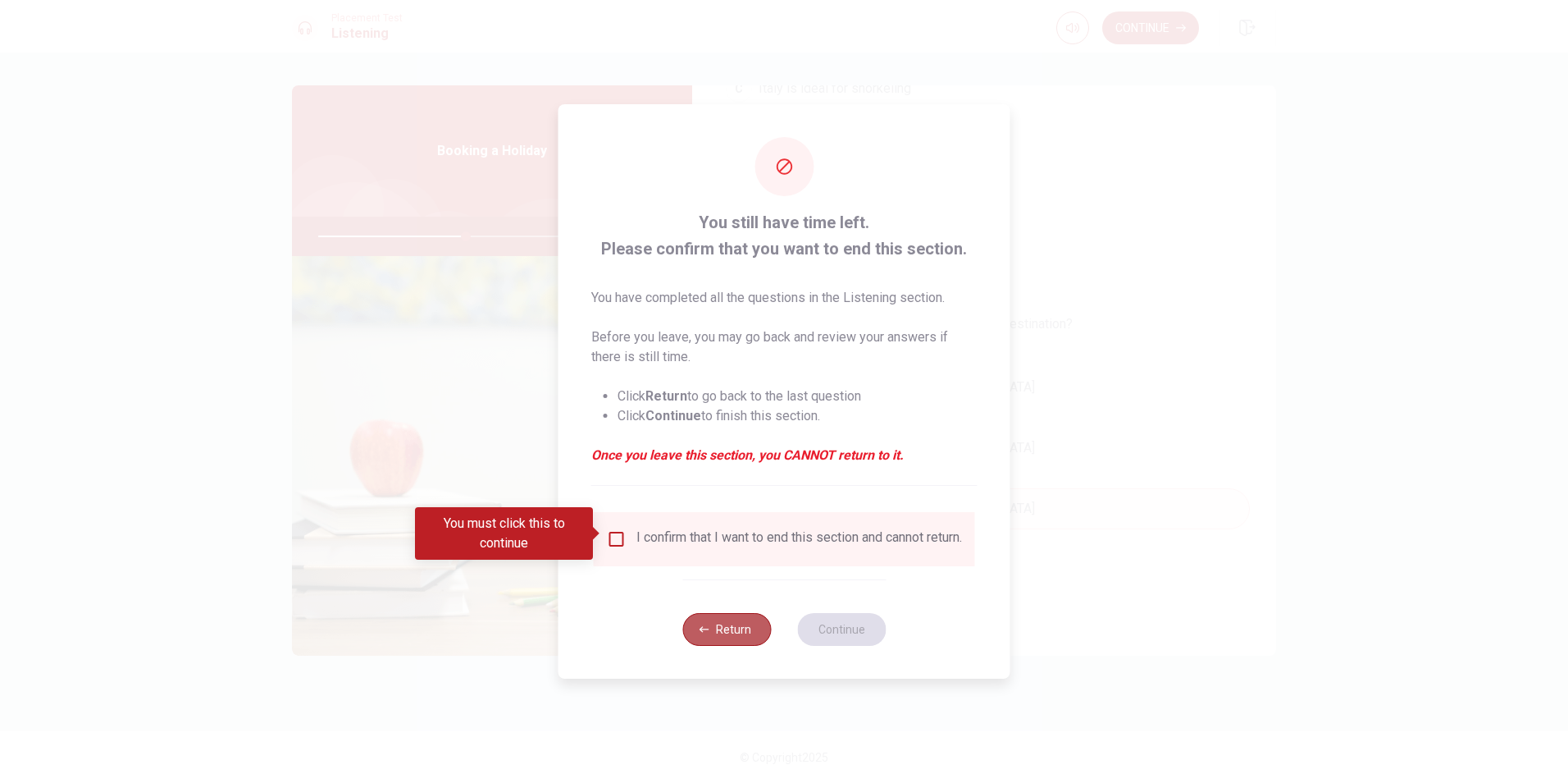
click at [737, 626] on button "Return" at bounding box center [726, 629] width 89 height 33
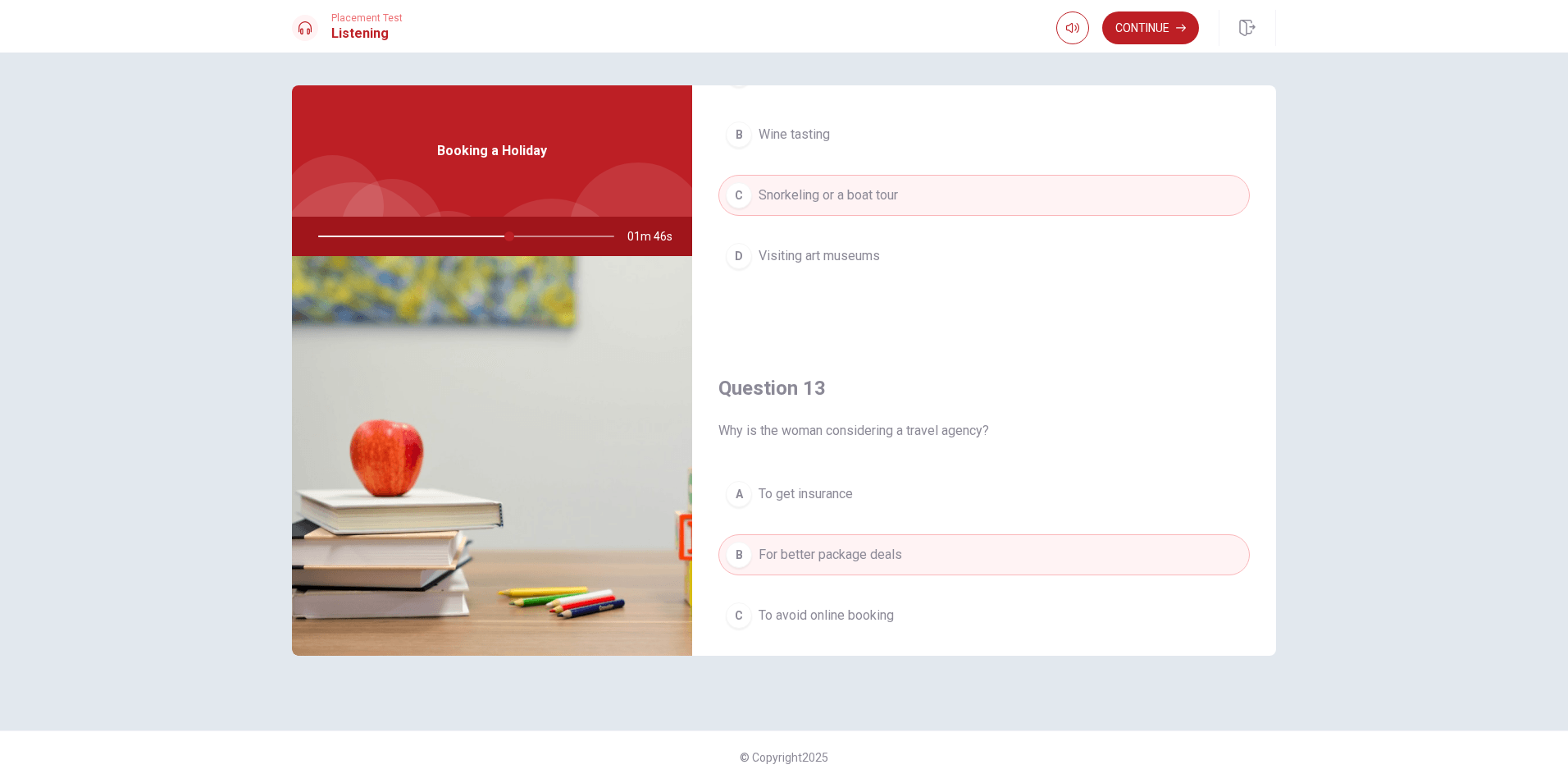
scroll to position [546, 0]
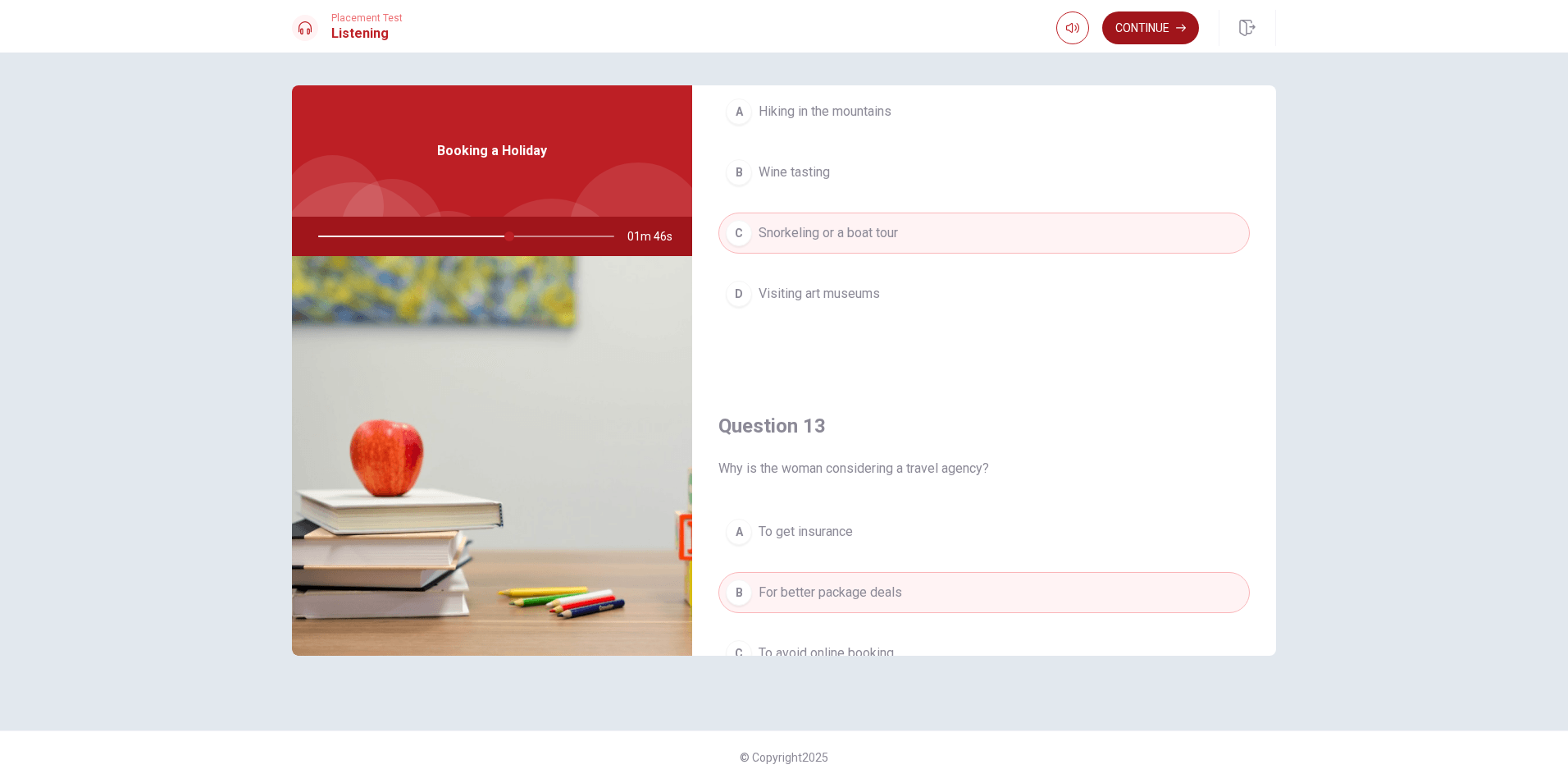
click at [1142, 23] on button "Continue" at bounding box center [1151, 28] width 97 height 33
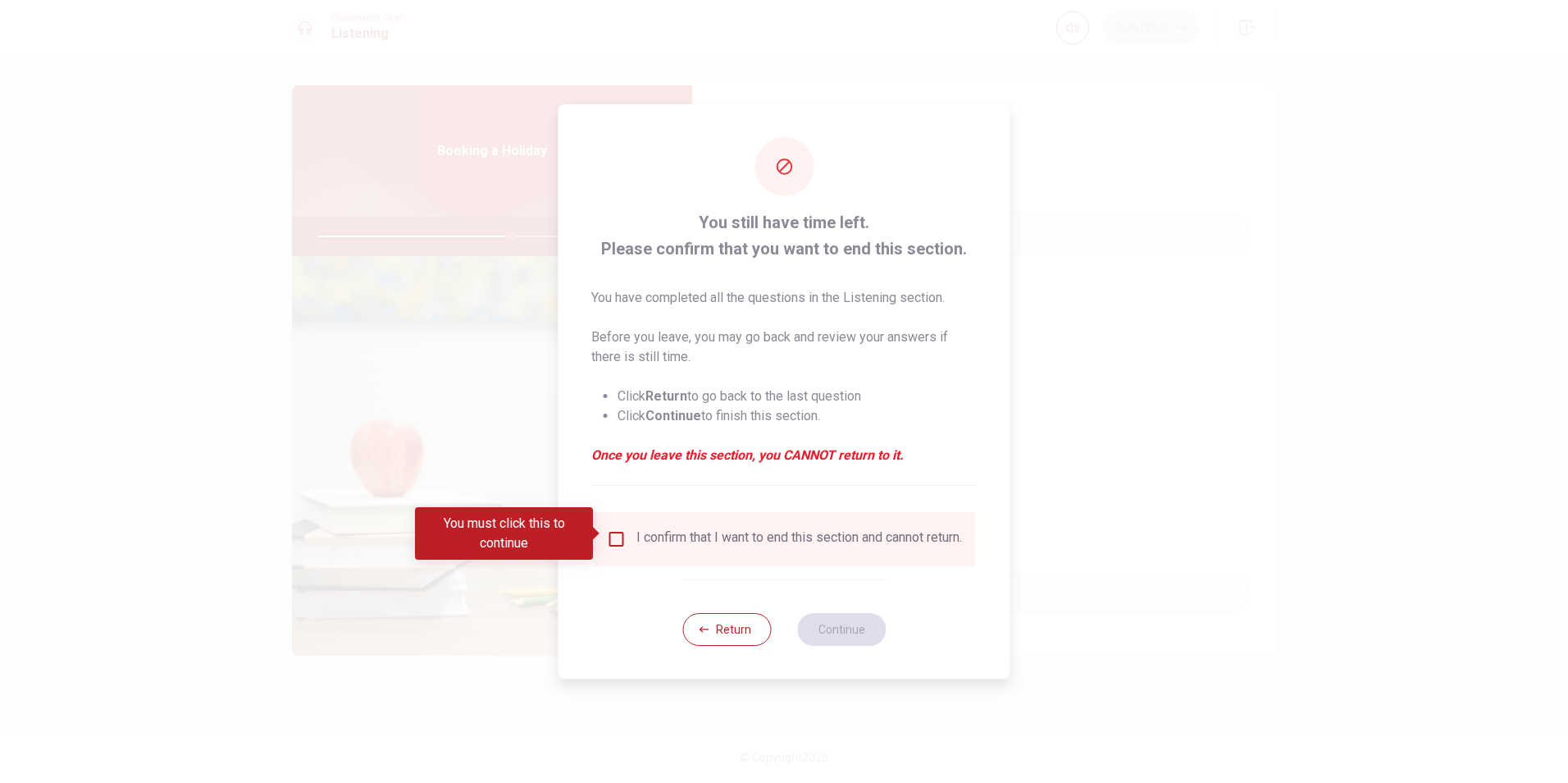
click at [724, 548] on div "I confirm that I want to end this section and cannot return." at bounding box center [800, 539] width 326 height 20
click at [614, 540] on input "You must click this to continue" at bounding box center [617, 539] width 20 height 20
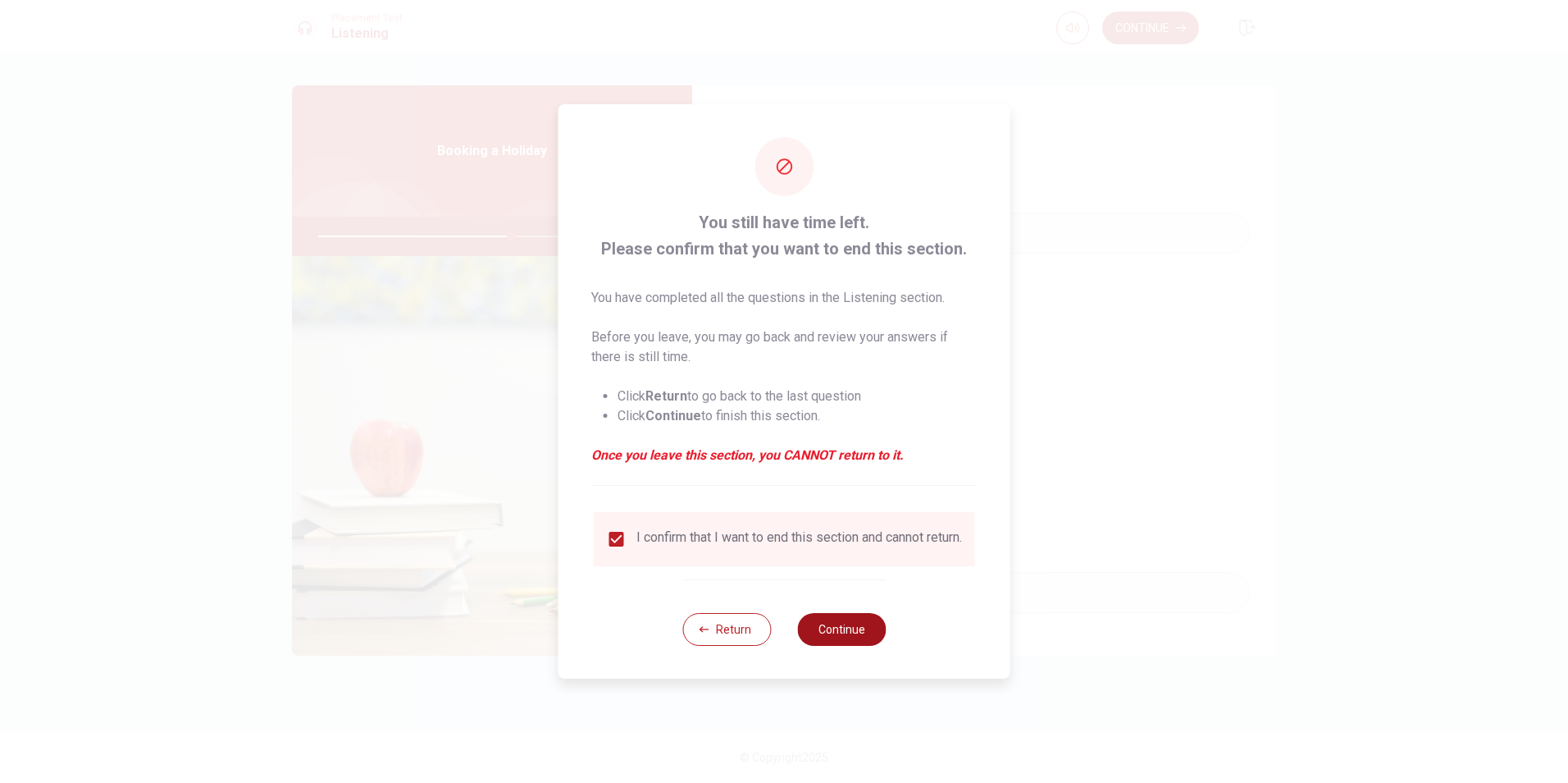
click at [842, 637] on button "Continue" at bounding box center [841, 629] width 89 height 33
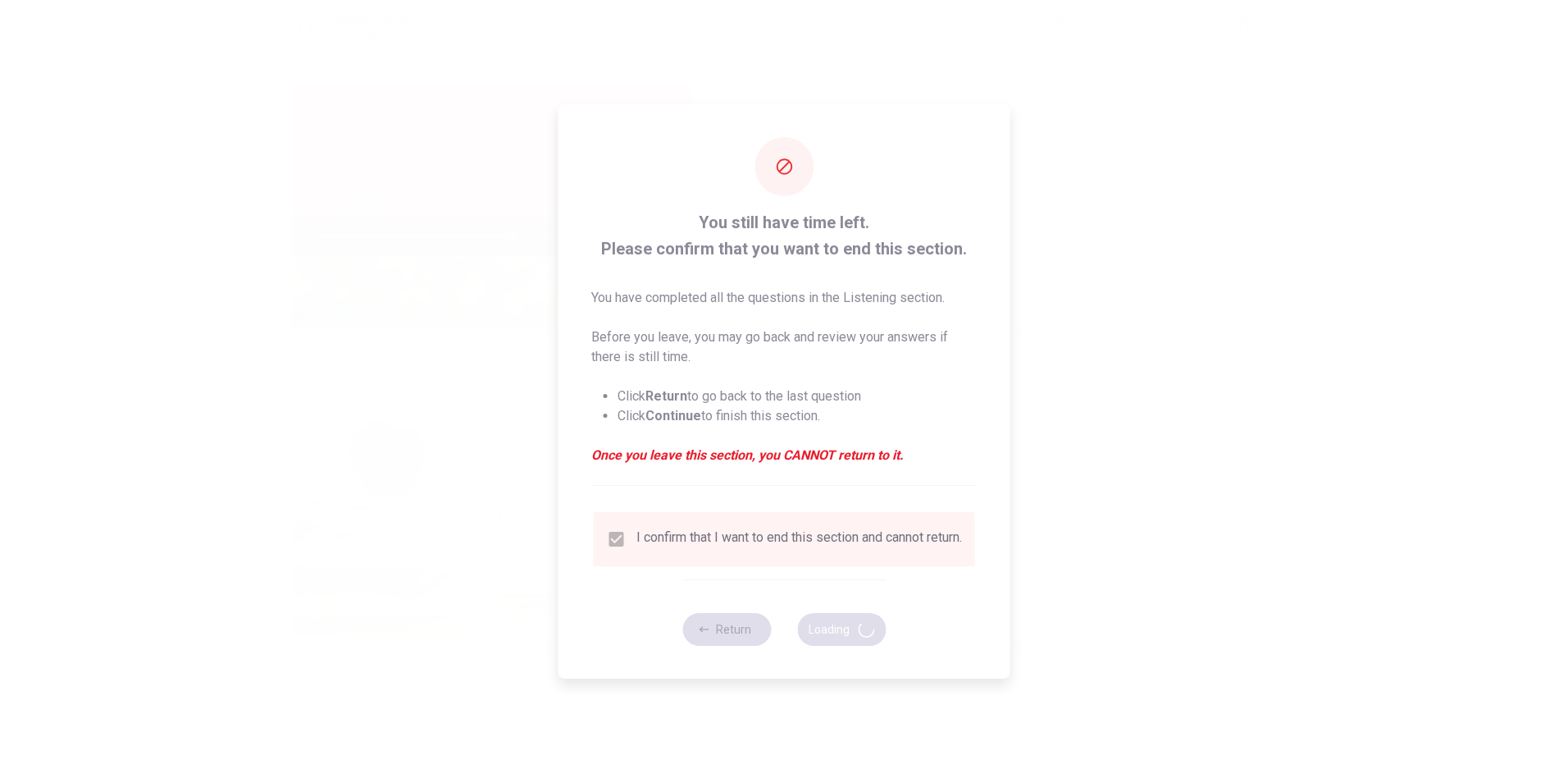
type input "66"
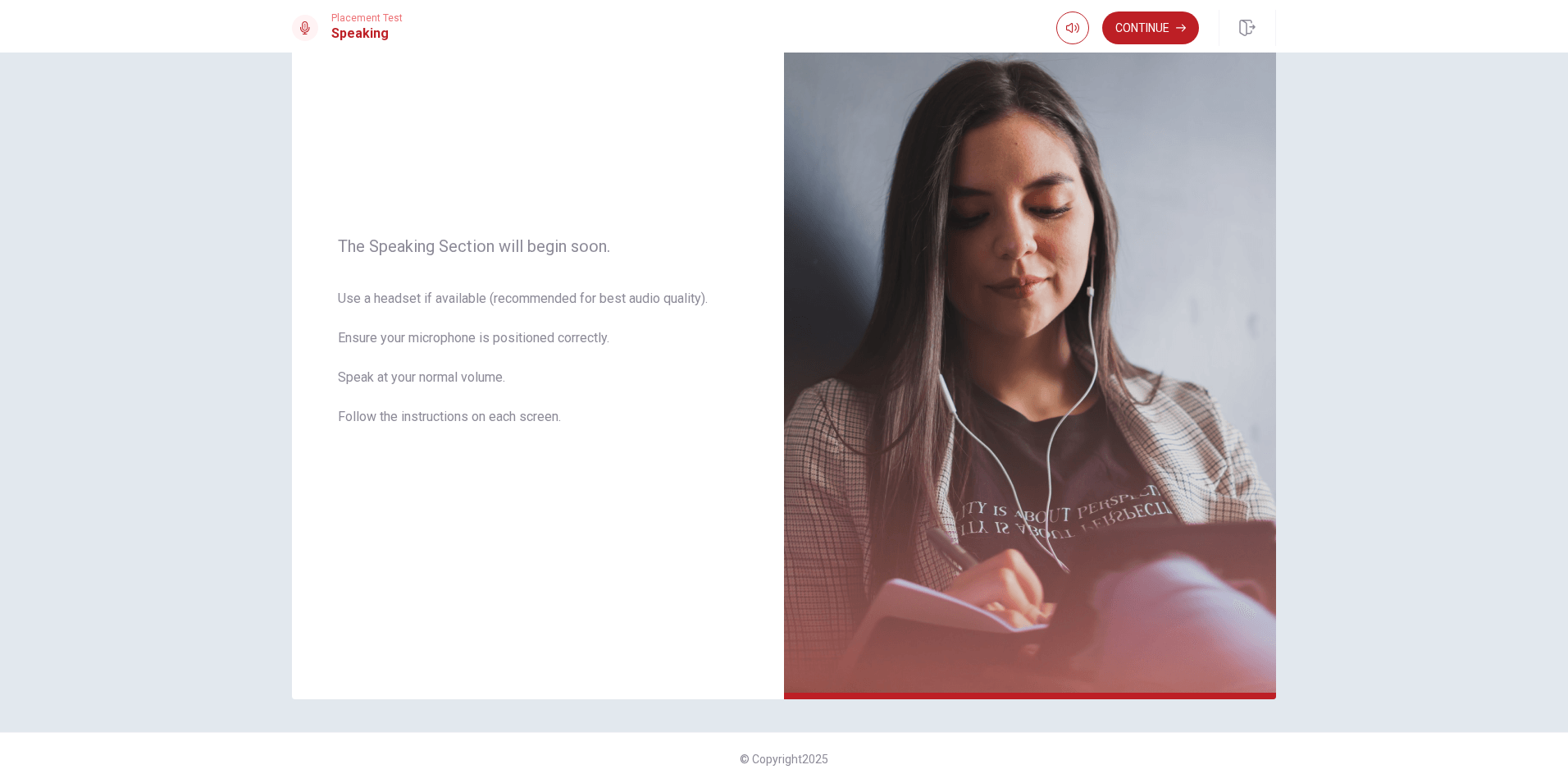
scroll to position [104, 0]
click at [905, 723] on div "The Speaking Section will begin soon. Use a headset if available (recommended f…" at bounding box center [784, 418] width 1568 height 730
click at [1156, 22] on button "Continue" at bounding box center [1151, 28] width 97 height 33
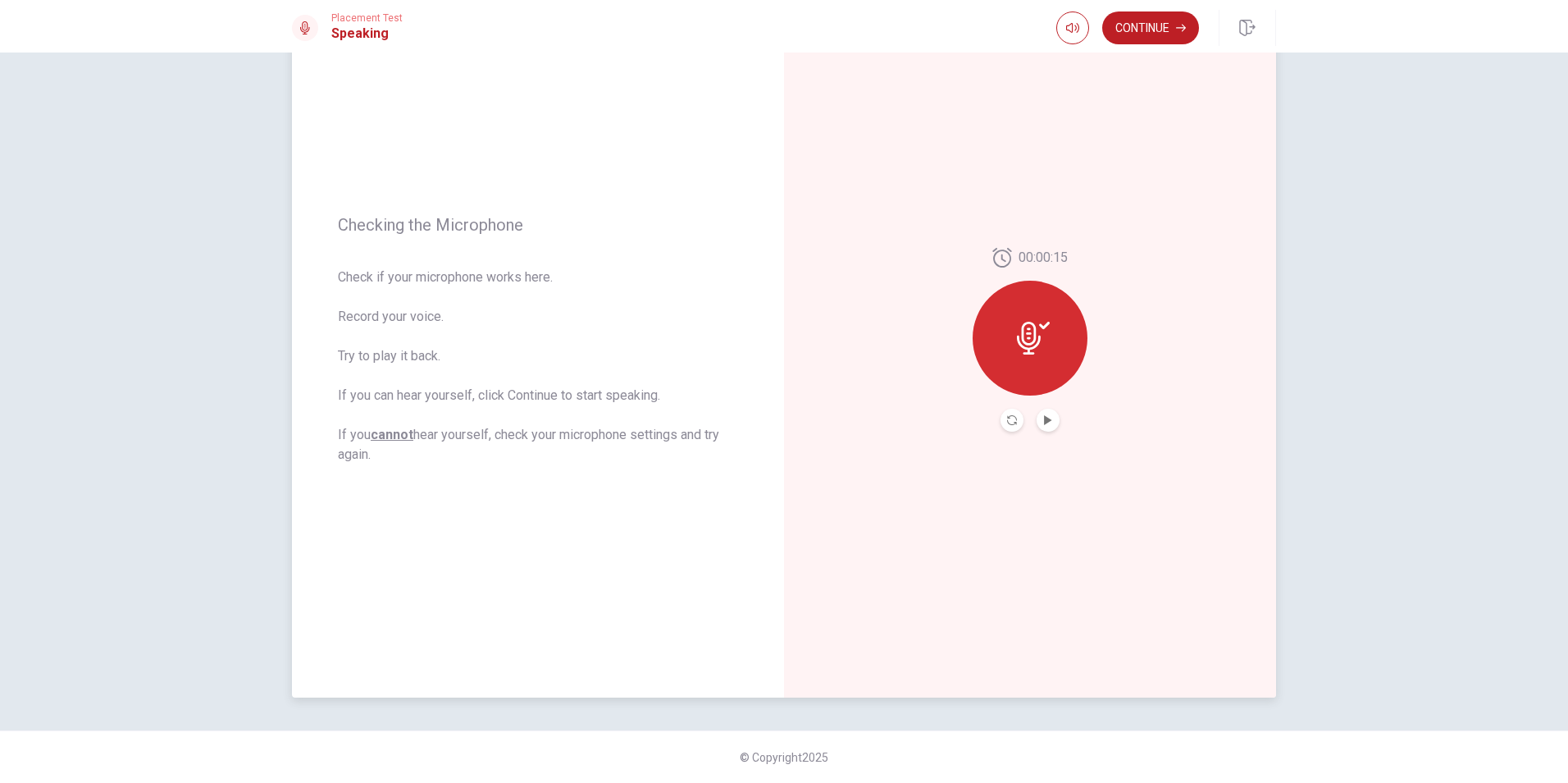
click at [1005, 414] on button "Record Again" at bounding box center [1013, 421] width 23 height 23
click at [1047, 415] on icon "Play Audio" at bounding box center [1047, 420] width 10 height 10
click at [1044, 419] on icon "Pause Audio" at bounding box center [1047, 420] width 10 height 10
click at [1165, 21] on button "Continue" at bounding box center [1151, 28] width 97 height 33
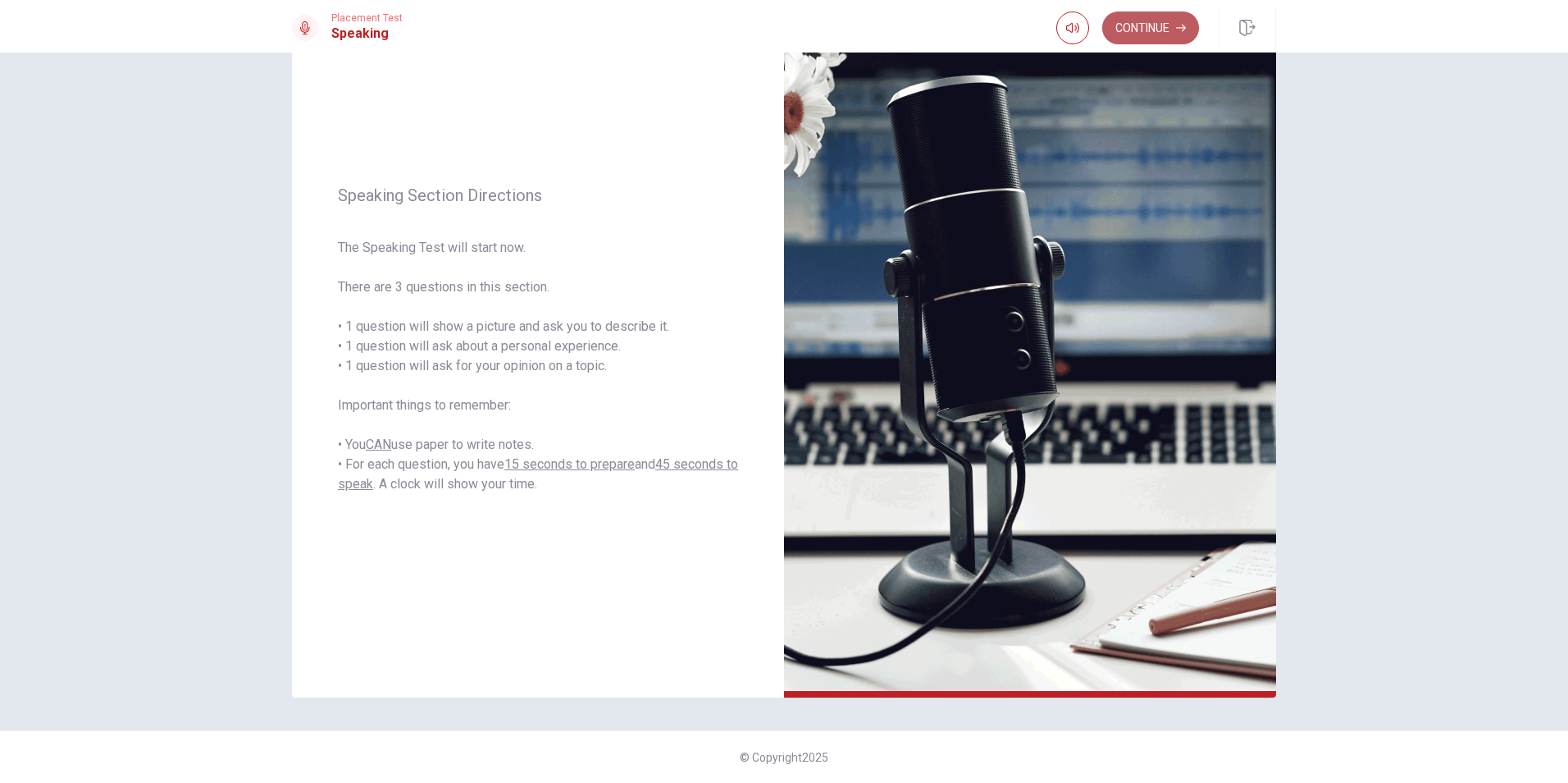
click at [1155, 23] on button "Continue" at bounding box center [1151, 28] width 97 height 33
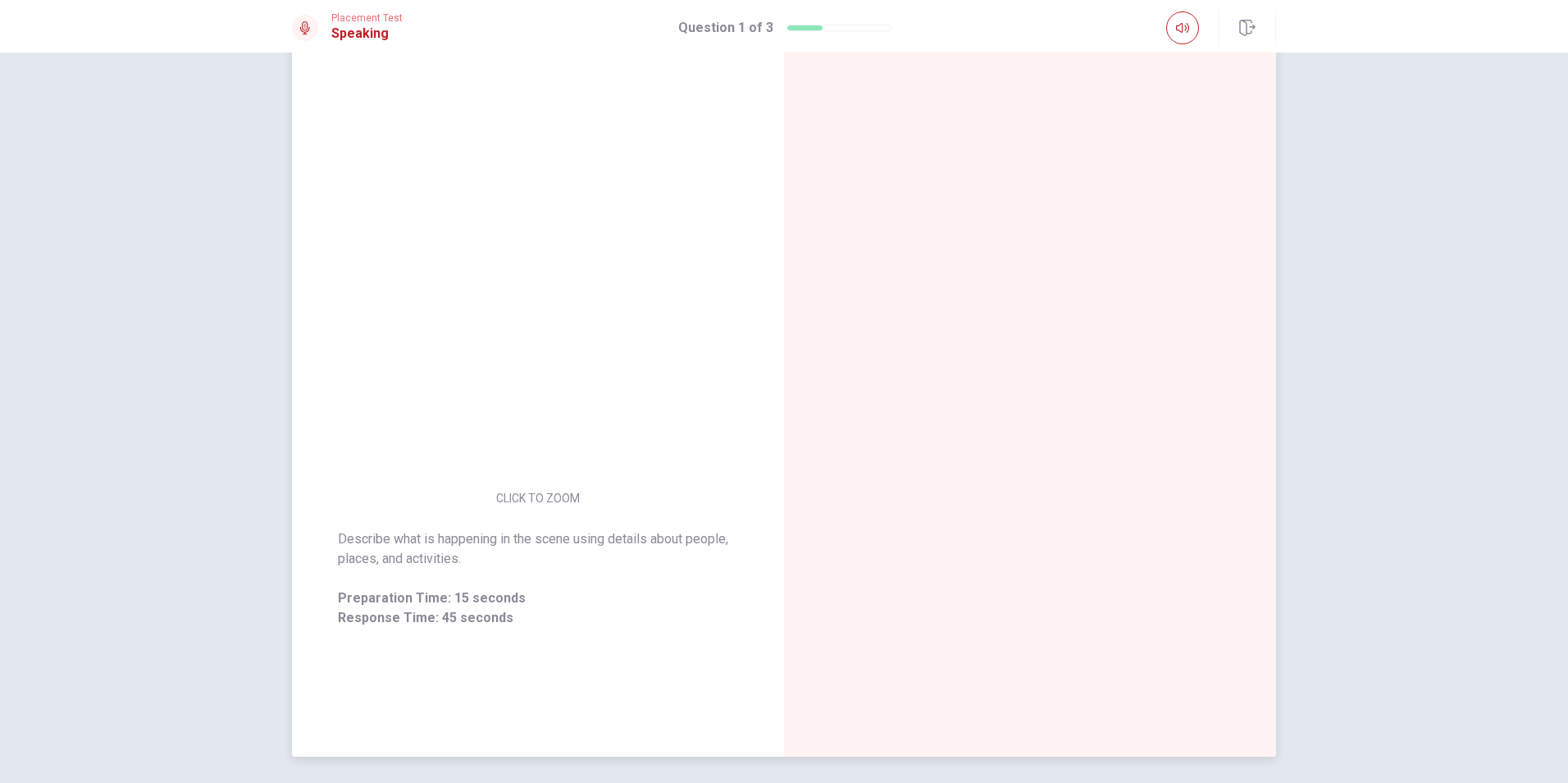
scroll to position [82, 0]
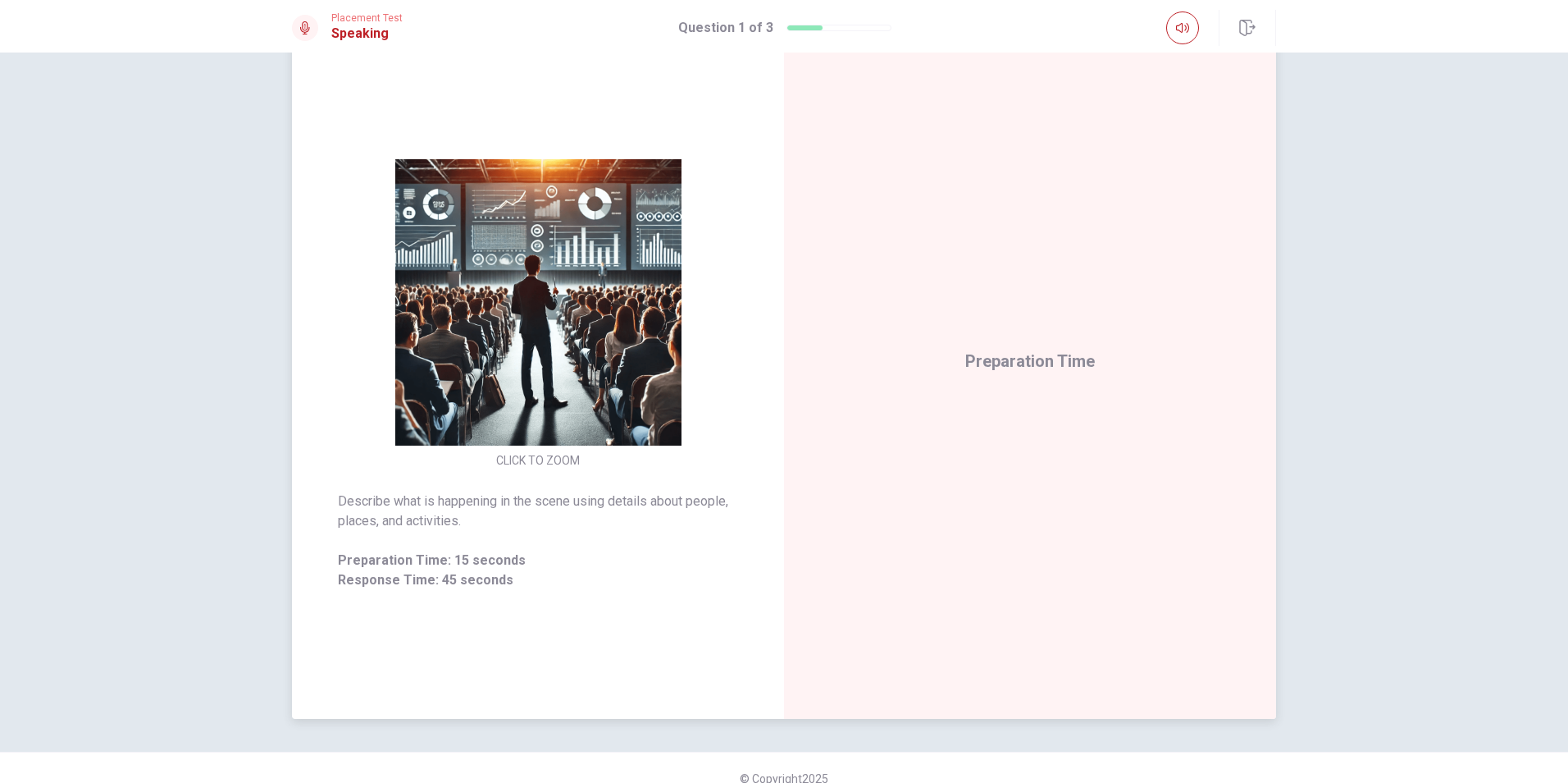
click at [540, 363] on img at bounding box center [538, 302] width 315 height 286
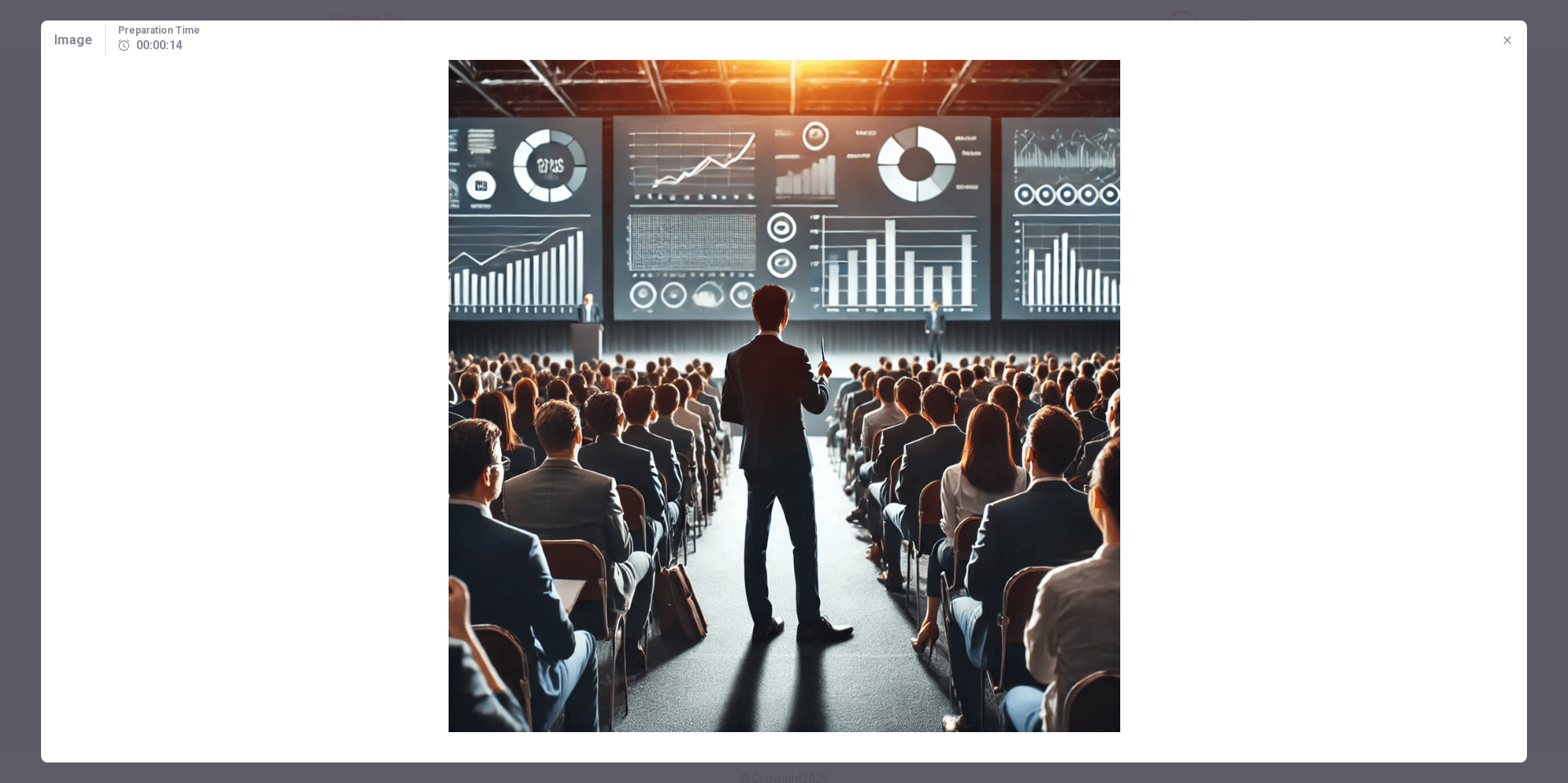
click at [1493, 45] on div "Image Preparation Time 00:00:14" at bounding box center [784, 40] width 1487 height 39
click at [1498, 41] on button "button" at bounding box center [1507, 39] width 26 height 26
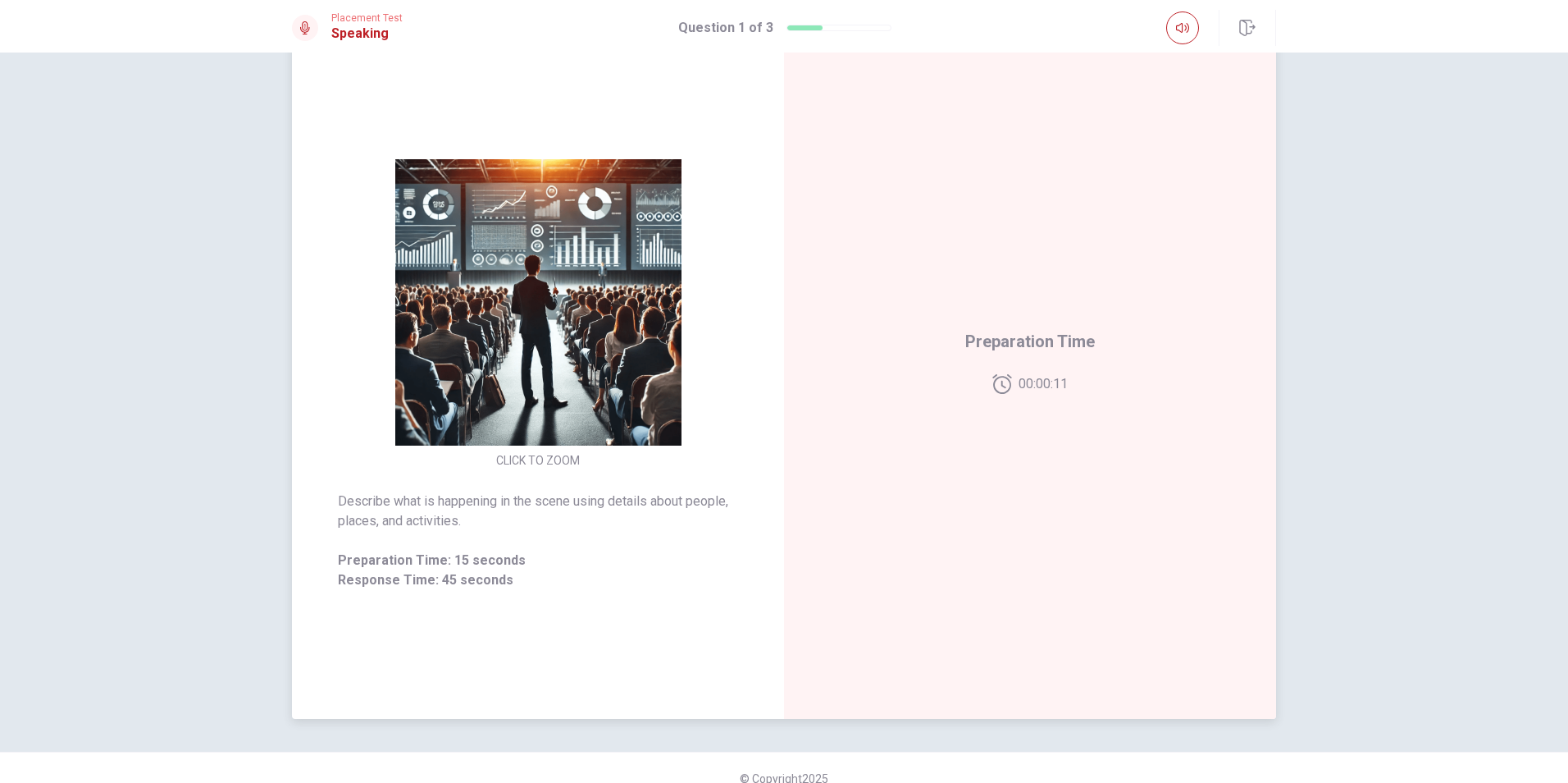
click at [614, 413] on img at bounding box center [538, 302] width 315 height 286
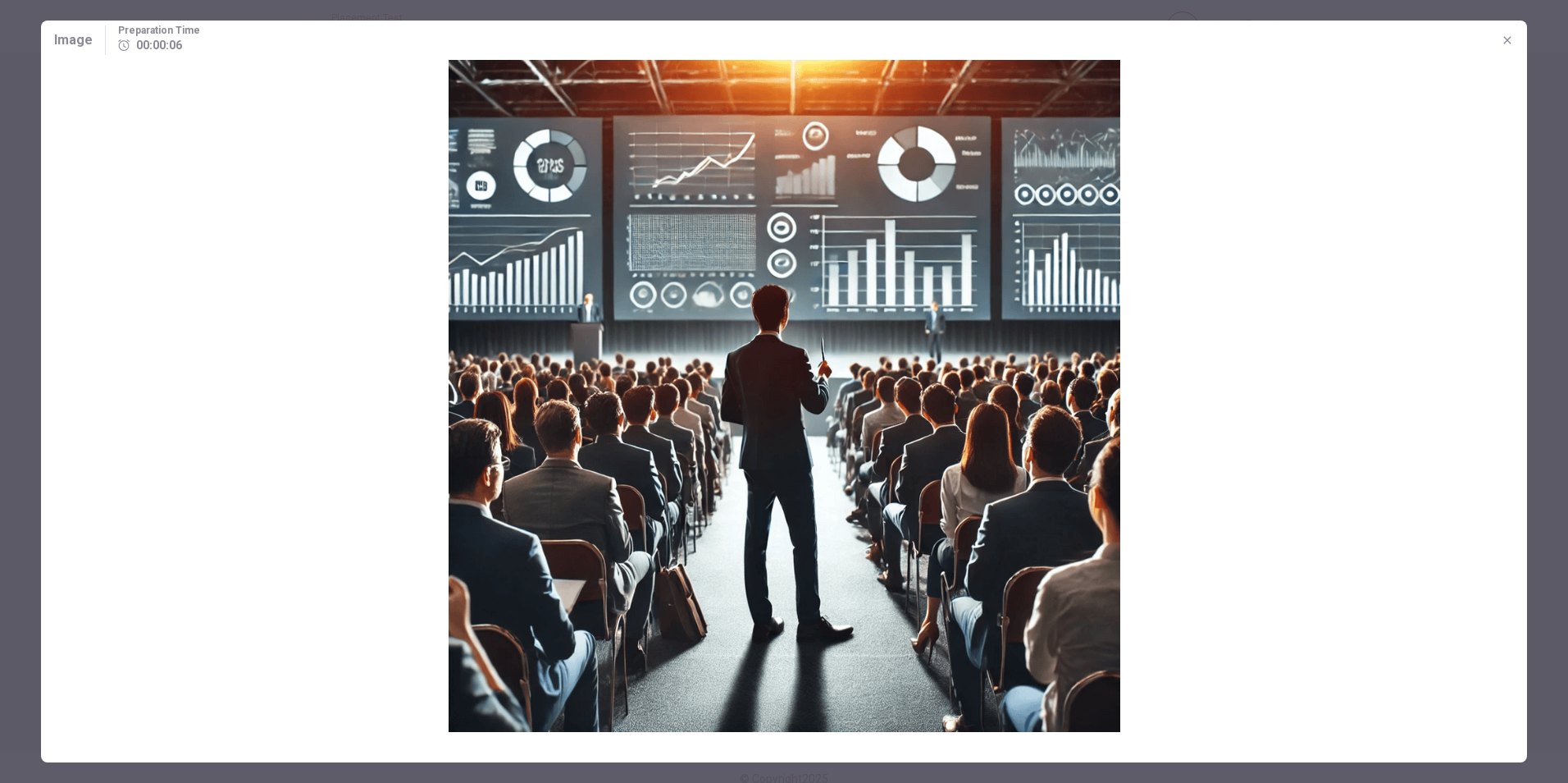
click at [1537, 49] on div at bounding box center [784, 391] width 1568 height 783
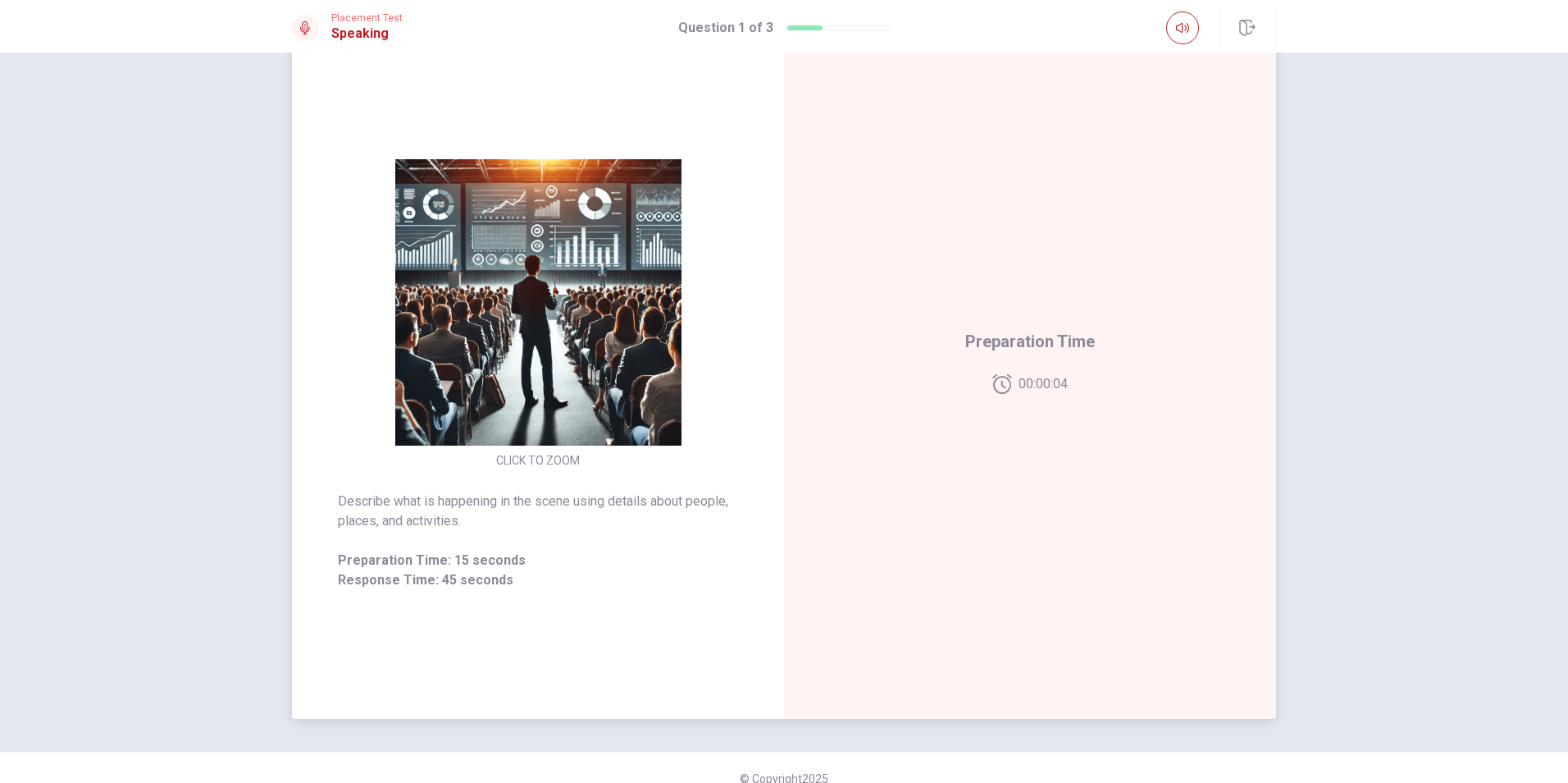
click at [673, 436] on img at bounding box center [538, 302] width 315 height 286
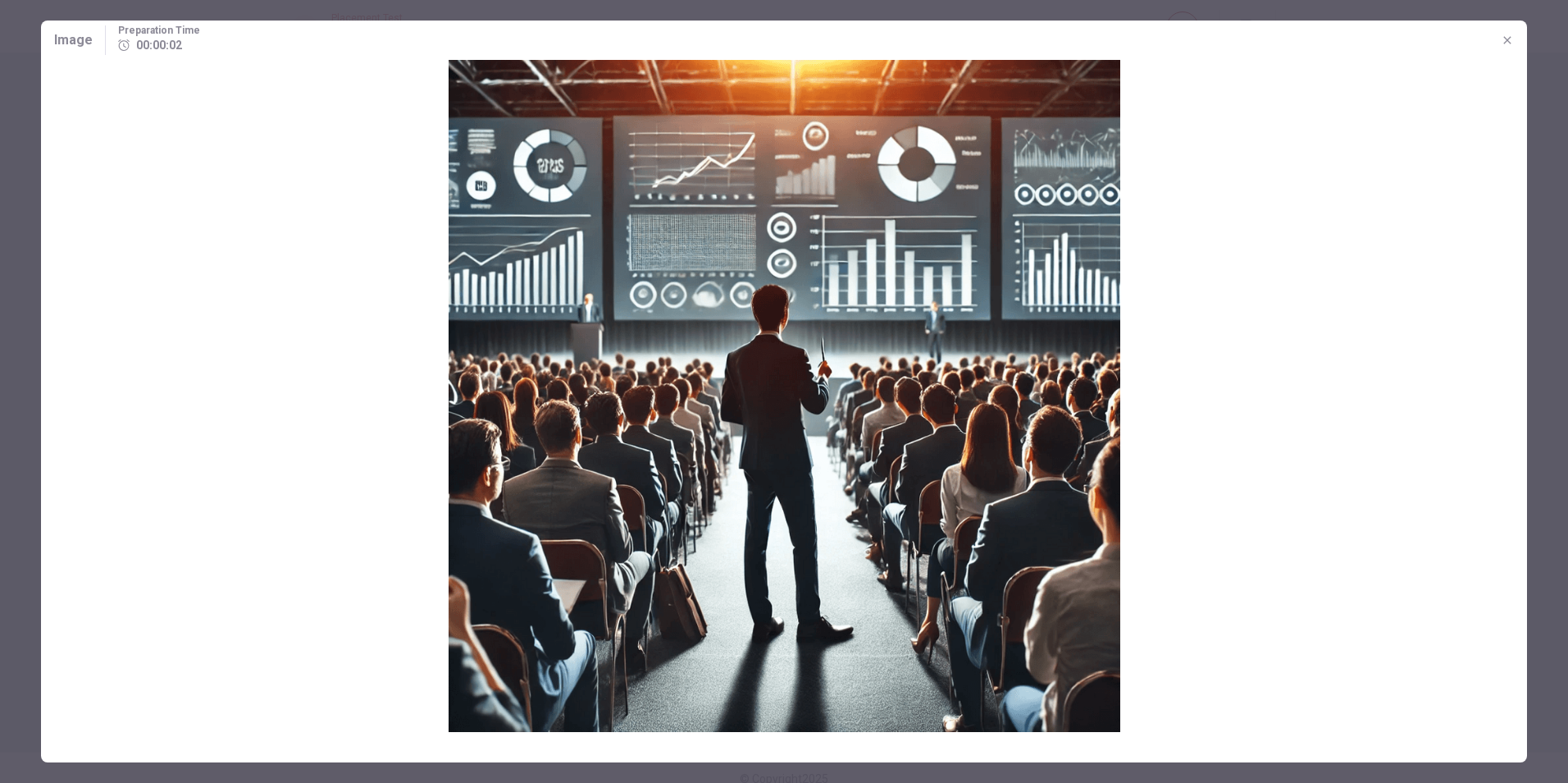
click at [1544, 324] on div at bounding box center [784, 391] width 1568 height 783
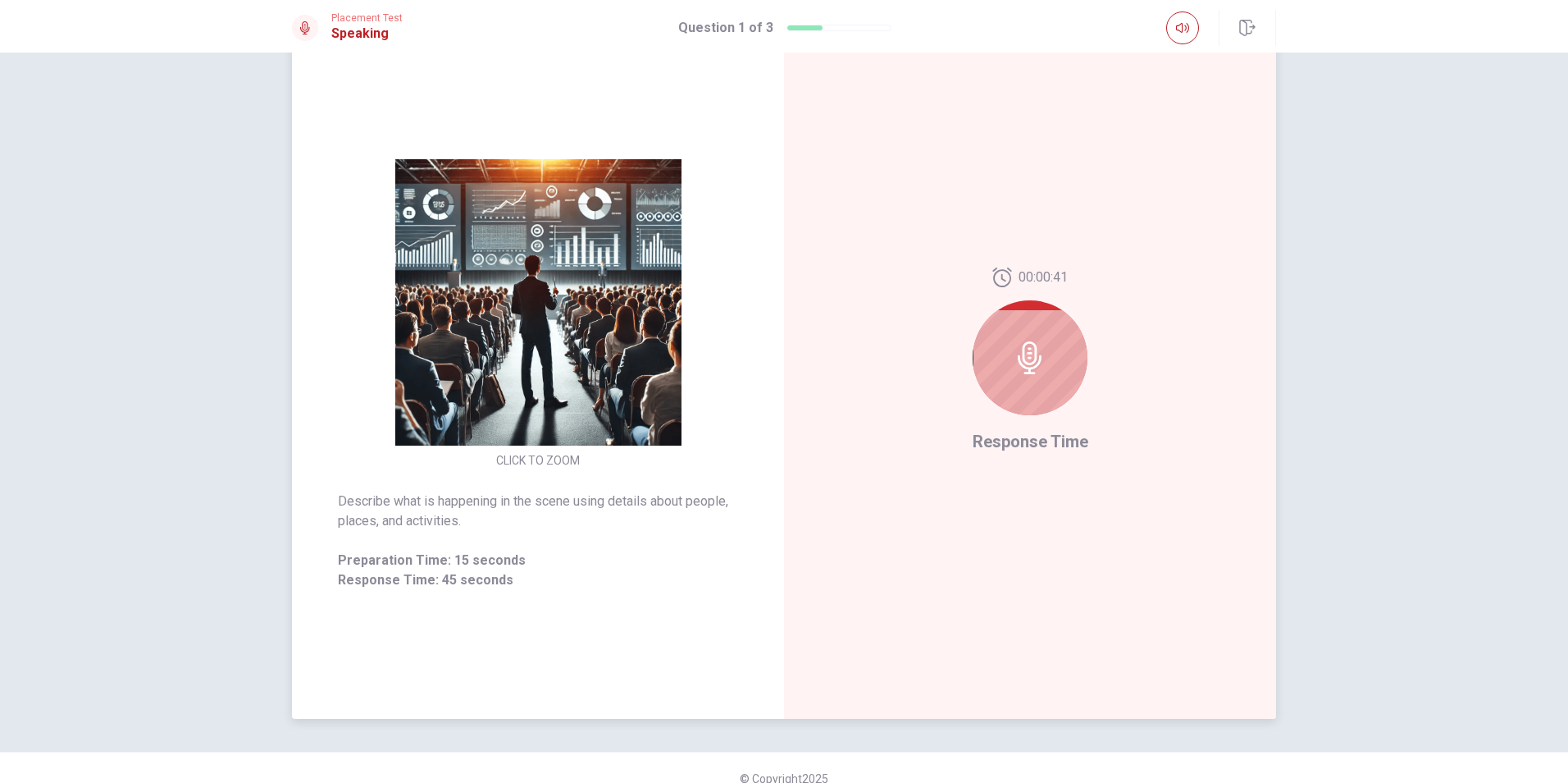
click at [584, 391] on img at bounding box center [538, 302] width 315 height 286
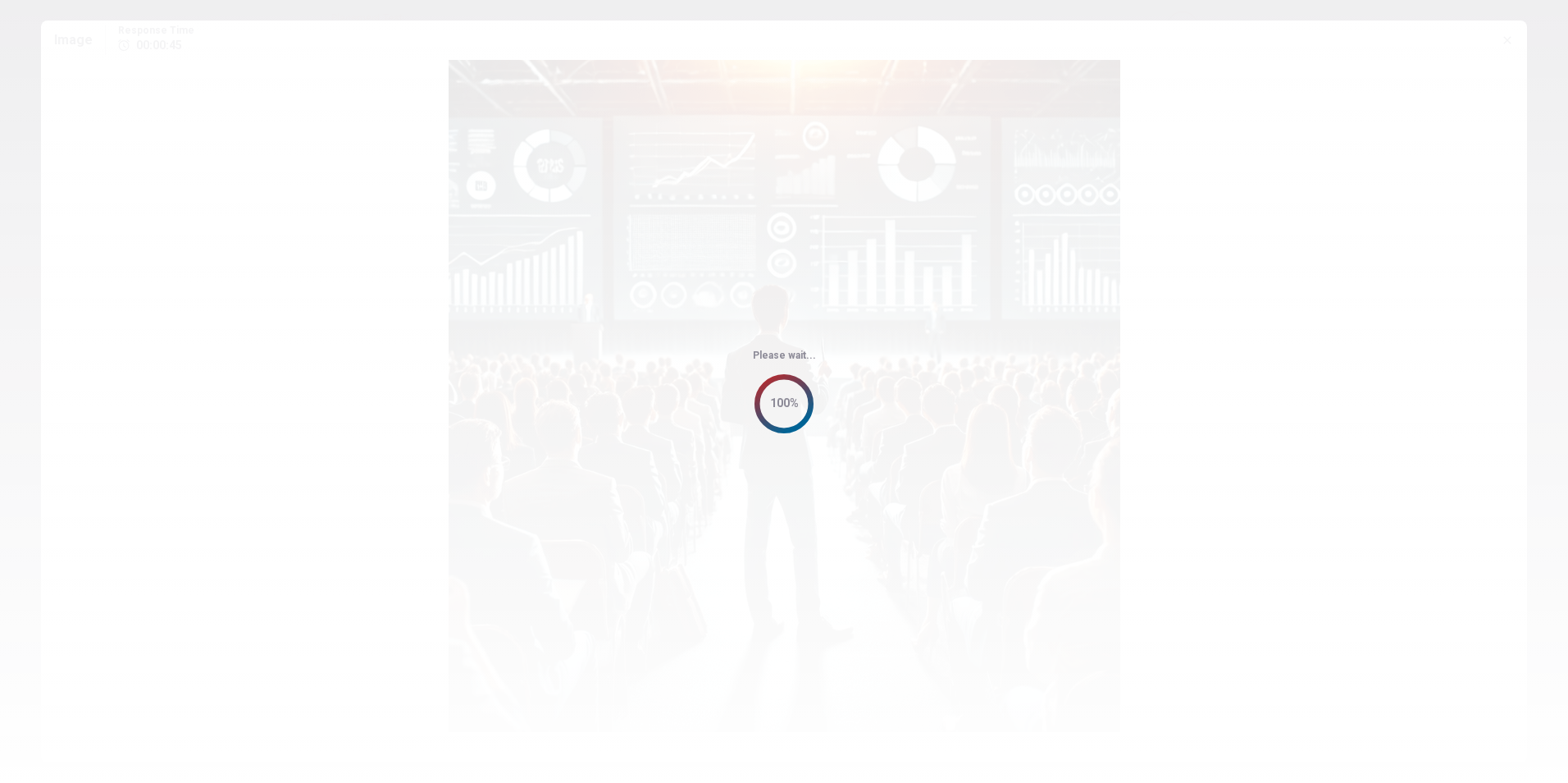
scroll to position [0, 0]
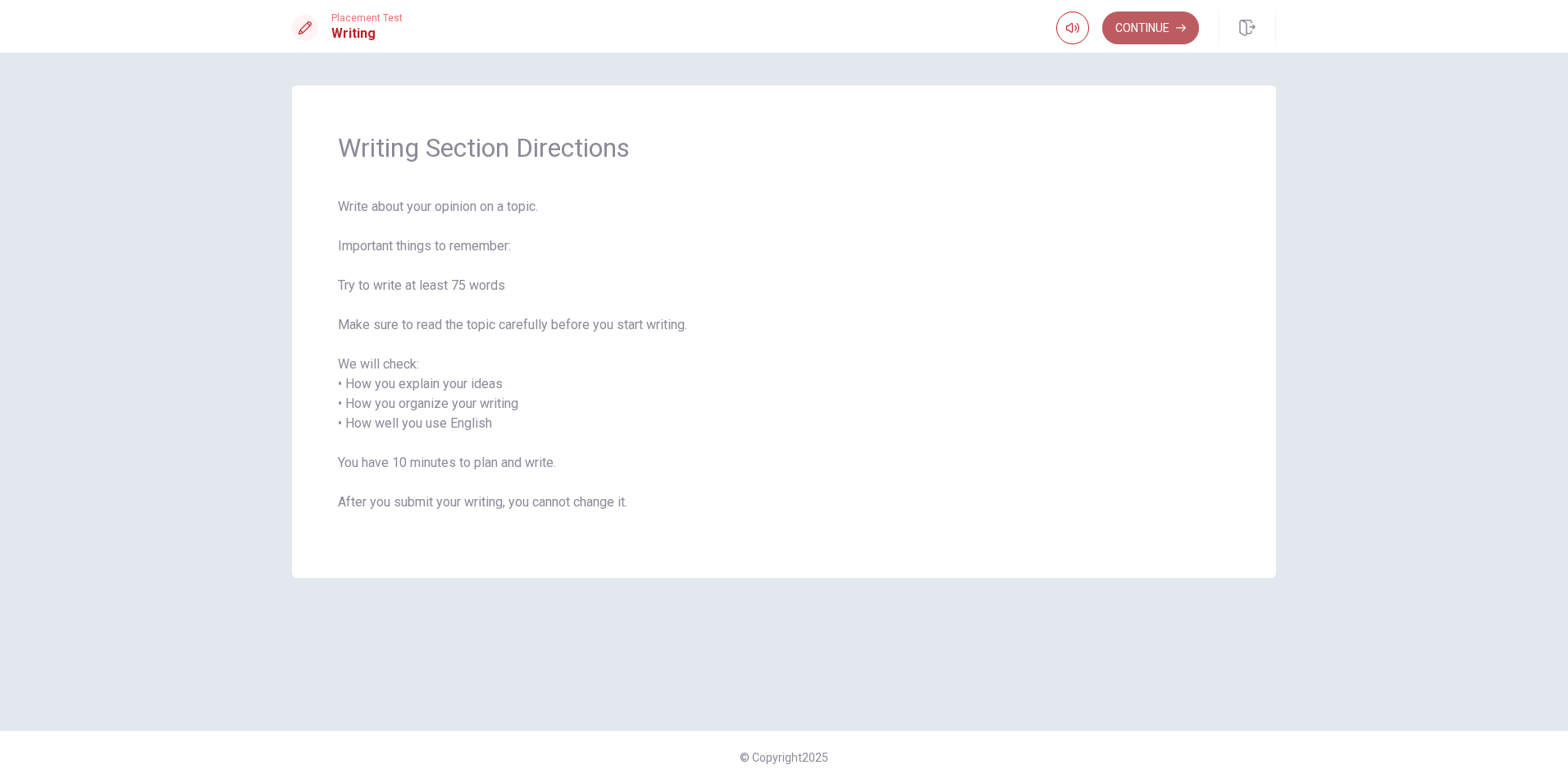
click at [1176, 35] on button "Continue" at bounding box center [1151, 28] width 97 height 33
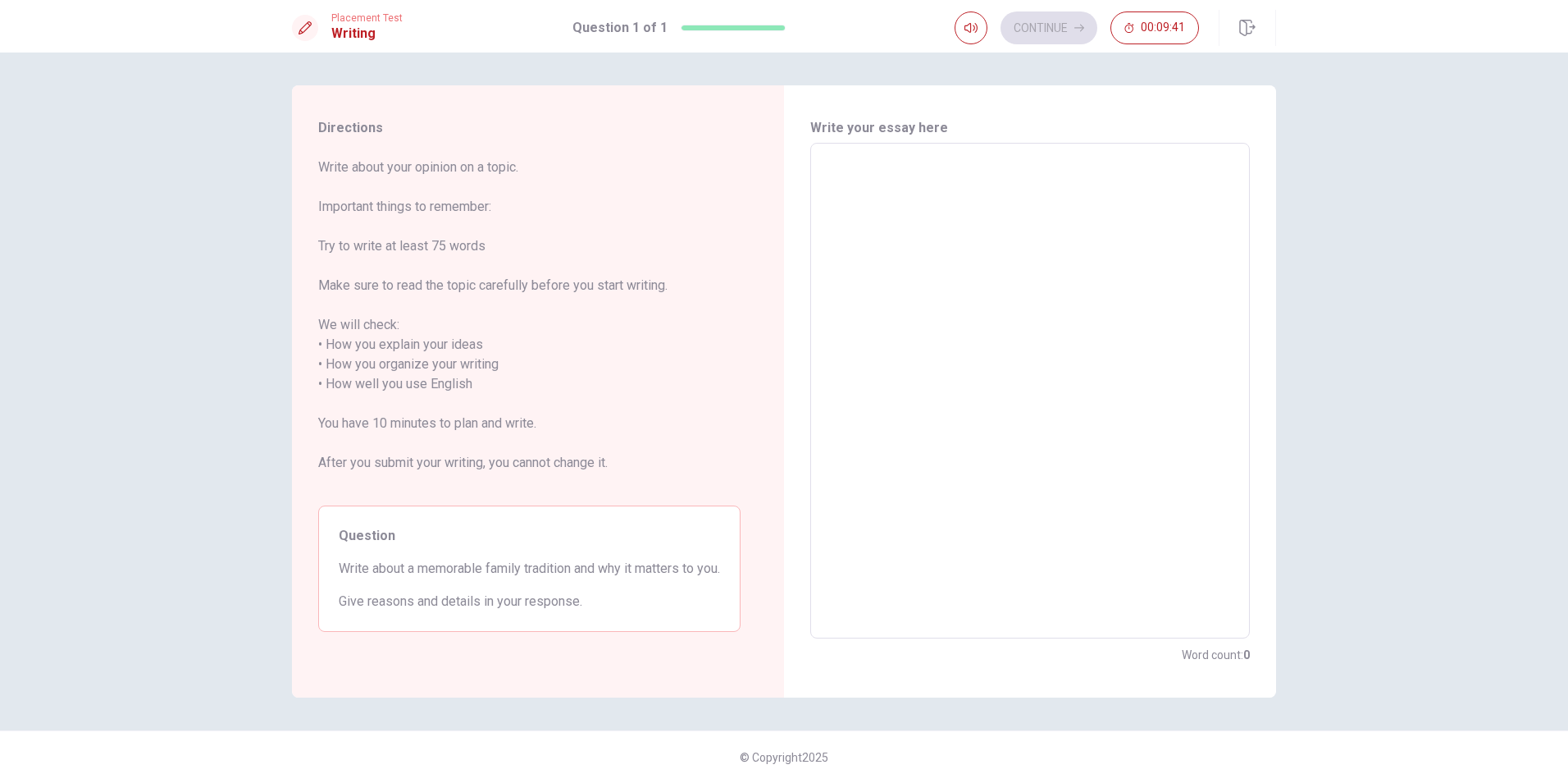
click at [1054, 302] on textarea at bounding box center [1030, 391] width 417 height 469
type textarea "F"
type textarea "x"
type textarea "FO"
type textarea "x"
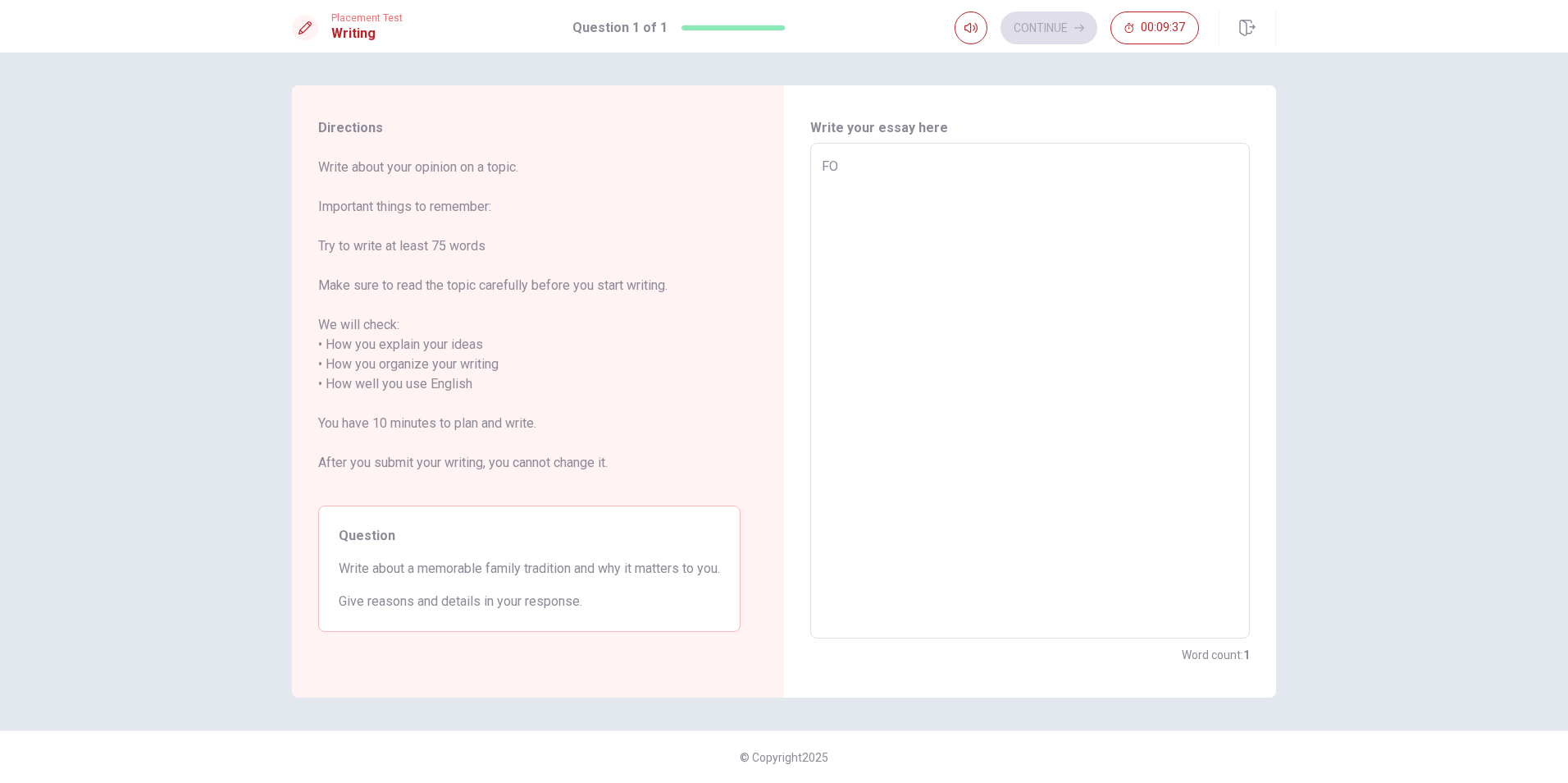
type textarea "FOr"
type textarea "x"
type textarea "FO"
type textarea "x"
type textarea "F"
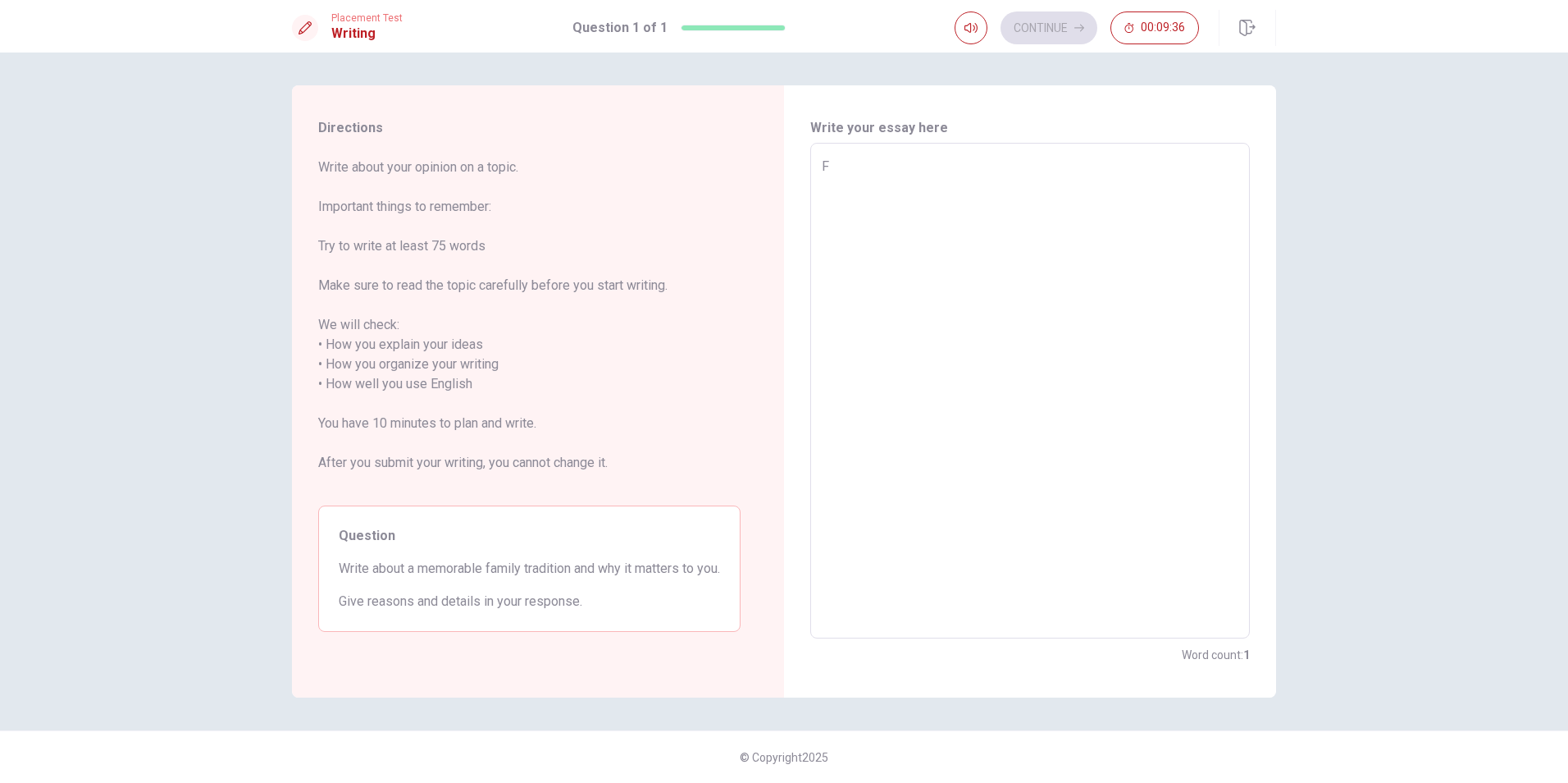
type textarea "x"
type textarea "Fo"
type textarea "x"
type textarea "For"
type textarea "x"
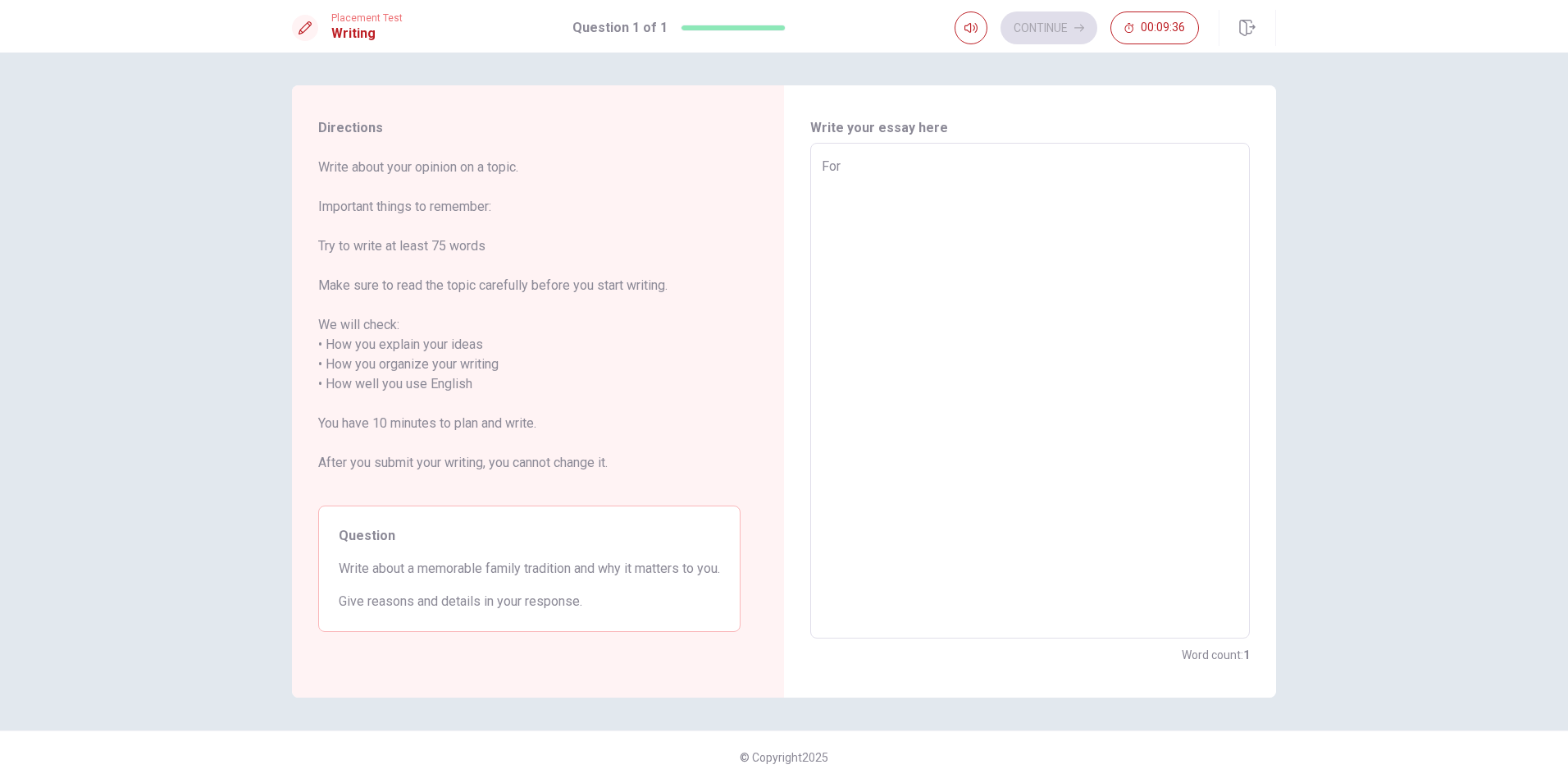
type textarea "For"
type textarea "x"
type textarea "For m"
type textarea "x"
type textarea "For me"
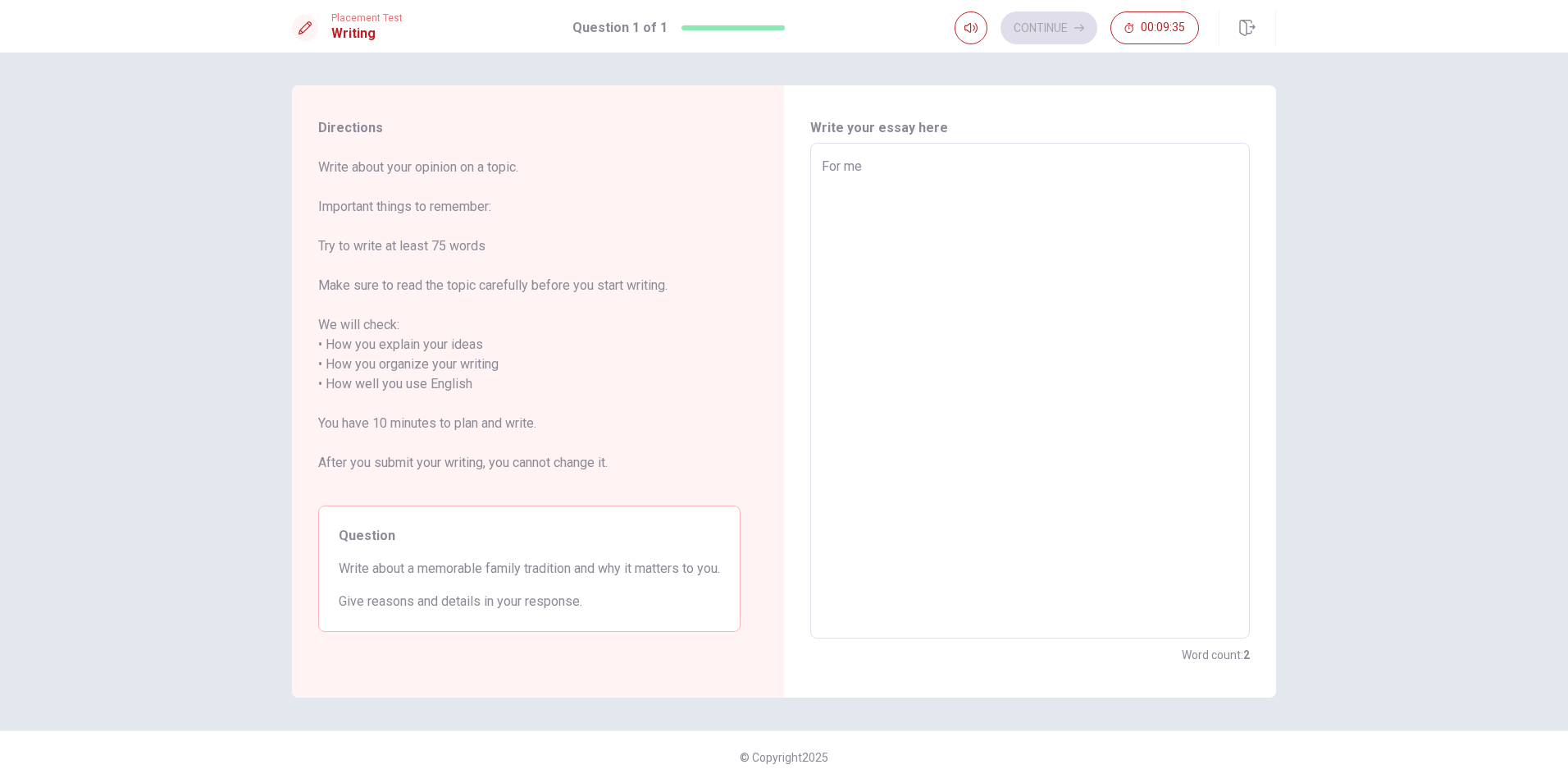
type textarea "x"
type textarea "For me"
type textarea "x"
type textarea "For me o"
type textarea "x"
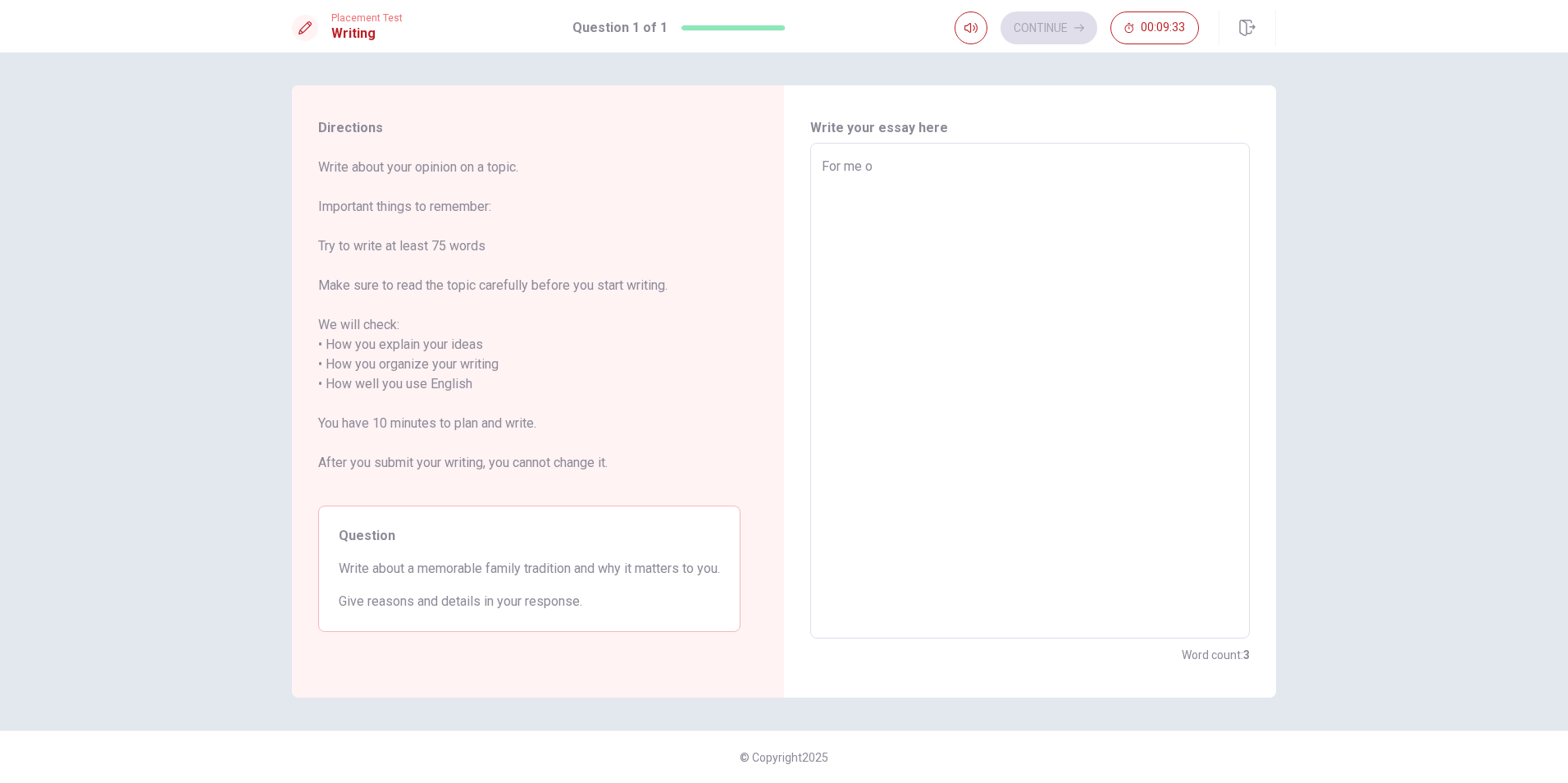
type textarea "For me on"
type textarea "x"
type textarea "For me one"
type textarea "x"
type textarea "For me one"
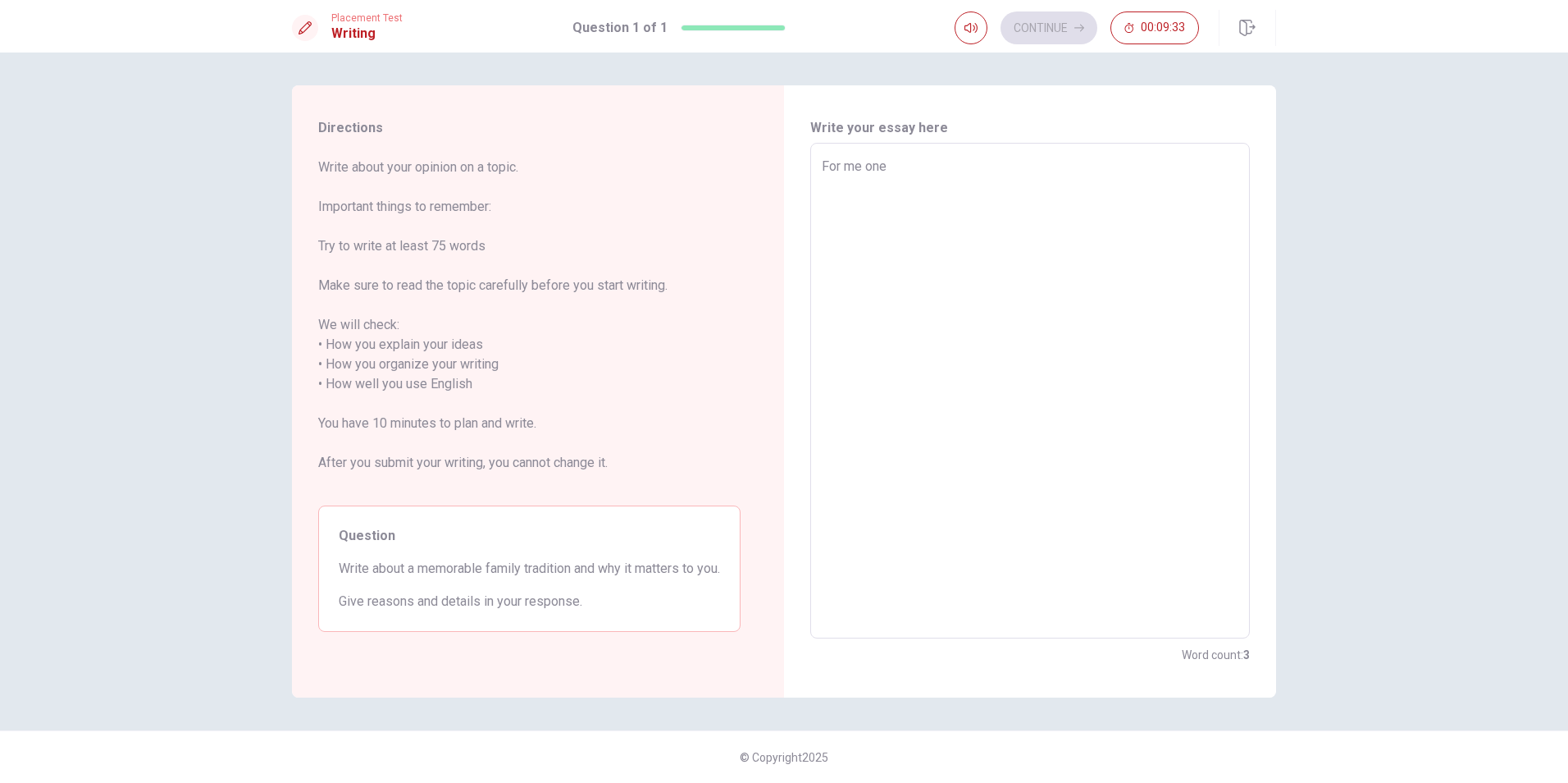
type textarea "x"
type textarea "For me one o"
type textarea "x"
type textarea "For me one of"
type textarea "x"
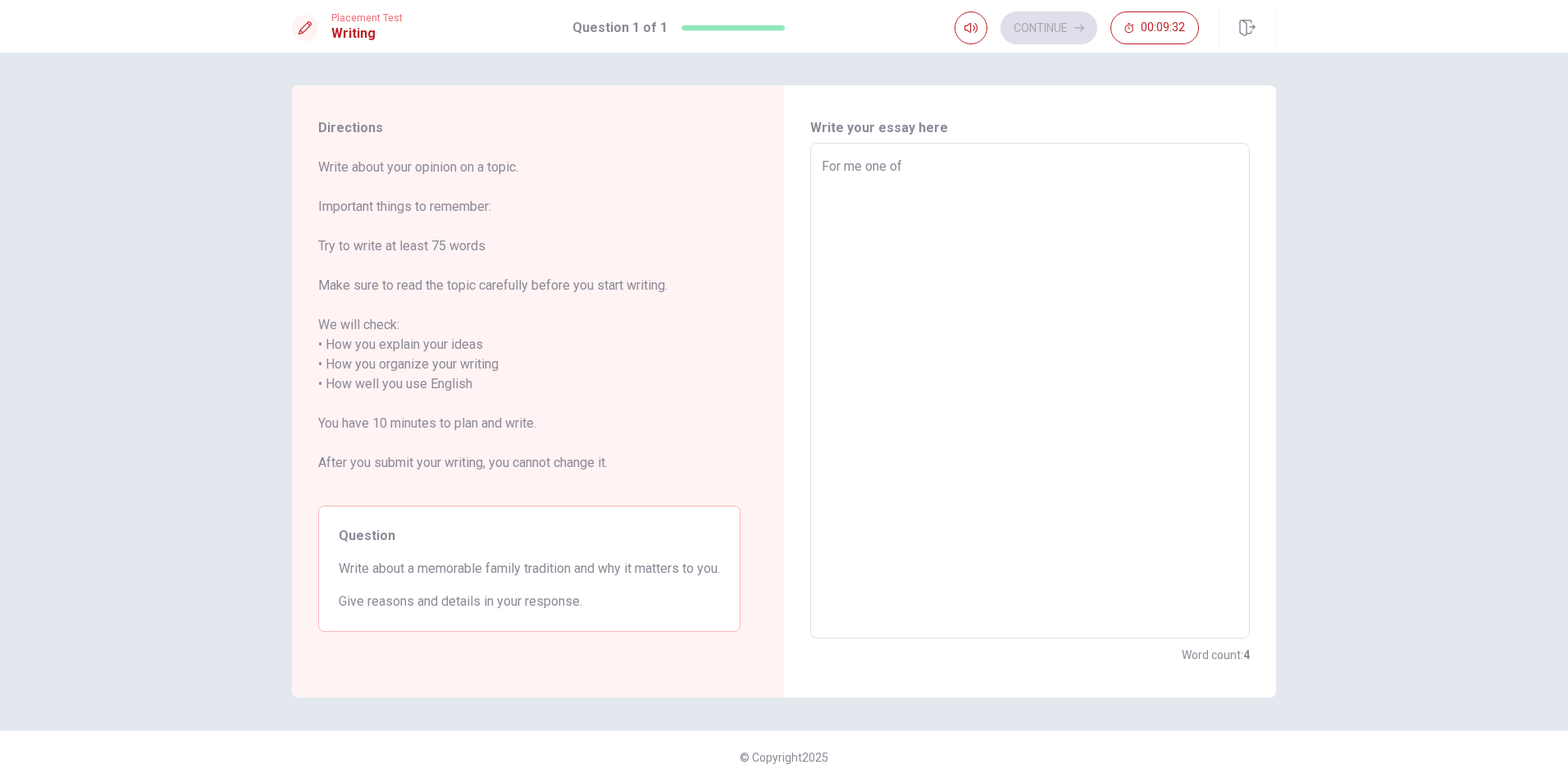
type textarea "For me one of"
type textarea "x"
type textarea "For me one of t"
type textarea "x"
type textarea "For me one of th"
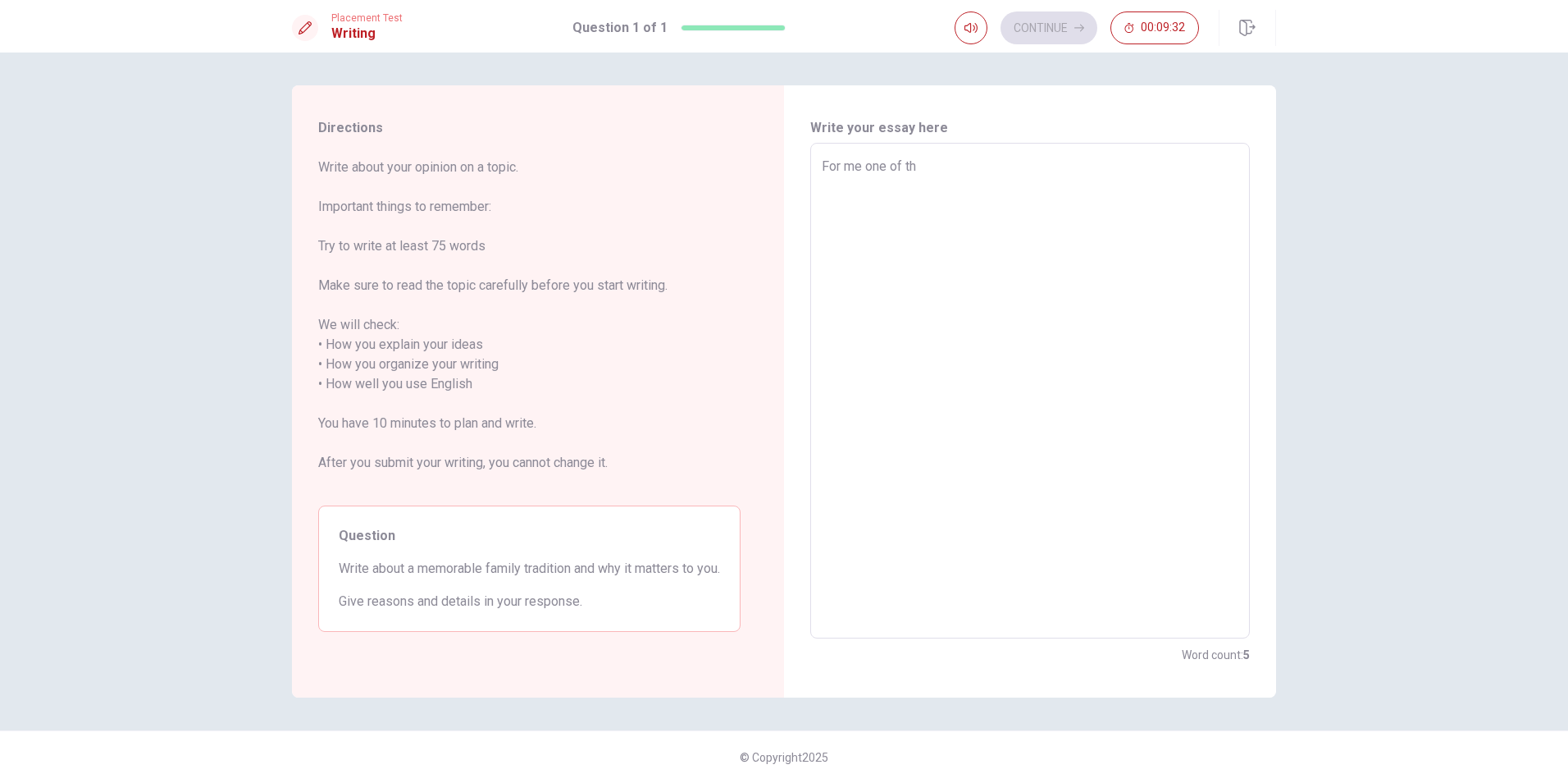
type textarea "x"
type textarea "For me one of the"
type textarea "x"
type textarea "For me one of the"
type textarea "x"
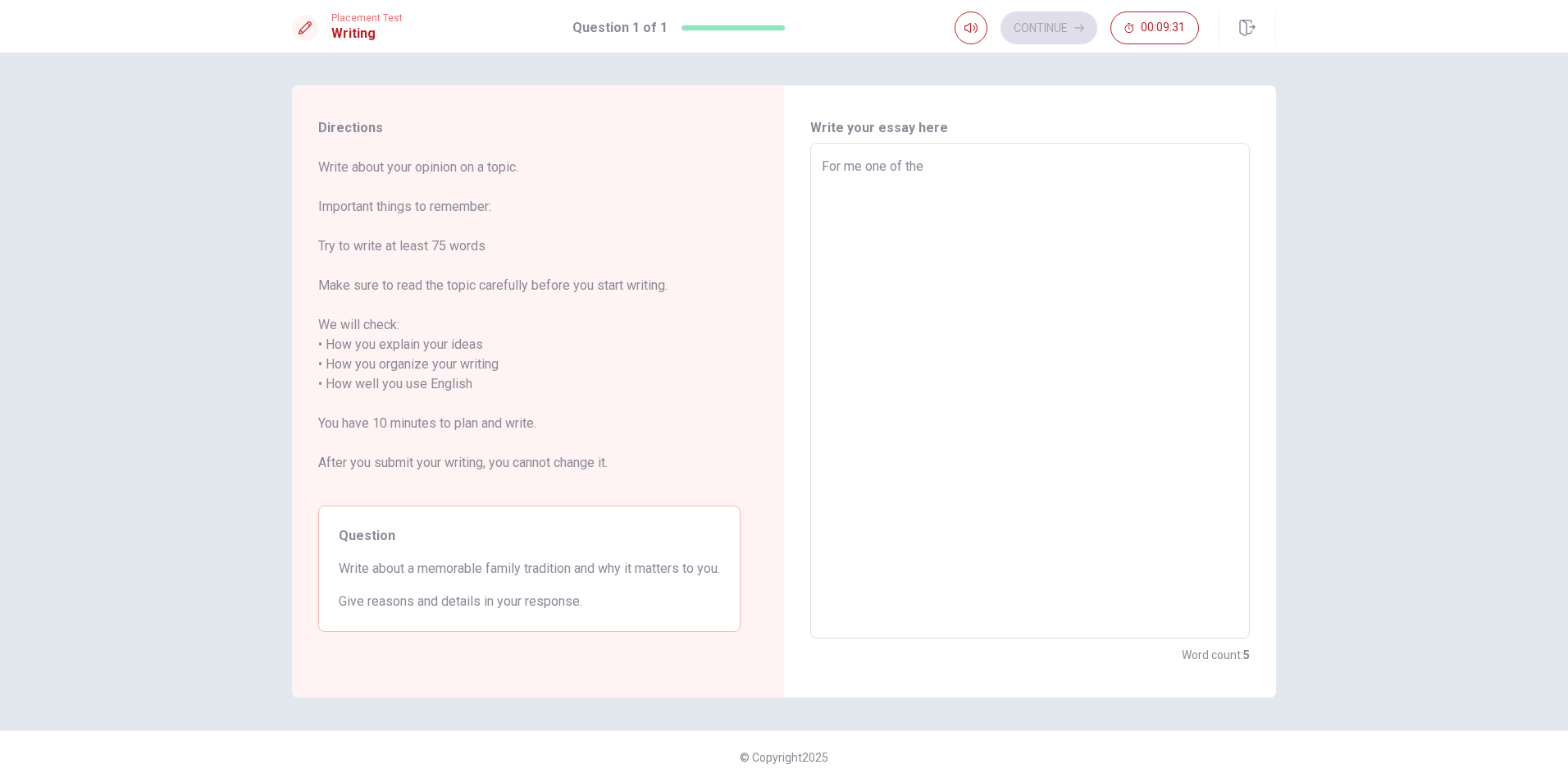
type textarea "For me one of the m"
type textarea "x"
type textarea "For me one of the mo"
type textarea "x"
type textarea "For me one of the [DEMOGRAPHIC_DATA]"
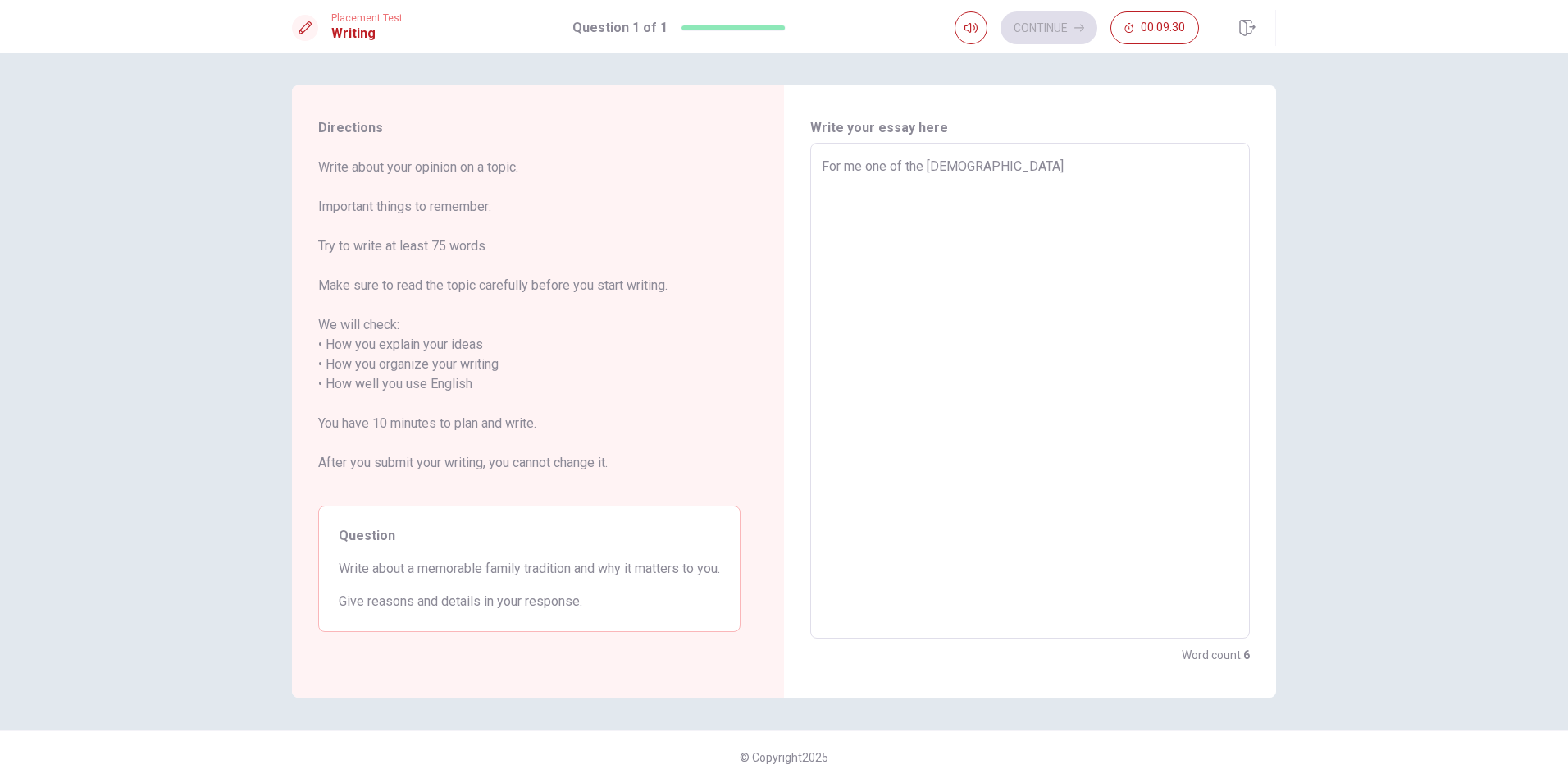
type textarea "x"
type textarea "For me one of the most"
type textarea "x"
type textarea "For me one of the most"
type textarea "x"
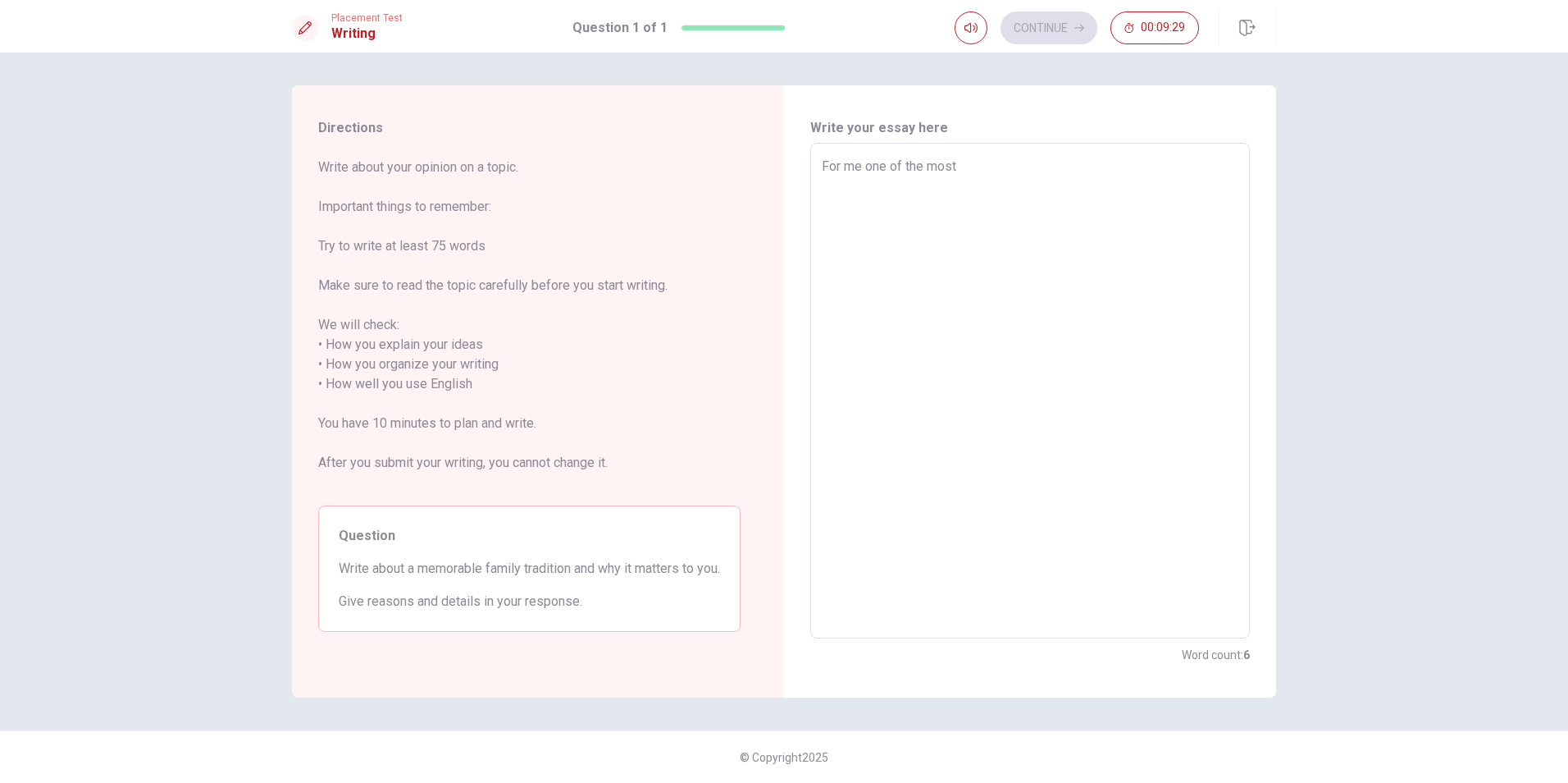
type textarea "For me one of the most m"
type textarea "x"
type textarea "For me one of the most me"
type textarea "x"
type textarea "For me one of the most mem"
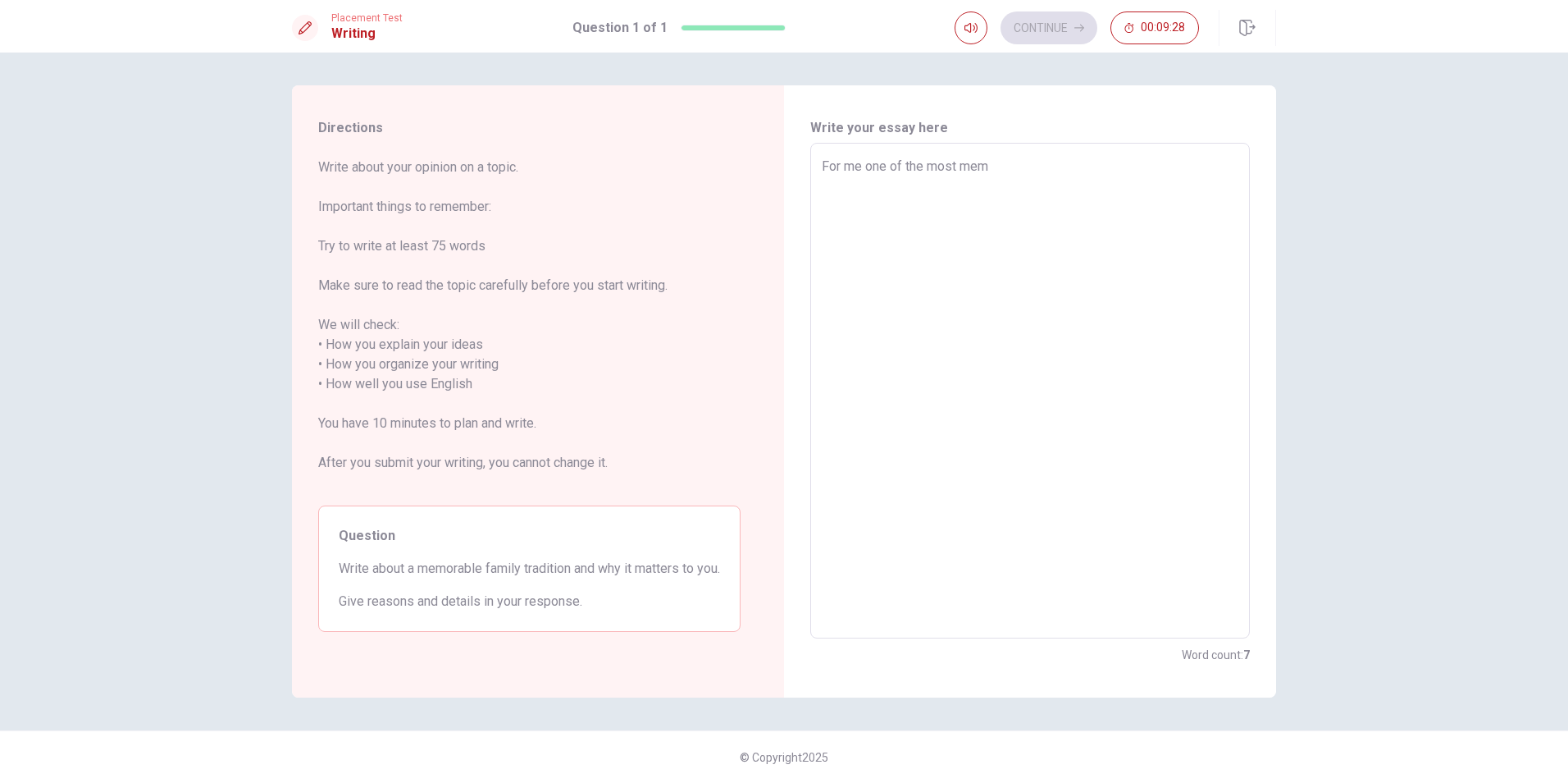
type textarea "x"
type textarea "For me one of the most memo"
type textarea "x"
type textarea "For me one of the most memor"
type textarea "x"
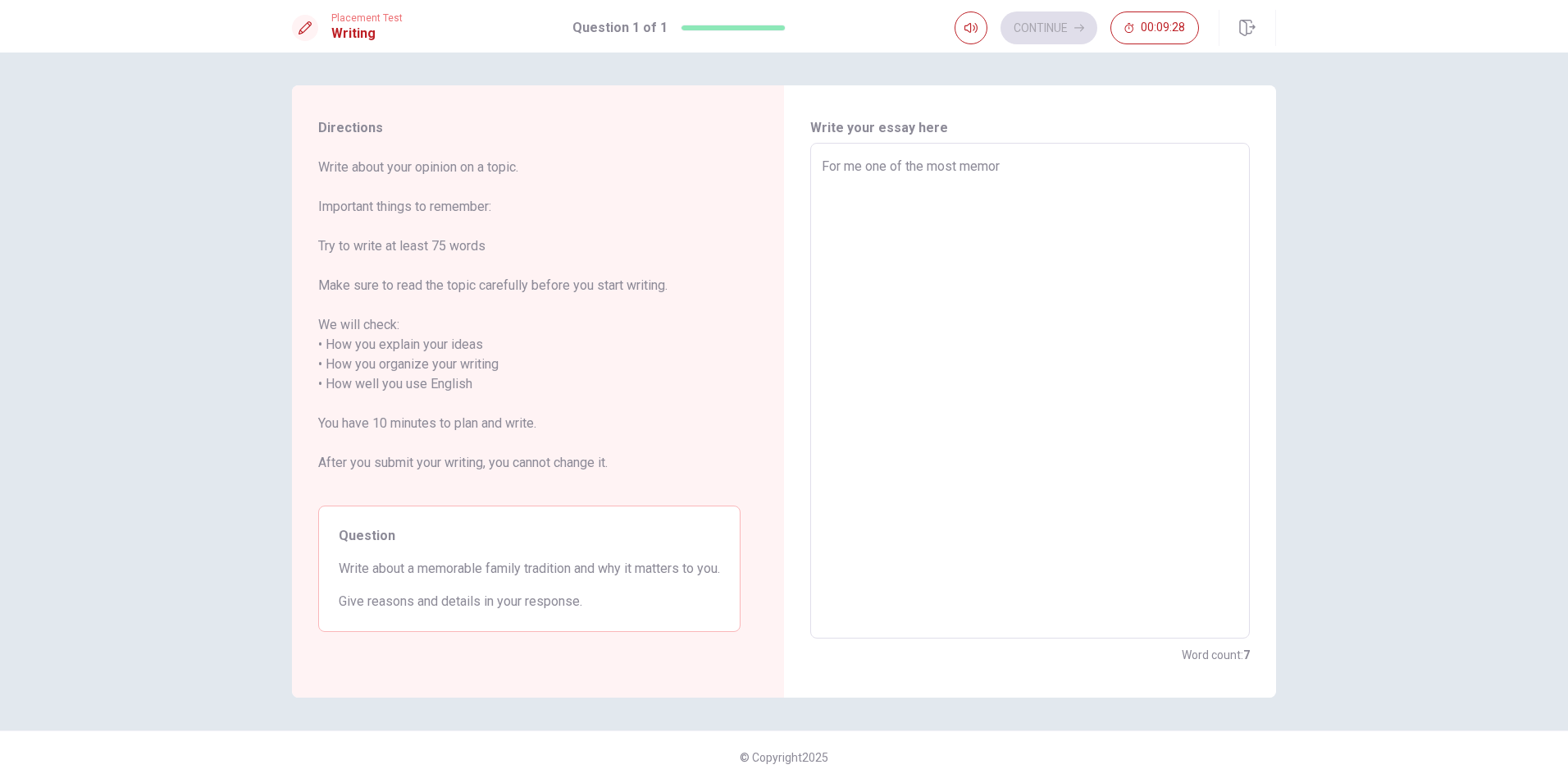
type textarea "For me one of the most memora"
type textarea "x"
type textarea "For me one of the most memorab"
type textarea "x"
type textarea "For me one of the most memorabl"
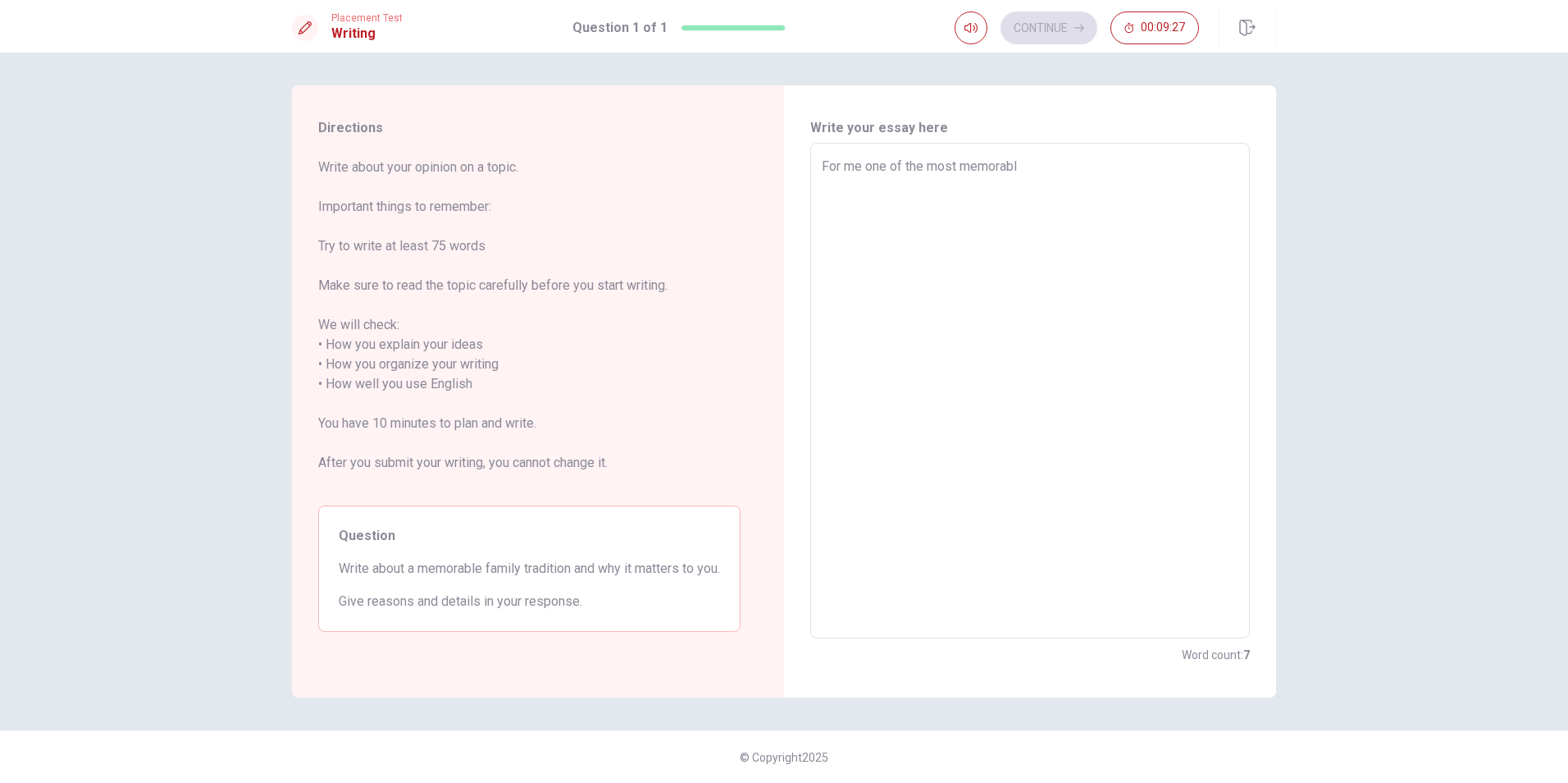
type textarea "x"
type textarea "For me one of the most memorable"
type textarea "x"
type textarea "For me one of the most memorable"
type textarea "x"
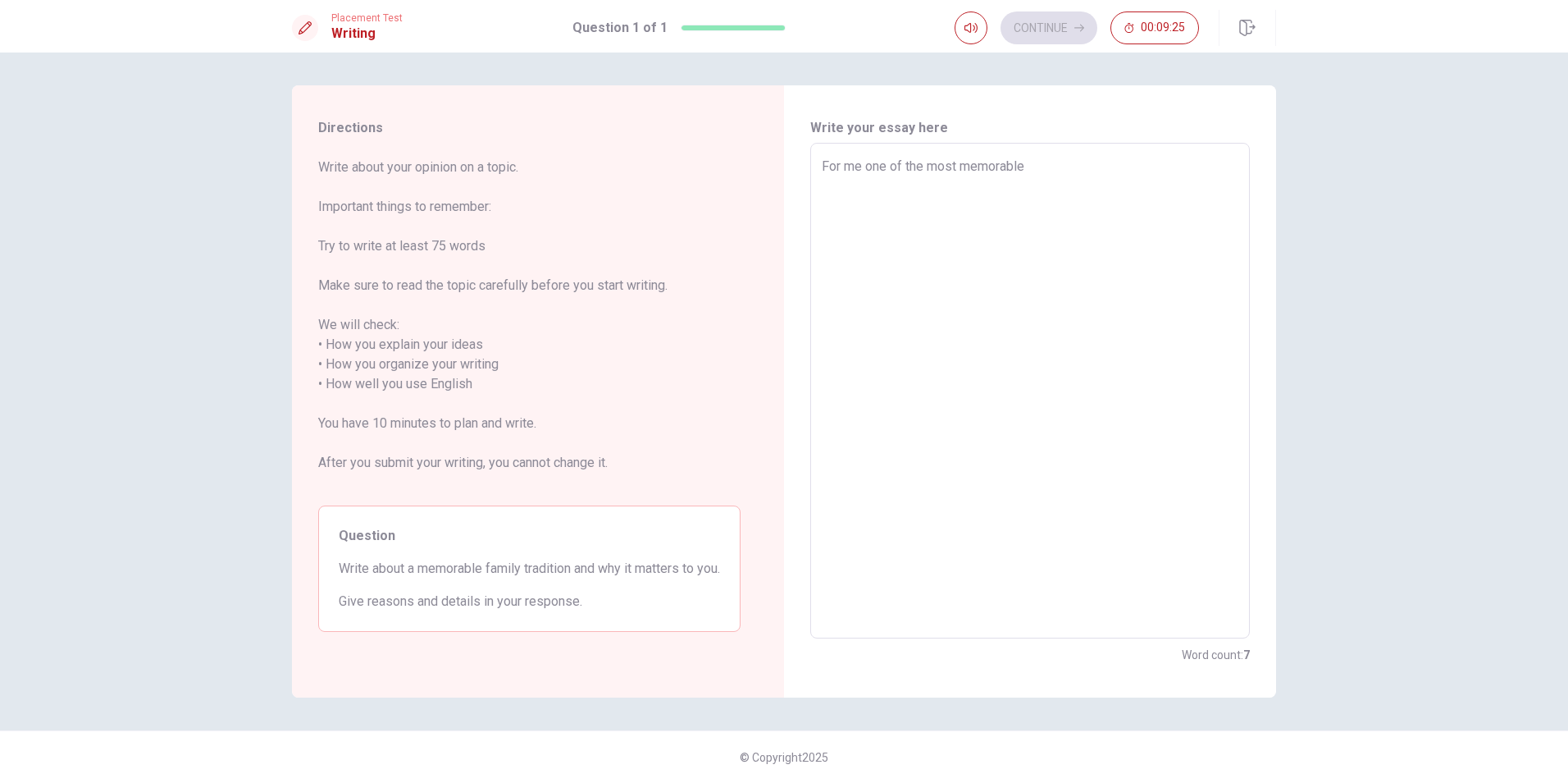
type textarea "For me one of the most memorable t"
type textarea "x"
type textarea "For me one of the most memorable tr"
type textarea "x"
type textarea "For me one of the most memorable tra"
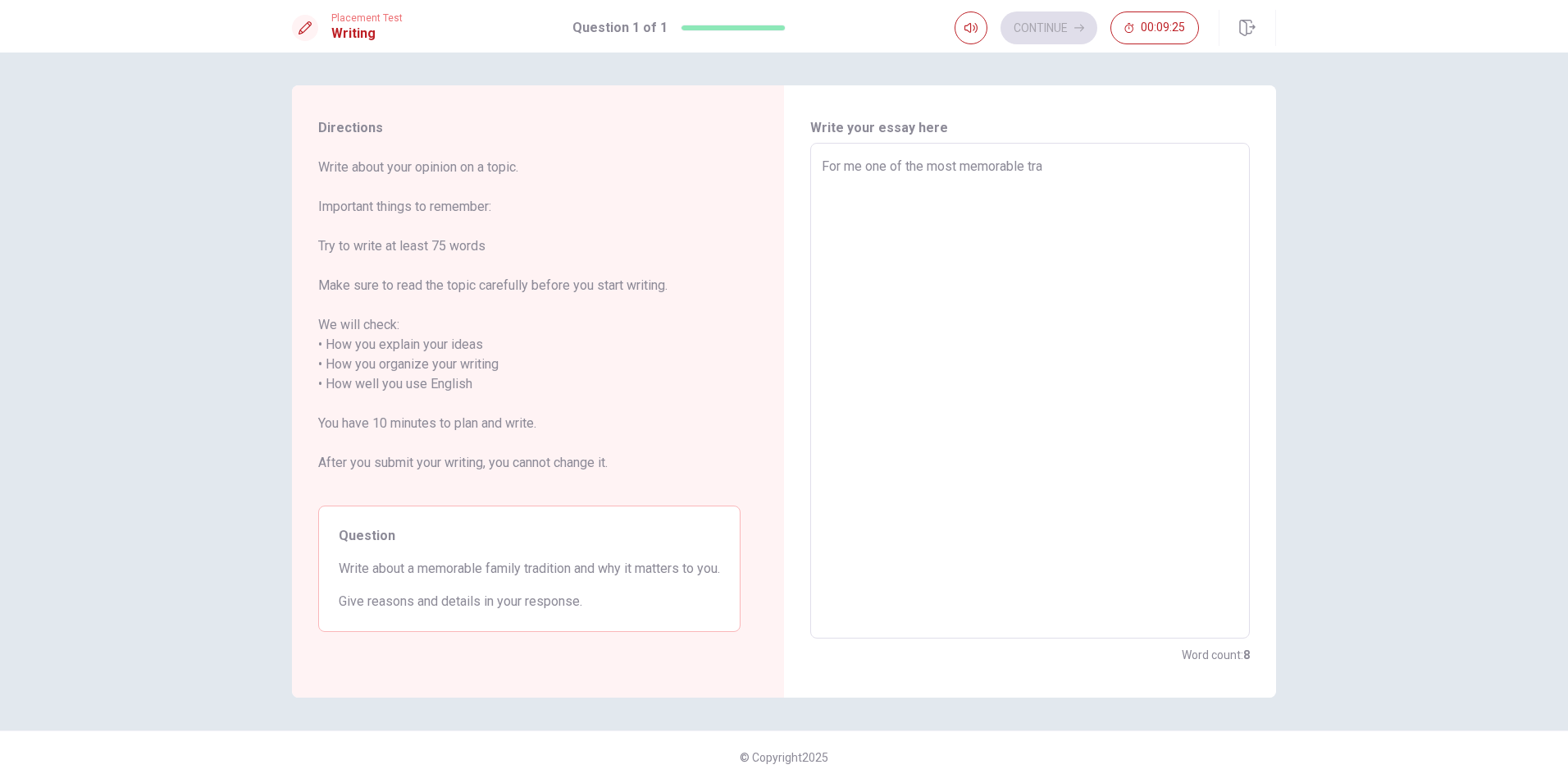
type textarea "x"
type textarea "For me one of the most memorable trad"
type textarea "x"
type textarea "For me one of the most memorable tradi"
type textarea "x"
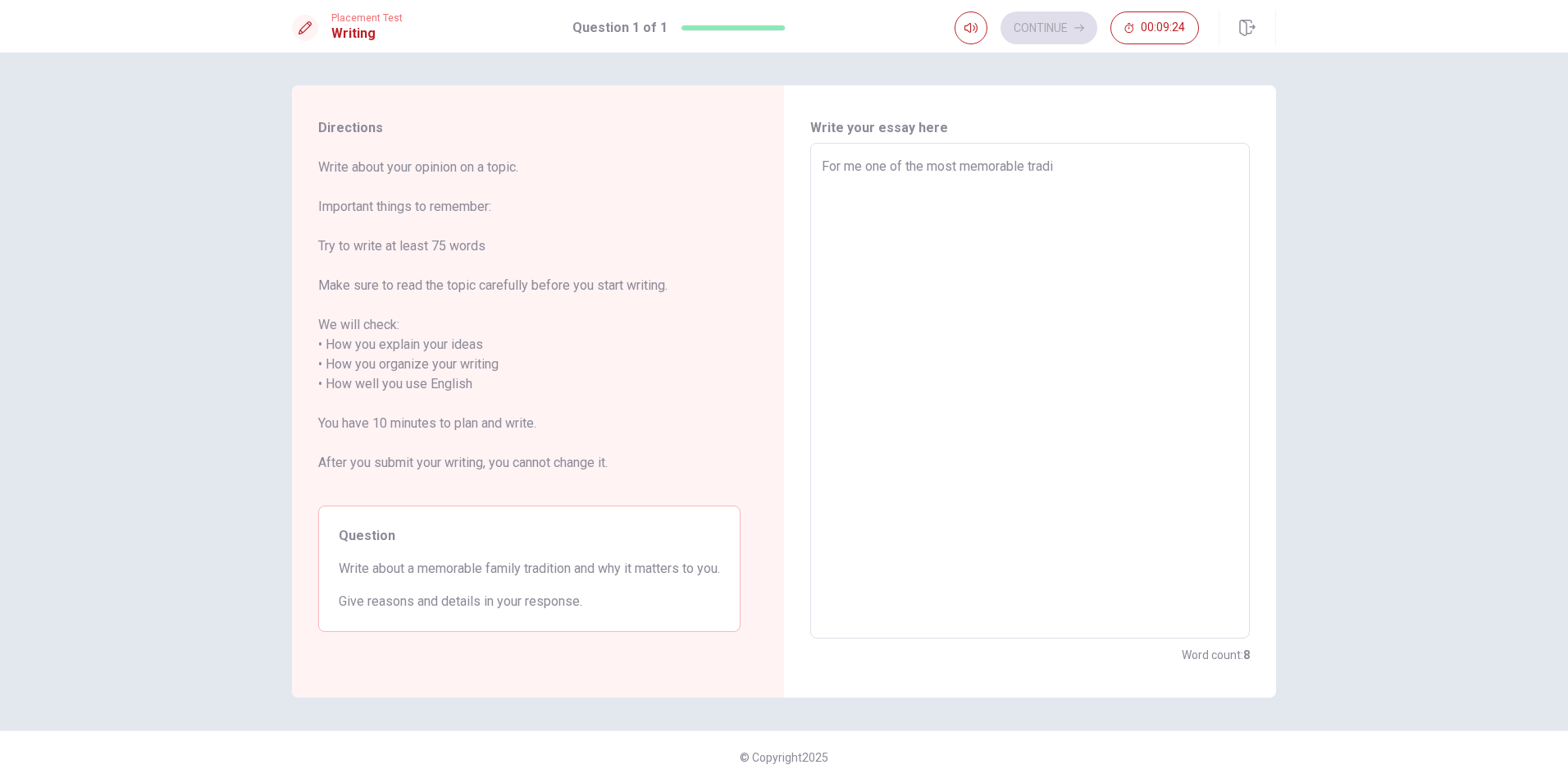
type textarea "For me one of the most memorable tradic"
type textarea "x"
type textarea "For me one of the most memorable tradici"
type textarea "x"
type textarea "For me one of the most memorable tradicio"
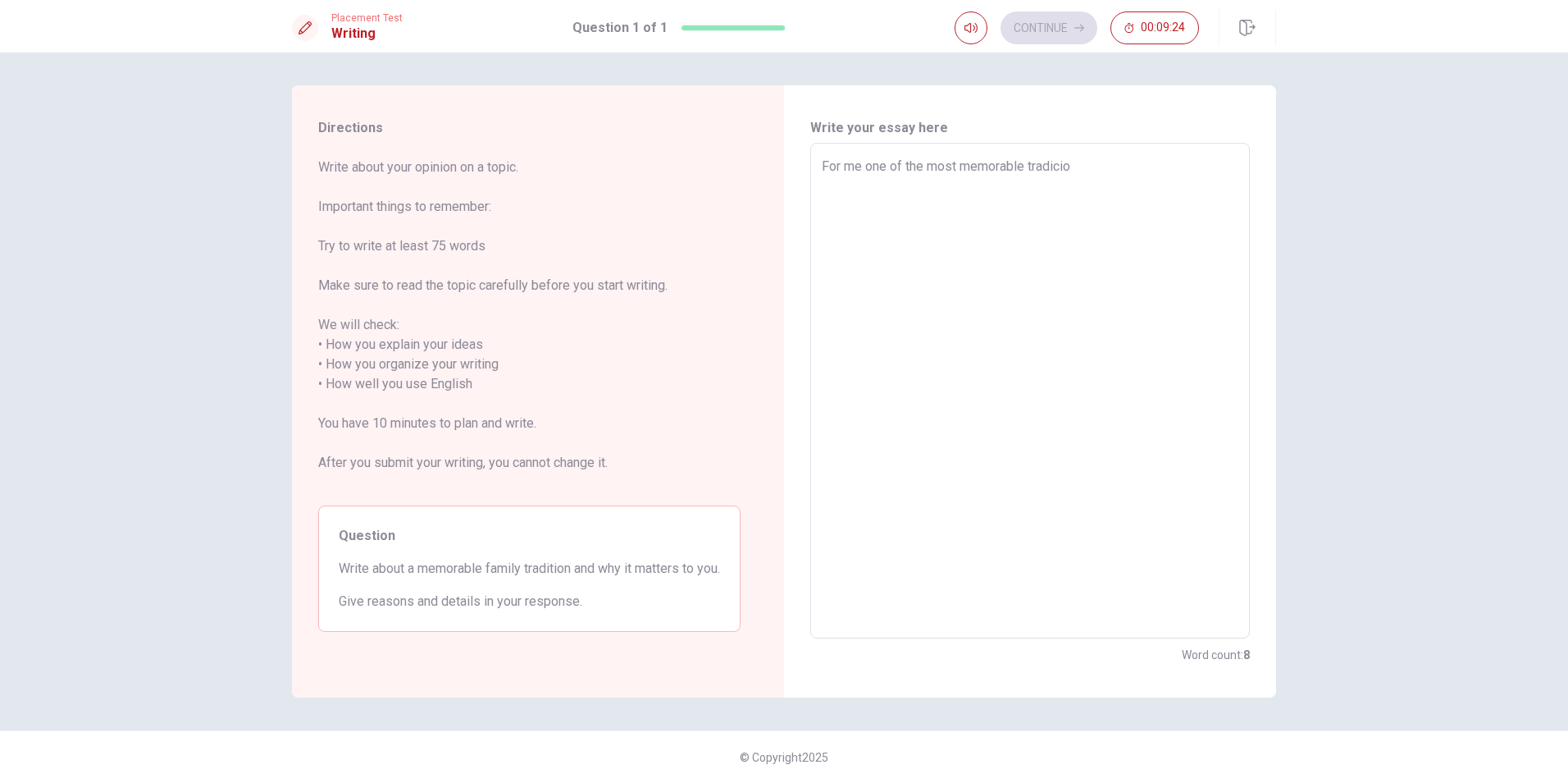
type textarea "x"
type textarea "For me one of the most memorable tradici"
type textarea "x"
type textarea "For me one of the most memorable tradic"
type textarea "x"
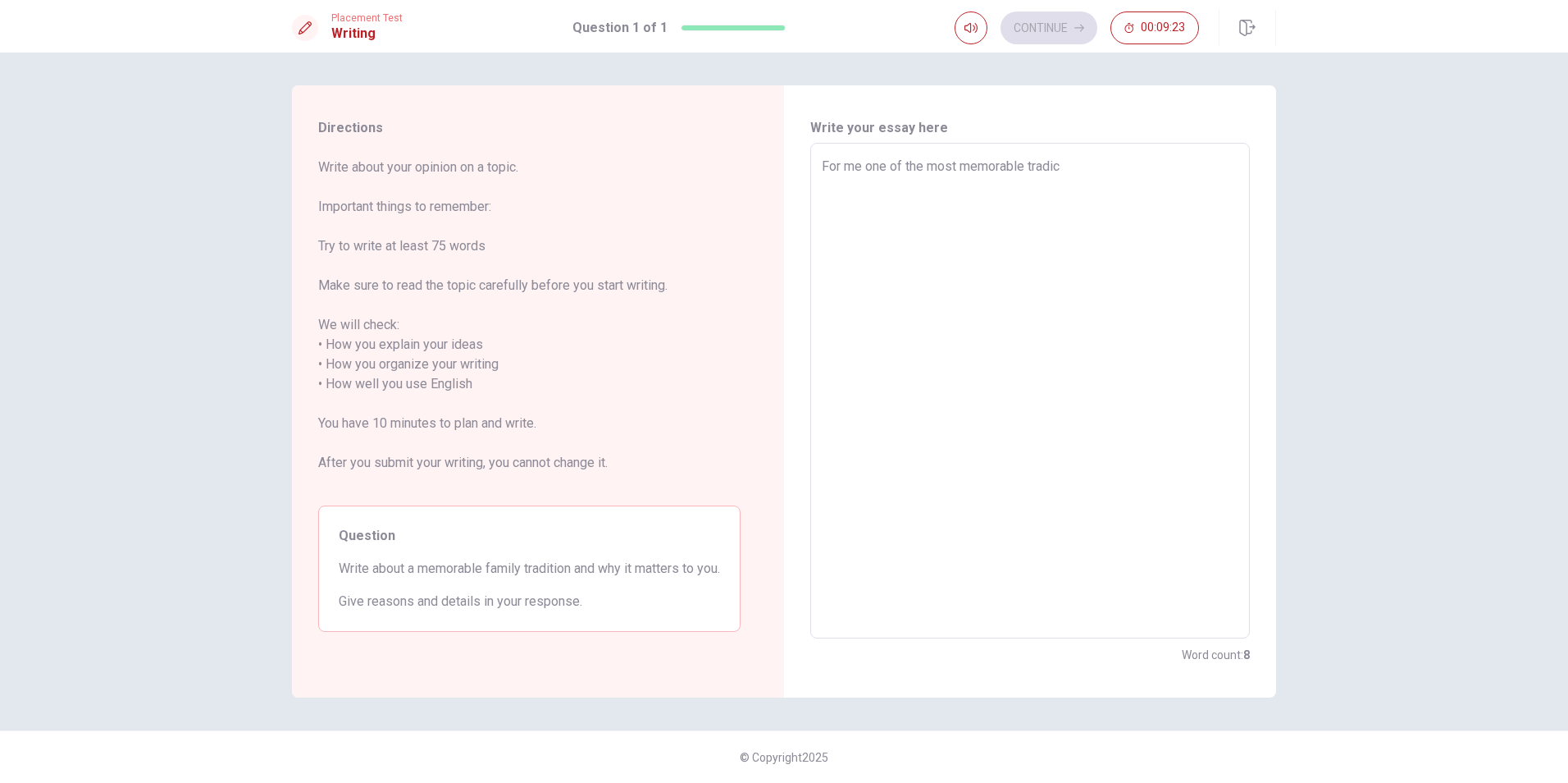
type textarea "For me one of the most memorable tradi"
type textarea "x"
type textarea "For me one of the most memorable tradiy"
type textarea "x"
type textarea "For me one of the most memorable tradiyi"
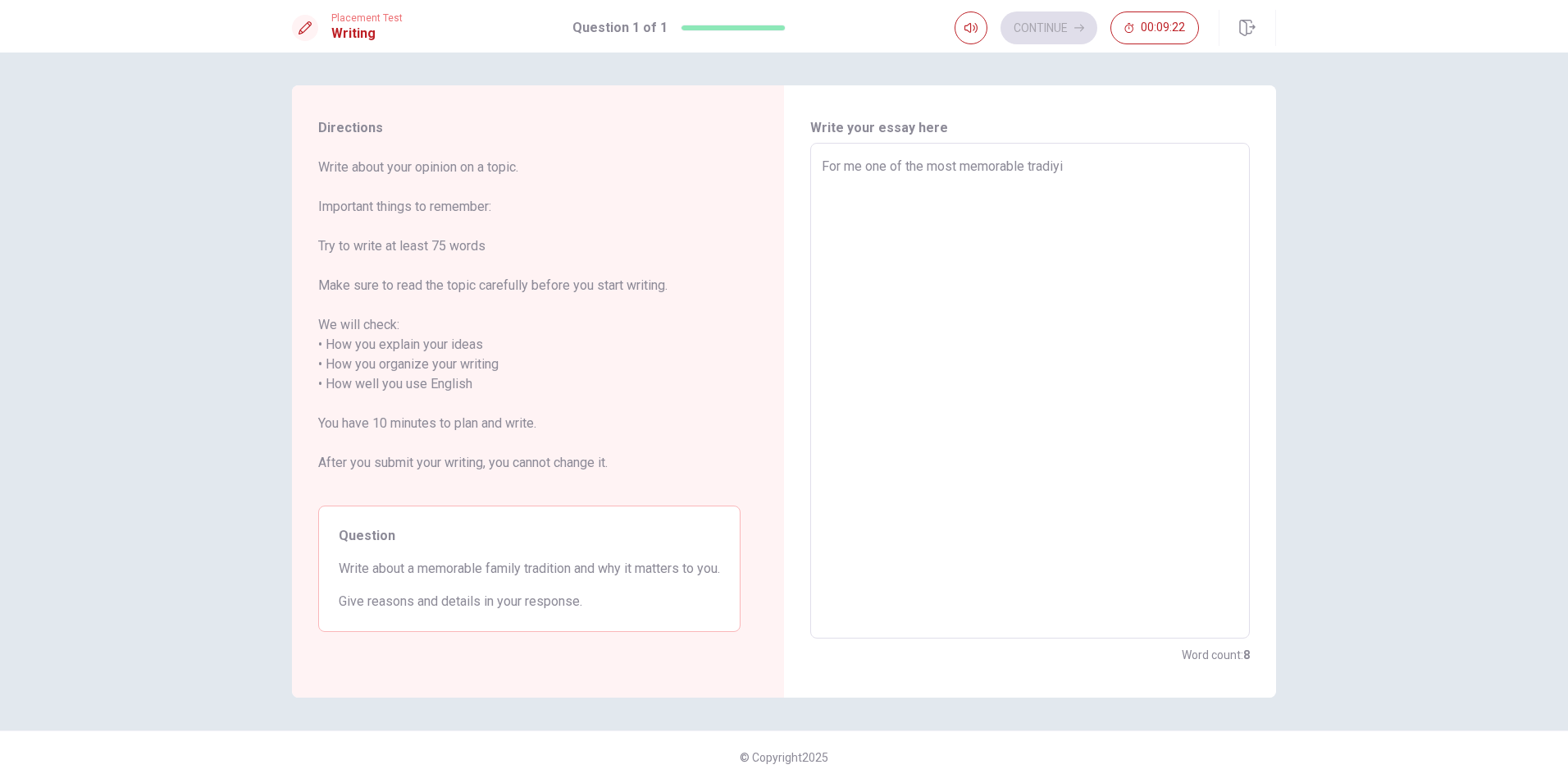
type textarea "x"
type textarea "For me one of the most memorable tradiy"
type textarea "x"
type textarea "For me one of the most memorable tradi"
type textarea "x"
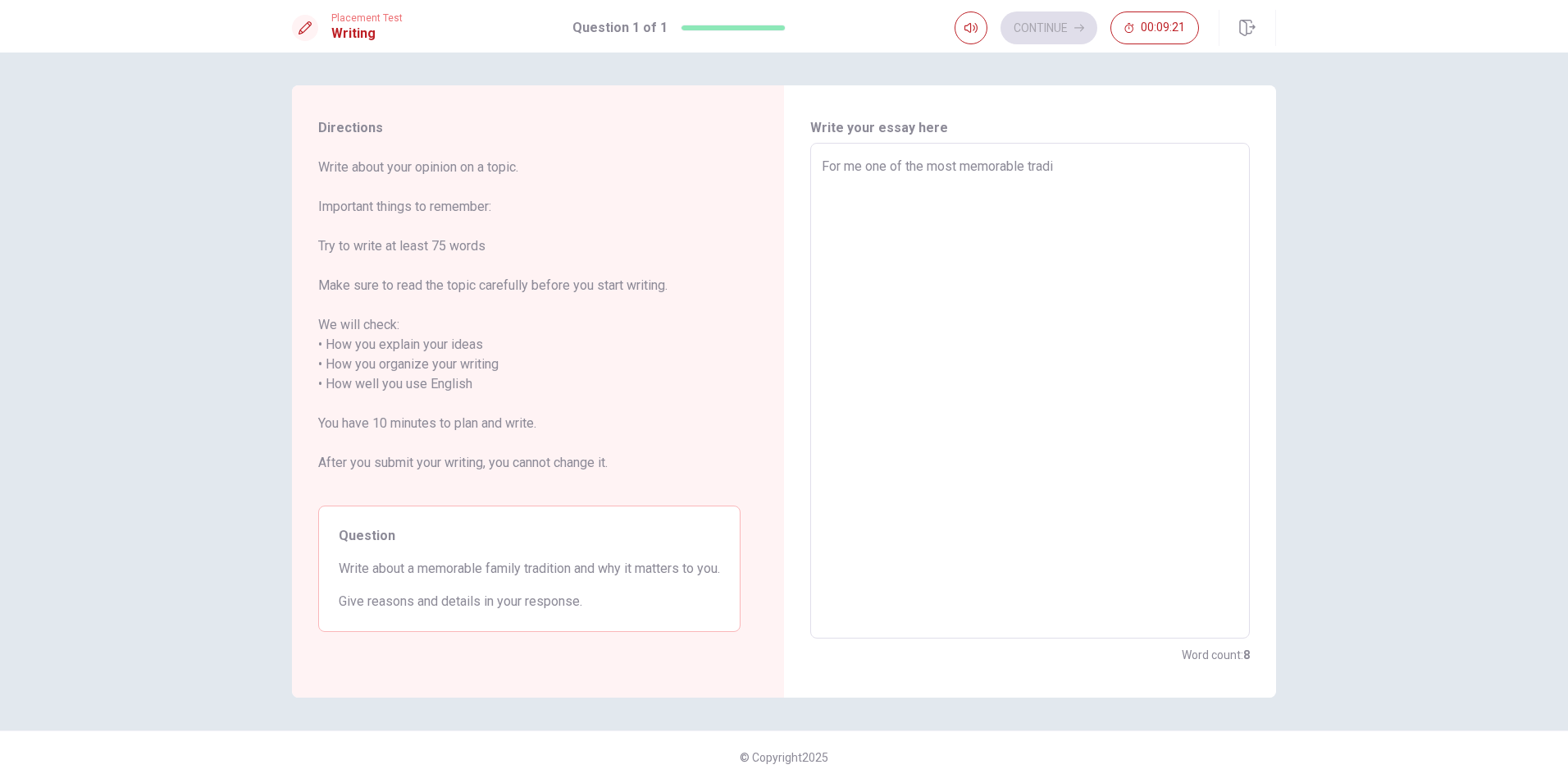
type textarea "For me one of the most memorable tradit"
type textarea "x"
type textarea "For me one of the most memorable traditi"
type textarea "x"
type textarea "For me one of the most memorable traditio"
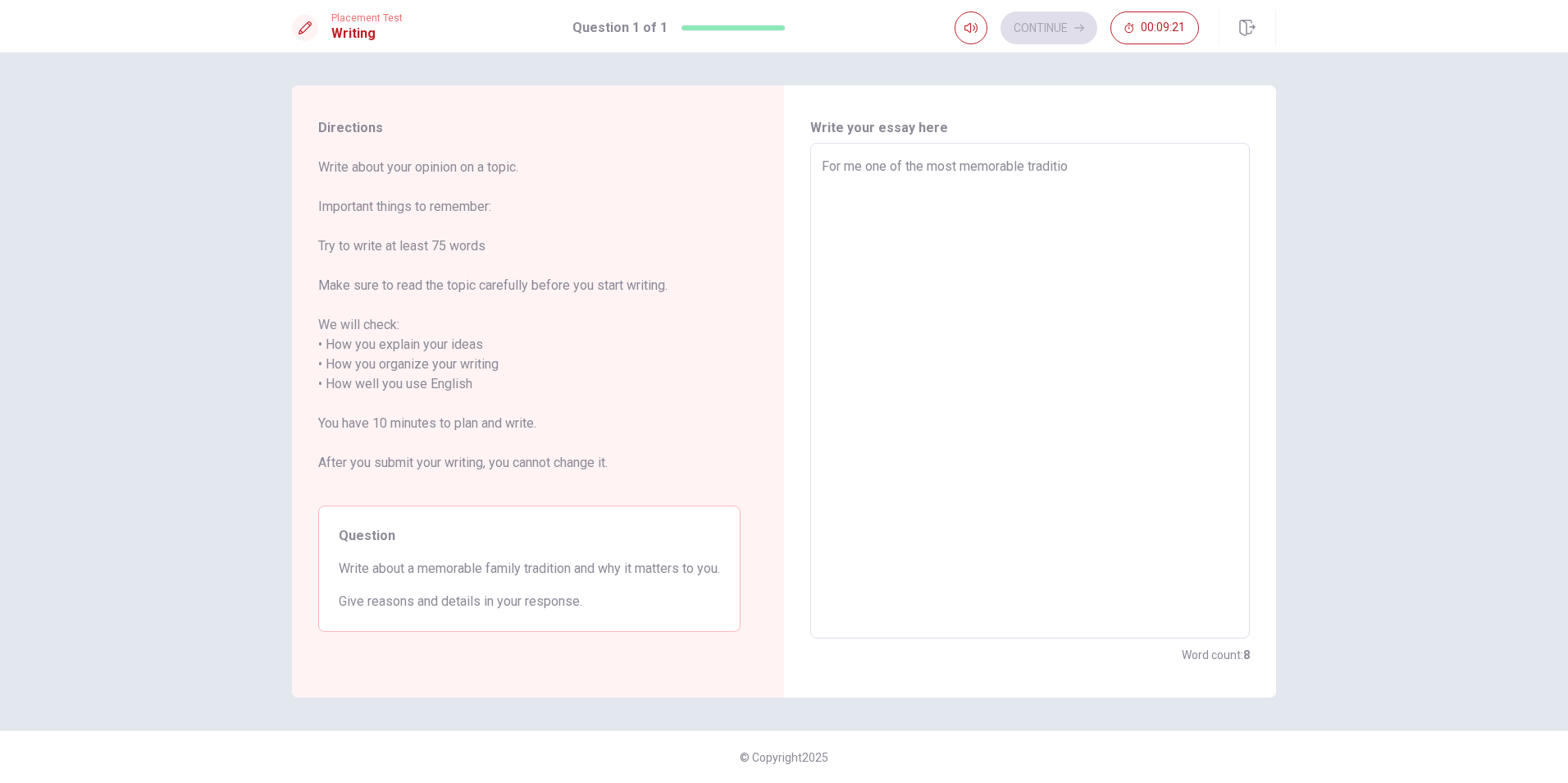
type textarea "x"
type textarea "For me one of the most memorable tradition"
type textarea "x"
type textarea "For me one of the most memorable tradition"
type textarea "x"
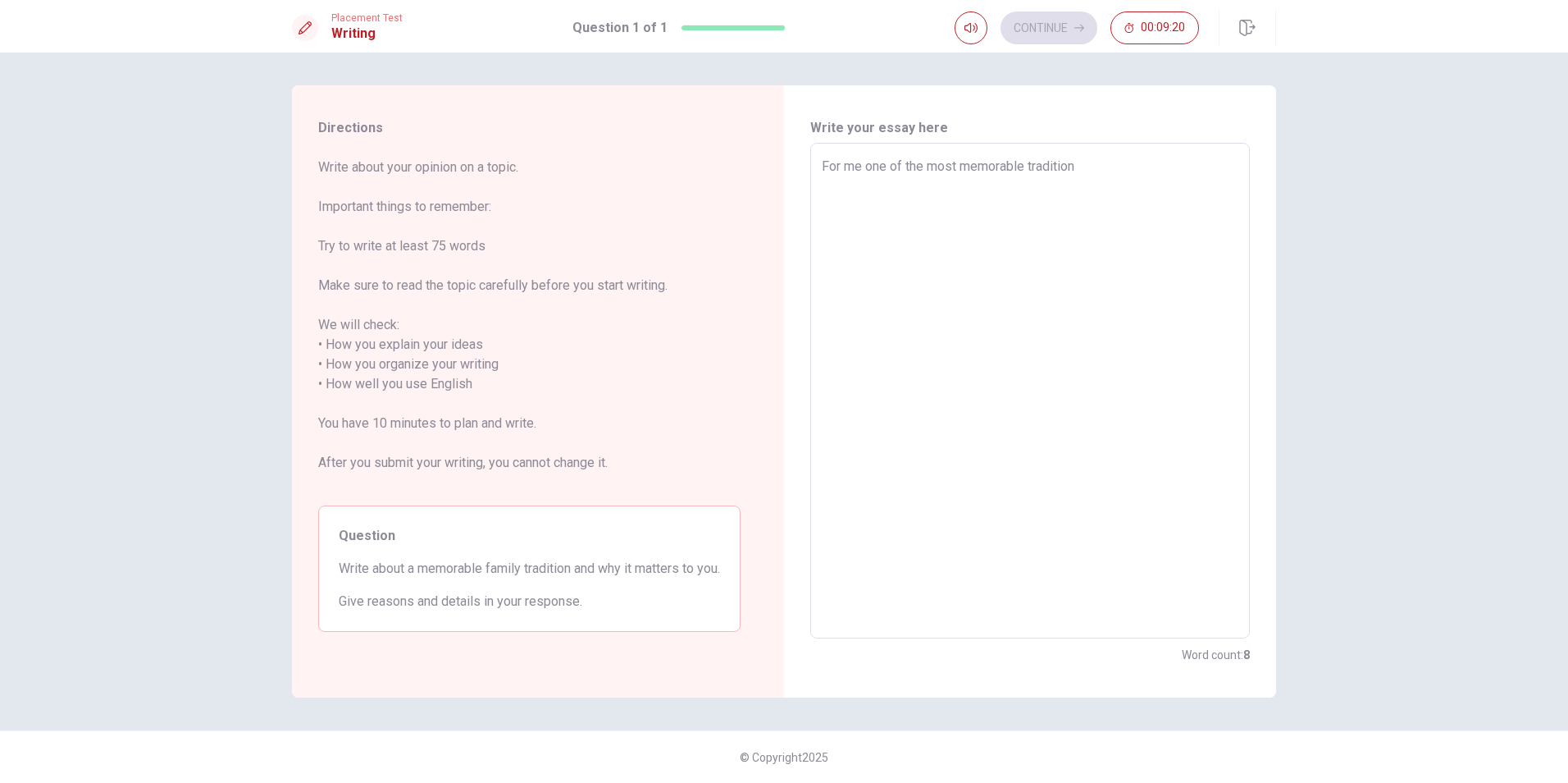
type textarea "For me one of the most memorable tradition i"
type textarea "x"
type textarea "For me one of the most memorable tradition in"
type textarea "x"
type textarea "For me one of the most memorable tradition in"
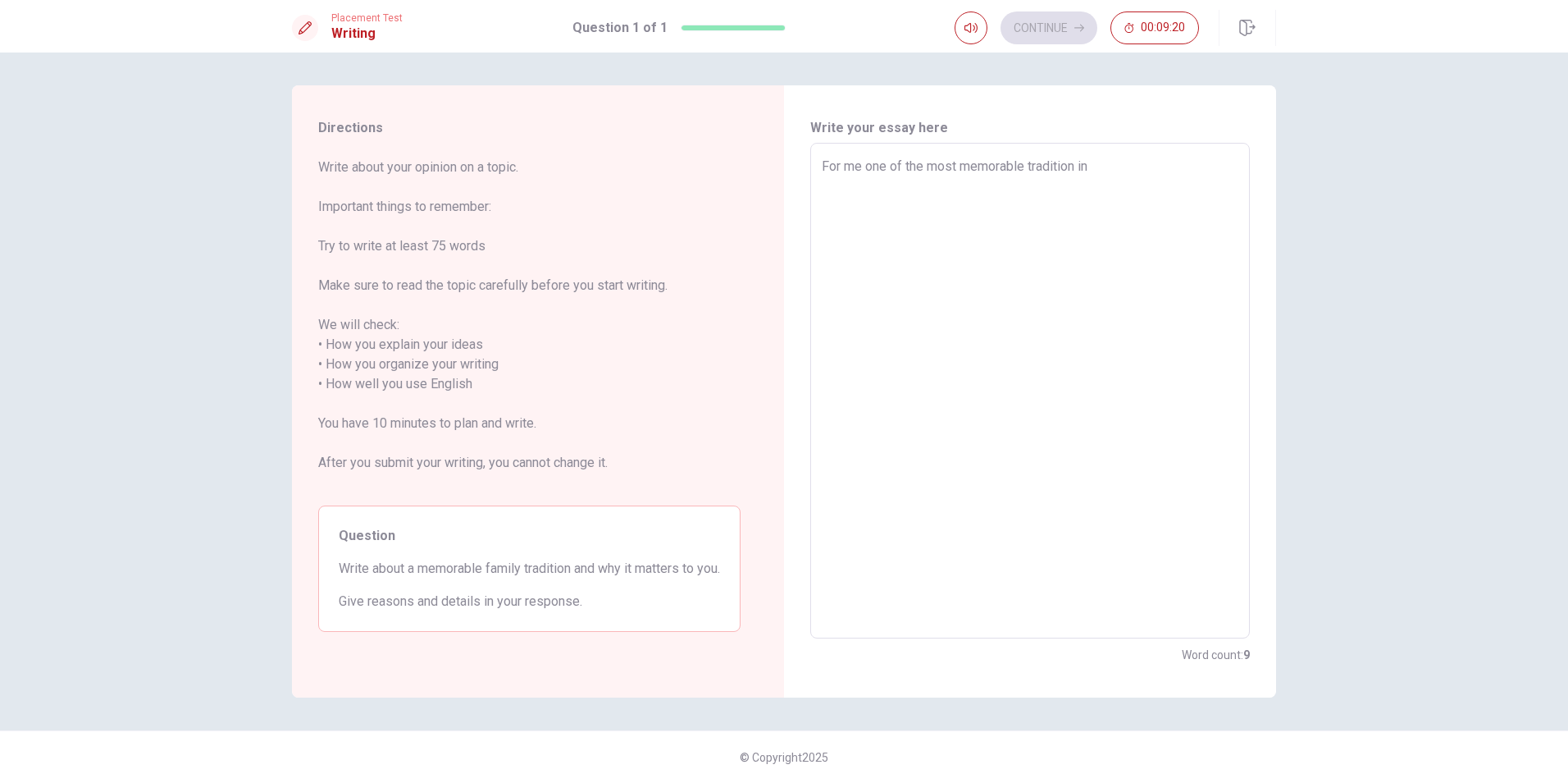
type textarea "x"
type textarea "For me one of the most memorable tradition in m"
type textarea "x"
type textarea "For me one of the most memorable tradition in mu"
type textarea "x"
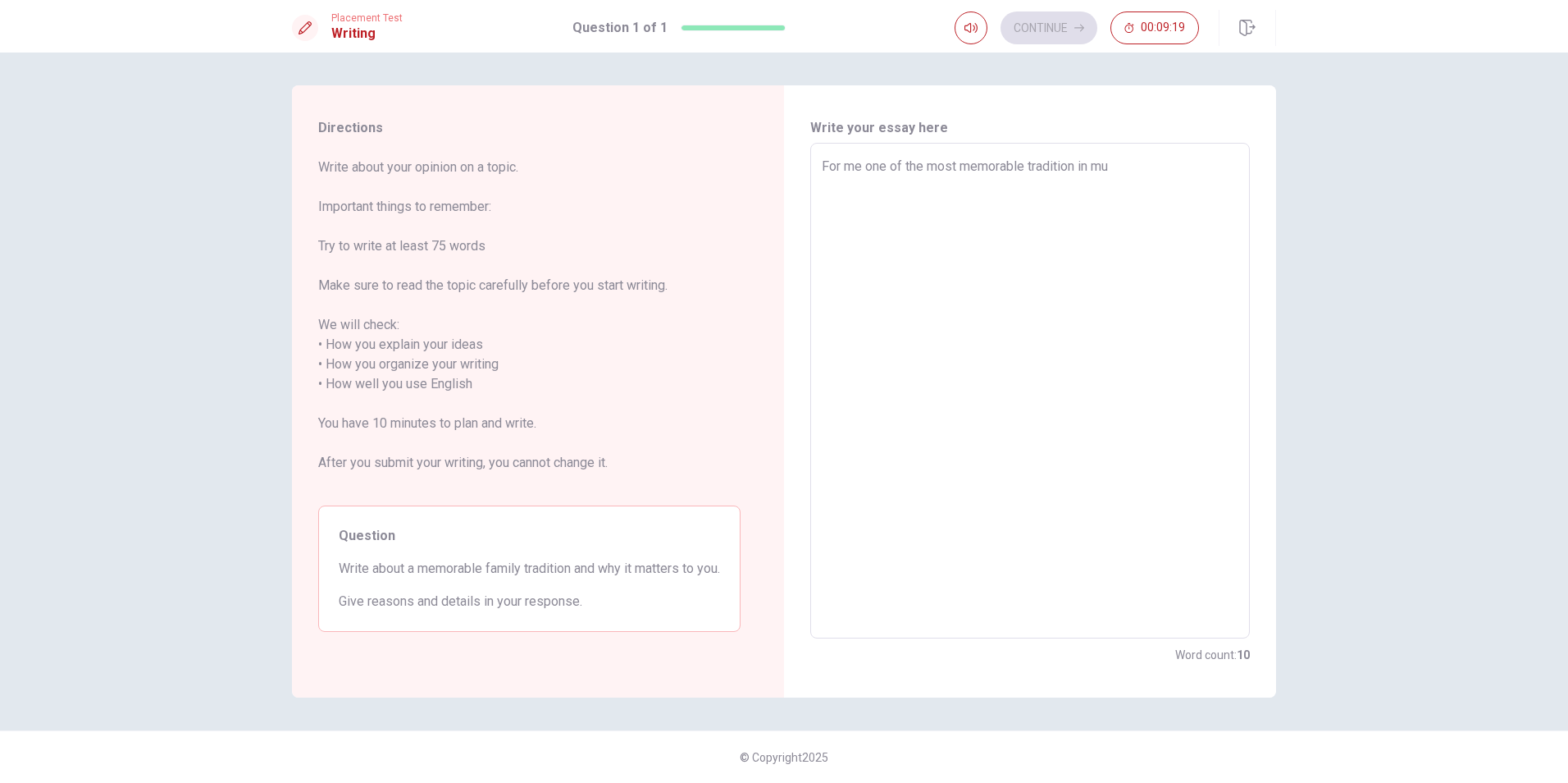
type textarea "For me one of the most memorable tradition in m"
type textarea "x"
type textarea "For me one of the most memorable tradition in my"
type textarea "x"
type textarea "For me one of the most memorable tradition in my"
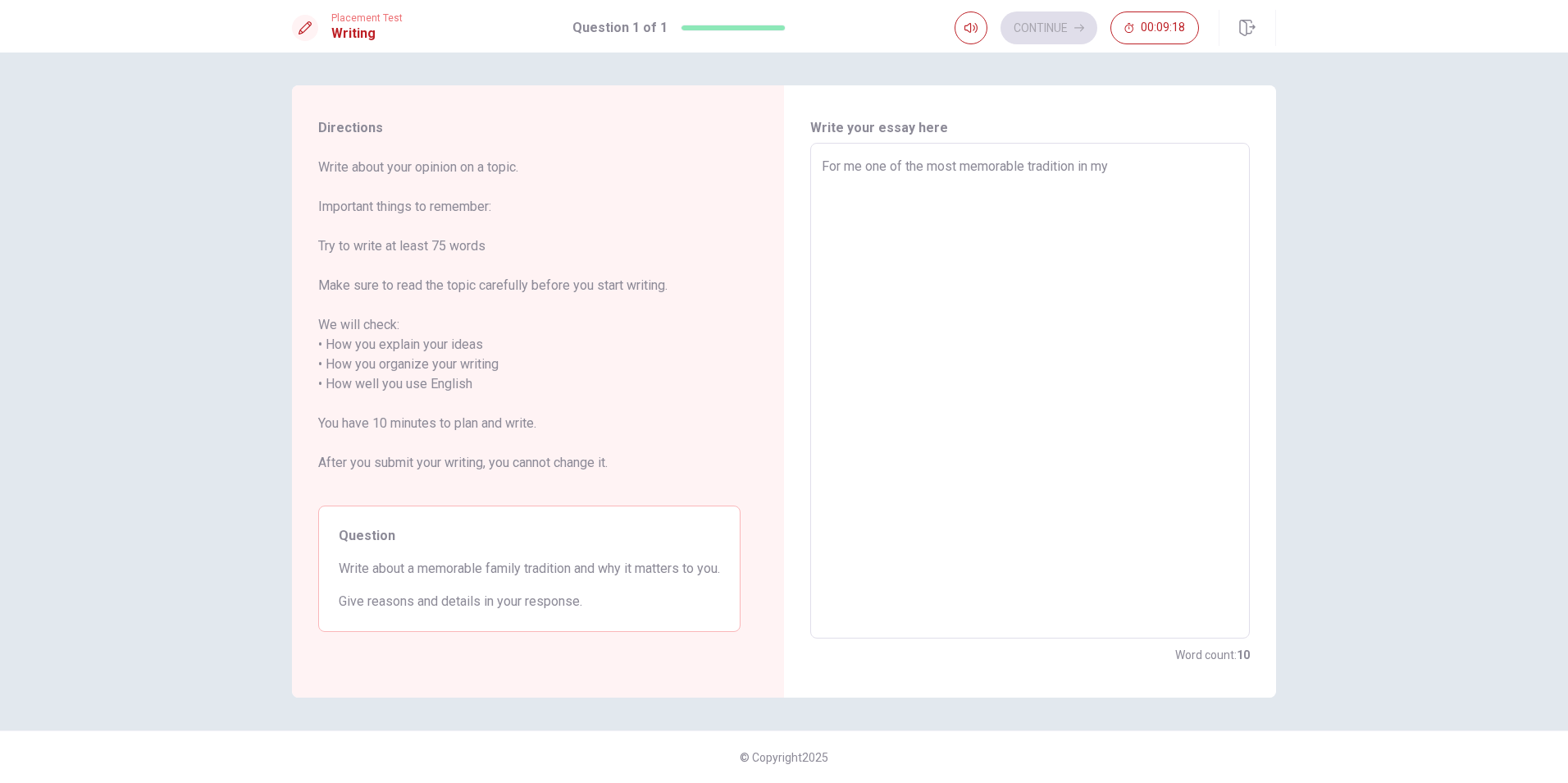
type textarea "x"
type textarea "For me one of the most memorable tradition in my f"
type textarea "x"
type textarea "For me one of the most memorable tradition in my fa"
type textarea "x"
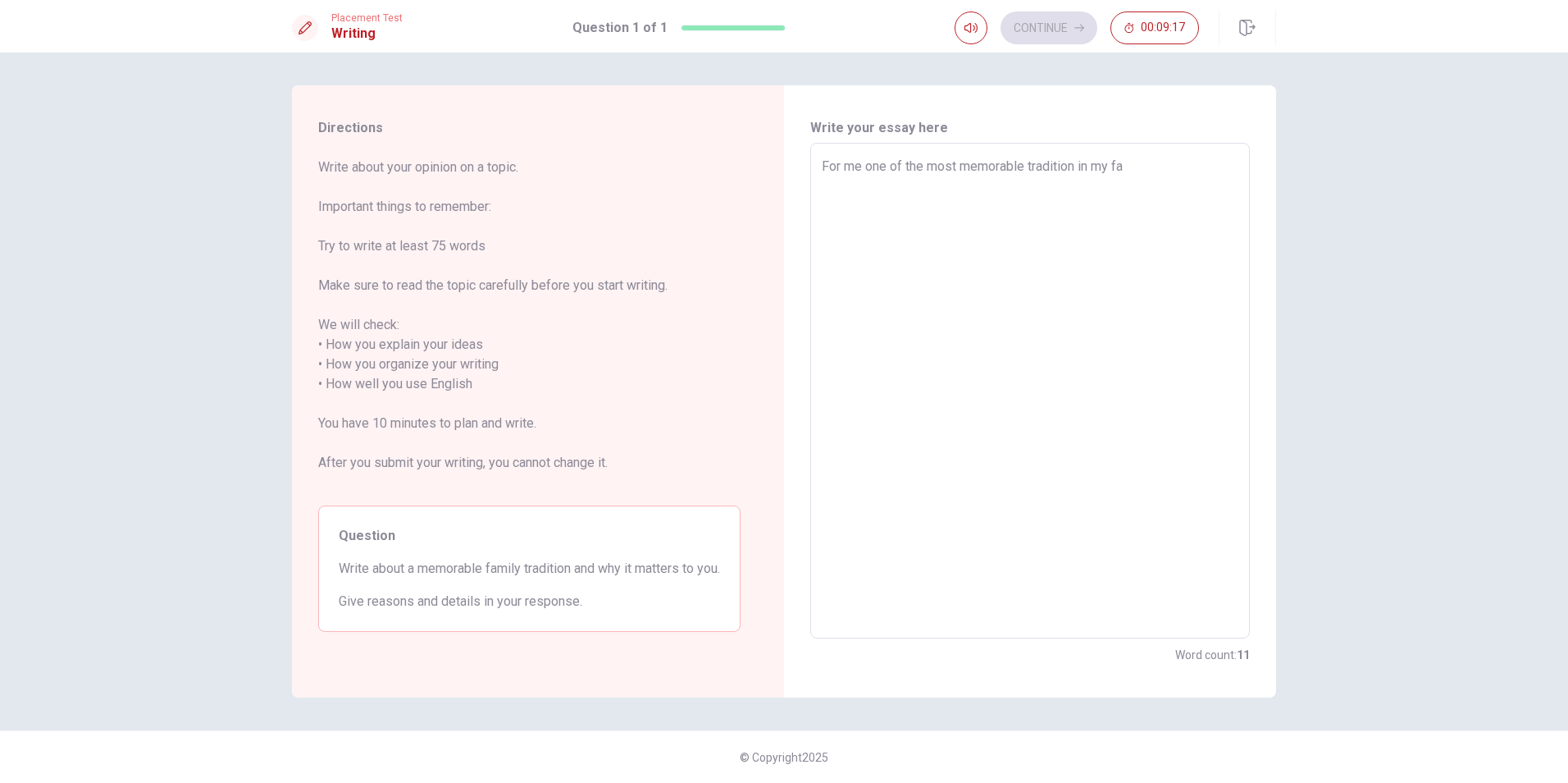
type textarea "For me one of the most memorable tradition in my fal"
type textarea "x"
type textarea "For me one of the most memorable tradition in my fa"
type textarea "x"
type textarea "For me one of the most memorable tradition in my fam"
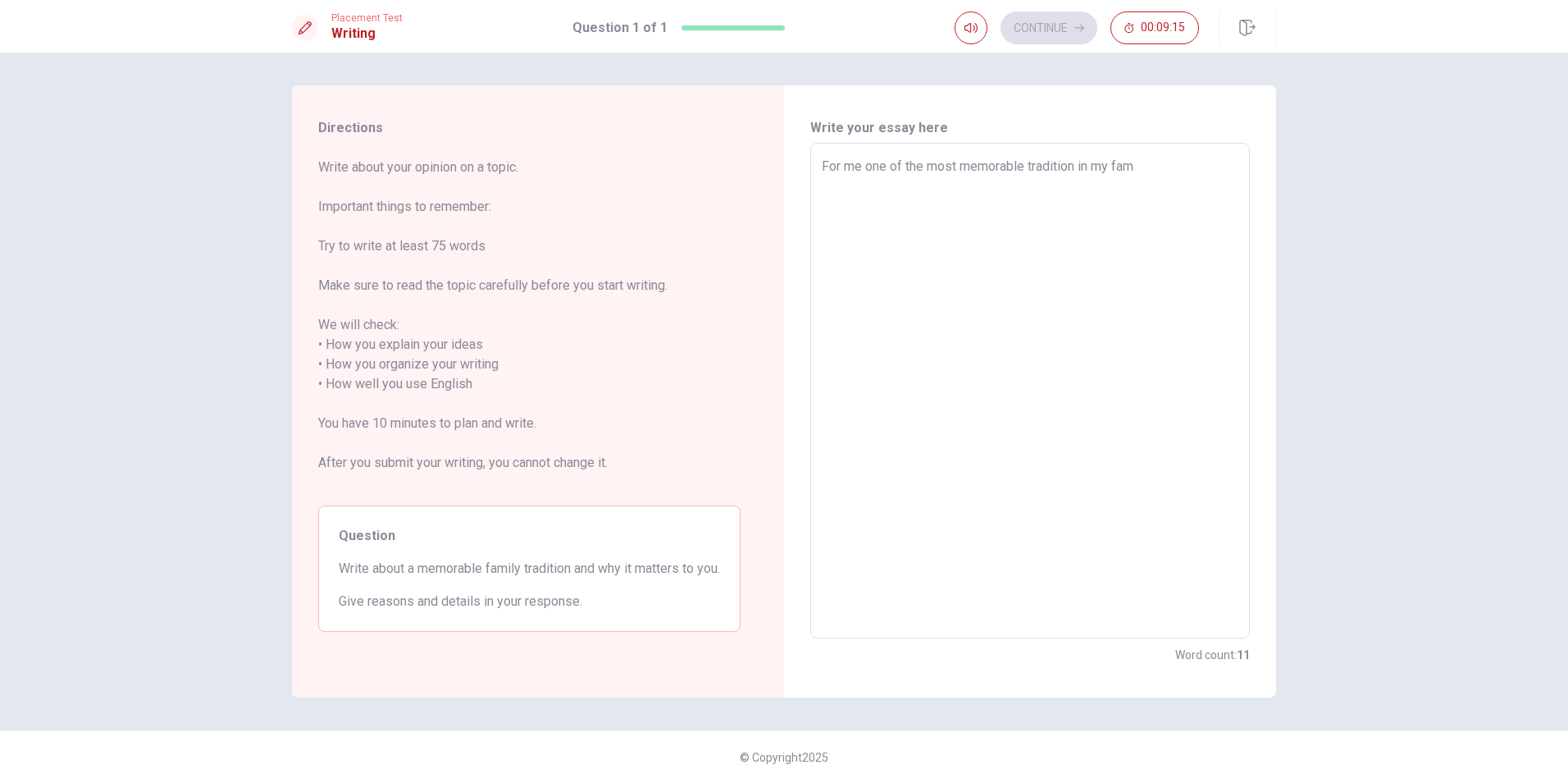
type textarea "x"
type textarea "For me one of the most memorable tradition in my fami"
type textarea "x"
type textarea "For me one of the most memorable tradition in my famil"
type textarea "x"
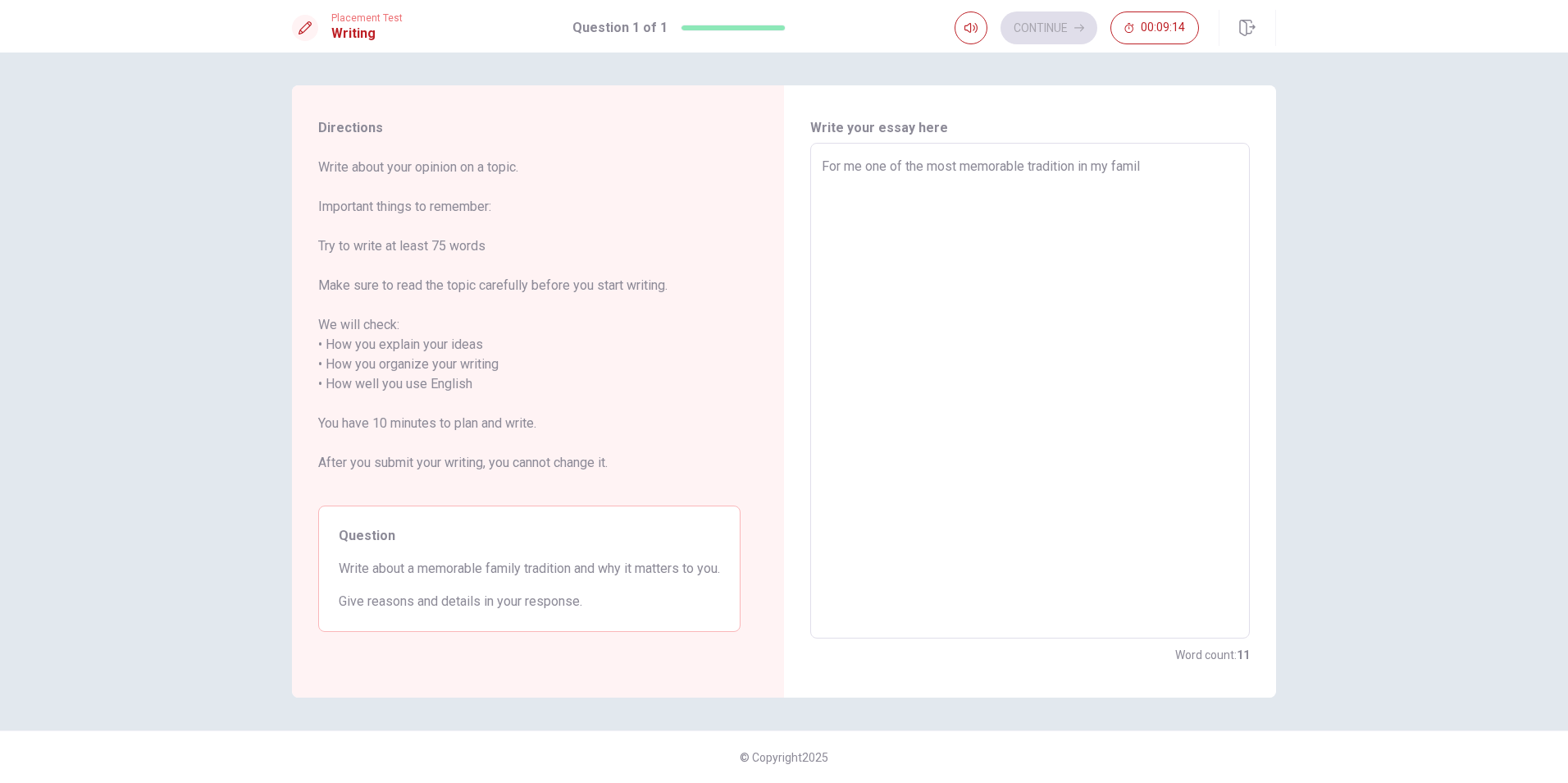
type textarea "For me one of the most memorable tradition in my family"
type textarea "x"
type textarea "For me one of the most memorable tradition in my family"
type textarea "x"
type textarea "For me one of the most memorable tradition in my family i"
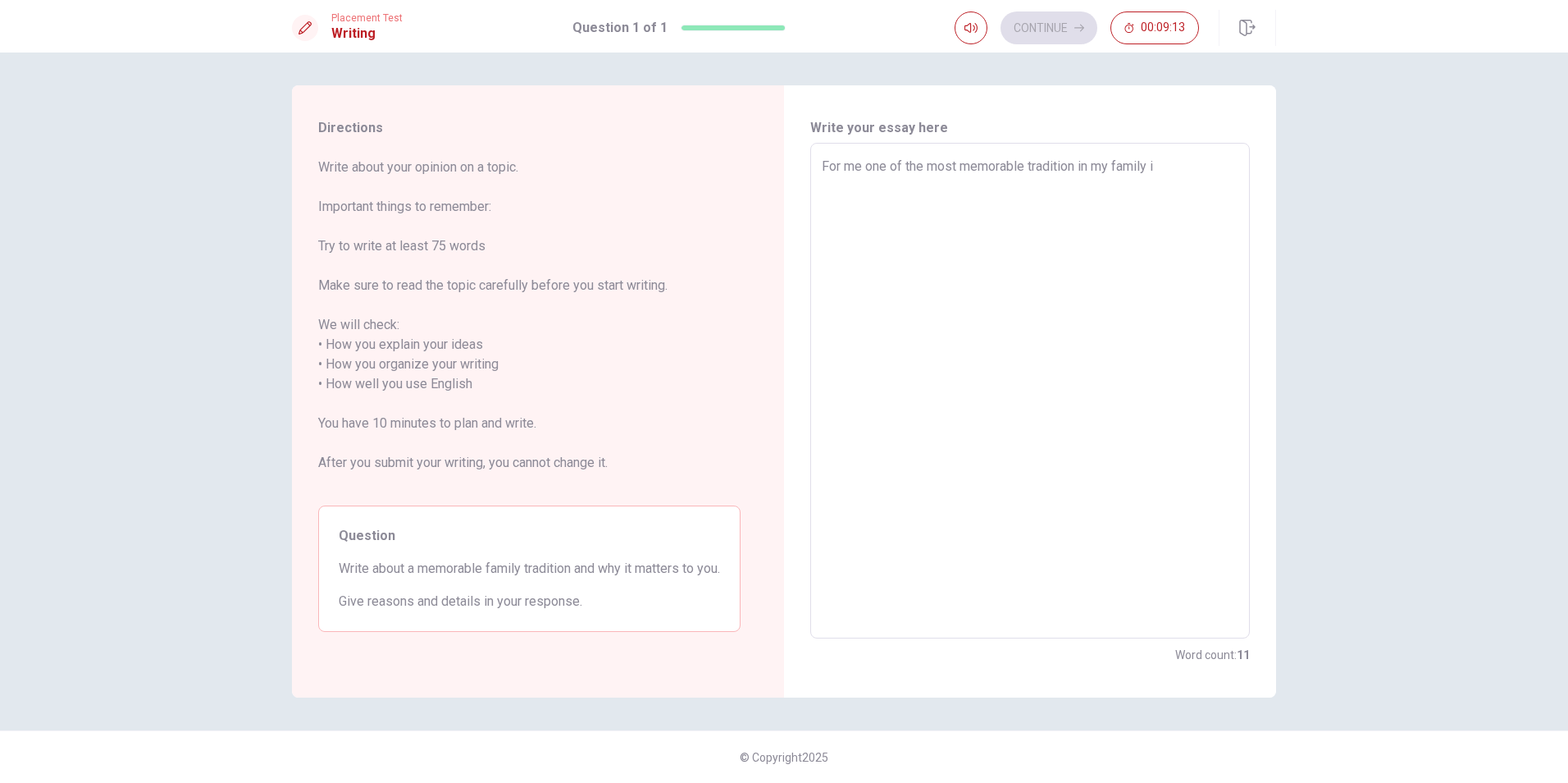
type textarea "x"
type textarea "For me one of the most memorable tradition in my family is"
type textarea "x"
type textarea "For me one of the most memorable tradition in my family is"
type textarea "x"
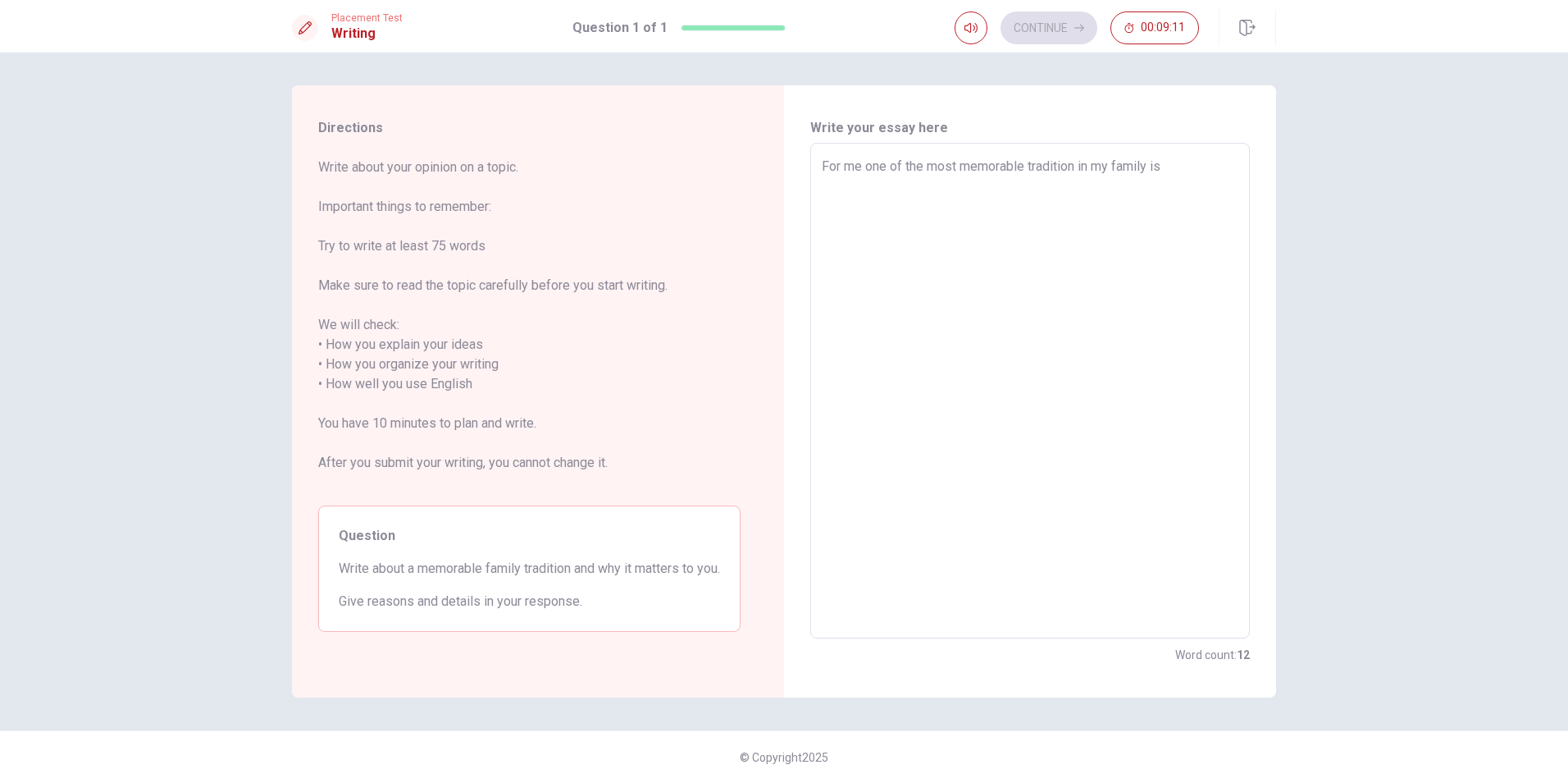
type textarea "For me one of the most memorable tradition in my family is c"
type textarea "x"
type textarea "For me one of the most memorable tradition in my family is ce"
type textarea "x"
type textarea "For me one of the most memorable tradition in my family is [PERSON_NAME]"
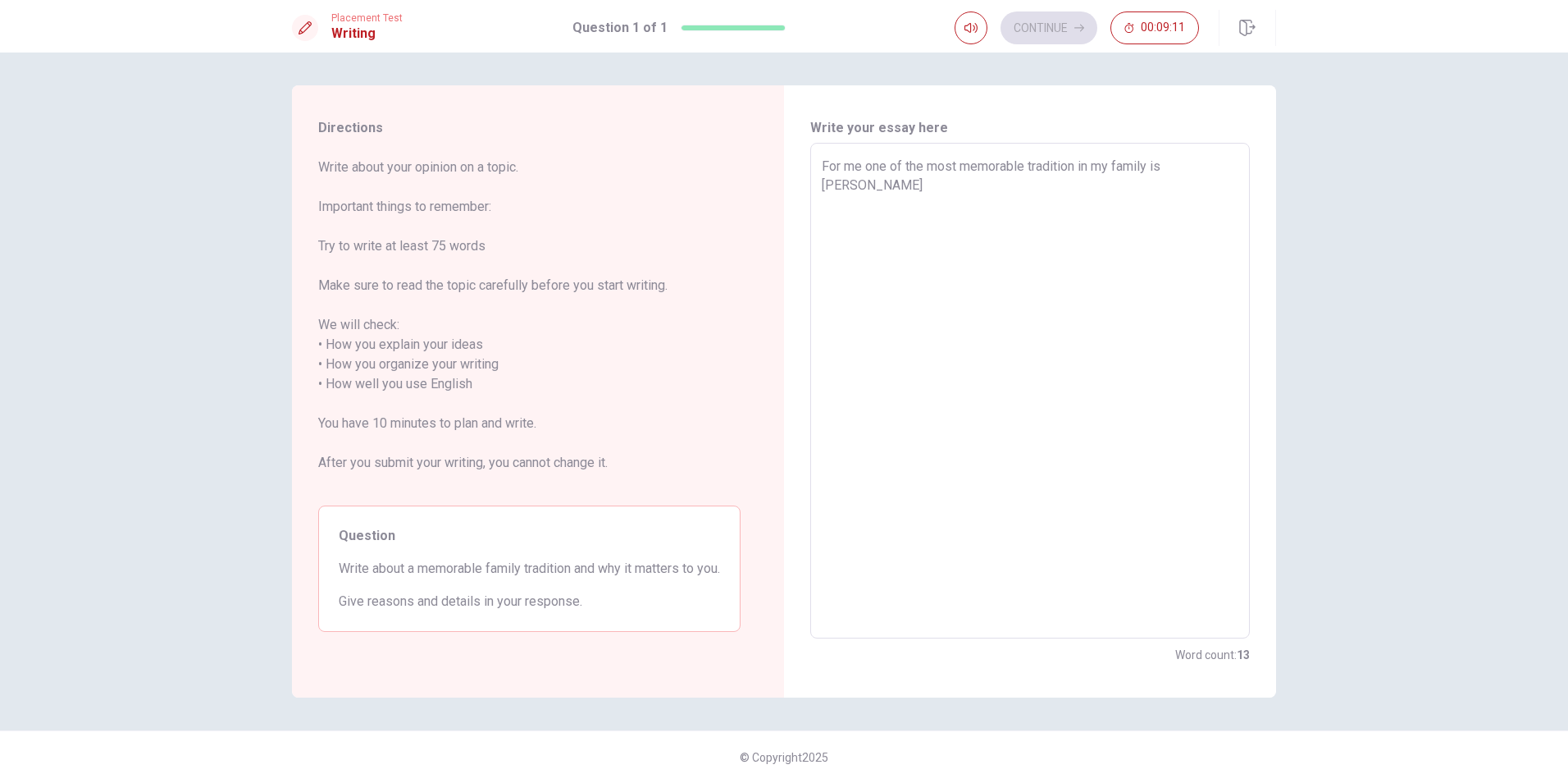
type textarea "x"
type textarea "For me one of the most memorable tradition in my family is cele"
type textarea "x"
type textarea "For me one of the most memorable tradition in my family is celeb"
type textarea "x"
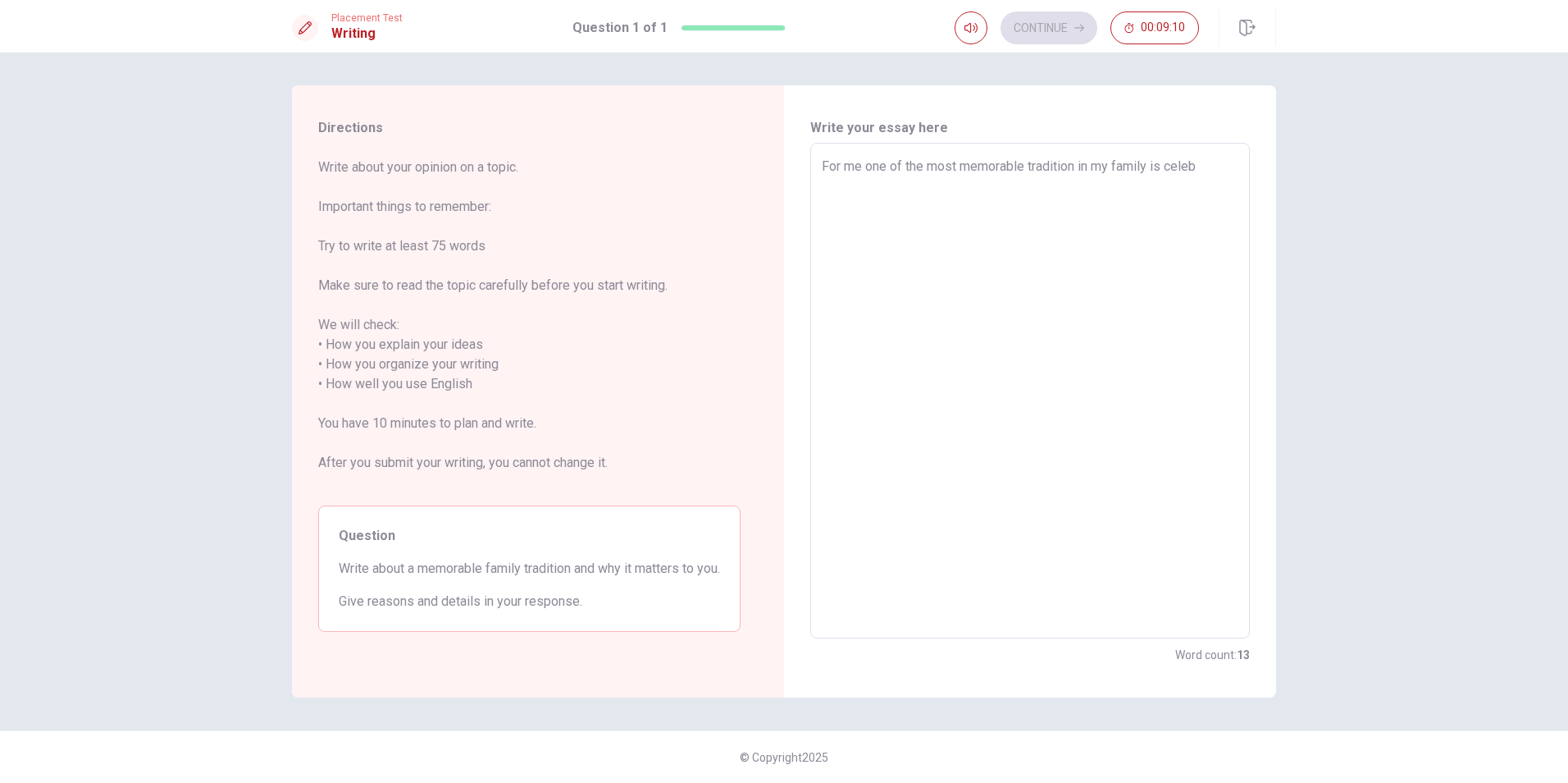
type textarea "For me one of the most memorable tradition in my family is celebr"
type textarea "x"
type textarea "For me one of the most memorable tradition in my family is celebre"
type textarea "x"
type textarea "For me one of the most memorable tradition in my family is celebret"
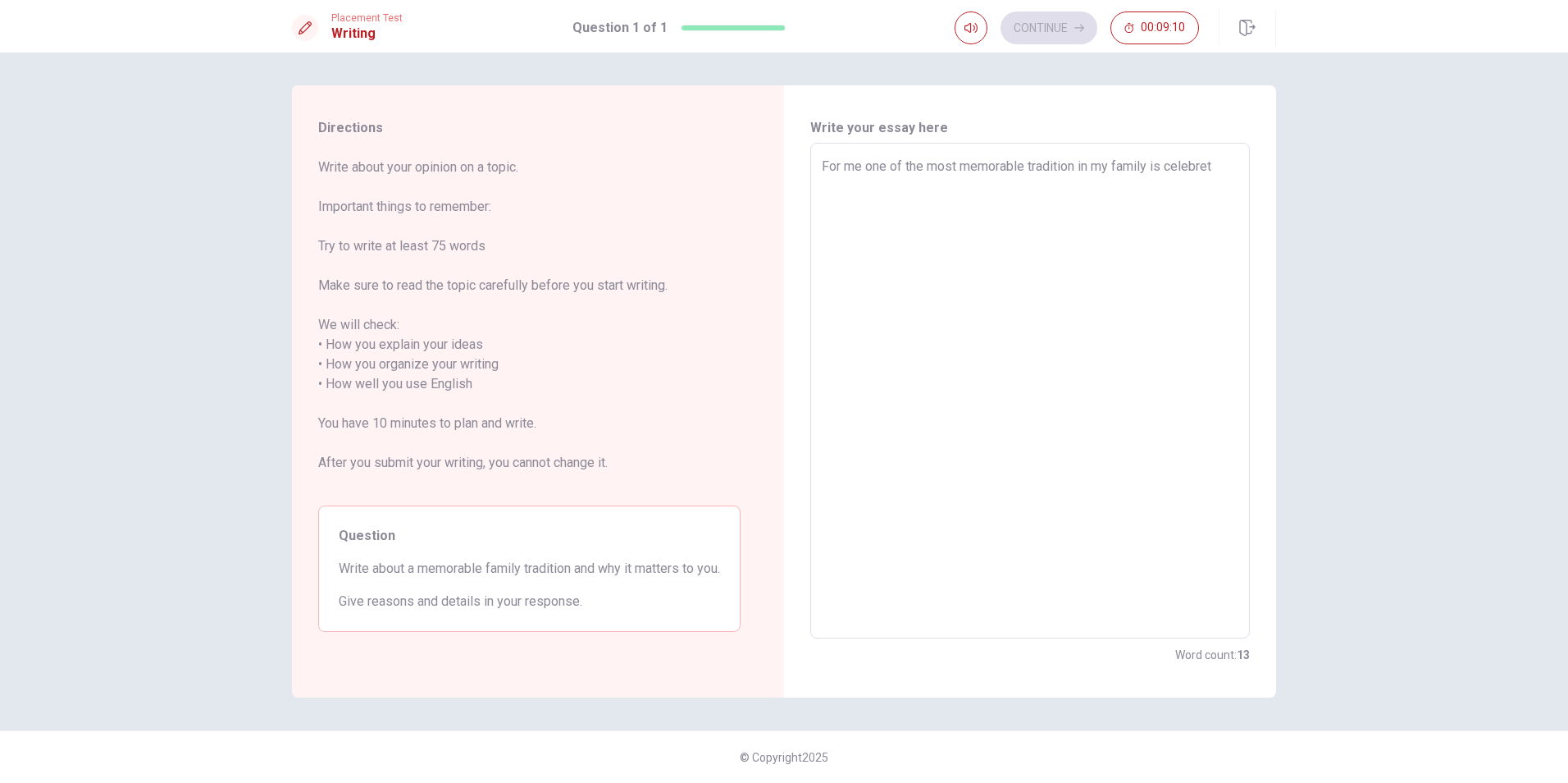
type textarea "x"
type textarea "For me one of the most memorable tradition in my family is celebrete"
type textarea "x"
type textarea "For me one of the most memorable tradition in my family is celebrete"
type textarea "x"
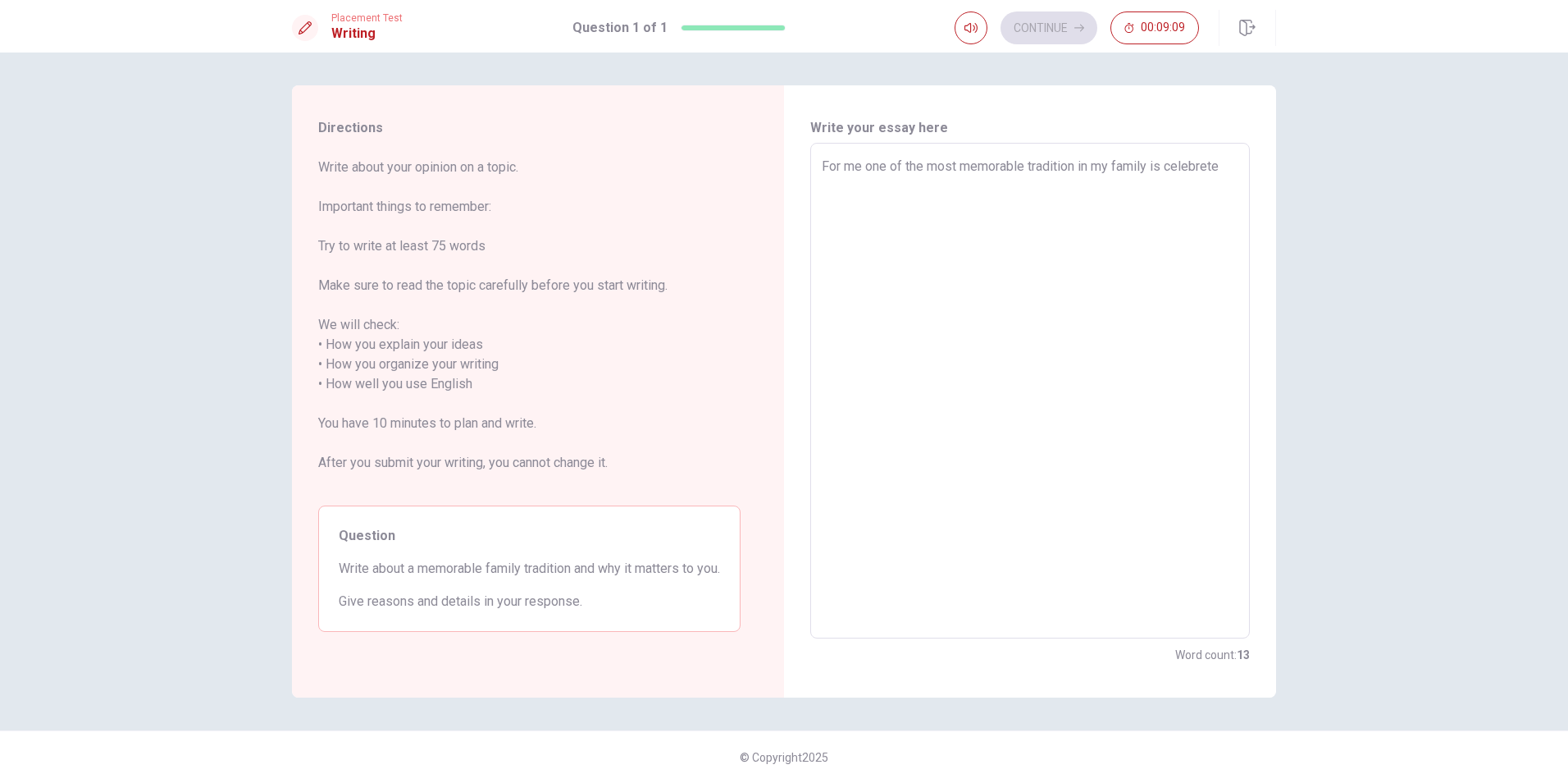
type textarea "For me one of the most memorable tradition in my family is celebrete"
type textarea "x"
type textarea "For me one of the most memorable tradition in my family is celebret"
type textarea "x"
type textarea "For me one of the most memorable tradition in my family is celebre"
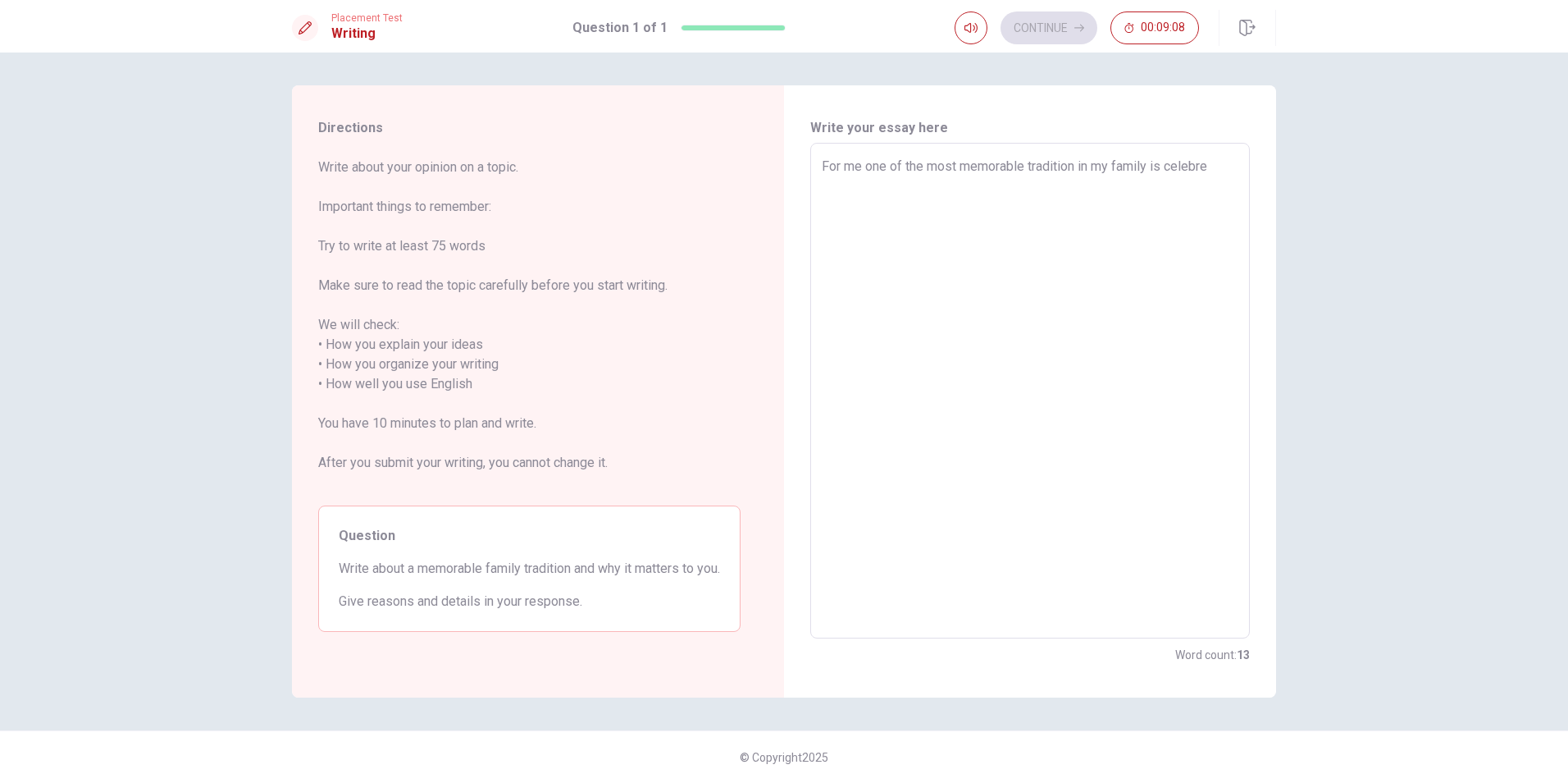
type textarea "x"
type textarea "For me one of the most memorable tradition in my family is celebr"
type textarea "x"
type textarea "For me one of the most memorable tradition in my family is celebra"
type textarea "x"
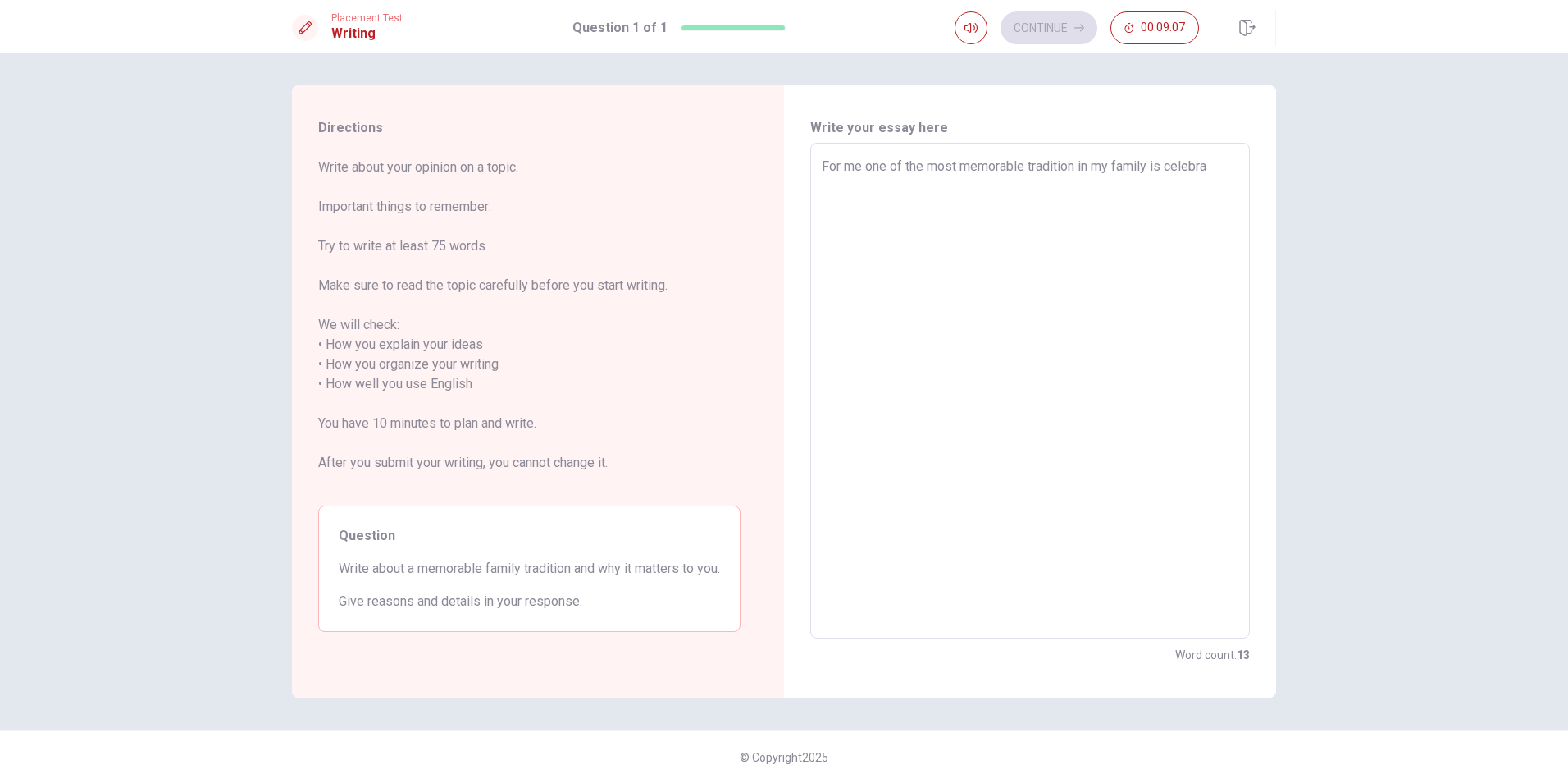
type textarea "For me one of the most memorable tradition in my family is celebrat"
type textarea "x"
type textarea "For me one of the most memorable tradition in my family is celebrate"
type textarea "x"
type textarea "For me one of the most memorable tradition in my family is celebrate"
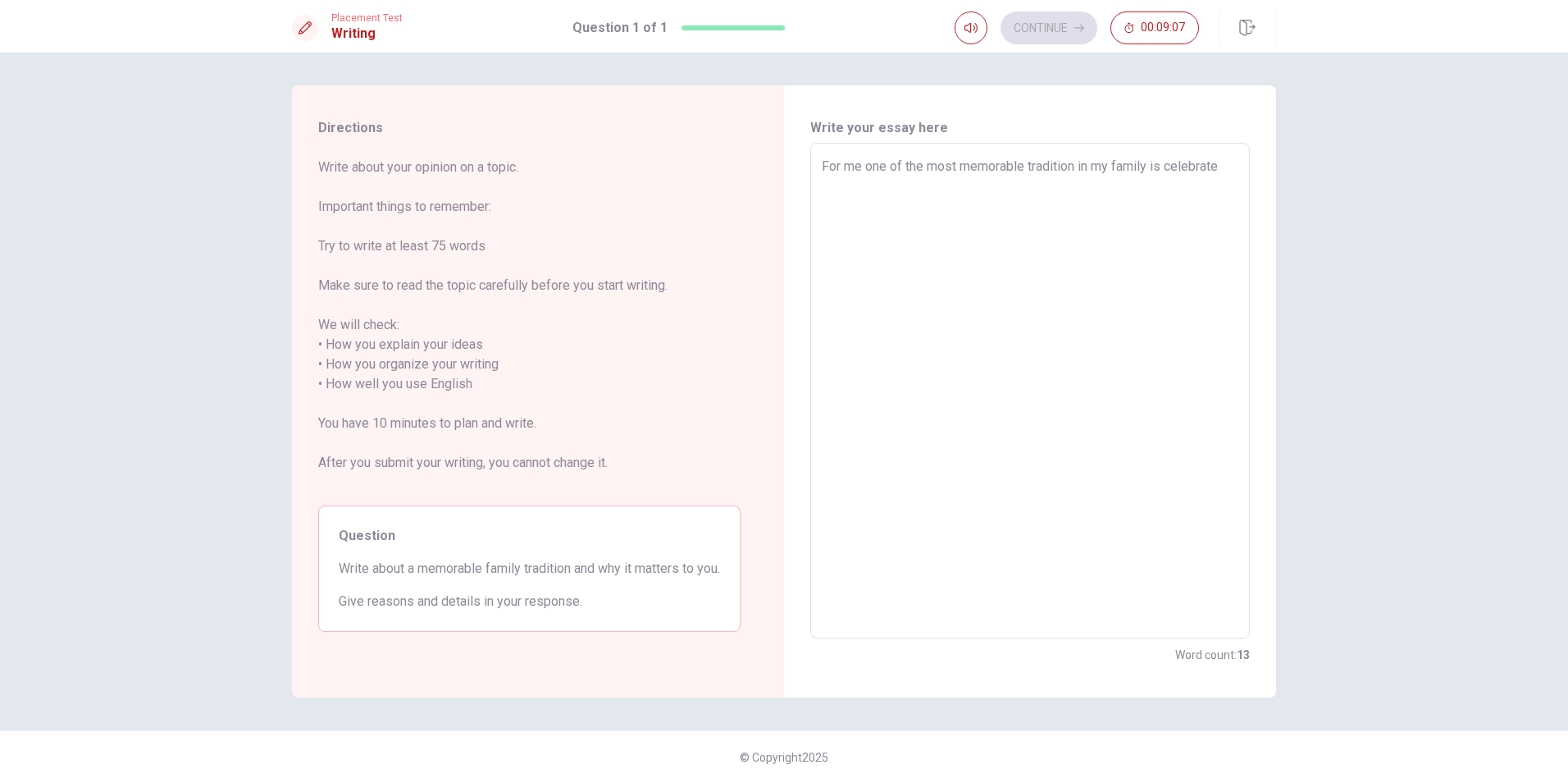
type textarea "x"
type textarea "For me one of the most memorable tradition in my family is celebrate t"
type textarea "x"
type textarea "For me one of the most memorable tradition in my family is celebrate th"
type textarea "x"
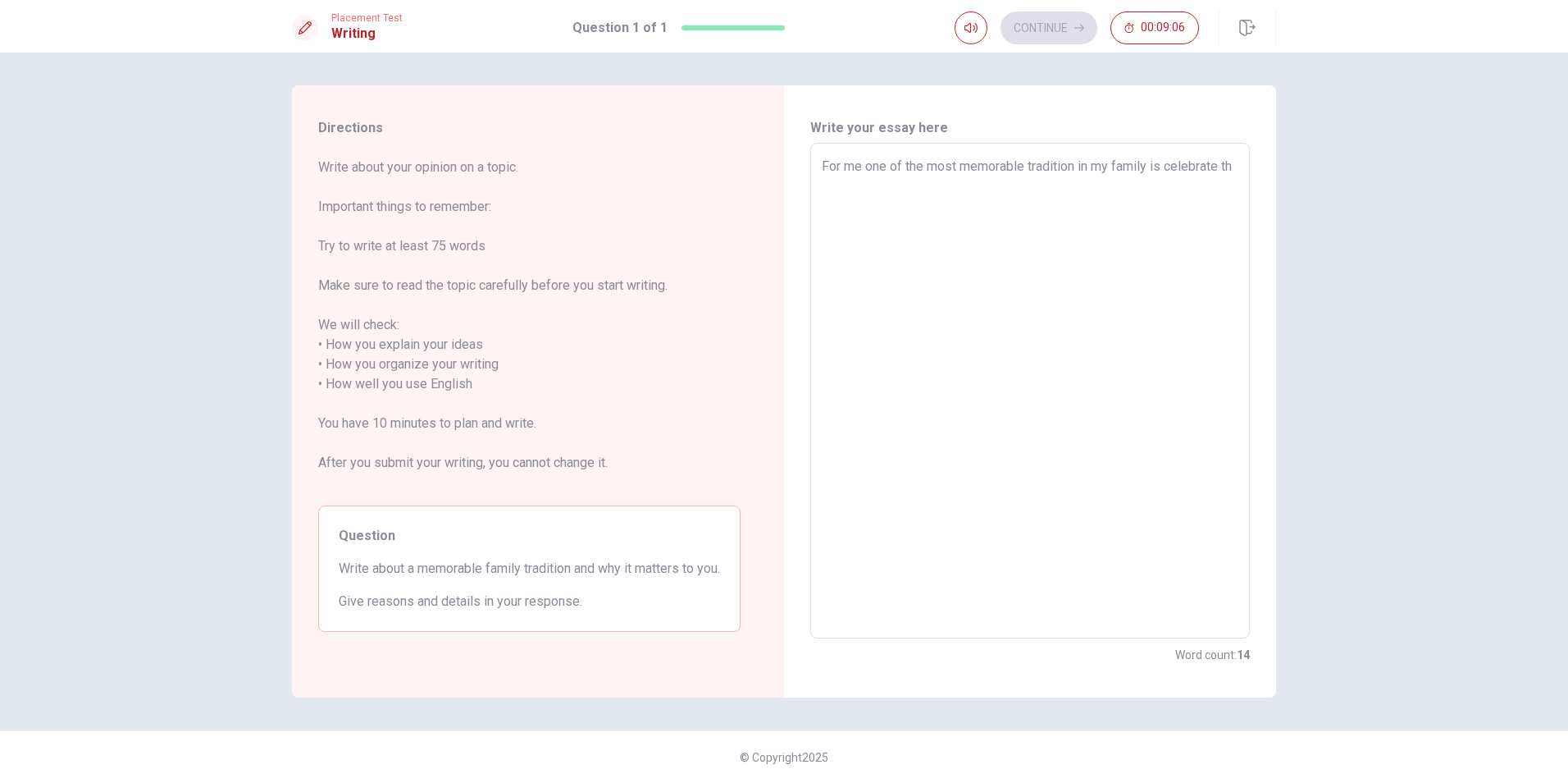
type textarea "For me one of the most memorable tradition in my family is celebrate the"
type textarea "x"
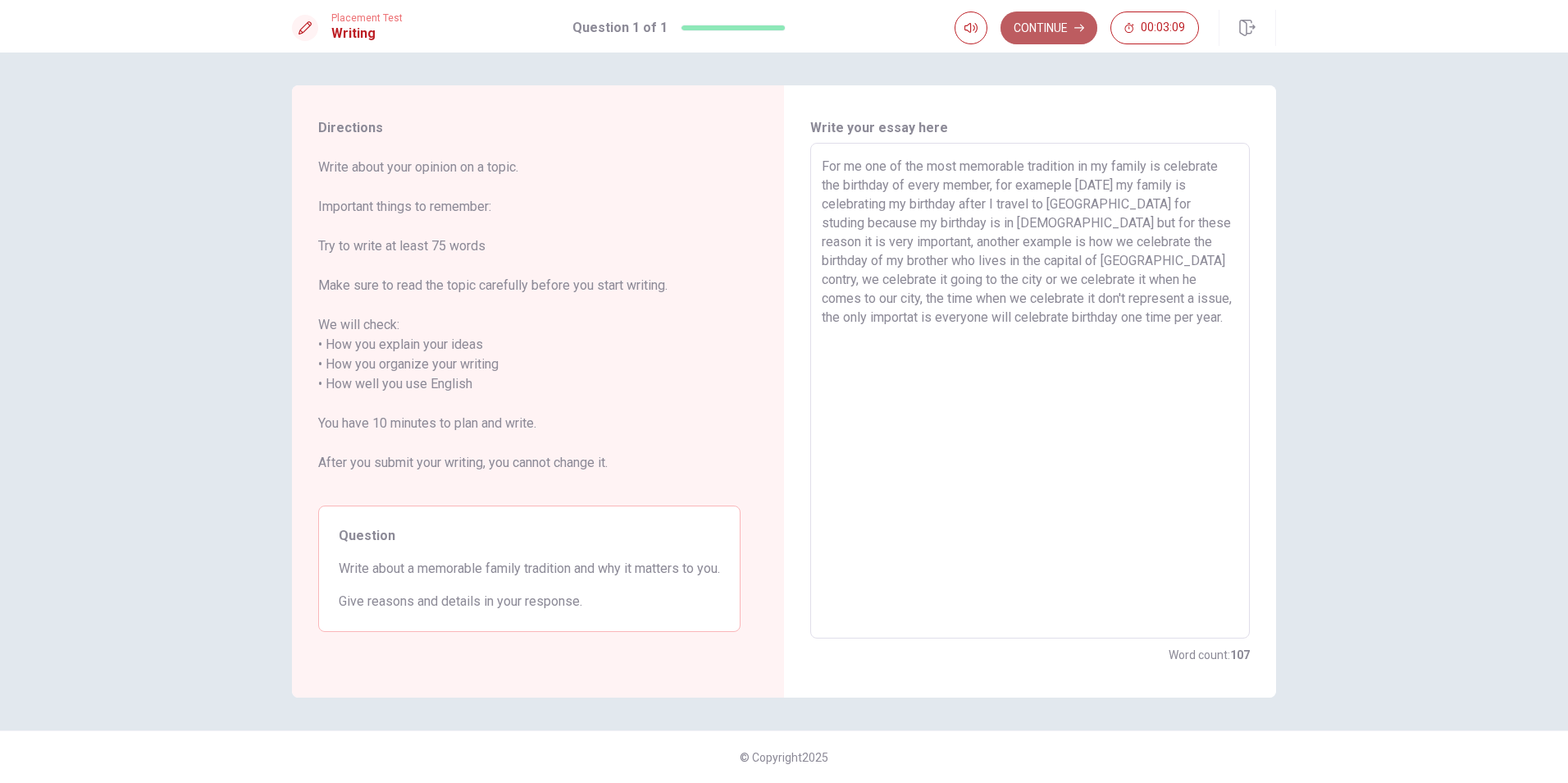
click at [1057, 26] on button "Continue" at bounding box center [1049, 28] width 97 height 33
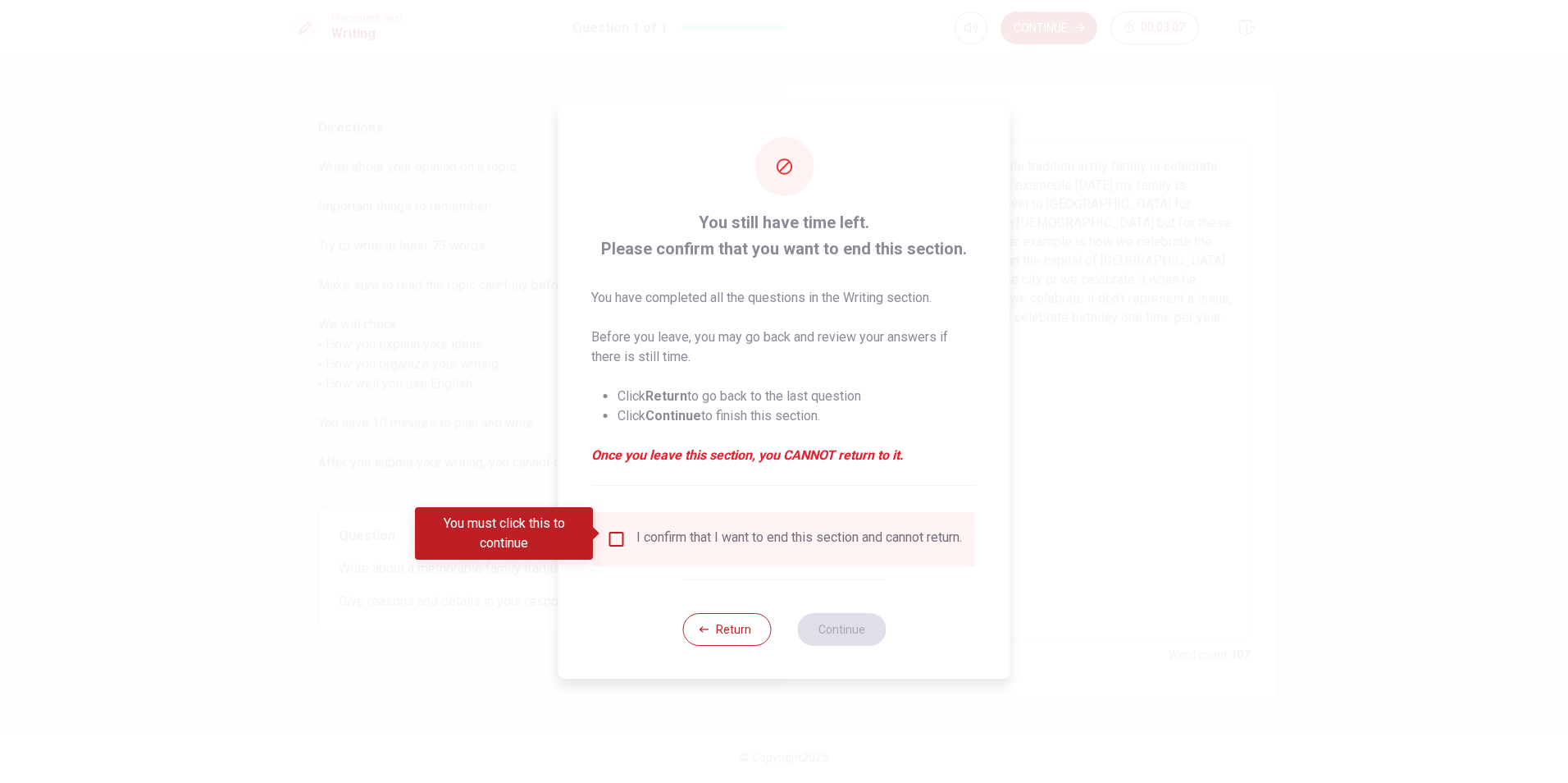
click at [624, 530] on div "I confirm that I want to end this section and cannot return." at bounding box center [784, 539] width 355 height 20
click at [618, 534] on input "You must click this to continue" at bounding box center [617, 539] width 20 height 20
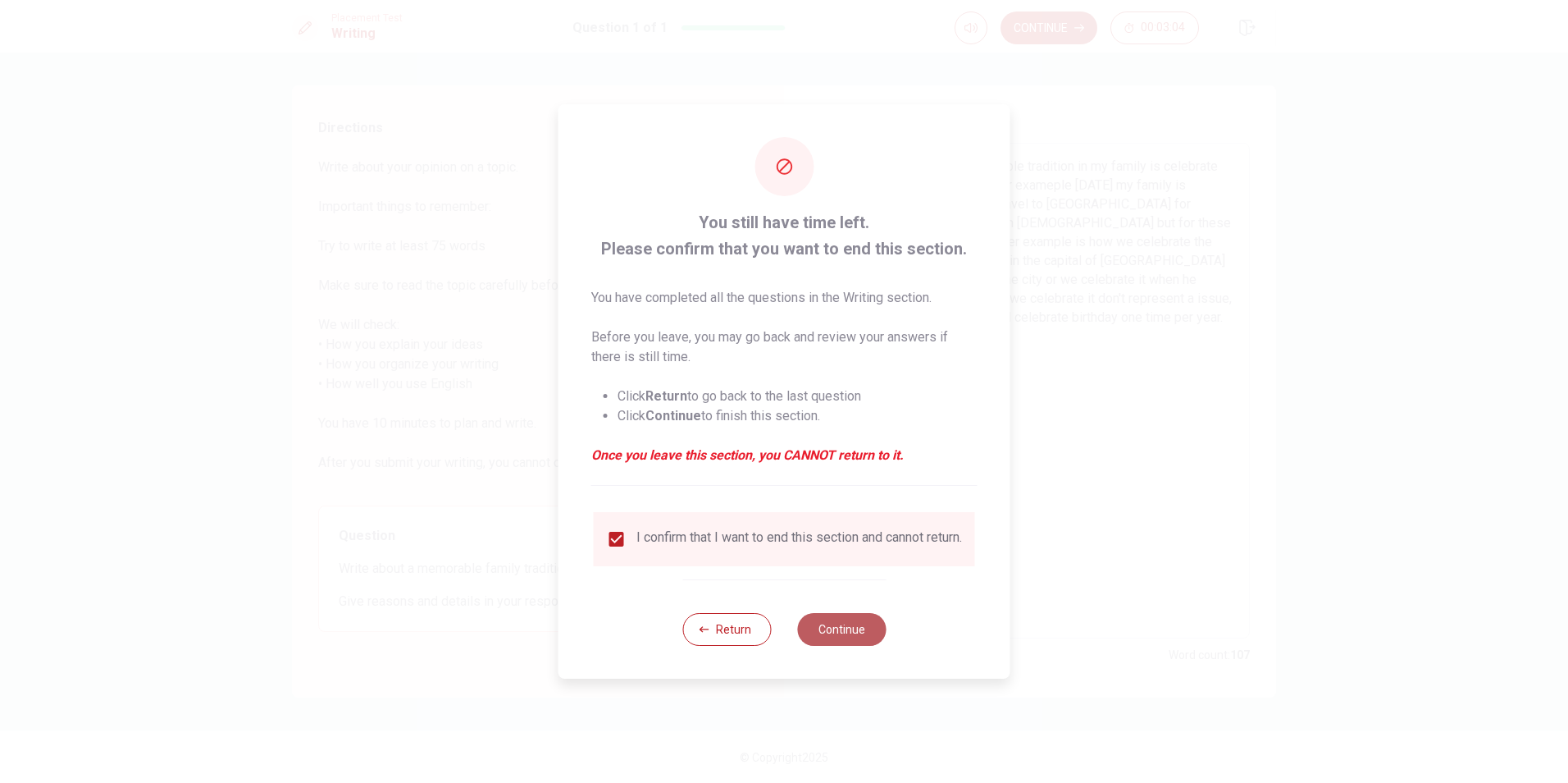
click at [856, 643] on button "Continue" at bounding box center [841, 629] width 89 height 33
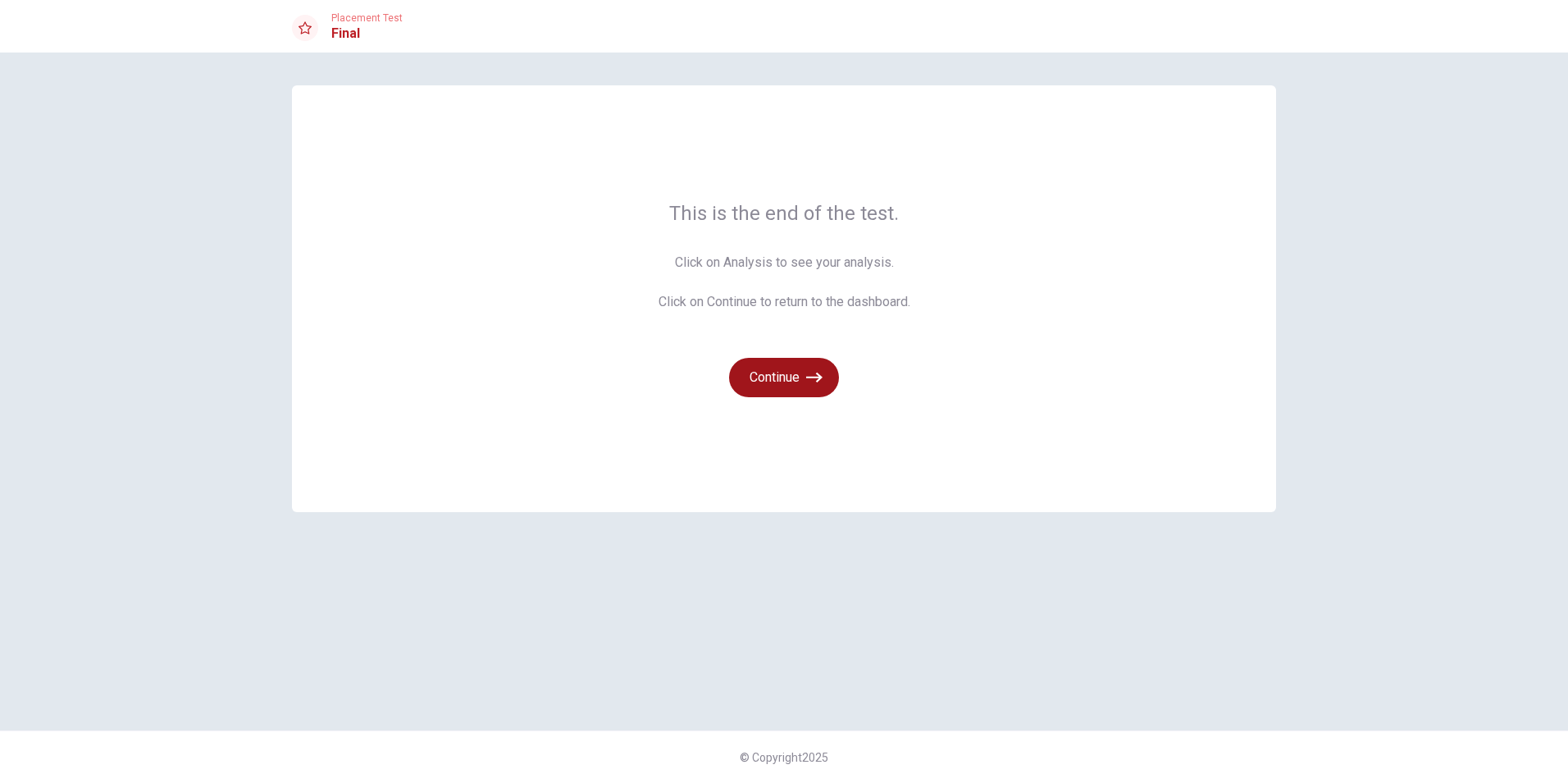
click at [801, 368] on button "Continue" at bounding box center [784, 378] width 110 height 39
